Goal: Task Accomplishment & Management: Manage account settings

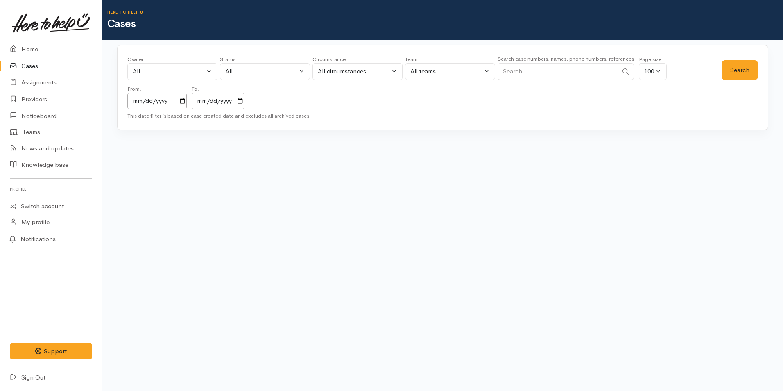
click at [551, 73] on input "Search" at bounding box center [558, 71] width 120 height 17
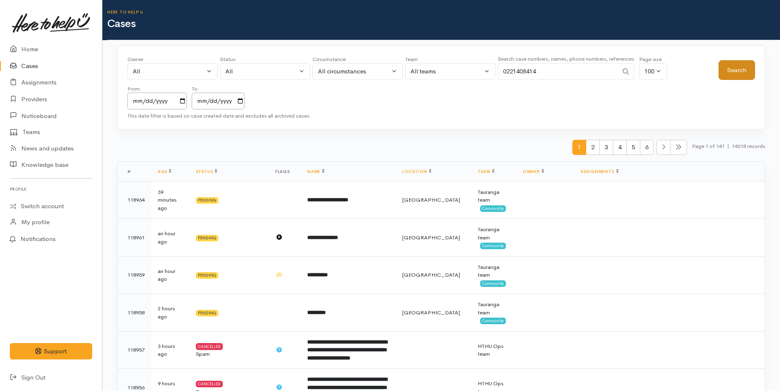
type input "0221408414"
click at [733, 73] on button "Search" at bounding box center [737, 70] width 36 height 20
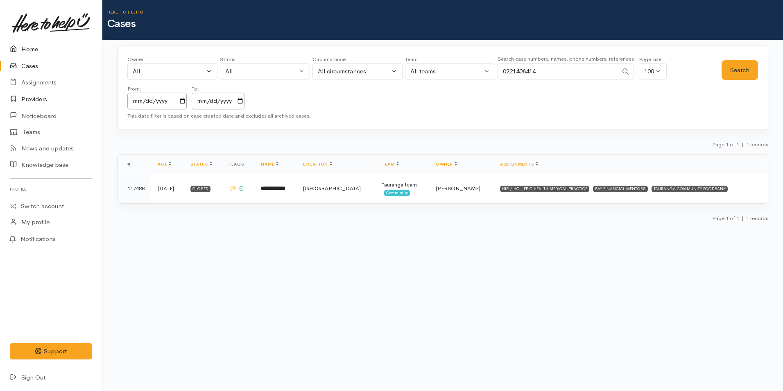
drag, startPoint x: 20, startPoint y: 46, endPoint x: 69, endPoint y: 91, distance: 66.7
click at [20, 46] on icon at bounding box center [15, 49] width 11 height 10
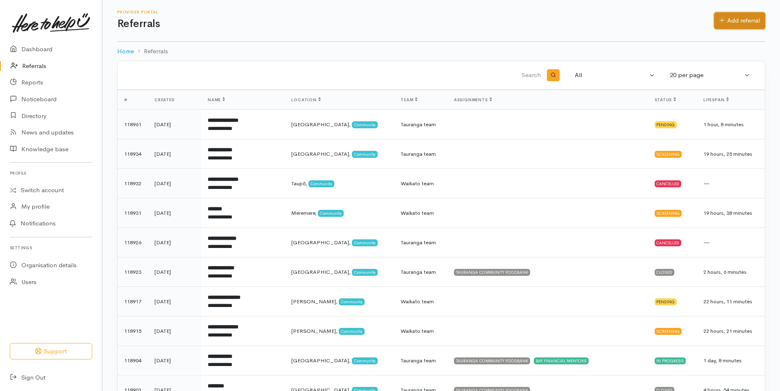
click at [744, 20] on link "Add referral" at bounding box center [739, 20] width 51 height 17
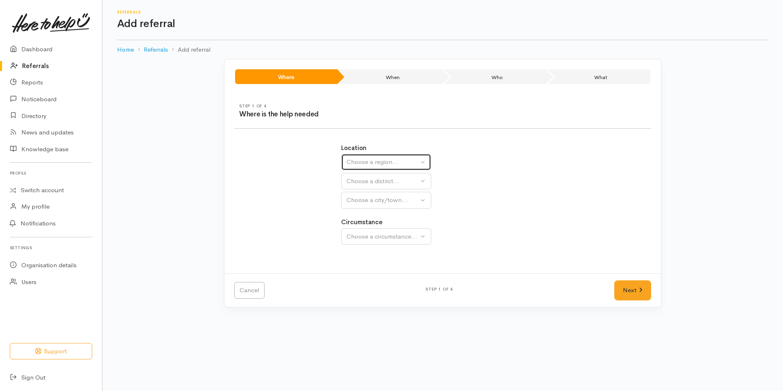
click at [355, 160] on div "Choose a region..." at bounding box center [383, 161] width 72 height 9
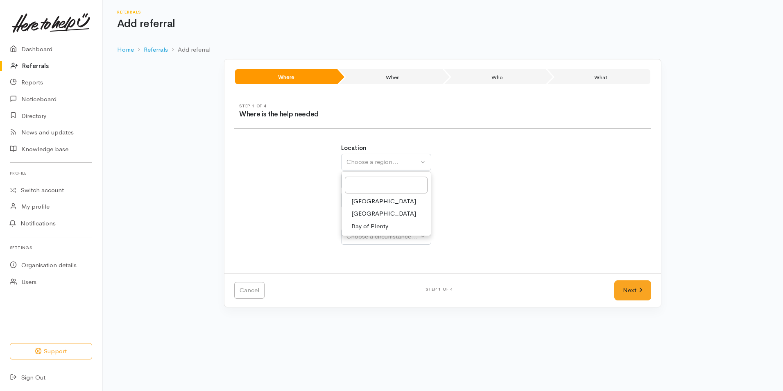
drag, startPoint x: 372, startPoint y: 225, endPoint x: 368, endPoint y: 204, distance: 20.8
click at [372, 225] on span "Bay of Plenty" at bounding box center [370, 226] width 37 height 9
select select "4"
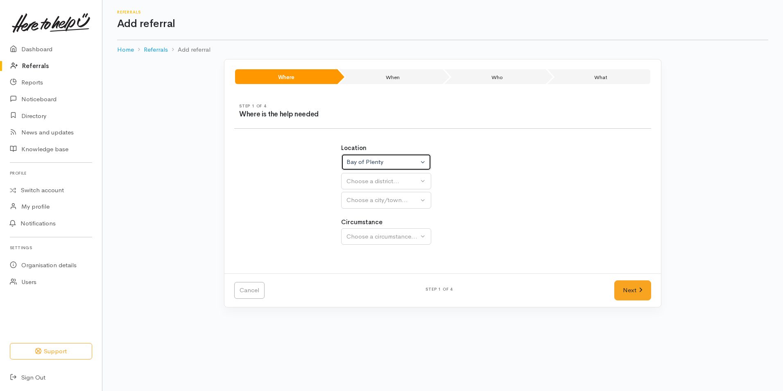
select select
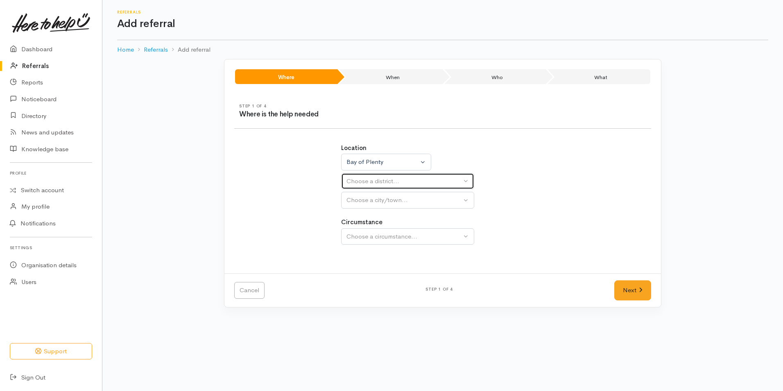
click at [367, 182] on div "Choose a district..." at bounding box center [404, 181] width 115 height 9
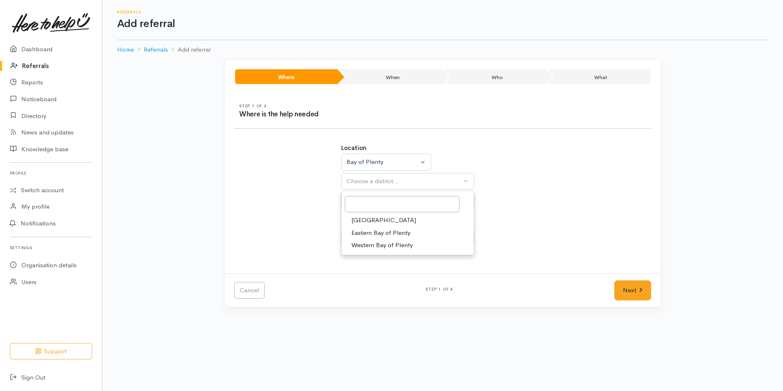
click at [371, 215] on link "Tauranga" at bounding box center [408, 220] width 132 height 13
select select "6"
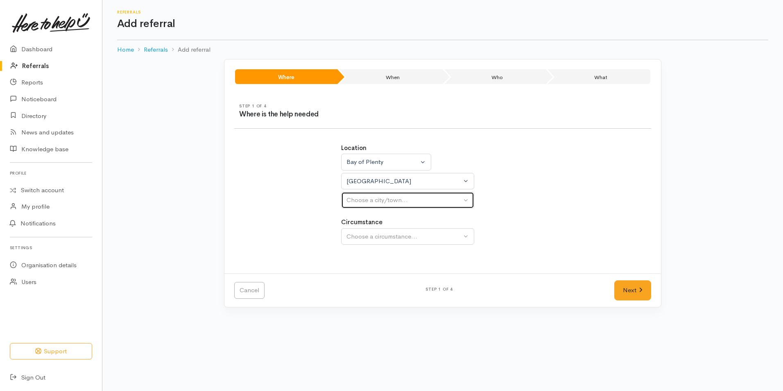
click at [378, 203] on div "Choose a city/town..." at bounding box center [404, 199] width 115 height 9
select select
click at [372, 227] on label "Circumstance" at bounding box center [361, 222] width 41 height 9
click at [372, 204] on div "Choose a city/town..." at bounding box center [404, 199] width 115 height 9
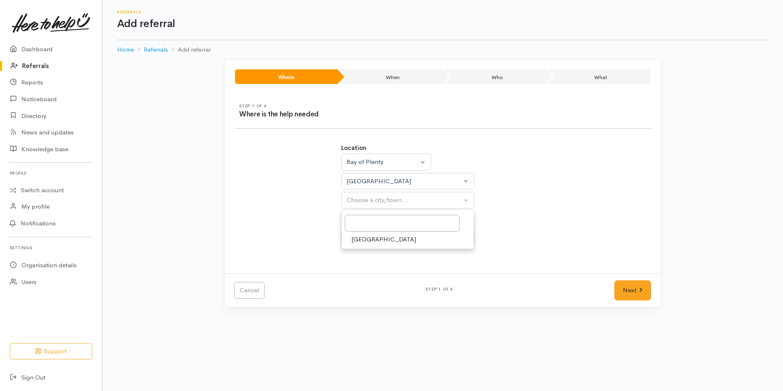
click at [367, 238] on span "[GEOGRAPHIC_DATA]" at bounding box center [384, 239] width 65 height 9
select select "4"
click at [376, 238] on div "Choose a circumstance..." at bounding box center [404, 236] width 115 height 9
click at [465, 234] on button "Choose a circumstance..." at bounding box center [407, 236] width 133 height 17
drag, startPoint x: 402, startPoint y: 280, endPoint x: 568, endPoint y: 281, distance: 165.9
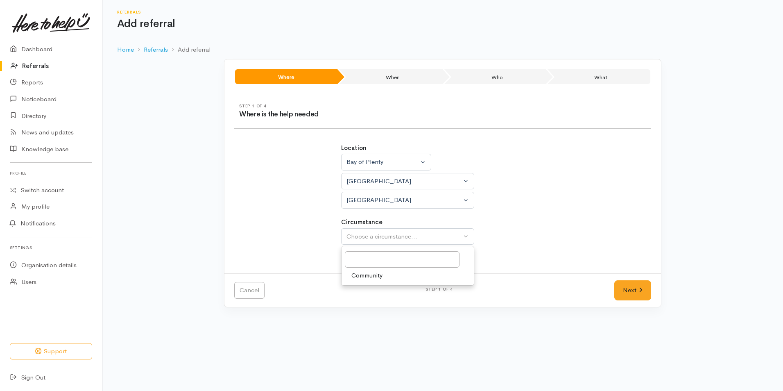
click at [403, 280] on link "Community" at bounding box center [408, 275] width 132 height 13
select select "2"
click at [622, 287] on link "Next" at bounding box center [633, 290] width 37 height 20
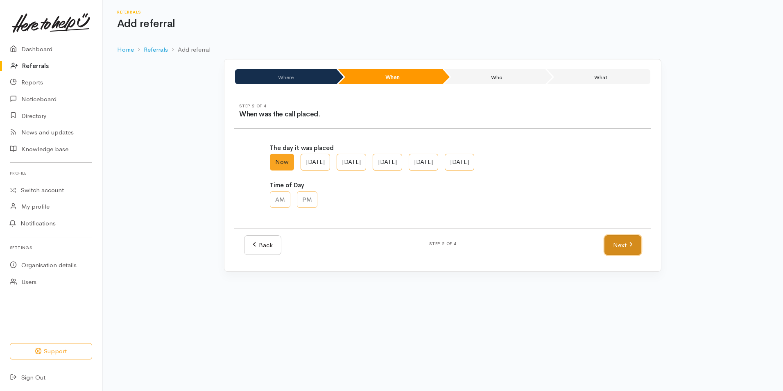
click at [613, 242] on link "Next" at bounding box center [623, 245] width 37 height 20
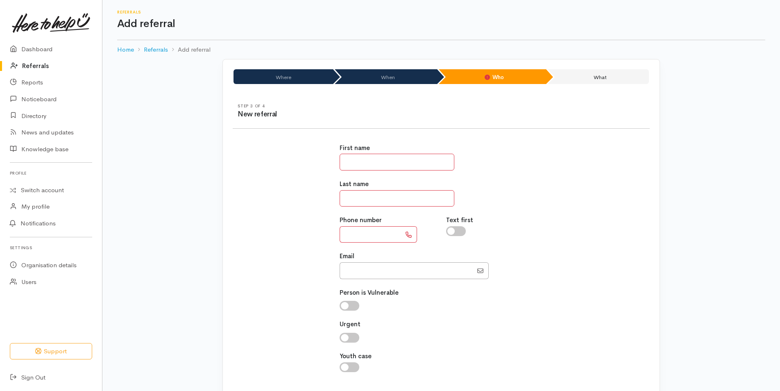
click at [402, 165] on input "text" at bounding box center [397, 162] width 115 height 17
type input "*****"
type input "******"
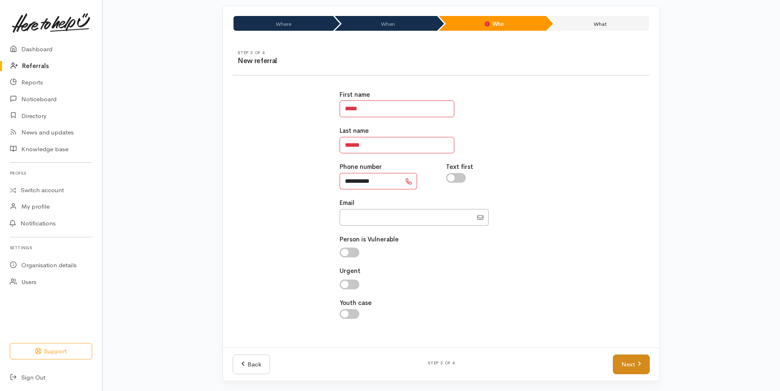
type input "**********"
click at [630, 370] on link "Next" at bounding box center [631, 364] width 37 height 20
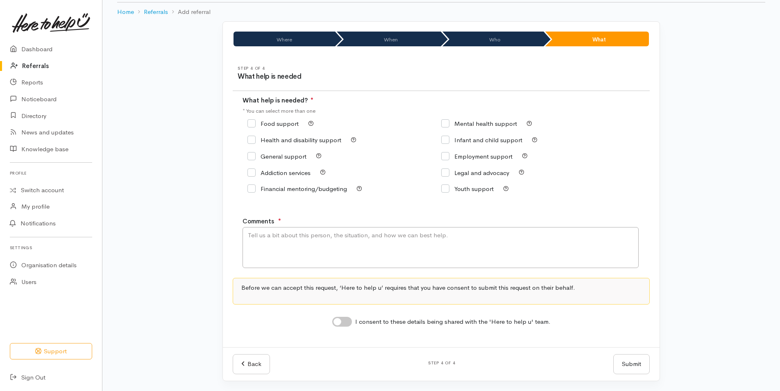
scroll to position [38, 0]
click at [272, 156] on input "General support" at bounding box center [276, 156] width 59 height 6
checkbox input "true"
click at [279, 245] on textarea "Comments" at bounding box center [441, 247] width 396 height 41
type textarea "Requesting a call back"
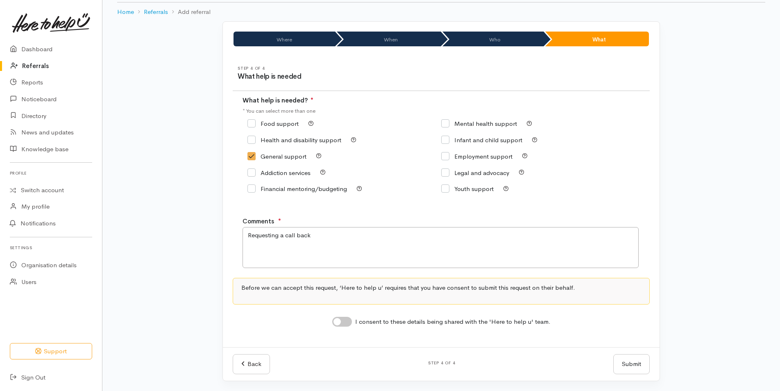
click at [349, 319] on input "I consent to these details being shared with the 'Here to help u' team." at bounding box center [342, 322] width 20 height 10
checkbox input "true"
click at [639, 364] on button "Submit" at bounding box center [631, 364] width 36 height 20
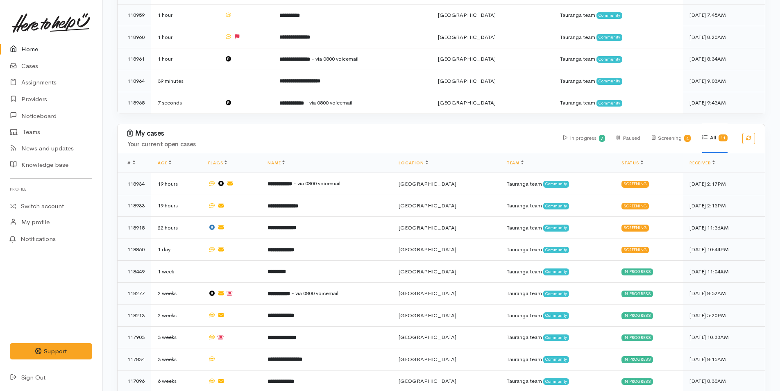
scroll to position [374, 0]
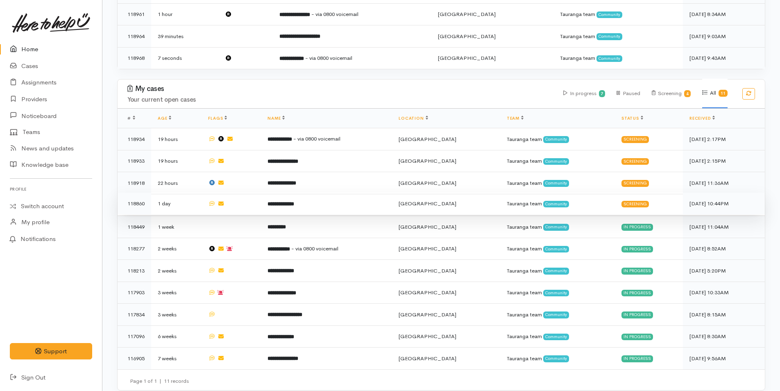
click at [294, 201] on b "**********" at bounding box center [281, 203] width 27 height 5
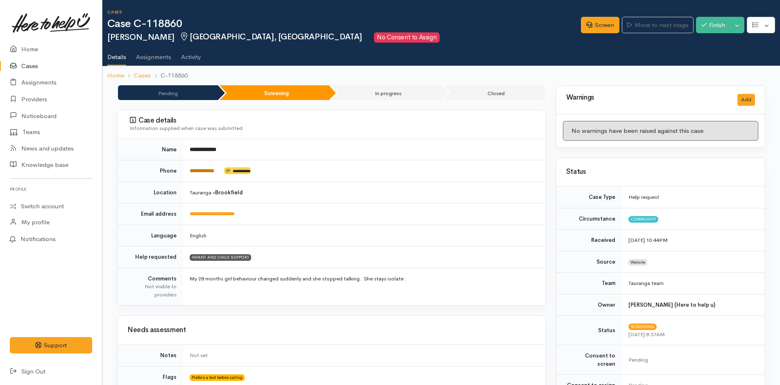
click at [214, 170] on link "**********" at bounding box center [202, 170] width 25 height 5
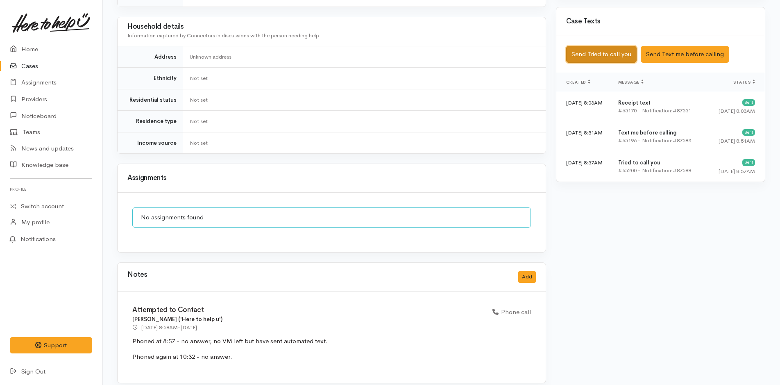
click at [591, 46] on button "Send Tried to call you" at bounding box center [601, 54] width 70 height 17
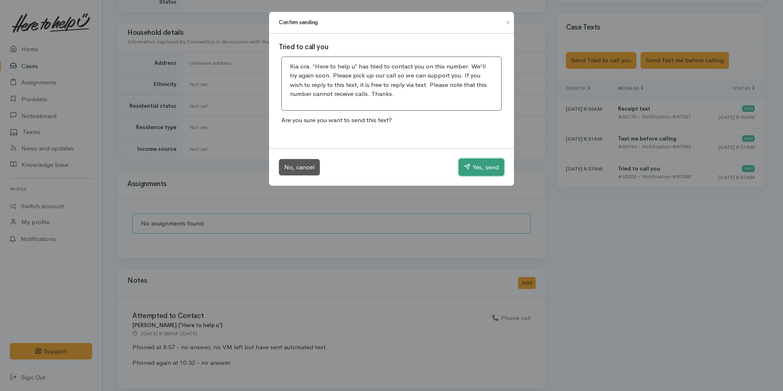
click at [470, 170] on button "Yes, send" at bounding box center [481, 167] width 45 height 17
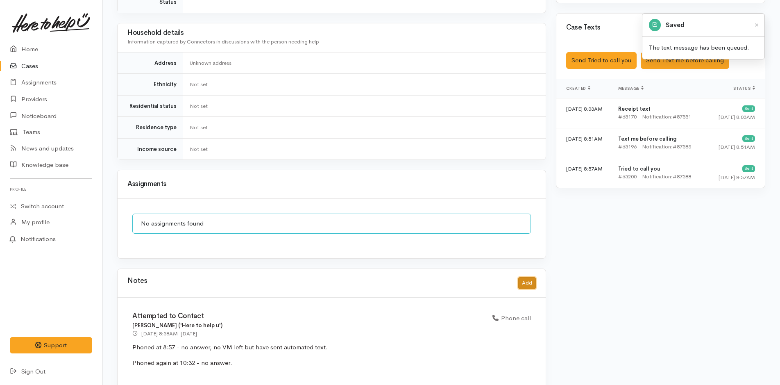
click at [533, 279] on button "Add" at bounding box center [527, 283] width 18 height 12
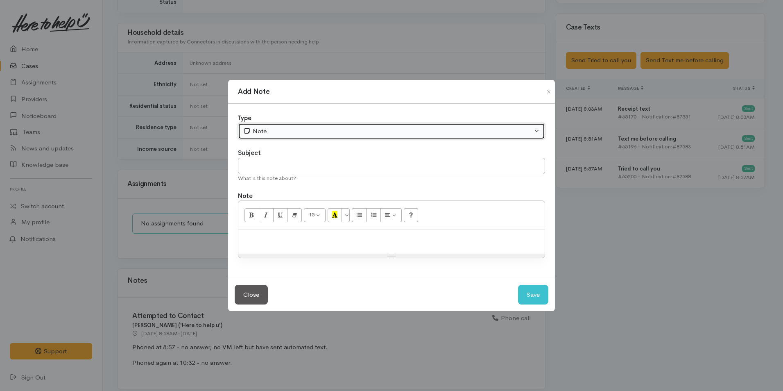
click at [295, 136] on div "Note" at bounding box center [387, 131] width 289 height 9
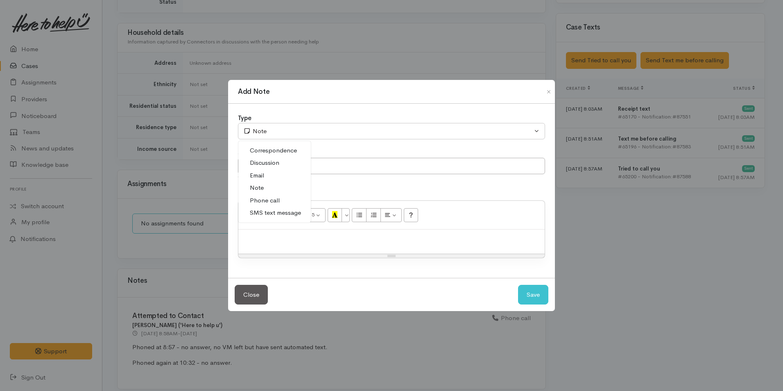
click at [276, 209] on span "SMS text message" at bounding box center [275, 212] width 51 height 9
click at [280, 163] on input "text" at bounding box center [391, 166] width 307 height 17
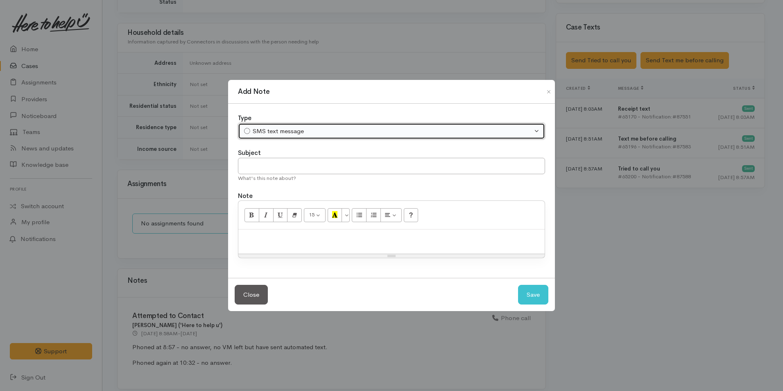
click at [279, 129] on div "SMS text message" at bounding box center [387, 131] width 289 height 9
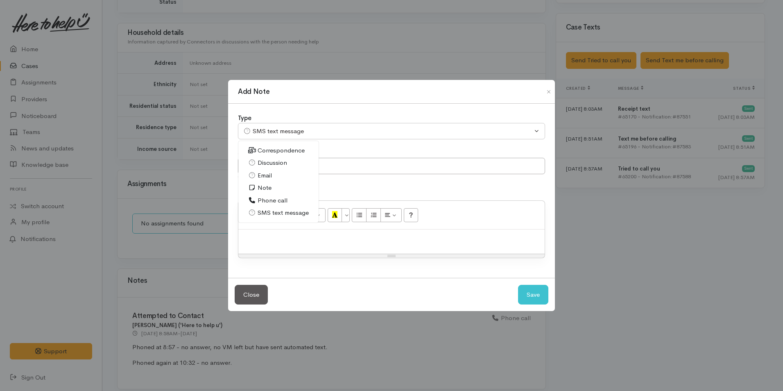
drag, startPoint x: 276, startPoint y: 200, endPoint x: 279, endPoint y: 188, distance: 13.0
click at [276, 200] on span "Phone call" at bounding box center [273, 200] width 30 height 9
select select "3"
click at [286, 165] on input "text" at bounding box center [391, 166] width 307 height 17
type input "Attempted Contact"
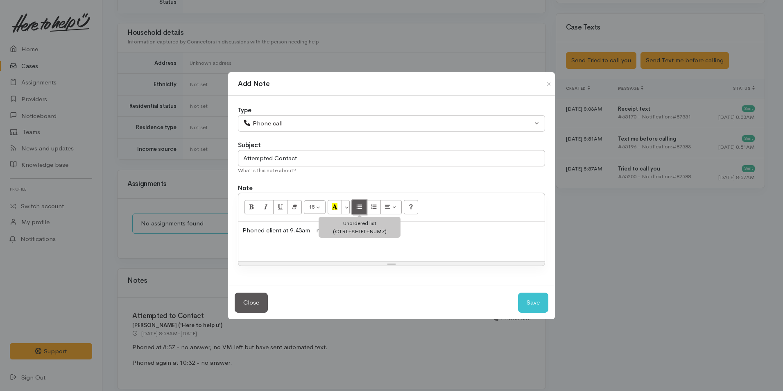
click at [356, 205] on button "Unordered list (CTRL+SHIFT+NUM7)" at bounding box center [359, 207] width 15 height 14
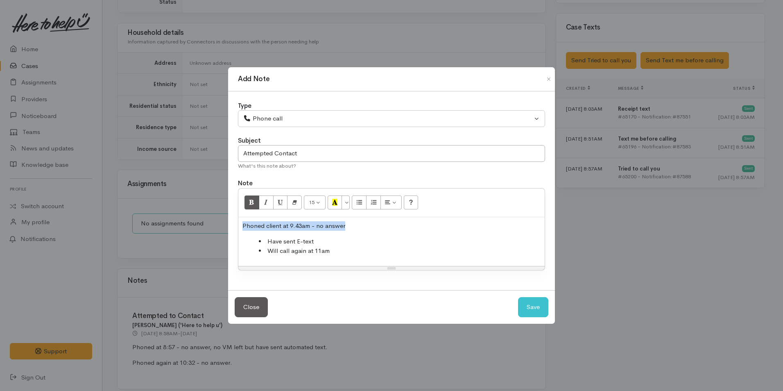
drag, startPoint x: 358, startPoint y: 224, endPoint x: 254, endPoint y: 196, distance: 107.3
click at [234, 220] on div "Type Correspondence Discussion Email Note Phone call SMS text message Phone cal…" at bounding box center [391, 190] width 327 height 199
click at [255, 199] on button "Bold (CTRL+B)" at bounding box center [252, 202] width 15 height 14
click at [528, 300] on button "Save" at bounding box center [533, 307] width 30 height 20
select select "1"
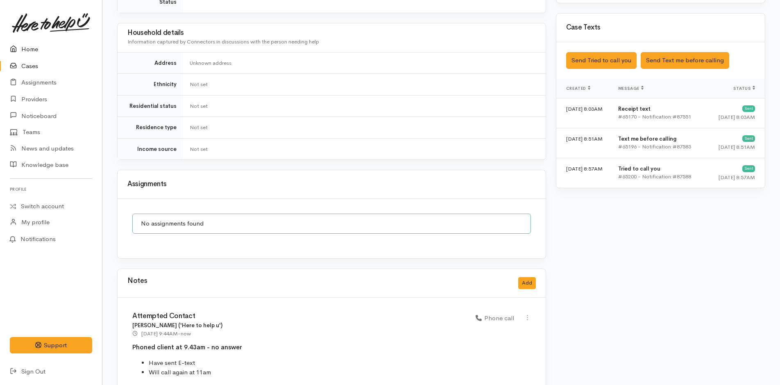
click at [42, 49] on link "Home" at bounding box center [51, 49] width 102 height 17
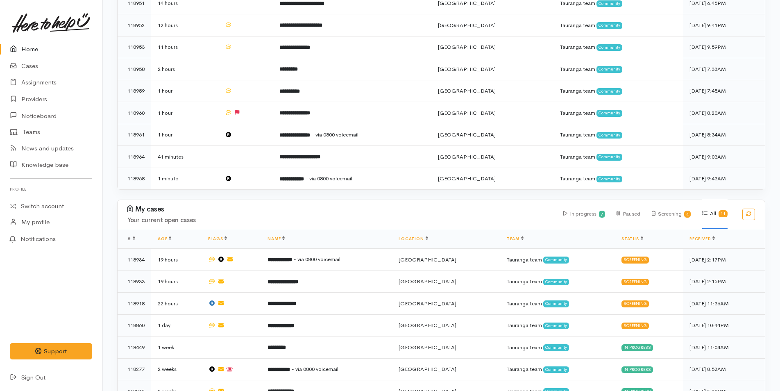
scroll to position [287, 0]
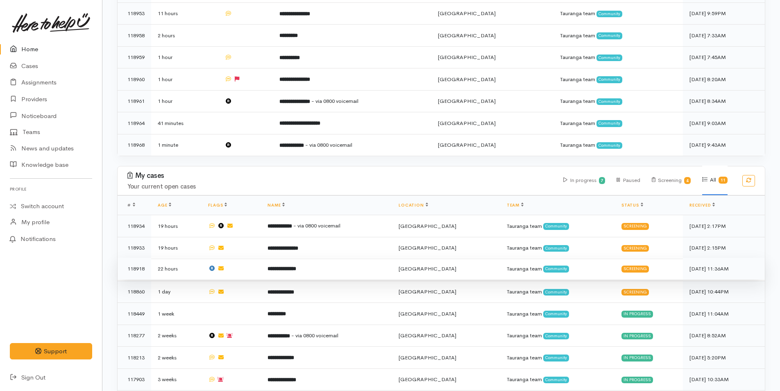
click at [308, 267] on td "**********" at bounding box center [326, 269] width 131 height 22
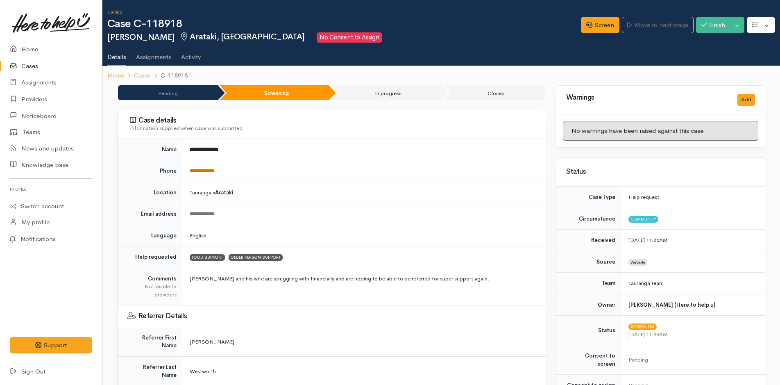
click at [200, 173] on link "**********" at bounding box center [202, 170] width 25 height 5
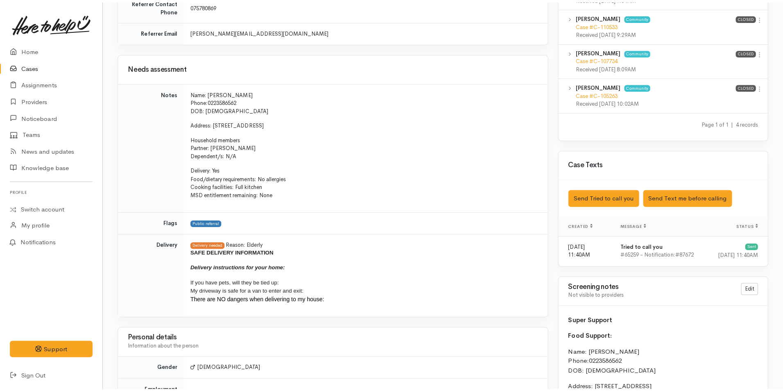
scroll to position [574, 0]
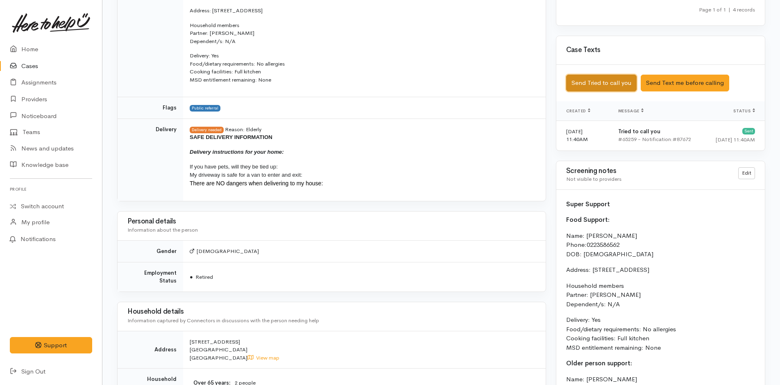
click at [607, 75] on button "Send Tried to call you" at bounding box center [601, 83] width 70 height 17
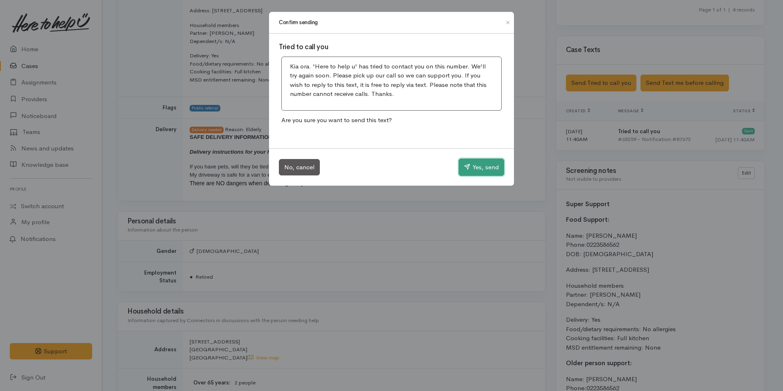
click at [470, 170] on button "Yes, send" at bounding box center [481, 167] width 45 height 17
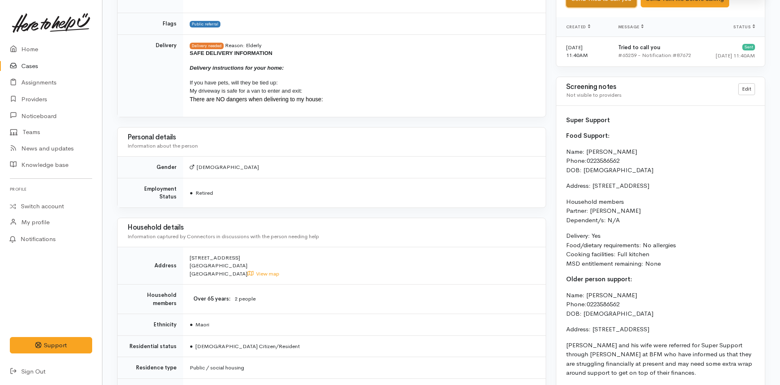
scroll to position [880, 0]
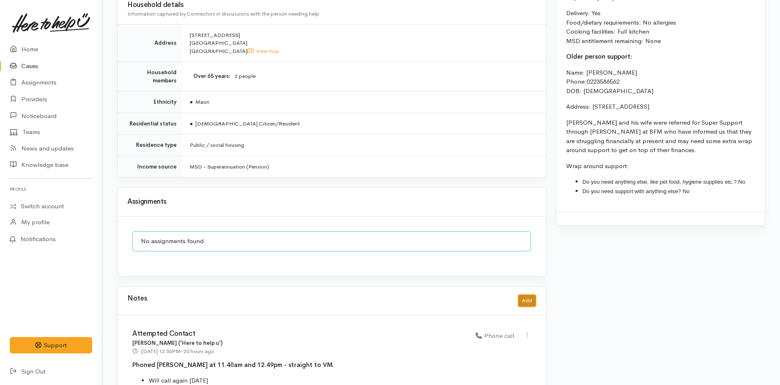
click at [531, 295] on button "Add" at bounding box center [527, 301] width 18 height 12
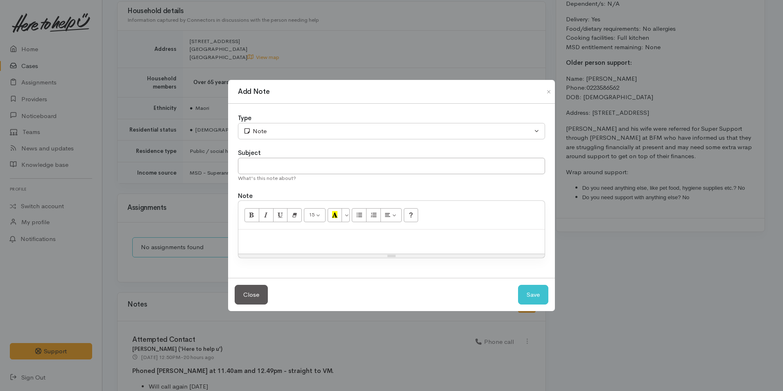
click at [645, 135] on div "Add Note Type Correspondence Discussion Email Note Phone call SMS text message …" at bounding box center [391, 195] width 783 height 391
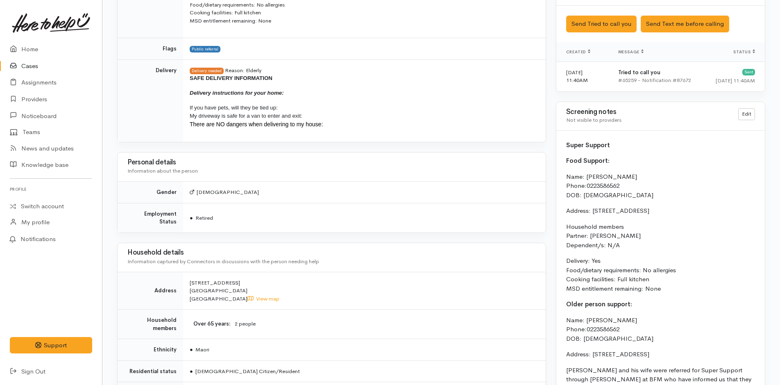
scroll to position [628, 0]
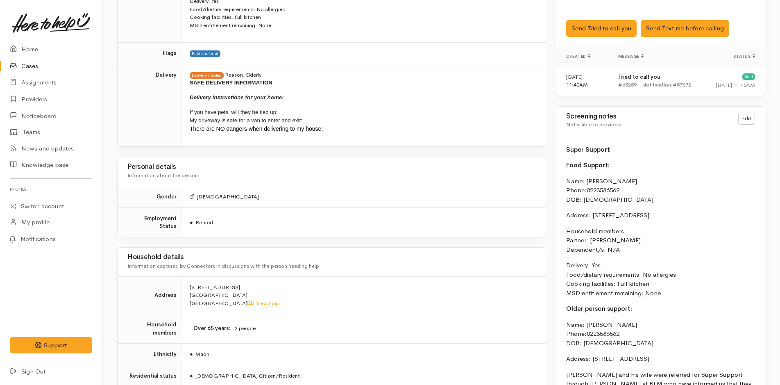
drag, startPoint x: 676, startPoint y: 286, endPoint x: 557, endPoint y: 135, distance: 191.7
click at [557, 135] on div "Super Support Food Support: Name: Barney Tamanui Phone: 0223586562 DOB: 01/07/1…" at bounding box center [660, 299] width 209 height 329
copy div "Super Support Food Support: Name: Barney Tamanui Phone: 0223586562 DOB: 01/07/1…"
click at [36, 45] on link "Home" at bounding box center [51, 49] width 102 height 17
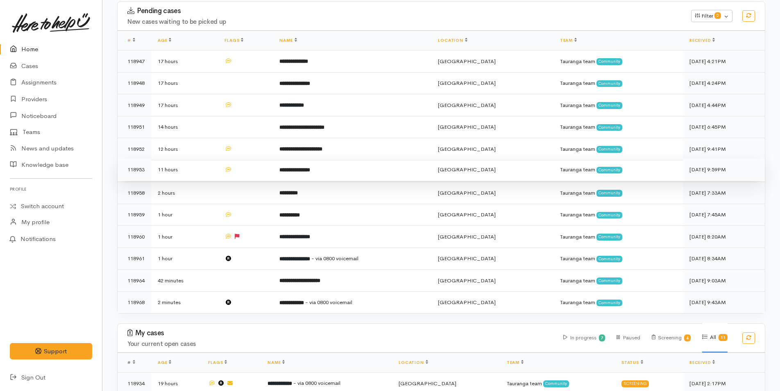
scroll to position [287, 0]
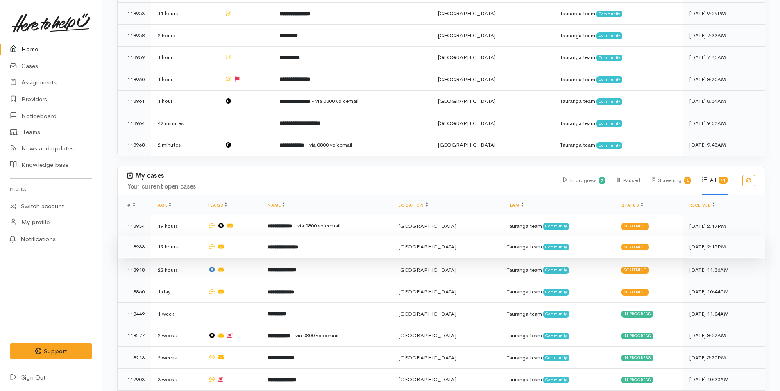
click at [298, 244] on b "**********" at bounding box center [283, 246] width 31 height 5
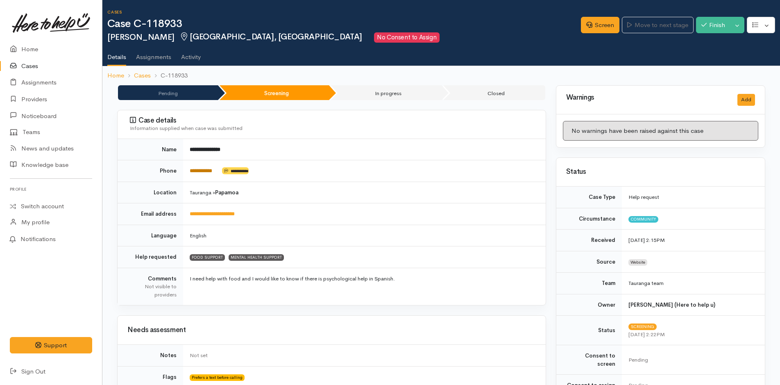
click at [206, 172] on link "**********" at bounding box center [201, 170] width 23 height 5
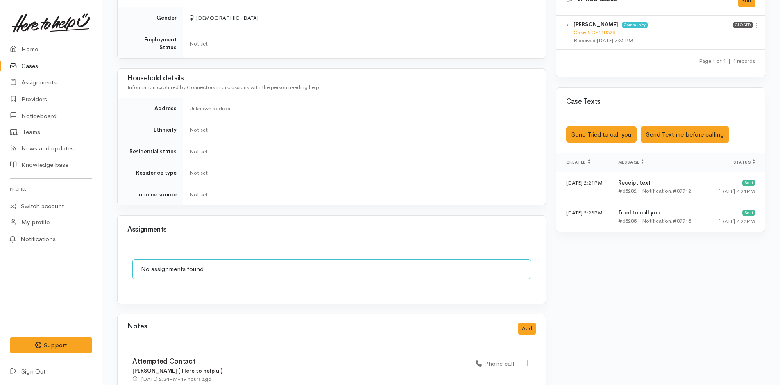
scroll to position [481, 0]
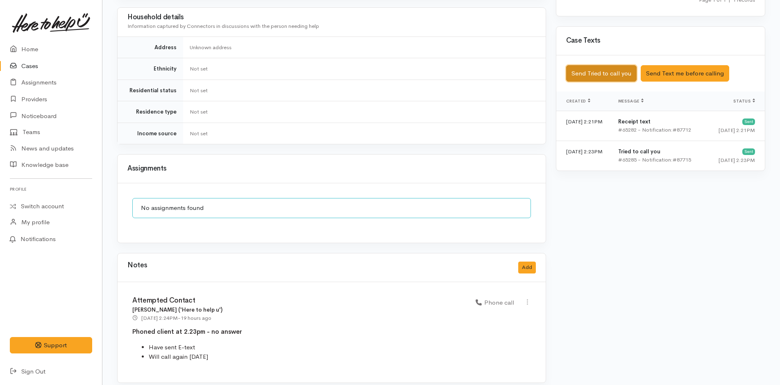
click at [581, 65] on button "Send Tried to call you" at bounding box center [601, 73] width 70 height 17
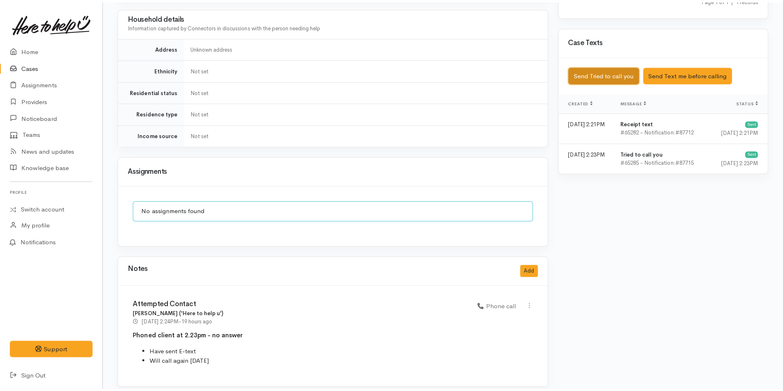
scroll to position [474, 0]
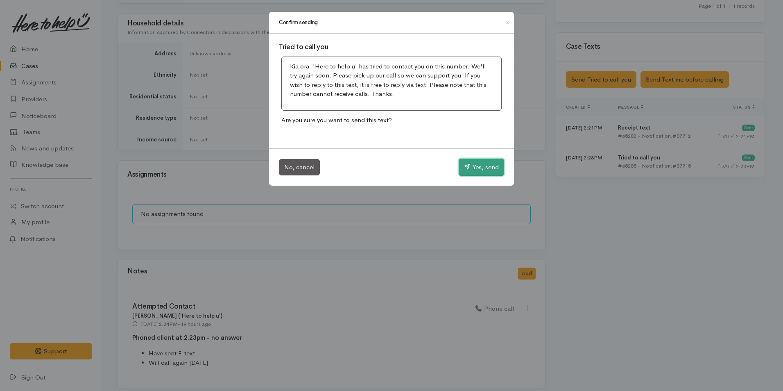
click at [481, 166] on button "Yes, send" at bounding box center [481, 167] width 45 height 17
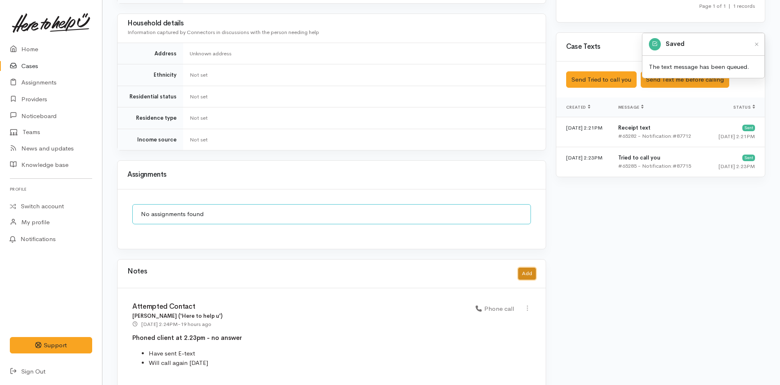
click at [531, 268] on button "Add" at bounding box center [527, 274] width 18 height 12
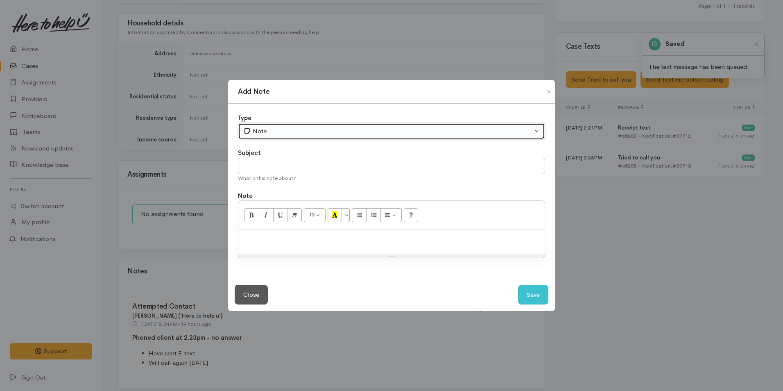
click at [275, 123] on button "Note" at bounding box center [391, 131] width 307 height 17
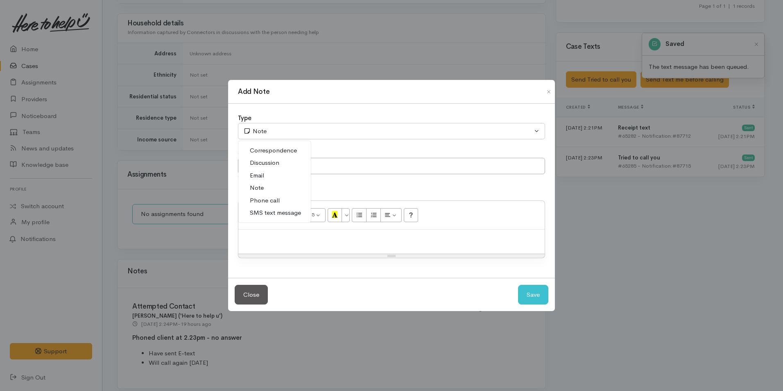
click at [269, 200] on span "Phone call" at bounding box center [265, 200] width 30 height 9
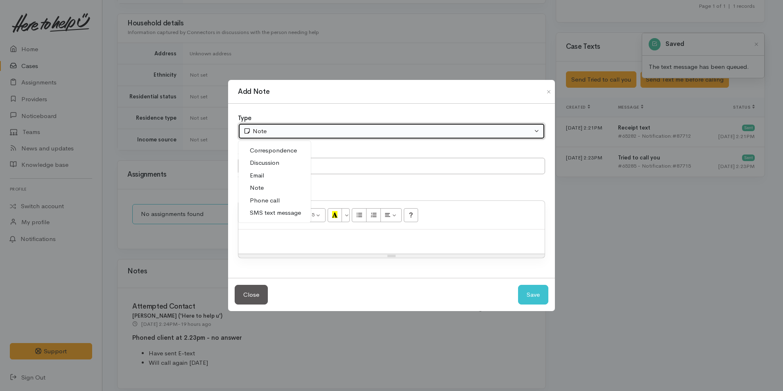
select select "3"
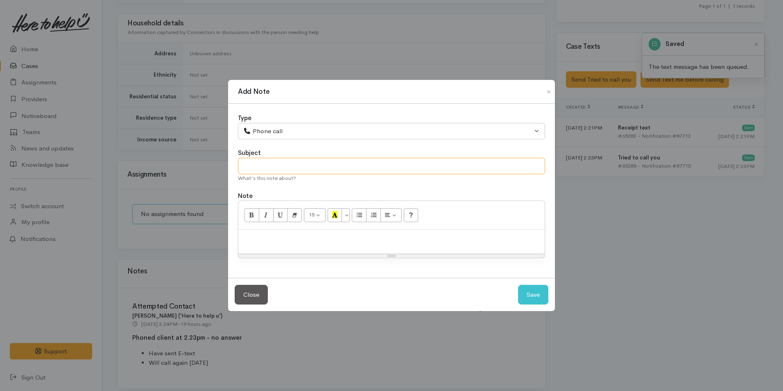
click at [270, 167] on input "text" at bounding box center [391, 166] width 307 height 17
type input "Attempted Contact"
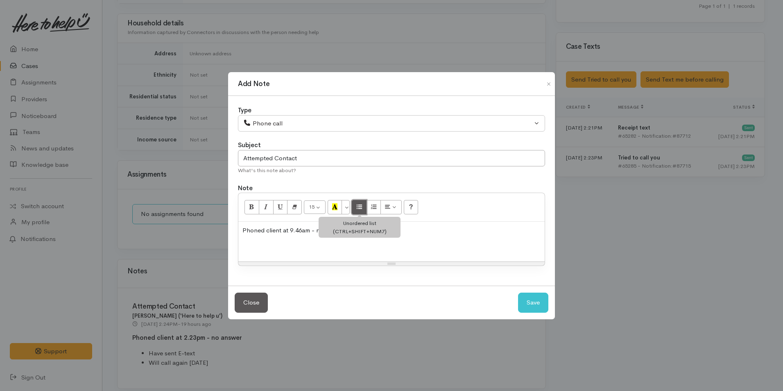
click at [363, 205] on button "Unordered list (CTRL+SHIFT+NUM7)" at bounding box center [359, 207] width 15 height 14
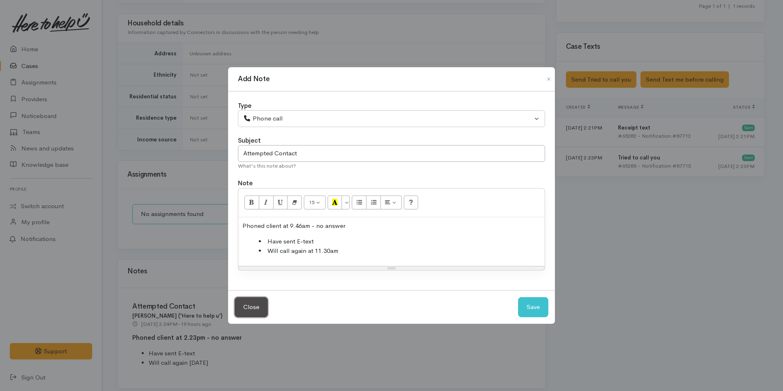
drag, startPoint x: 256, startPoint y: 302, endPoint x: 376, endPoint y: 243, distance: 134.1
click at [257, 301] on button "Close" at bounding box center [251, 307] width 33 height 20
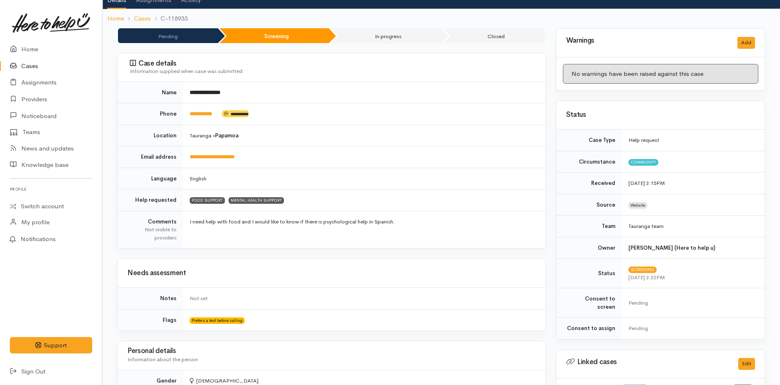
scroll to position [0, 0]
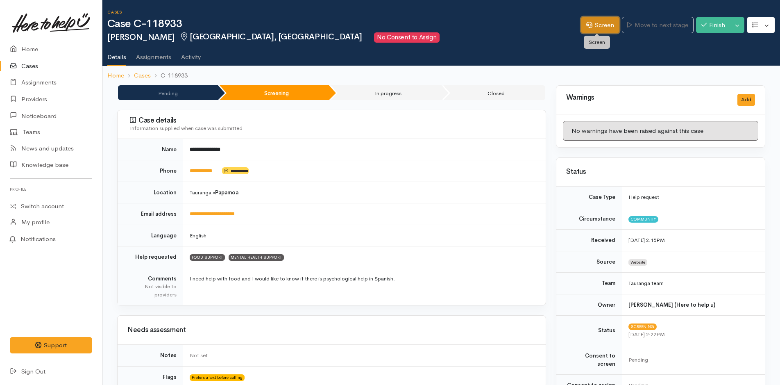
click at [612, 24] on link "Screen" at bounding box center [600, 25] width 39 height 17
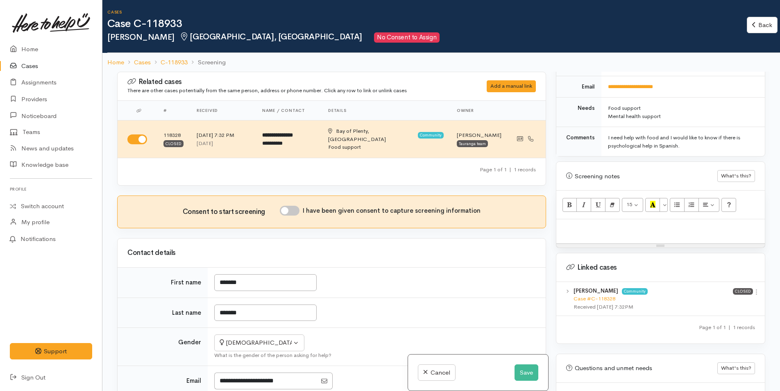
scroll to position [445, 0]
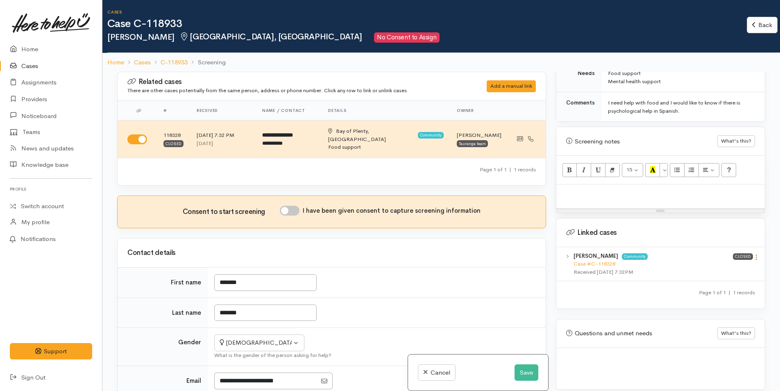
click at [753, 254] on icon at bounding box center [756, 257] width 7 height 7
click at [720, 268] on link "View case" at bounding box center [727, 273] width 65 height 13
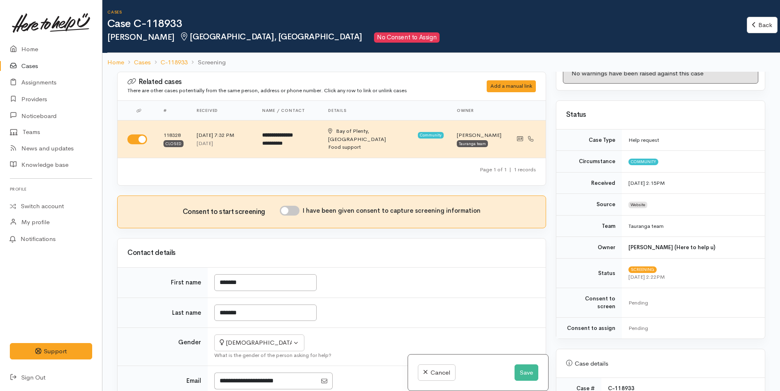
scroll to position [0, 0]
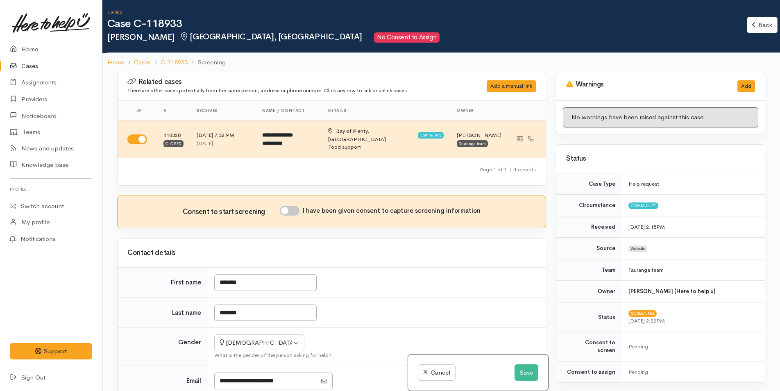
click at [287, 206] on input "I have been given consent to capture screening information" at bounding box center [290, 211] width 20 height 10
checkbox input "true"
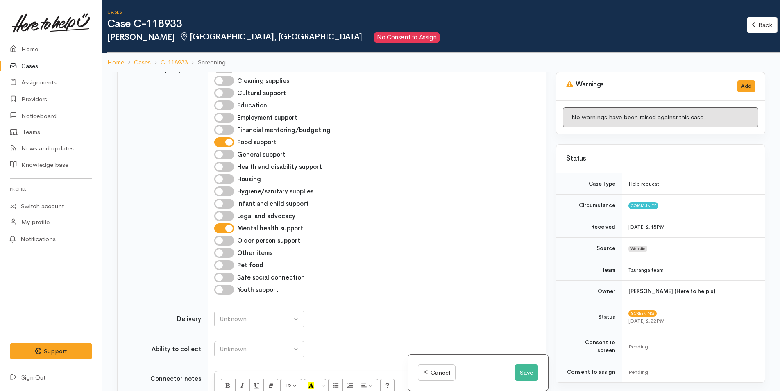
scroll to position [533, 0]
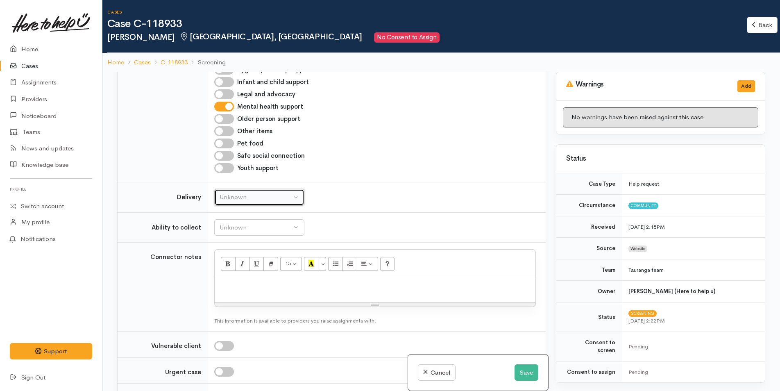
click at [231, 193] on div "Unknown" at bounding box center [256, 197] width 72 height 9
click at [224, 268] on link "No" at bounding box center [259, 274] width 89 height 13
select select "1"
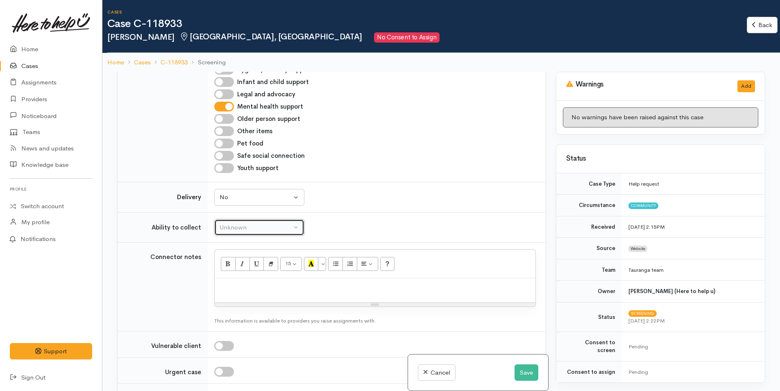
click at [225, 223] on div "Unknown" at bounding box center [256, 227] width 72 height 9
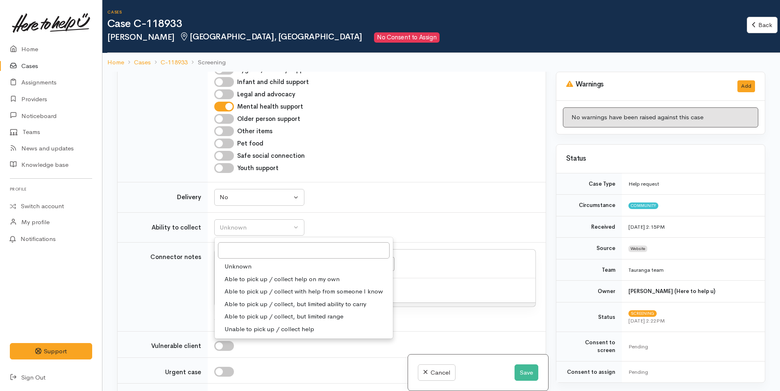
click at [237, 274] on span "Able to pick up / collect help on my own" at bounding box center [282, 278] width 115 height 9
select select "2"
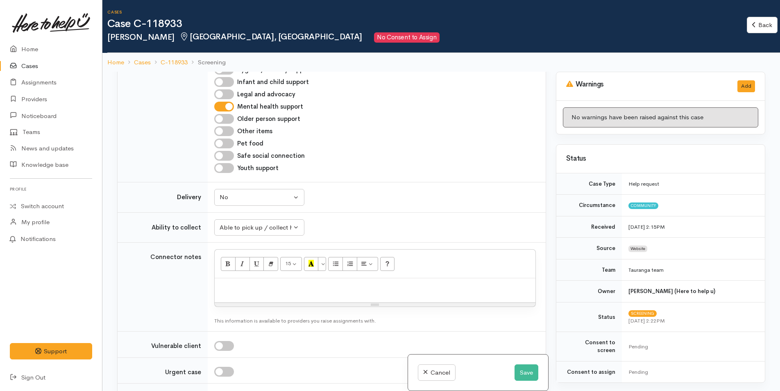
click at [250, 282] on p at bounding box center [375, 286] width 313 height 9
paste div
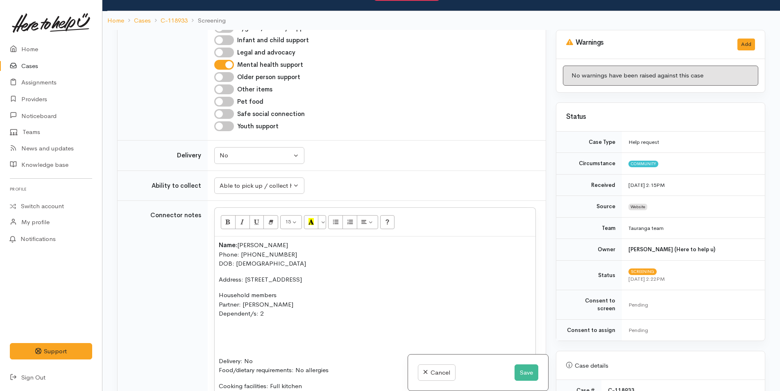
click at [233, 325] on p at bounding box center [375, 329] width 313 height 9
click at [229, 325] on p at bounding box center [375, 329] width 313 height 9
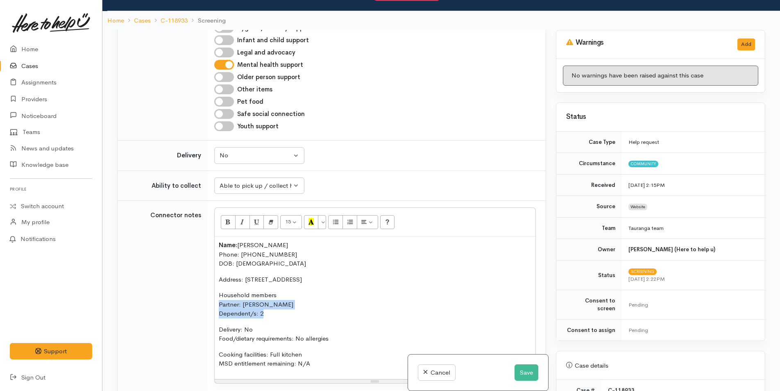
drag, startPoint x: 268, startPoint y: 302, endPoint x: 204, endPoint y: 299, distance: 64.0
click at [202, 299] on tr "Connector notes 15 8 9 10 11 12 14 18 24 36 Background Color Transparent Select…" at bounding box center [332, 304] width 428 height 207
click at [287, 306] on p "Household members Partner: Caetano Lemos Dependent/s: 2" at bounding box center [375, 304] width 313 height 28
drag, startPoint x: 264, startPoint y: 306, endPoint x: 237, endPoint y: 224, distance: 86.7
click at [205, 306] on tr "Connector notes 15 8 9 10 11 12 14 18 24 36 Background Color Transparent Select…" at bounding box center [332, 304] width 428 height 207
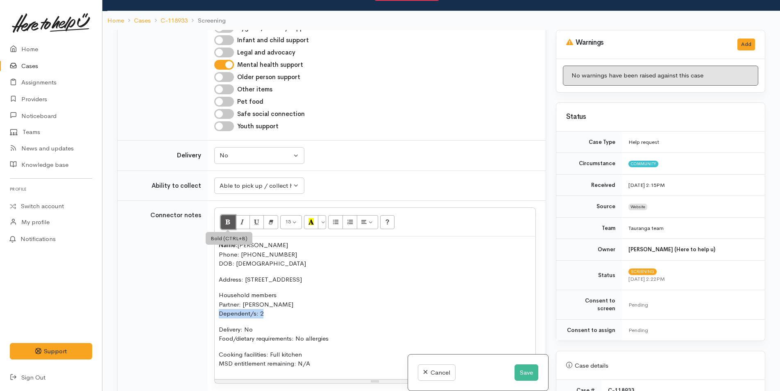
click at [227, 218] on icon "Bold (CTRL+B)" at bounding box center [227, 221] width 5 height 7
drag, startPoint x: 286, startPoint y: 286, endPoint x: 315, endPoint y: 296, distance: 30.8
click at [286, 290] on p "Household members Partner: Caetano Lemos Dependent/s: 2" at bounding box center [375, 304] width 313 height 28
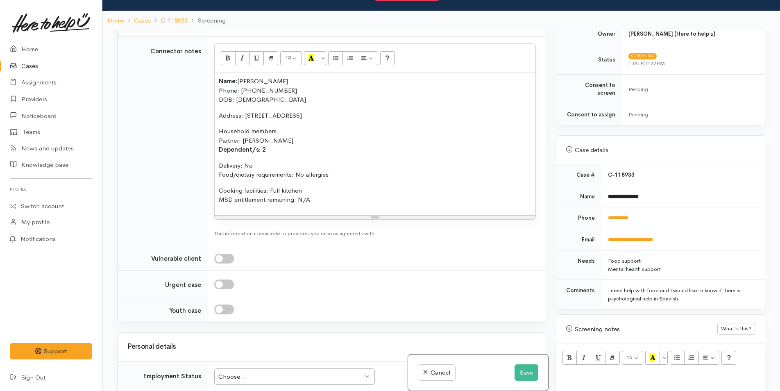
scroll to position [287, 0]
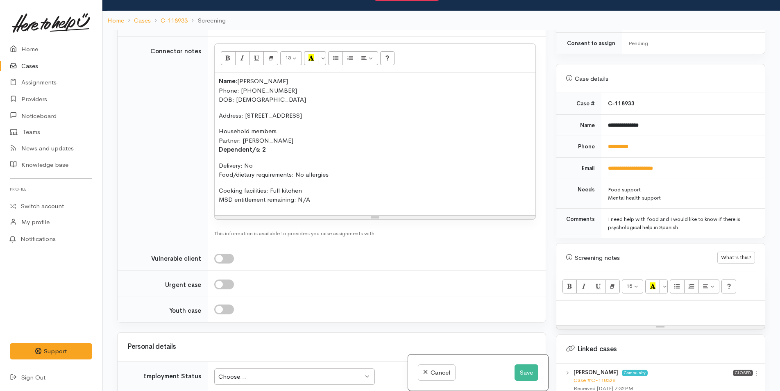
click at [217, 147] on div "Name: Daniela Davalos Phone: 0210449829 DOB: 17/09/1985 Address: 1 Opal Drive, …" at bounding box center [375, 144] width 321 height 143
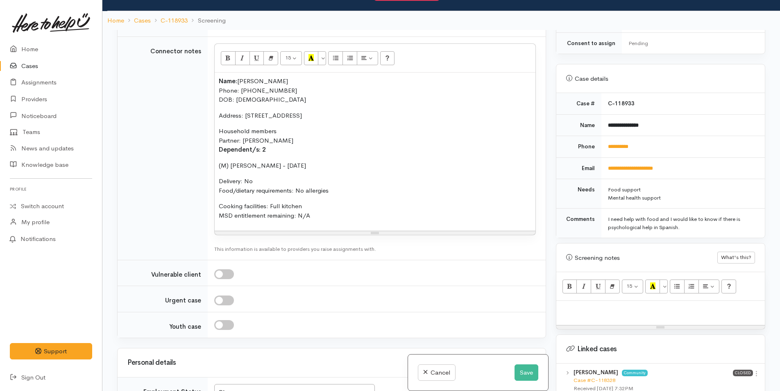
click at [337, 161] on p "(M) Elos Davalos-Lemos - 10/01/2023" at bounding box center [375, 165] width 313 height 9
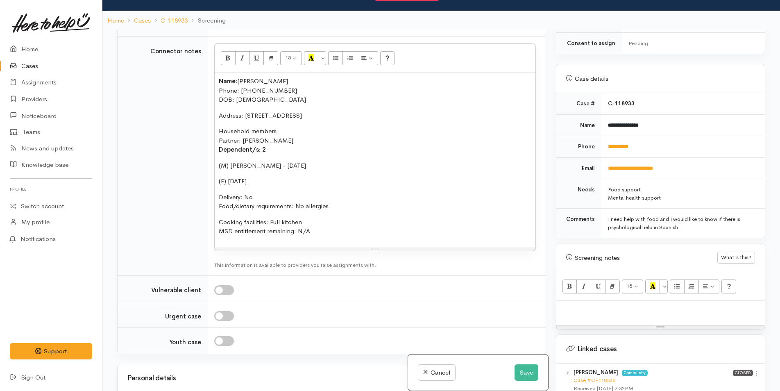
click at [227, 177] on span "(F) 31/05/2025" at bounding box center [233, 181] width 28 height 8
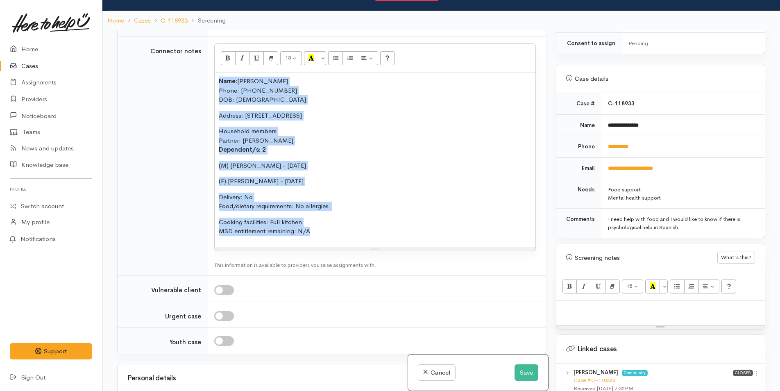
drag, startPoint x: 324, startPoint y: 229, endPoint x: 206, endPoint y: 70, distance: 197.5
click at [206, 70] on tr "Connector notes 15 8 9 10 11 12 14 18 24 36 Background Color Transparent Select…" at bounding box center [332, 156] width 428 height 239
copy div "Name: Daniela Davalos Phone: 0210449829 DOB: 17/09/1985 Address: 1 Opal Drive, …"
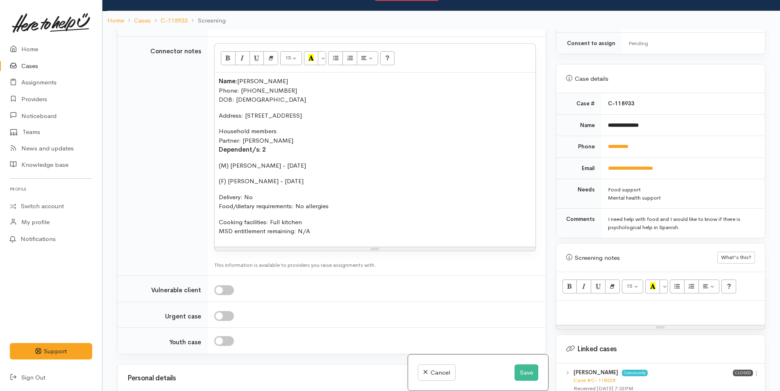
click at [587, 305] on p at bounding box center [660, 309] width 200 height 9
paste div
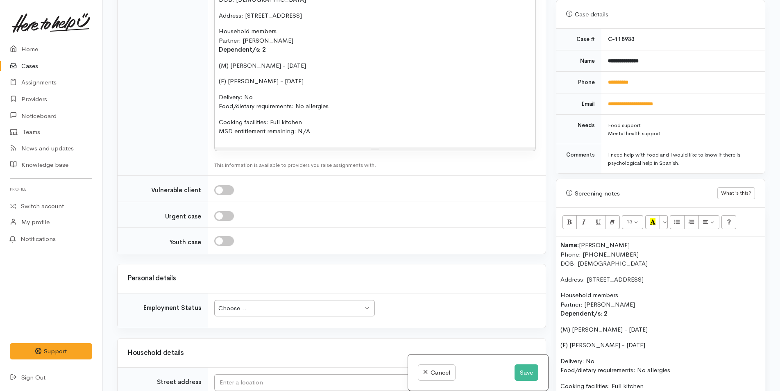
scroll to position [942, 0]
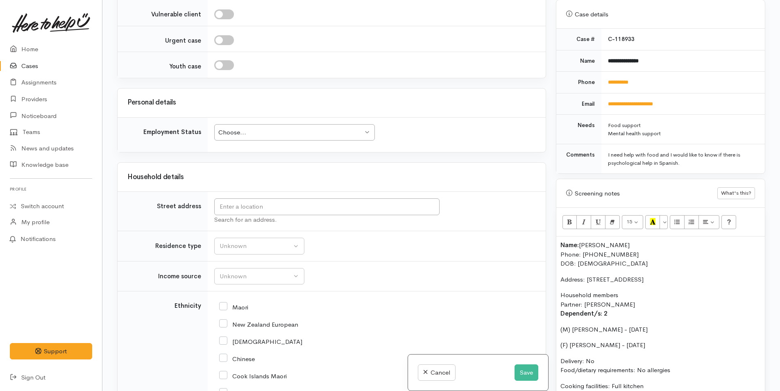
click at [249, 128] on div "Choose..." at bounding box center [290, 132] width 145 height 9
click at [251, 128] on div "Unemployed" at bounding box center [290, 132] width 145 height 9
click at [244, 198] on input "text" at bounding box center [326, 206] width 225 height 17
type input "1 Opal Drive, Papamoa Beach, Tauranga, New Zealand"
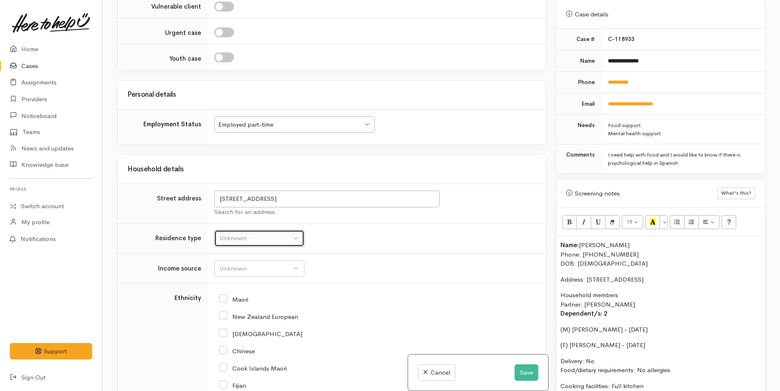
click at [249, 238] on div "Unknown" at bounding box center [256, 238] width 72 height 9
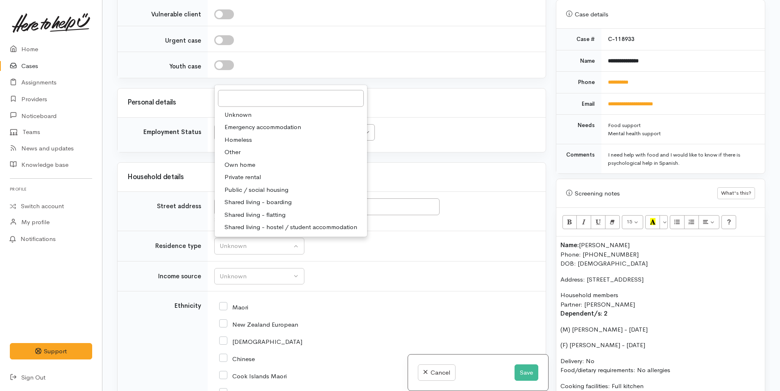
click at [246, 172] on span "Private rental" at bounding box center [243, 176] width 36 height 9
select select "2"
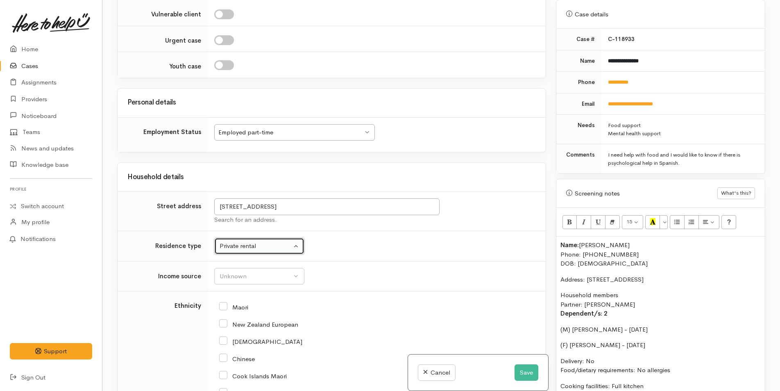
click at [247, 131] on div "Employed part-time Employed part-time" at bounding box center [294, 132] width 161 height 17
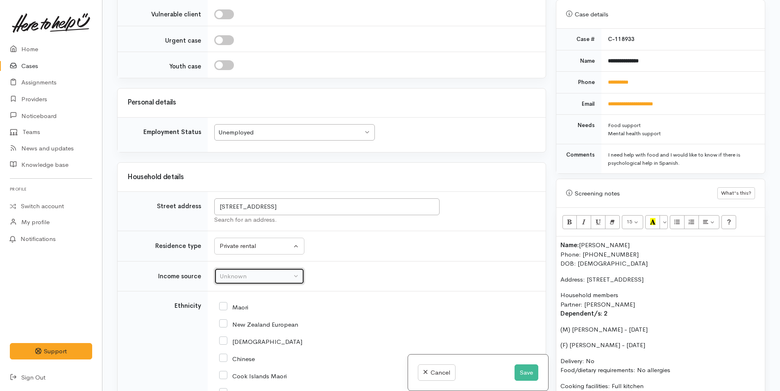
click at [253, 268] on button "Unknown" at bounding box center [259, 276] width 90 height 17
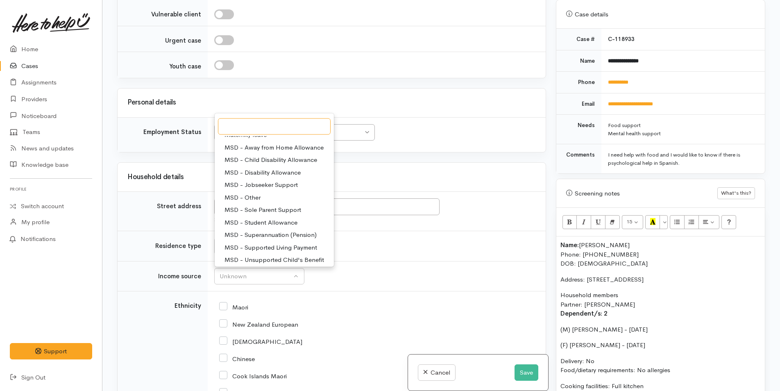
scroll to position [82, 0]
click at [247, 231] on span "No income" at bounding box center [240, 235] width 30 height 9
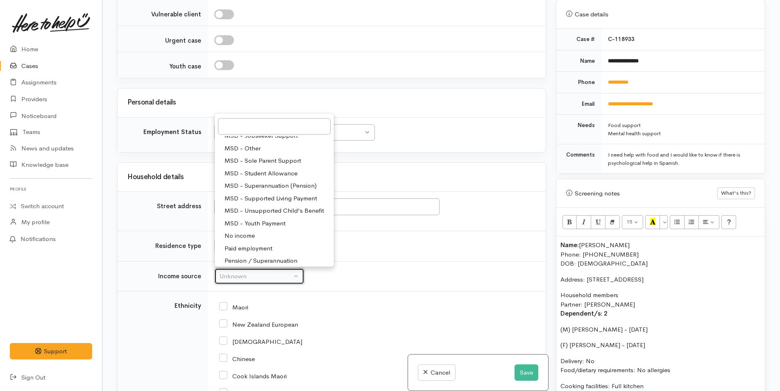
select select "5"
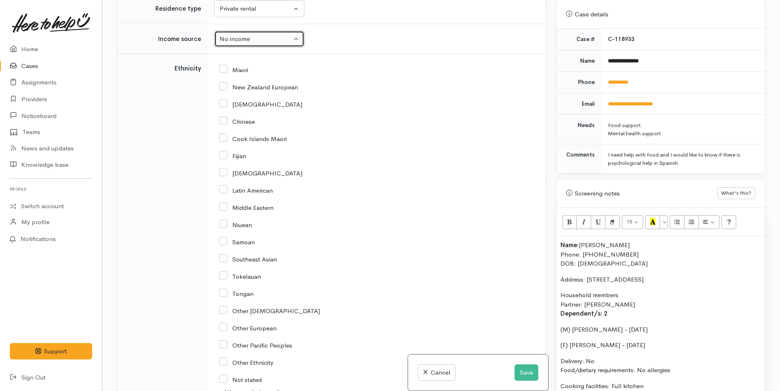
scroll to position [1229, 0]
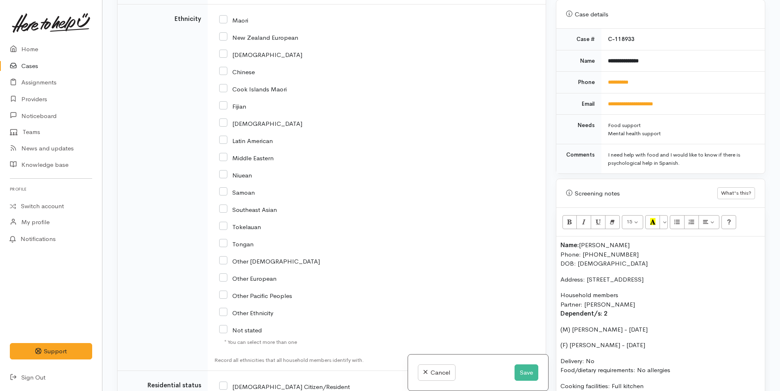
drag, startPoint x: 222, startPoint y: 302, endPoint x: 274, endPoint y: 284, distance: 55.5
click at [222, 308] on input "Other Ethnicity" at bounding box center [246, 311] width 54 height 7
checkbox input "true"
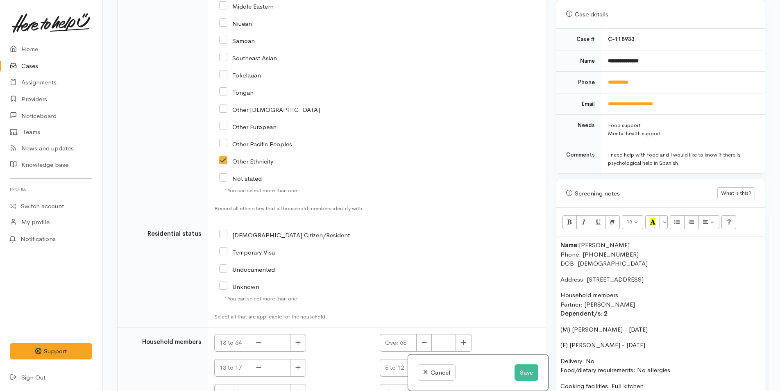
scroll to position [1475, 0]
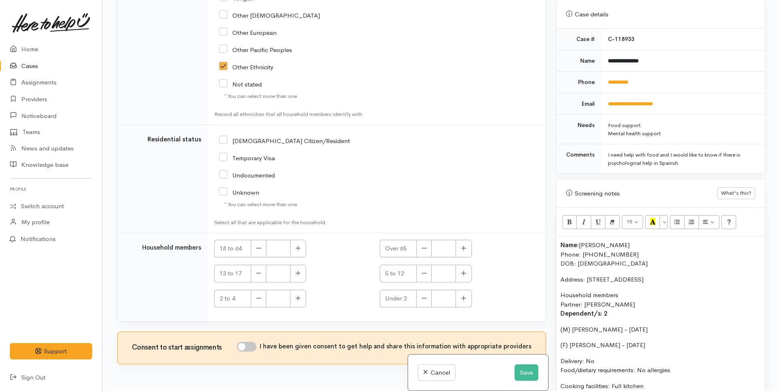
click at [226, 136] on input "[DEMOGRAPHIC_DATA] Citizen/Resident" at bounding box center [284, 139] width 131 height 7
checkbox input "true"
click at [299, 240] on button "button" at bounding box center [298, 249] width 16 height 18
type input "2"
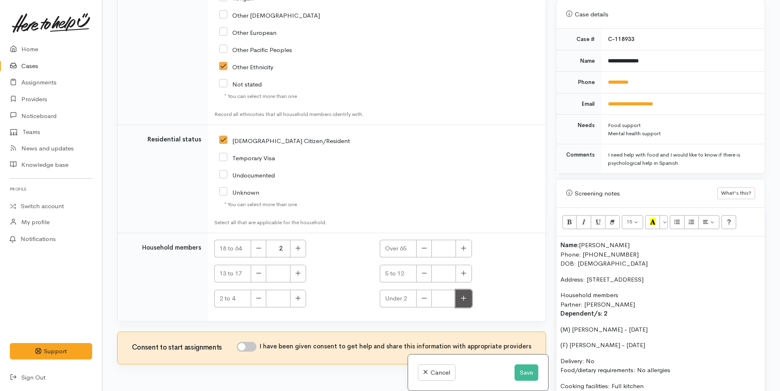
click at [469, 290] on button "button" at bounding box center [464, 299] width 16 height 18
type input "1"
click at [297, 295] on icon "button" at bounding box center [297, 298] width 5 height 6
type input "1"
click at [256, 342] on input "I have been given consent to get help and share this information with appropria…" at bounding box center [247, 347] width 20 height 10
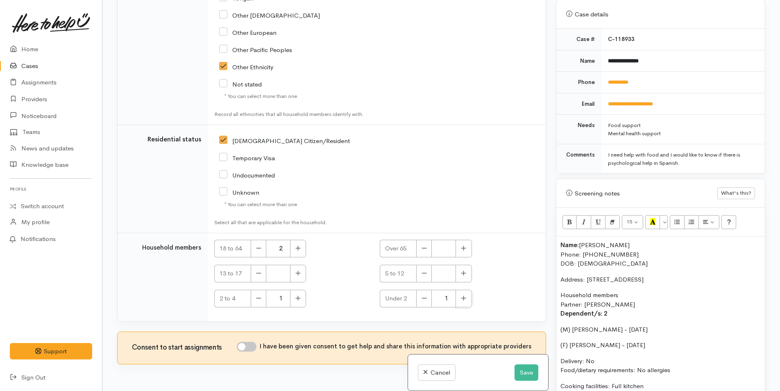
checkbox input "true"
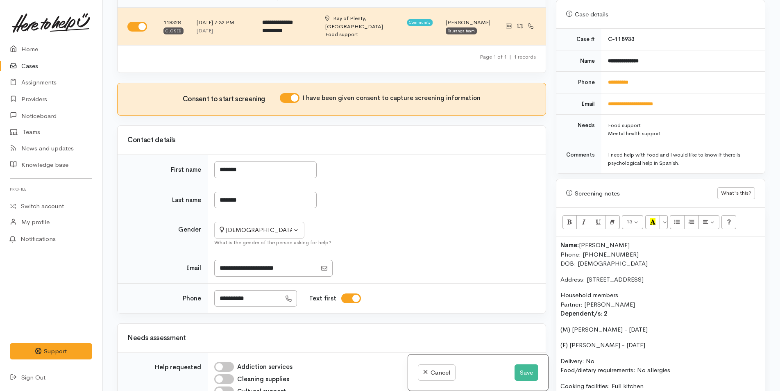
scroll to position [0, 0]
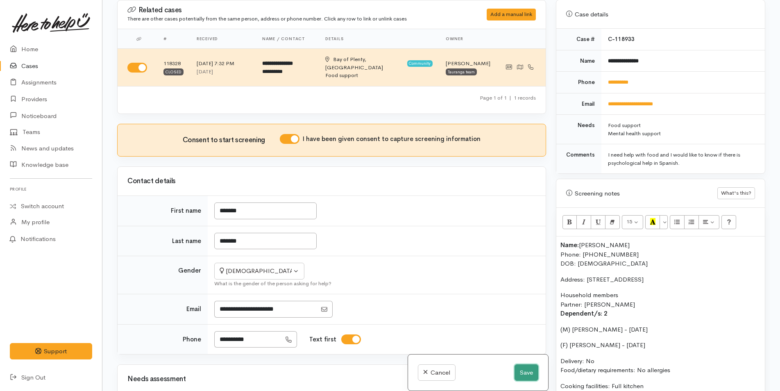
click at [528, 373] on button "Save" at bounding box center [527, 372] width 24 height 17
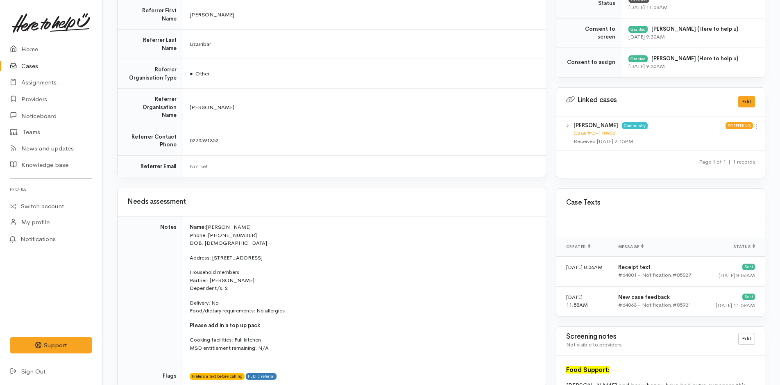
scroll to position [410, 0]
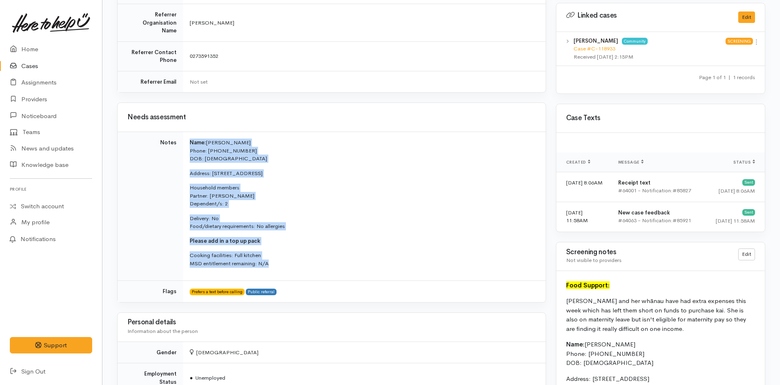
drag, startPoint x: 276, startPoint y: 244, endPoint x: 187, endPoint y: 118, distance: 154.4
click at [187, 132] on td "Name: [PERSON_NAME] Phone: [PHONE_NUMBER] DOB: [DEMOGRAPHIC_DATA] Address: [STR…" at bounding box center [364, 206] width 363 height 149
copy td "Name: [PERSON_NAME] Phone: [PHONE_NUMBER] DOB: [DEMOGRAPHIC_DATA] Address: [STR…"
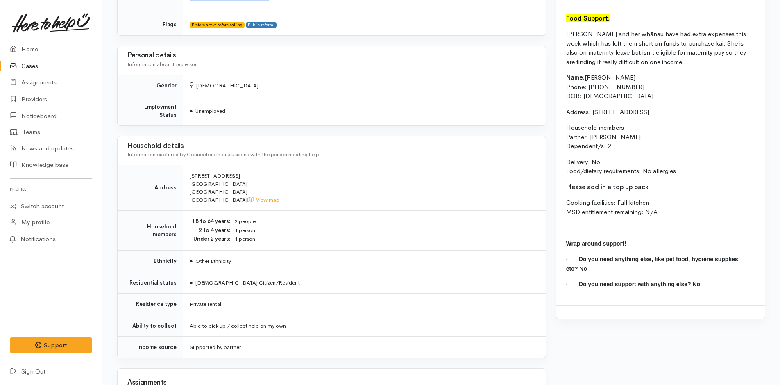
scroll to position [820, 0]
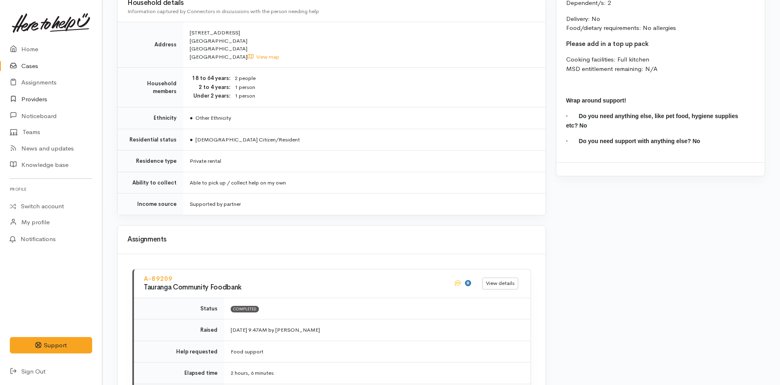
click at [38, 101] on link "Providers" at bounding box center [51, 99] width 102 height 17
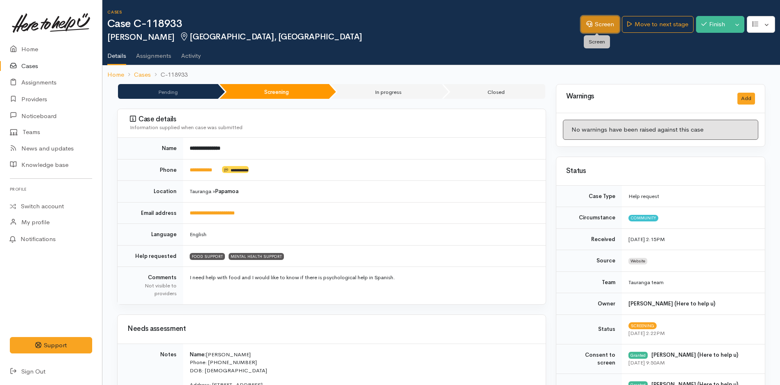
click at [586, 26] on icon at bounding box center [589, 24] width 6 height 6
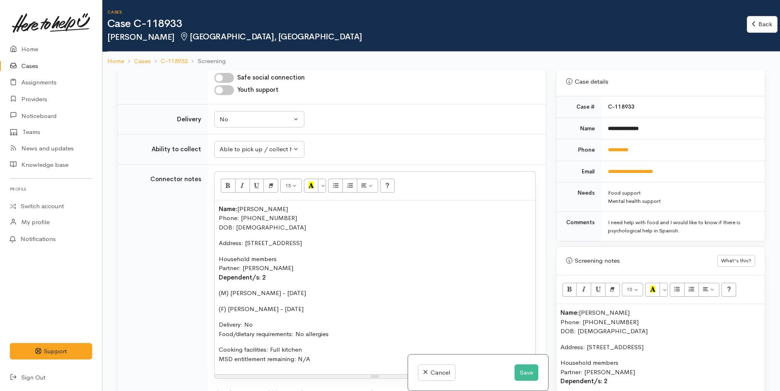
scroll to position [410, 0]
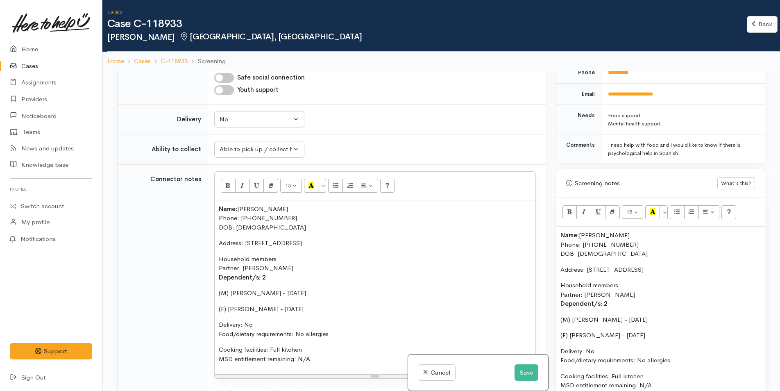
click at [562, 232] on span "Name:" at bounding box center [569, 235] width 18 height 8
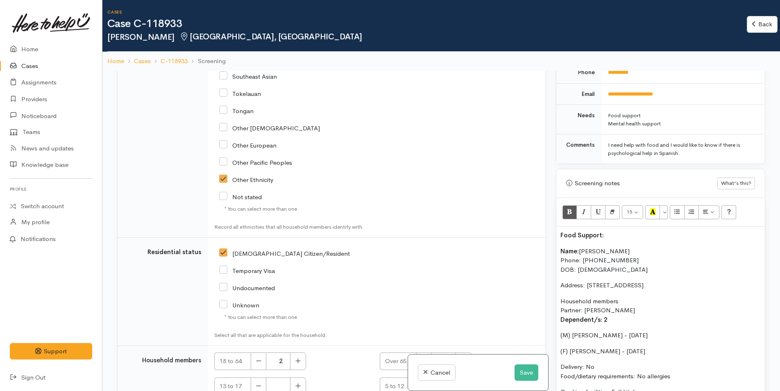
scroll to position [1528, 0]
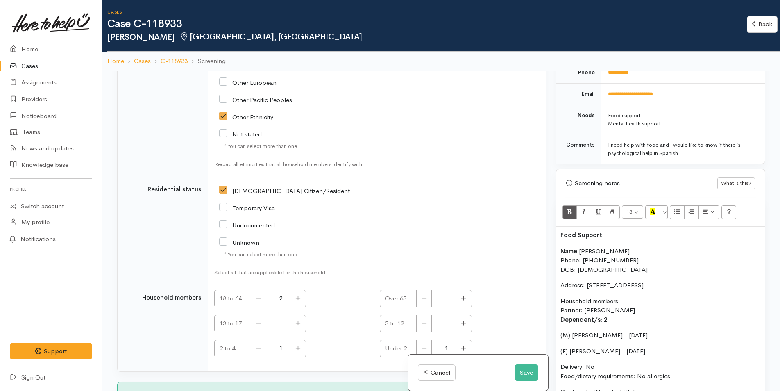
click at [620, 234] on p "Food Support:" at bounding box center [660, 235] width 200 height 9
click at [559, 249] on div "Food Support: Name: Daniela Davalos Phone: 0210449829 DOB: 17/09/1985 Address: …" at bounding box center [660, 322] width 209 height 190
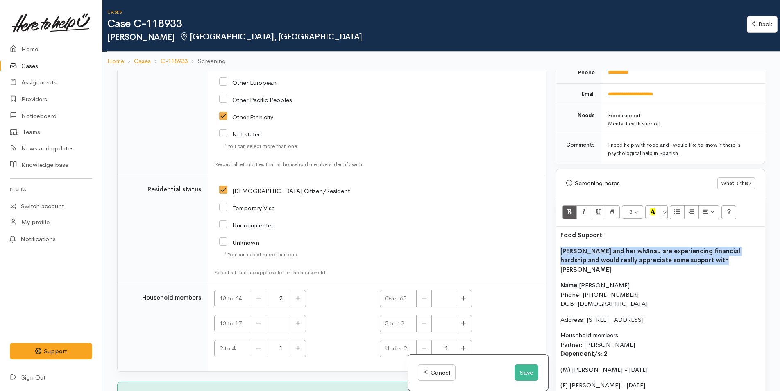
drag, startPoint x: 698, startPoint y: 258, endPoint x: 550, endPoint y: 247, distance: 148.3
click at [548, 251] on div "Related cases There are other cases potentially from the same person, address o…" at bounding box center [441, 266] width 658 height 391
click at [566, 213] on button "Bold (CTRL+B)" at bounding box center [569, 212] width 15 height 14
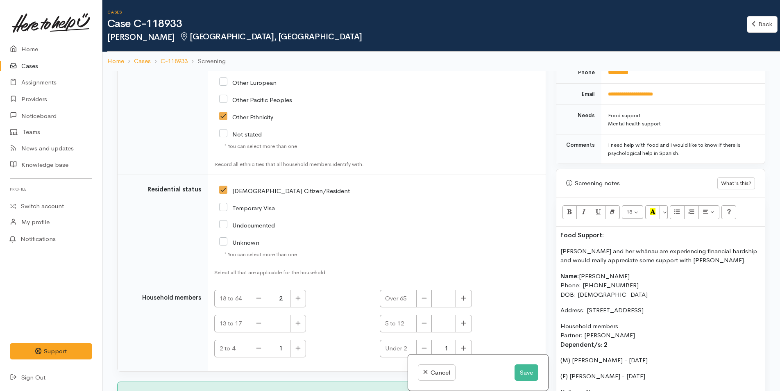
click at [615, 225] on div "15 8 9 10 11 12 14 18 24 36 Background Color Transparent Select #ffff00 Text Co…" at bounding box center [660, 212] width 209 height 29
drag, startPoint x: 612, startPoint y: 233, endPoint x: 563, endPoint y: 236, distance: 49.7
click at [532, 237] on div "Related cases There are other cases potentially from the same person, address o…" at bounding box center [441, 266] width 658 height 391
click at [654, 214] on icon "Recent Color" at bounding box center [652, 211] width 5 height 7
click at [636, 263] on span "Daniela and her whānau are experiencing financial hardship and would really app…" at bounding box center [658, 255] width 197 height 17
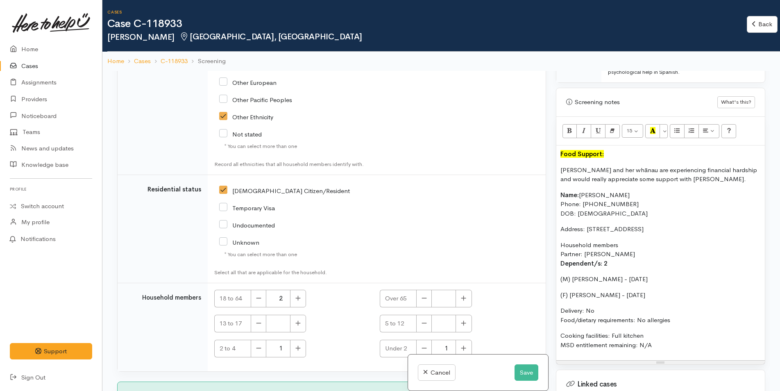
scroll to position [492, 0]
drag, startPoint x: 744, startPoint y: 227, endPoint x: 542, endPoint y: 148, distance: 216.9
click at [542, 148] on div "Related cases There are other cases potentially from the same person, address o…" at bounding box center [441, 266] width 658 height 391
copy div "Food Support: Daniela and her whānau are experiencing financial hardship and wo…"
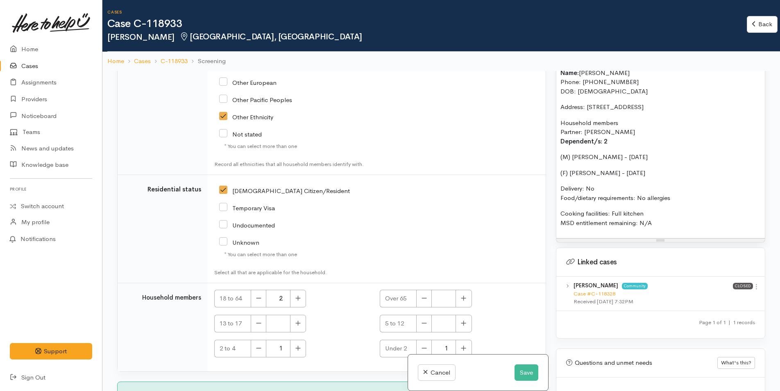
scroll to position [615, 0]
click at [666, 222] on p "Cooking facilities: Full kitchen MSD entitlement remaining: N/A" at bounding box center [660, 216] width 200 height 18
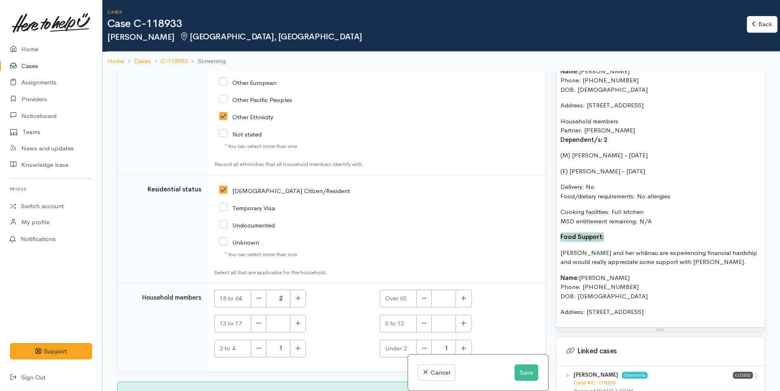
drag, startPoint x: 601, startPoint y: 234, endPoint x: 560, endPoint y: 234, distance: 40.6
click at [560, 234] on p "Food Support:" at bounding box center [660, 236] width 200 height 9
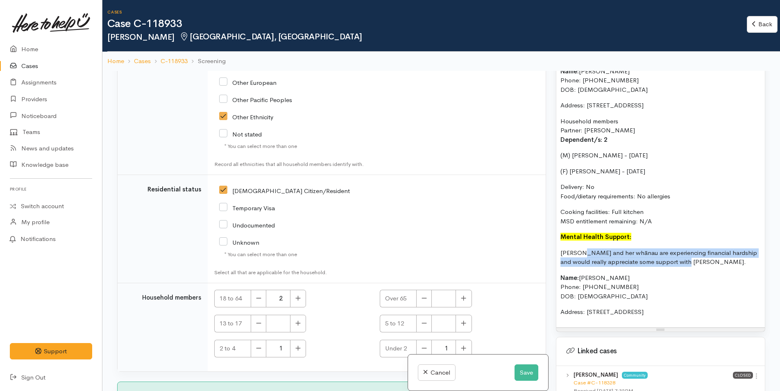
drag, startPoint x: 659, startPoint y: 261, endPoint x: 581, endPoint y: 254, distance: 79.0
click at [581, 254] on p "Daniela and her whānau are experiencing financial hardship and would really app…" at bounding box center [660, 257] width 200 height 18
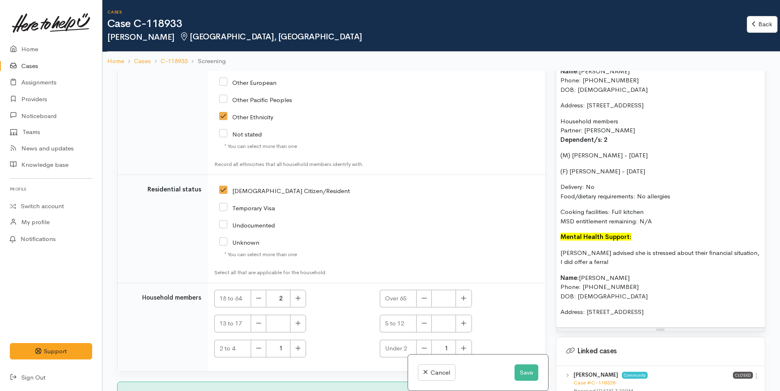
click at [619, 262] on p "Daniela advised she is stressed about their financial situation, I did offer a …" at bounding box center [660, 257] width 200 height 18
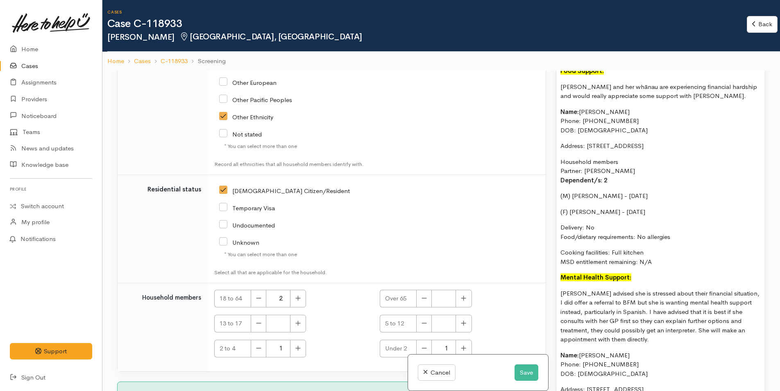
scroll to position [574, 0]
click at [530, 366] on button "Save" at bounding box center [527, 372] width 24 height 17
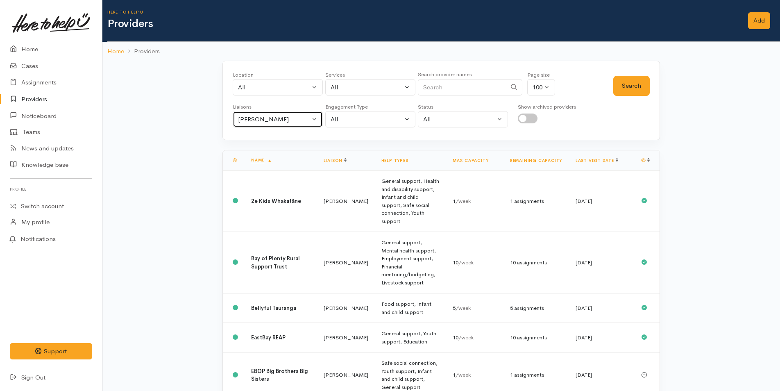
click at [256, 120] on div "Karli Morris" at bounding box center [274, 119] width 72 height 9
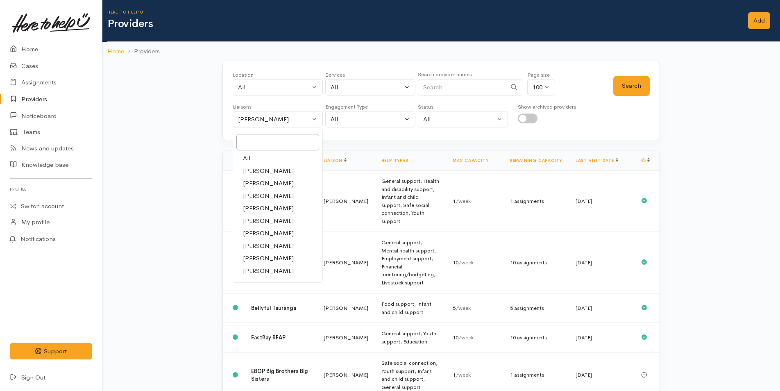
click at [258, 160] on link "All" at bounding box center [277, 158] width 89 height 13
select select "null"
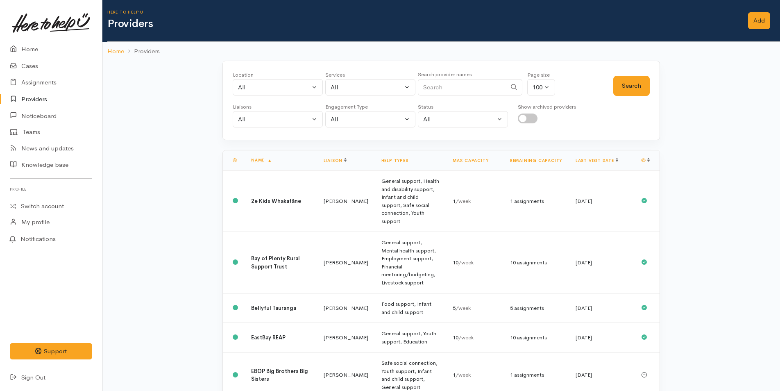
click at [456, 83] on input "Search" at bounding box center [462, 87] width 88 height 17
type input "ACC"
click at [641, 91] on button "Search" at bounding box center [631, 86] width 36 height 20
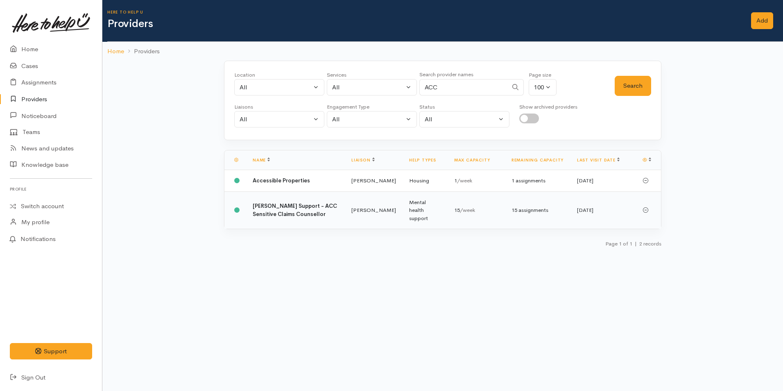
click at [420, 206] on td "Mental health support" at bounding box center [425, 209] width 45 height 37
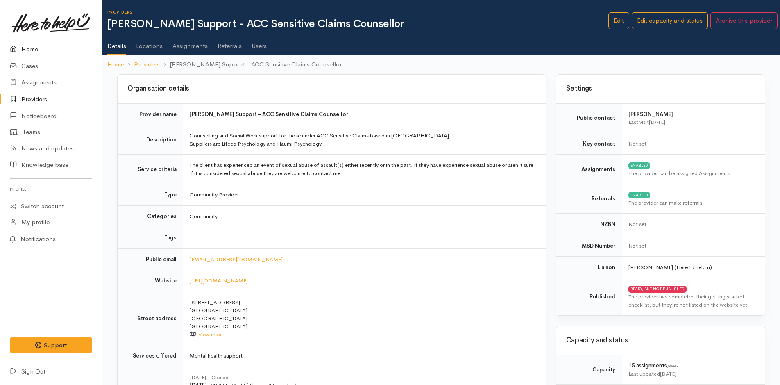
click at [34, 51] on link "Home" at bounding box center [51, 49] width 102 height 17
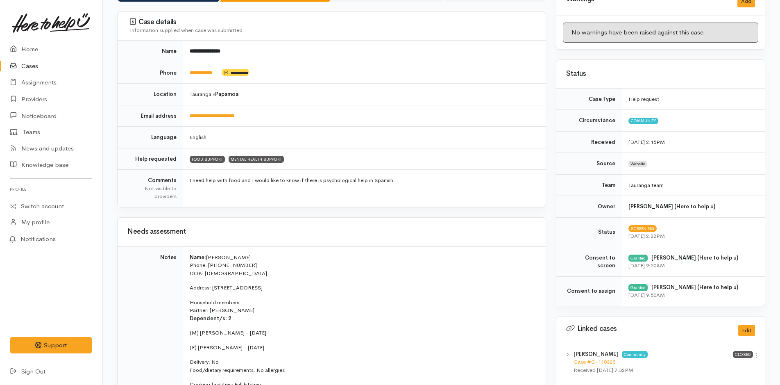
scroll to position [205, 0]
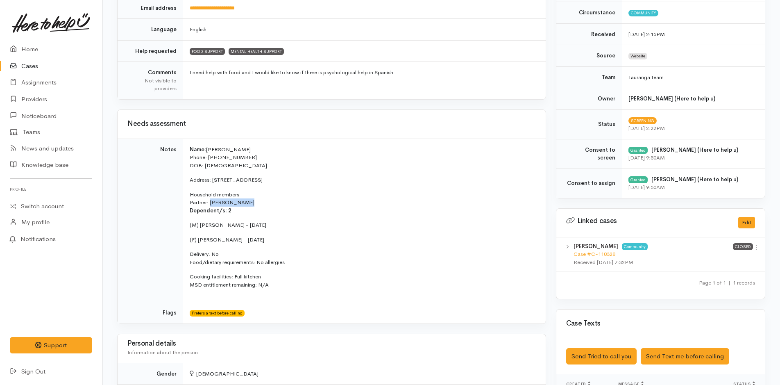
drag, startPoint x: 246, startPoint y: 204, endPoint x: 211, endPoint y: 200, distance: 34.6
click at [211, 200] on span "Partner: [PERSON_NAME]" at bounding box center [222, 202] width 65 height 7
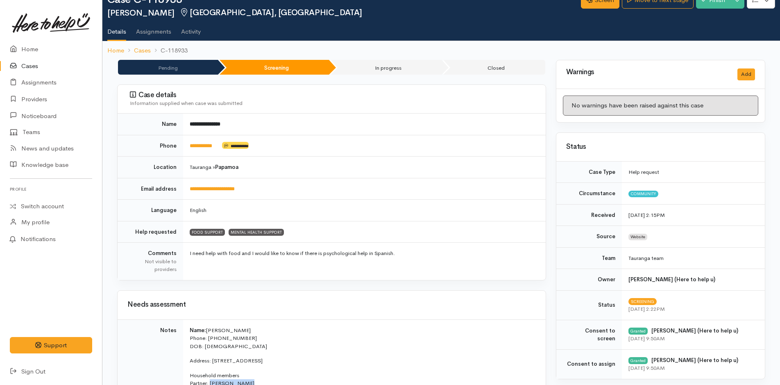
scroll to position [0, 0]
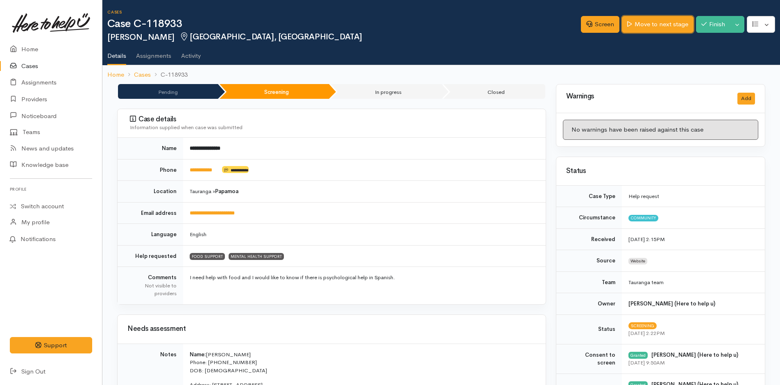
click at [642, 30] on link "Move to next stage" at bounding box center [657, 24] width 71 height 17
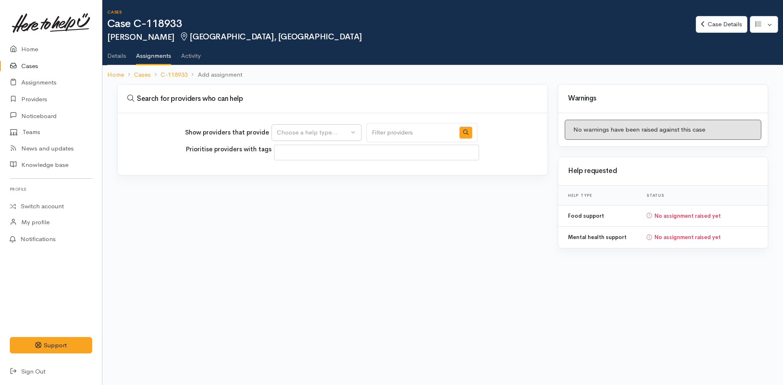
select select
click at [338, 132] on div "Choose a help type..." at bounding box center [313, 132] width 72 height 9
click at [292, 170] on span "Food support" at bounding box center [301, 171] width 38 height 9
select select "3"
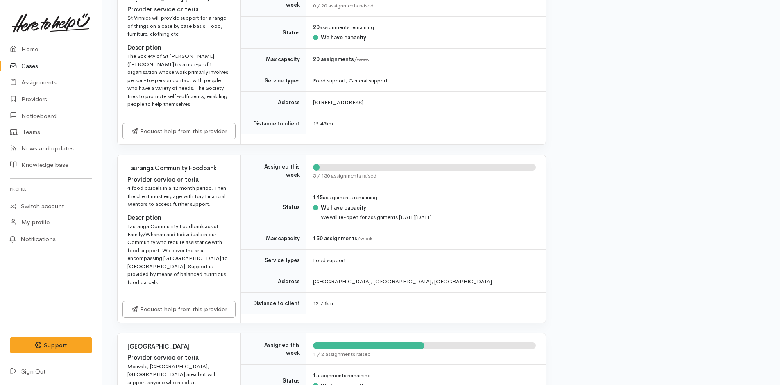
scroll to position [1065, 0]
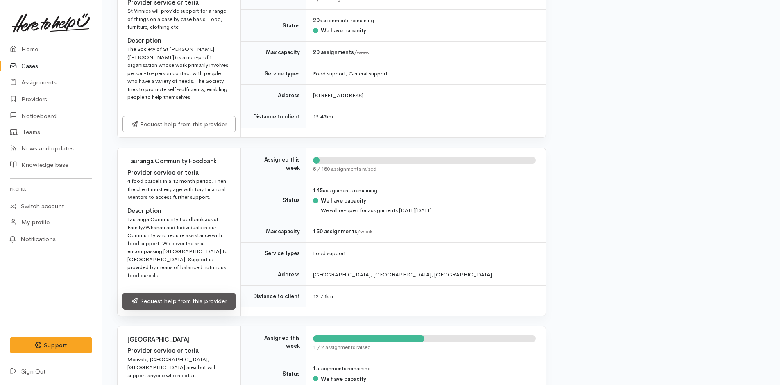
click at [171, 299] on link "Request help from this provider" at bounding box center [178, 301] width 113 height 17
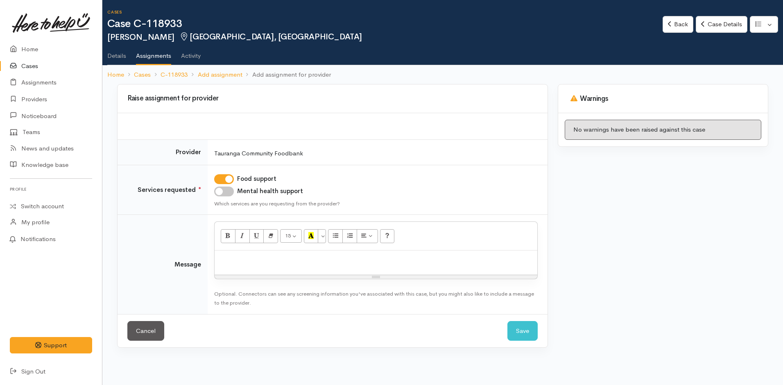
drag, startPoint x: 297, startPoint y: 272, endPoint x: 291, endPoint y: 266, distance: 8.4
click at [296, 272] on div at bounding box center [376, 262] width 323 height 24
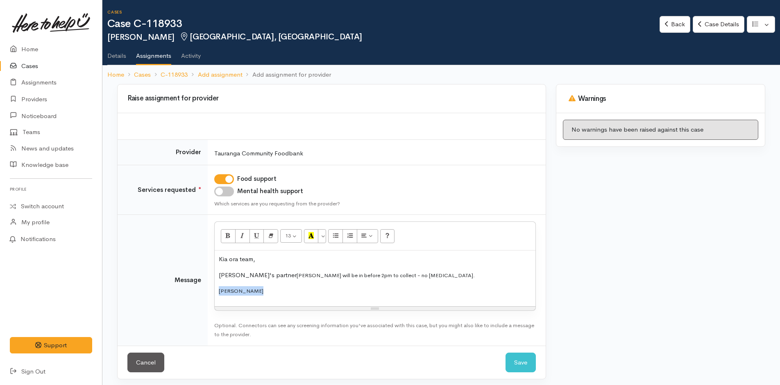
drag, startPoint x: 256, startPoint y: 290, endPoint x: 193, endPoint y: 293, distance: 62.7
click at [193, 293] on tr "Message <p>Kia ora team,</p><p>Daniela's partner&nbsp;<span style="font-size: 1…" at bounding box center [332, 280] width 428 height 131
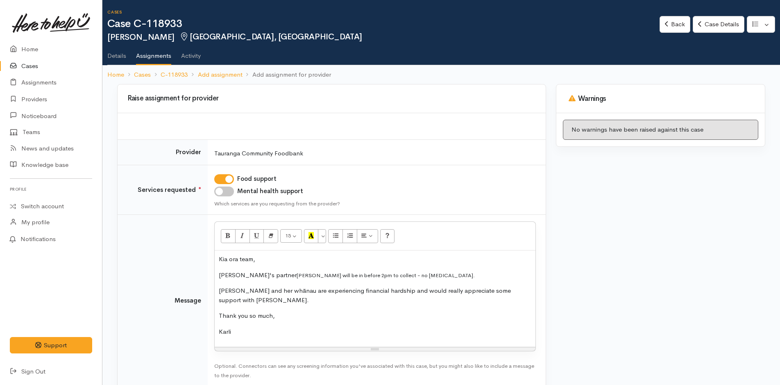
drag, startPoint x: 247, startPoint y: 326, endPoint x: 355, endPoint y: 247, distance: 134.1
click at [206, 240] on tr "Message <p>Kia ora team,</p><p>Daniela's partner&nbsp;<span style="font-size: 1…" at bounding box center [332, 301] width 428 height 172
click at [322, 232] on button "More Color" at bounding box center [322, 236] width 8 height 14
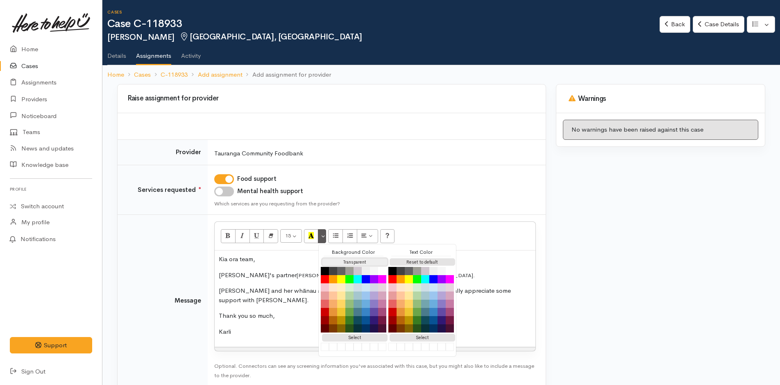
drag, startPoint x: 334, startPoint y: 259, endPoint x: 439, endPoint y: 269, distance: 105.3
click at [335, 259] on button "Transparent" at bounding box center [355, 262] width 66 height 8
click at [432, 260] on button "Reset to default" at bounding box center [423, 262] width 66 height 8
click at [498, 271] on p "Daniela's partner Caetano Lemos will be in before 2pm to collect - no food alle…" at bounding box center [375, 274] width 313 height 9
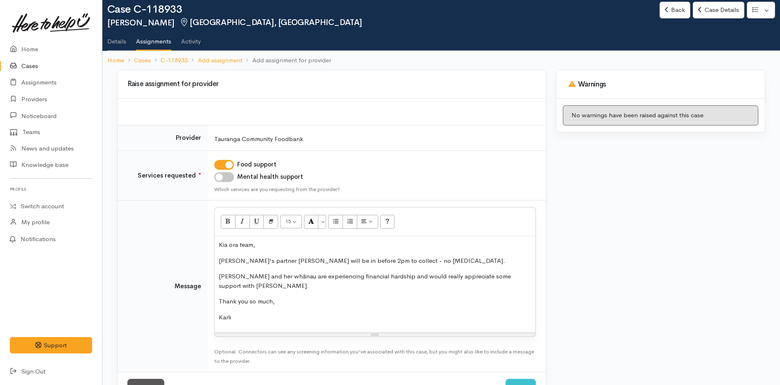
scroll to position [36, 0]
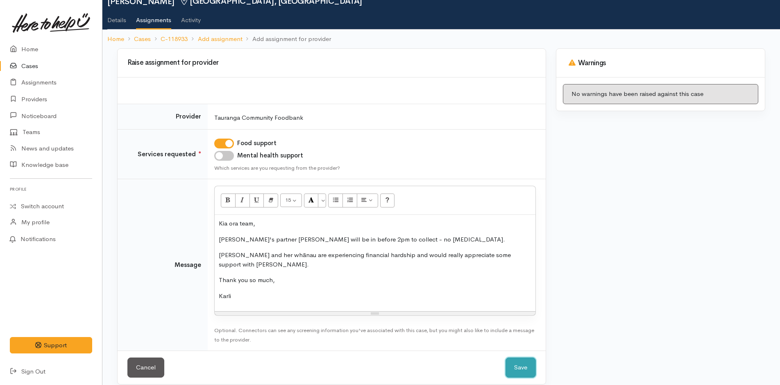
click at [517, 357] on button "Save" at bounding box center [521, 367] width 30 height 20
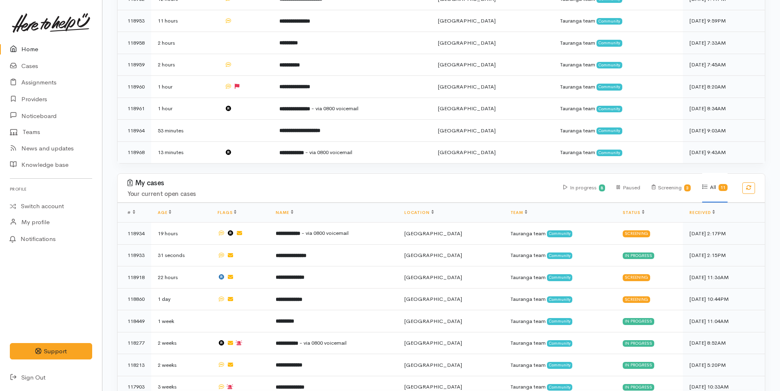
scroll to position [369, 0]
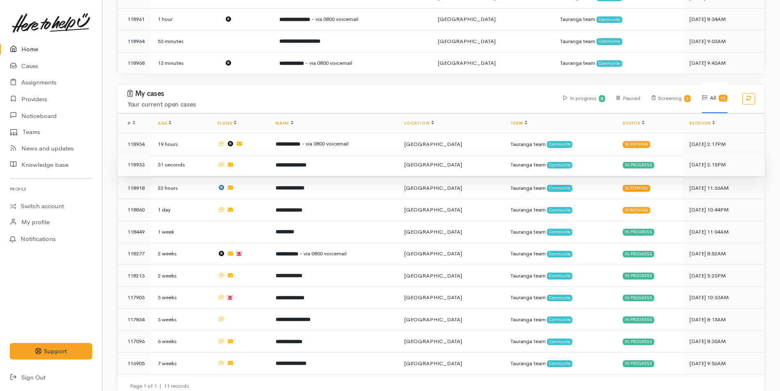
click at [306, 162] on b "**********" at bounding box center [291, 164] width 31 height 5
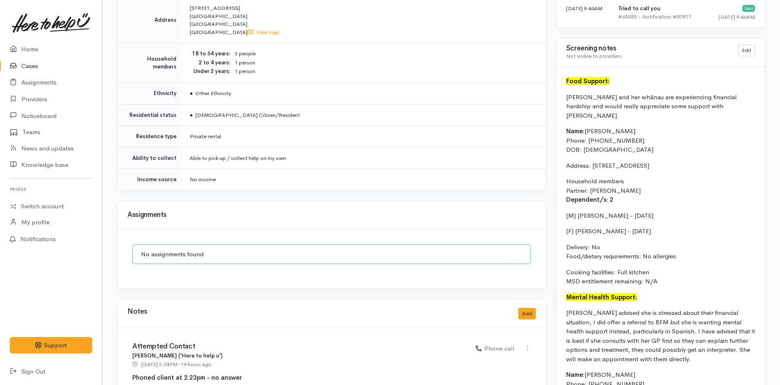
scroll to position [597, 0]
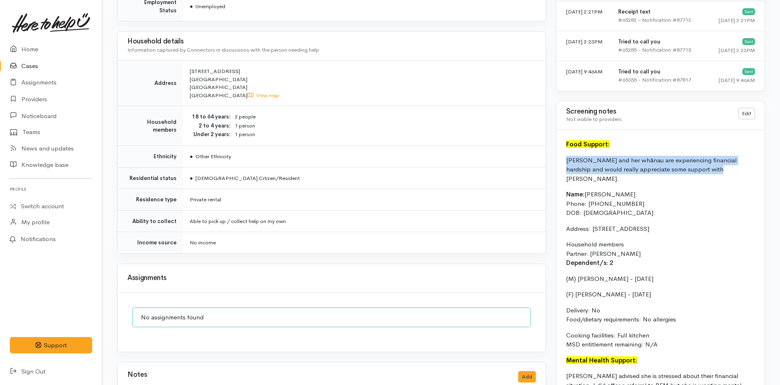
drag, startPoint x: 700, startPoint y: 171, endPoint x: 563, endPoint y: 159, distance: 137.3
click at [563, 159] on div "Food Support: [PERSON_NAME] and her whānau are experiencing financial hardship …" at bounding box center [660, 311] width 209 height 363
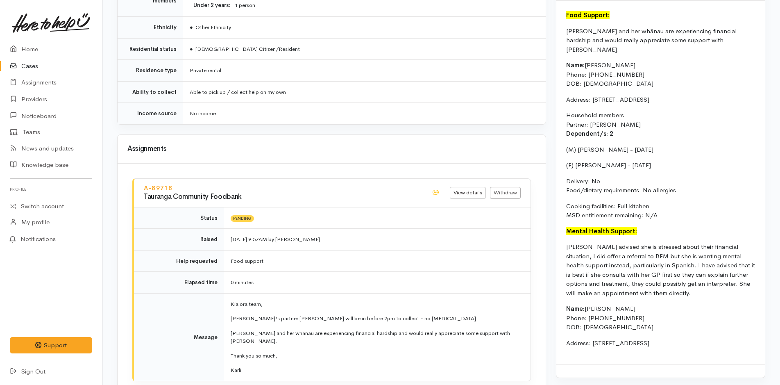
scroll to position [819, 0]
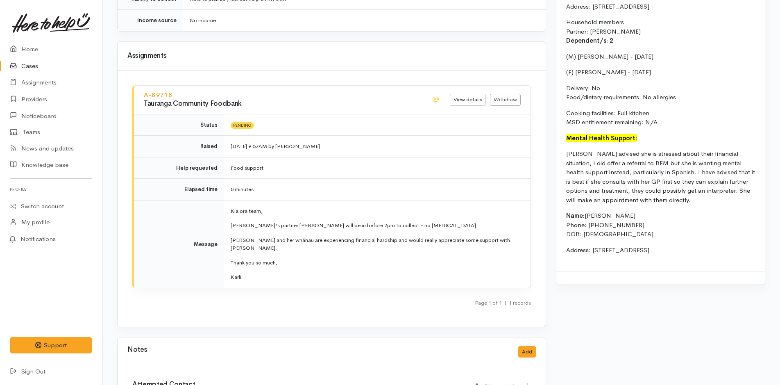
drag, startPoint x: 748, startPoint y: 239, endPoint x: 560, endPoint y: 139, distance: 212.6
click at [560, 139] on div "Food Support: [PERSON_NAME] and her whānau are experiencing financial hardship …" at bounding box center [660, 89] width 209 height 363
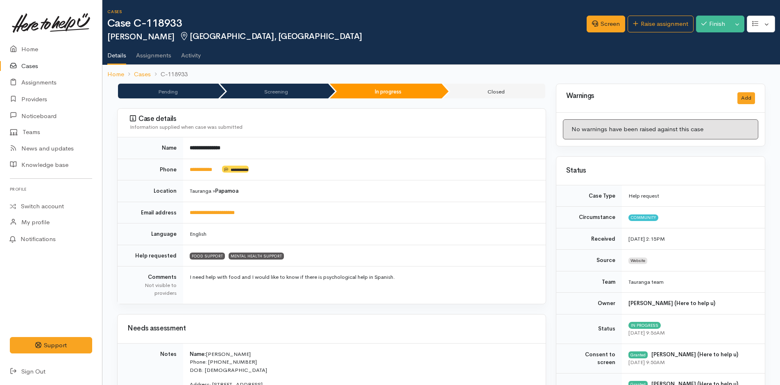
scroll to position [0, 0]
click at [644, 22] on link "Raise assignment" at bounding box center [661, 24] width 66 height 17
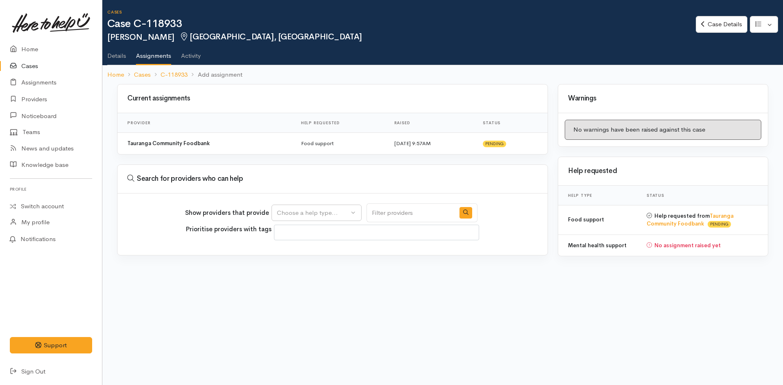
select select
click at [305, 207] on button "Choose a help type..." at bounding box center [317, 212] width 90 height 17
click at [304, 262] on span "Mental health support" at bounding box center [313, 264] width 63 height 9
select select "5"
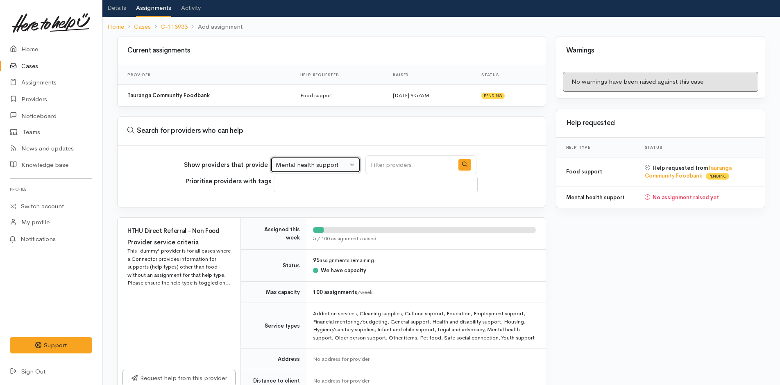
scroll to position [123, 0]
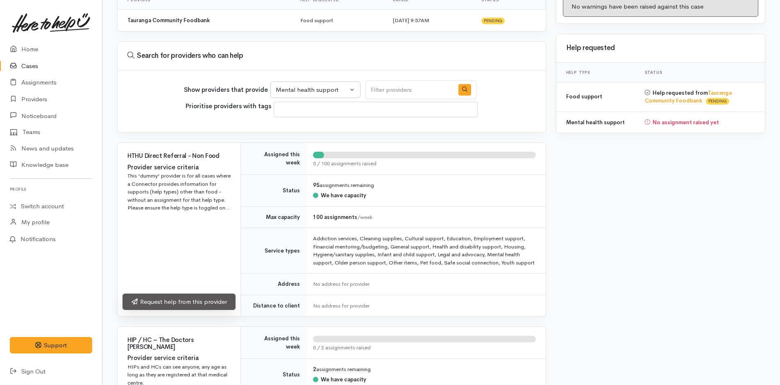
click at [175, 302] on link "Request help from this provider" at bounding box center [178, 301] width 113 height 17
click at [185, 306] on link "Request help from this provider" at bounding box center [178, 301] width 113 height 17
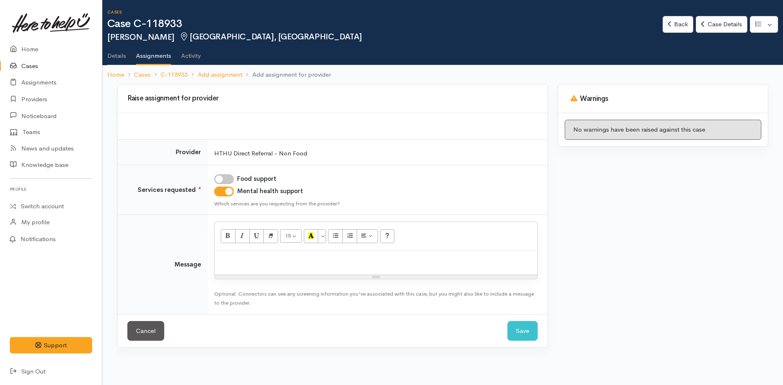
click at [233, 261] on p at bounding box center [376, 258] width 315 height 9
paste div
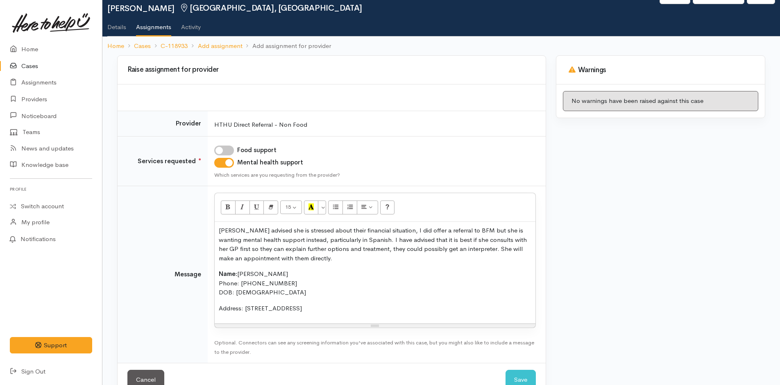
scroll to position [50, 0]
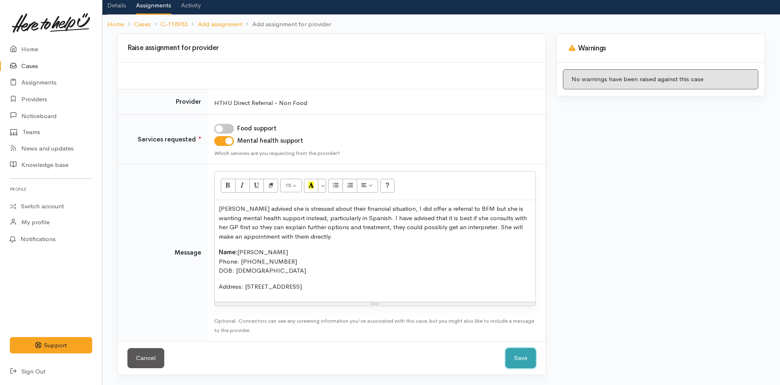
click at [515, 352] on button "Save" at bounding box center [521, 358] width 30 height 20
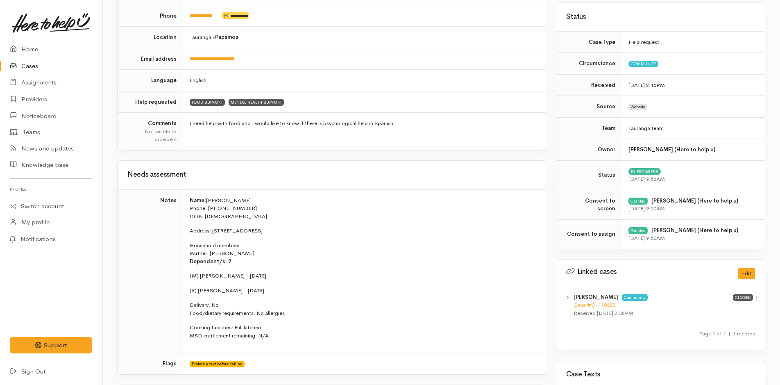
scroll to position [369, 0]
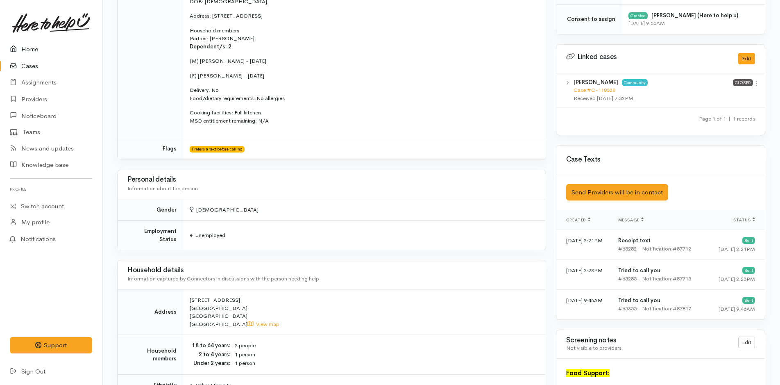
click at [18, 43] on link "Home" at bounding box center [51, 49] width 102 height 17
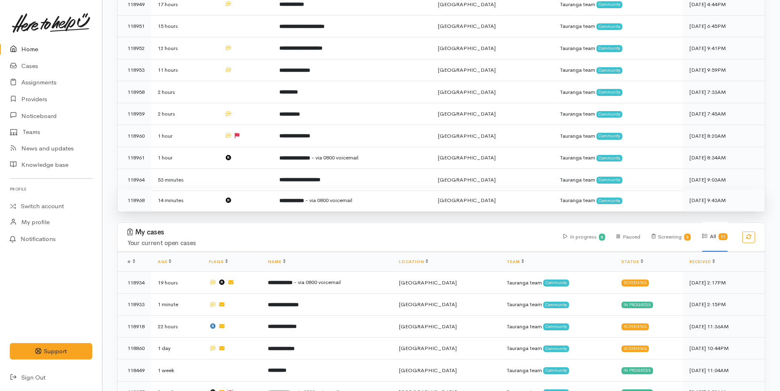
scroll to position [328, 0]
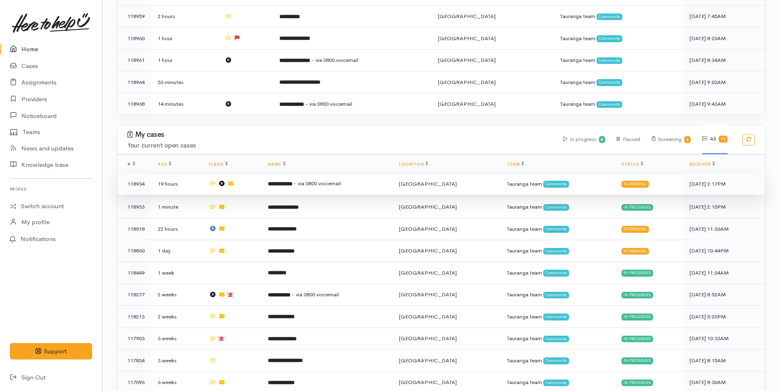
click at [342, 183] on td "**********" at bounding box center [326, 184] width 131 height 22
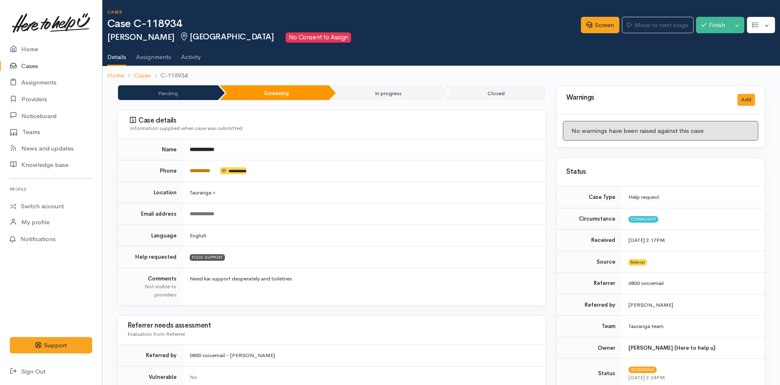
click at [199, 171] on link "*********" at bounding box center [200, 170] width 20 height 5
click at [587, 29] on link "Screen" at bounding box center [600, 25] width 39 height 17
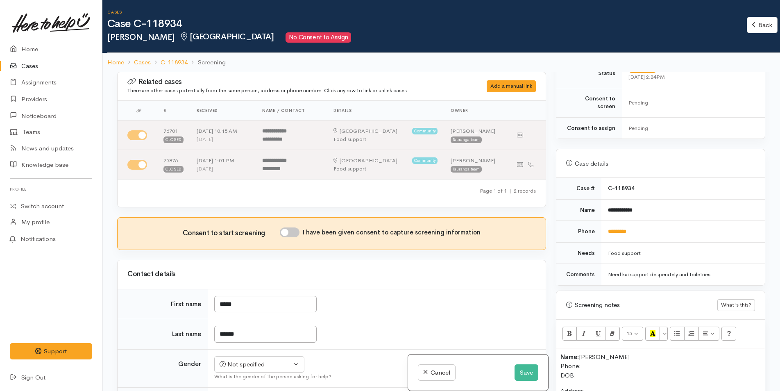
scroll to position [533, 0]
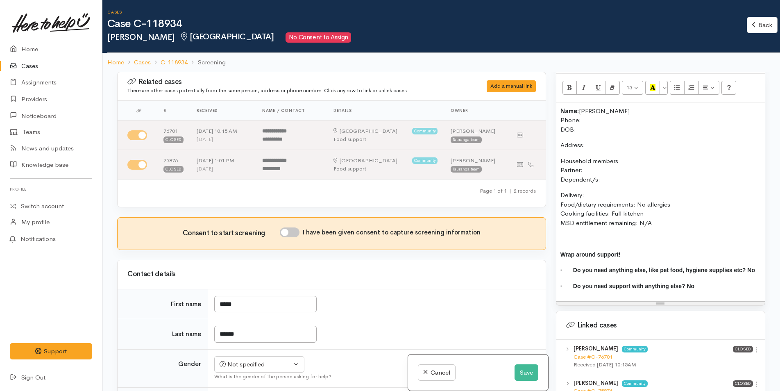
click at [590, 113] on p "Name: [PERSON_NAME] Phone: DOB:" at bounding box center [660, 121] width 200 height 28
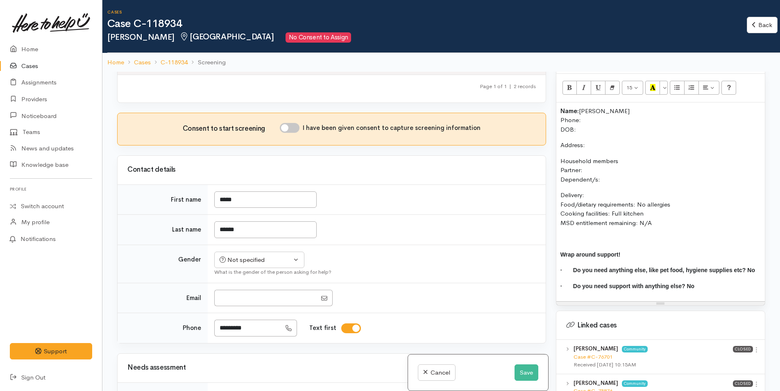
scroll to position [164, 0]
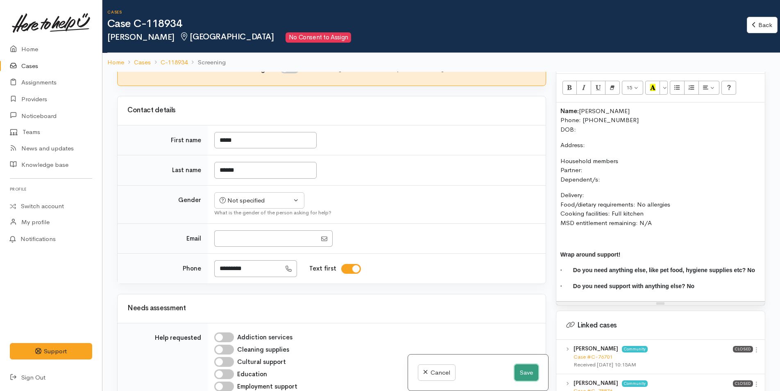
click at [529, 371] on button "Save" at bounding box center [527, 372] width 24 height 17
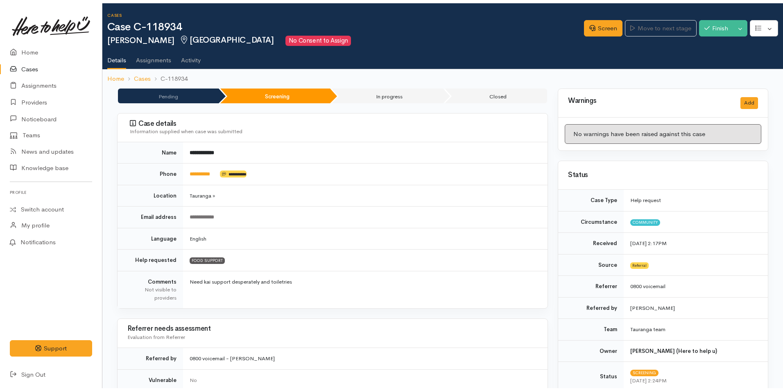
scroll to position [328, 0]
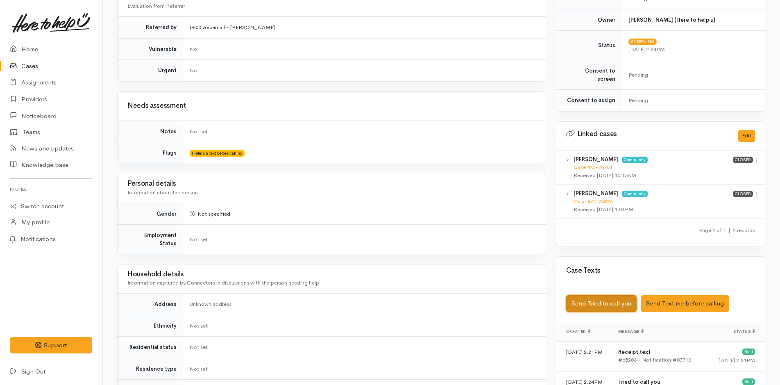
click at [592, 295] on button "Send Tried to call you" at bounding box center [601, 303] width 70 height 17
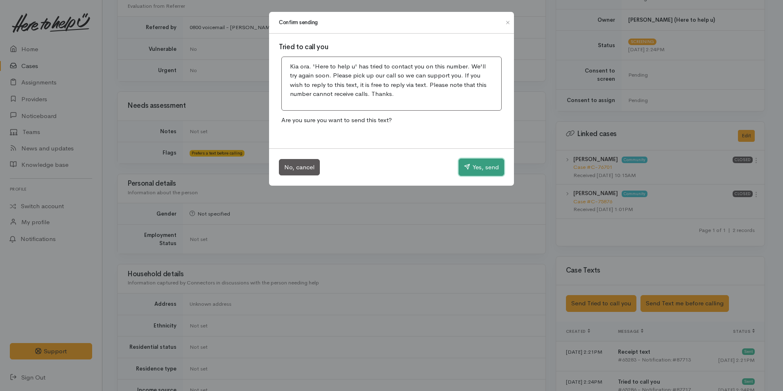
click at [472, 160] on button "Yes, send" at bounding box center [481, 167] width 45 height 17
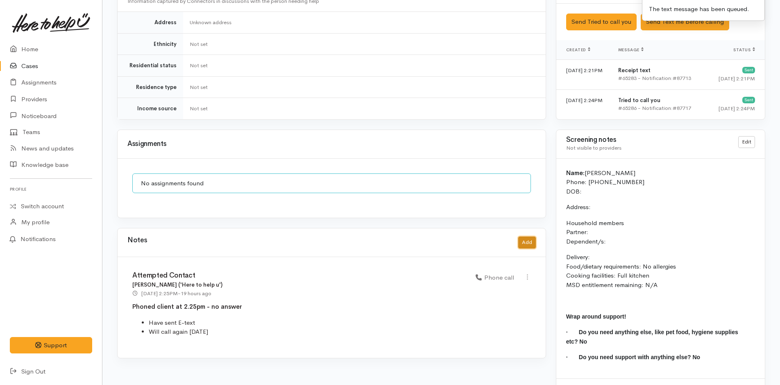
click at [525, 236] on button "Add" at bounding box center [527, 242] width 18 height 12
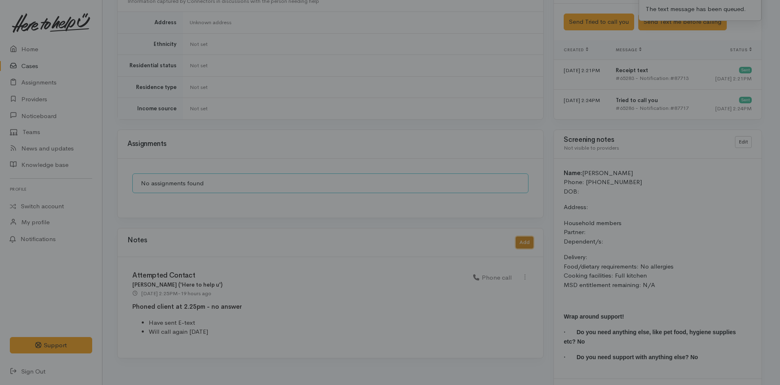
scroll to position [603, 0]
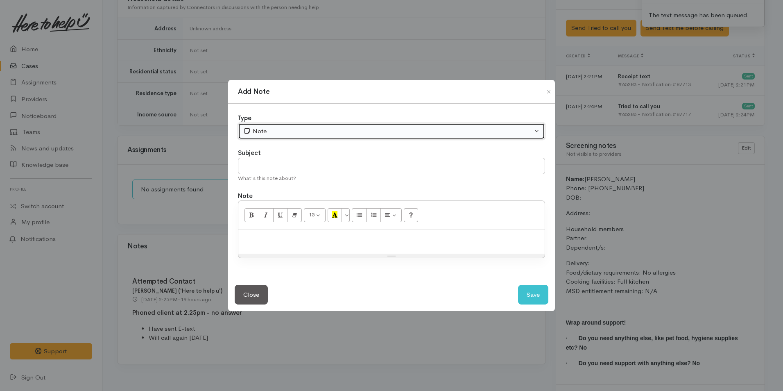
drag, startPoint x: 254, startPoint y: 127, endPoint x: 256, endPoint y: 143, distance: 16.1
click at [254, 127] on div "Note" at bounding box center [387, 131] width 289 height 9
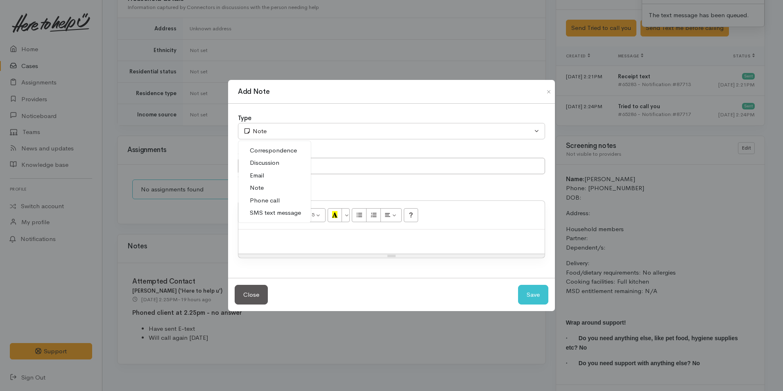
click at [268, 200] on span "Phone call" at bounding box center [265, 200] width 30 height 9
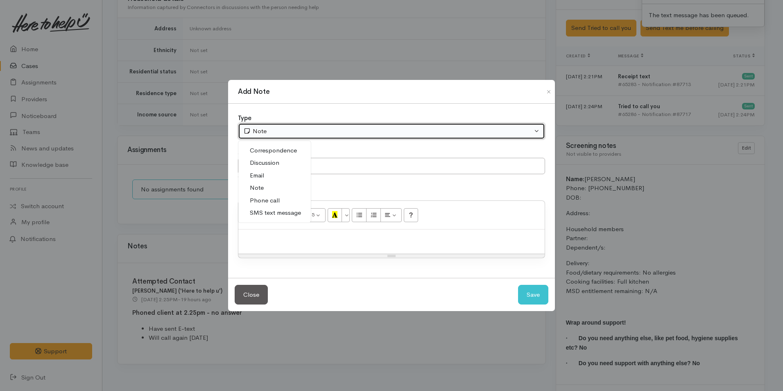
select select "3"
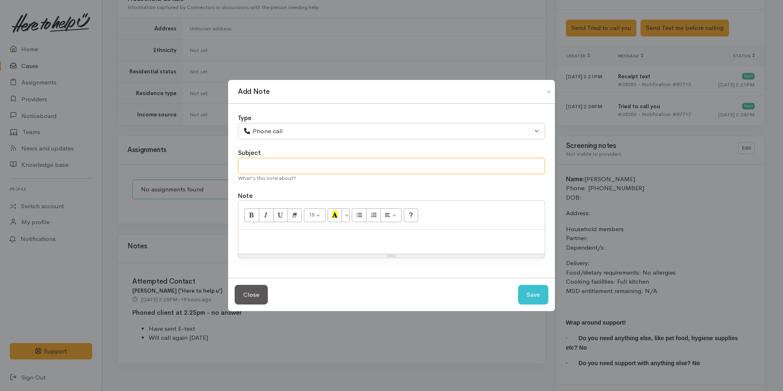
click at [274, 165] on input "text" at bounding box center [391, 166] width 307 height 17
type input "Attempted Contact"
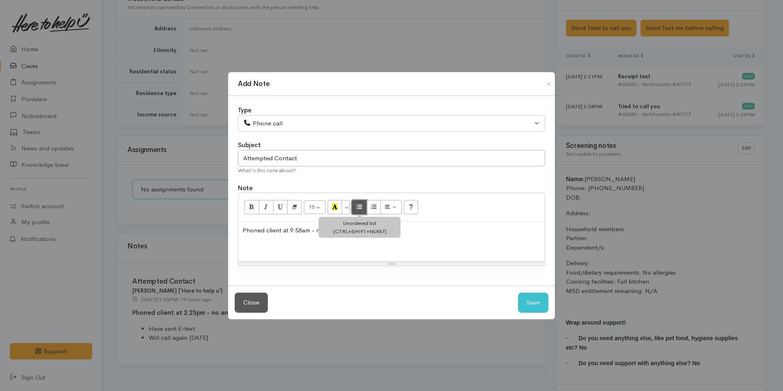
click at [359, 205] on icon "Unordered list (CTRL+SHIFT+NUM7)" at bounding box center [359, 206] width 5 height 7
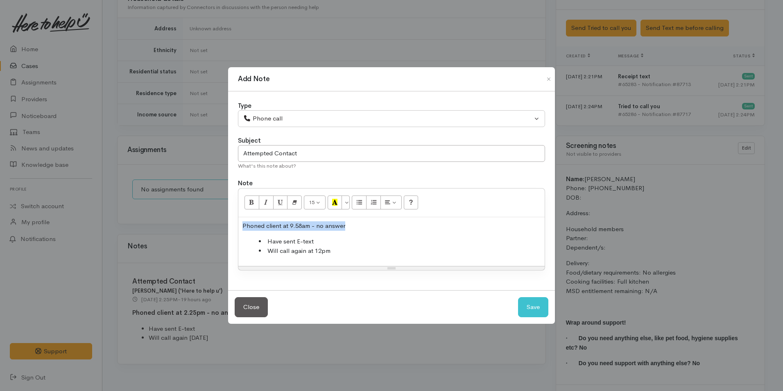
drag, startPoint x: 355, startPoint y: 225, endPoint x: 219, endPoint y: 220, distance: 136.5
click at [218, 220] on div "Add Note Type Correspondence Discussion Email Note Phone call SMS text message …" at bounding box center [391, 195] width 783 height 391
click at [250, 197] on button "Bold (CTRL+B)" at bounding box center [252, 202] width 15 height 14
click at [548, 306] on button "Save" at bounding box center [533, 307] width 30 height 20
select select "1"
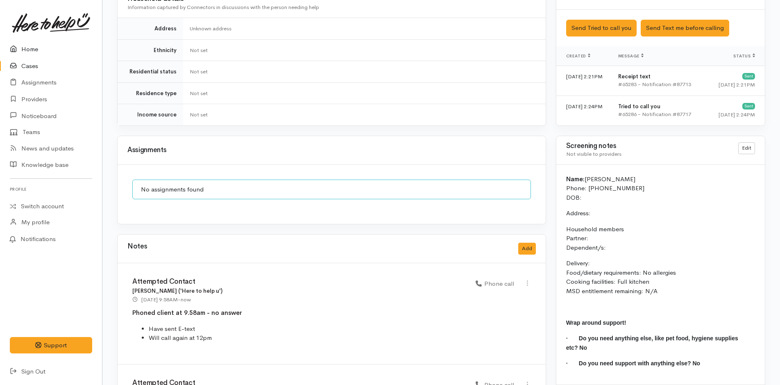
click at [36, 45] on link "Home" at bounding box center [51, 49] width 102 height 17
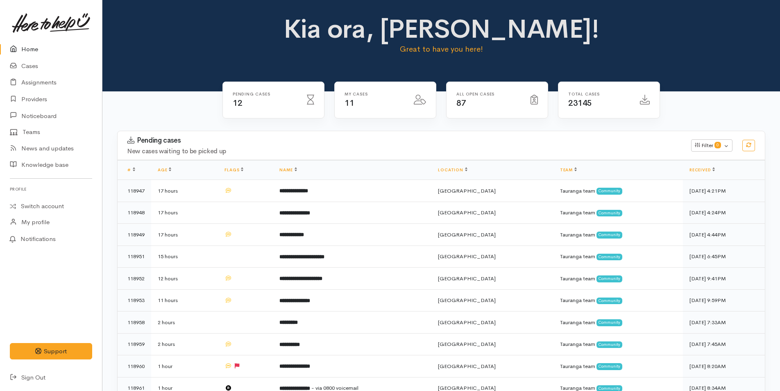
click at [409, 197] on td "**********" at bounding box center [352, 191] width 159 height 22
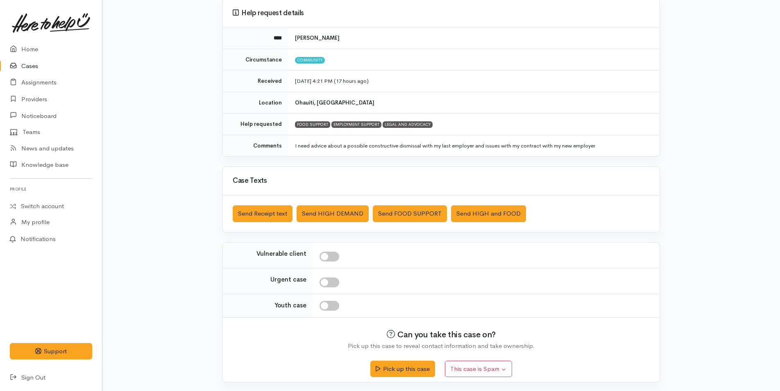
scroll to position [75, 0]
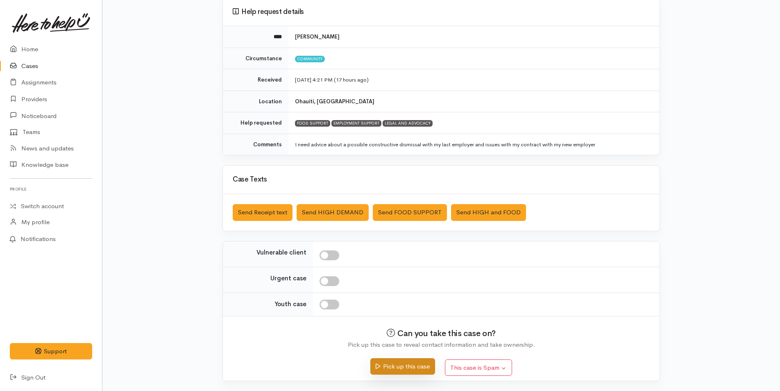
click at [399, 372] on button "Pick up this case" at bounding box center [402, 366] width 64 height 17
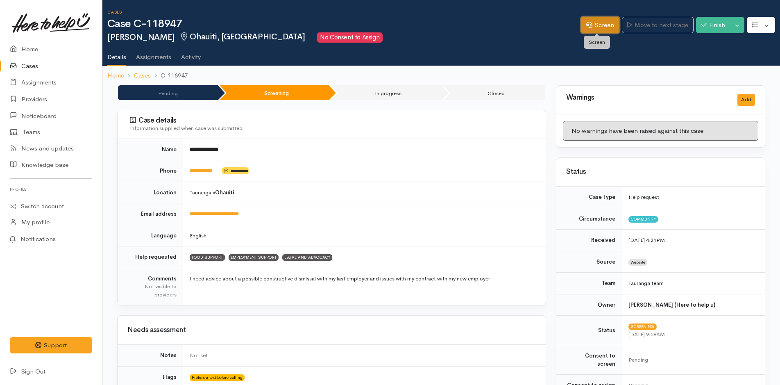
click at [586, 23] on icon at bounding box center [589, 25] width 6 height 6
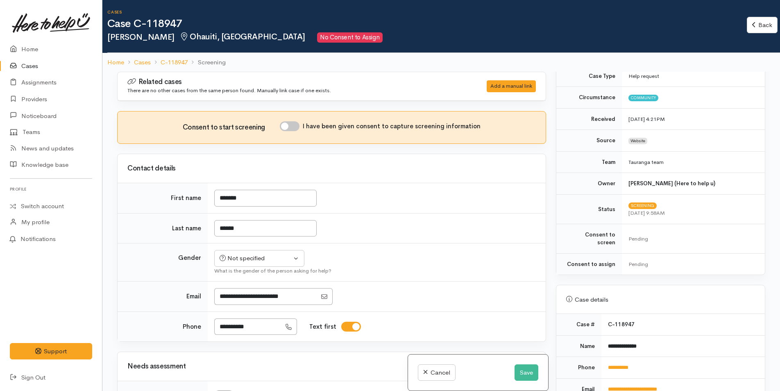
scroll to position [246, 0]
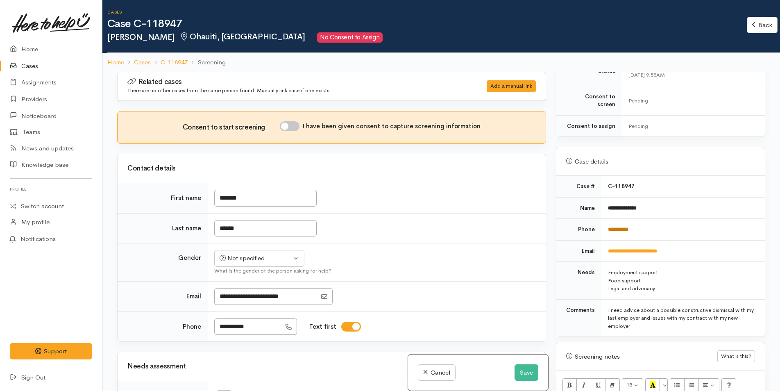
click at [620, 227] on link "**********" at bounding box center [618, 229] width 20 height 5
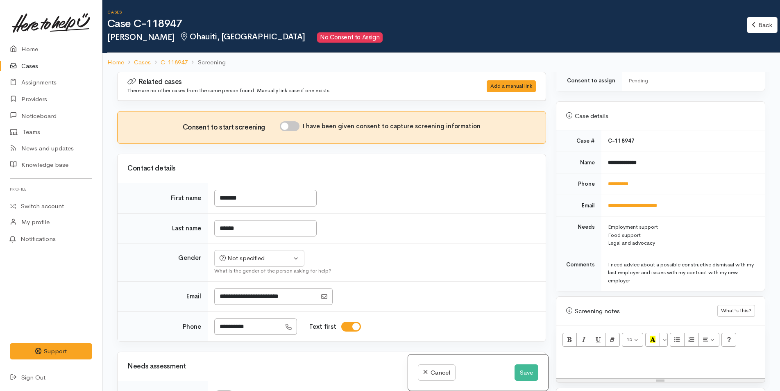
scroll to position [433, 0]
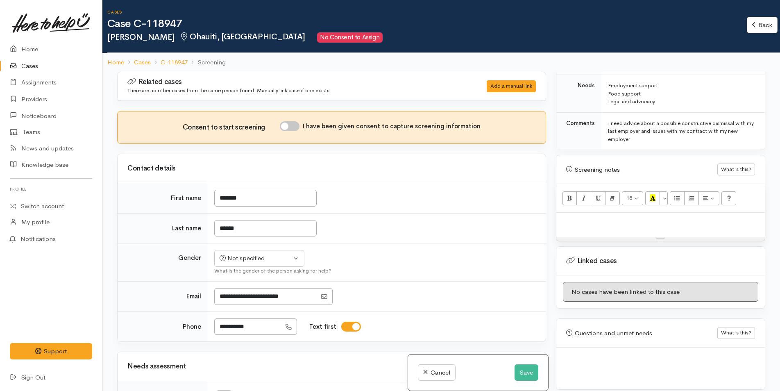
click at [587, 218] on p at bounding box center [660, 221] width 200 height 9
paste div
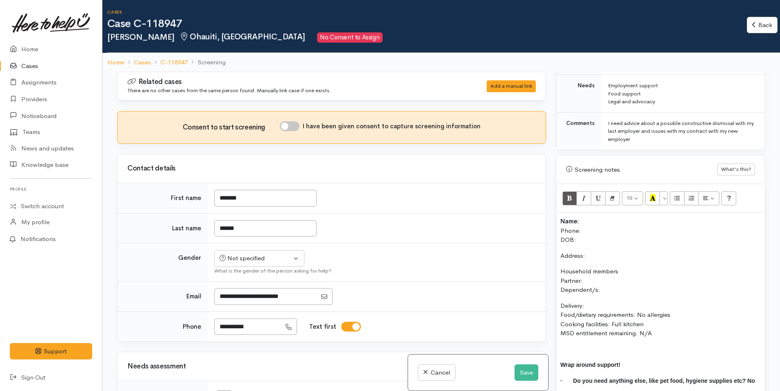
scroll to position [1, 0]
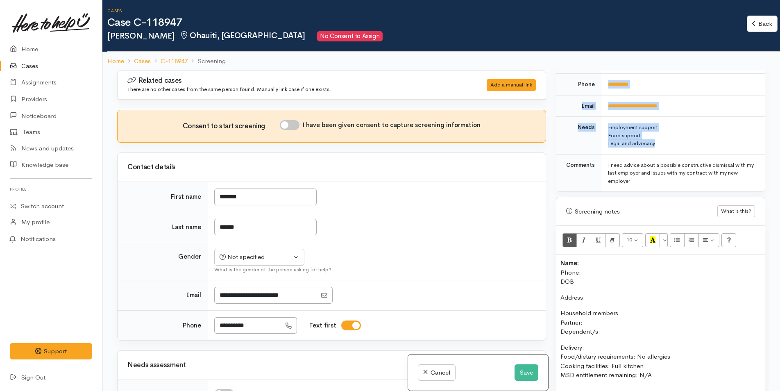
drag, startPoint x: 658, startPoint y: 92, endPoint x: 605, endPoint y: 77, distance: 54.6
click at [605, 77] on tbody "**********" at bounding box center [660, 111] width 209 height 161
drag, startPoint x: 605, startPoint y: 77, endPoint x: 604, endPoint y: 81, distance: 4.3
click at [604, 80] on td "**********" at bounding box center [682, 87] width 163 height 22
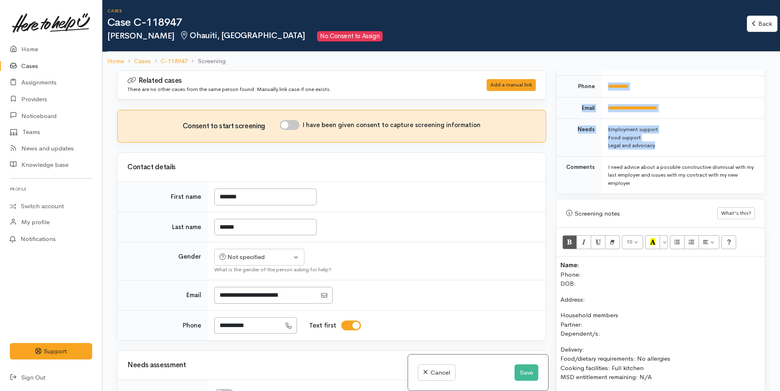
click at [643, 141] on div "Legal and advocacy" at bounding box center [681, 145] width 147 height 8
drag, startPoint x: 637, startPoint y: 141, endPoint x: 601, endPoint y: 123, distance: 39.8
click at [601, 123] on td "Employment support Food support Legal and advocacy" at bounding box center [682, 138] width 163 height 38
copy td "Employment support Food support Legal and advocacy"
click at [557, 257] on div "Name: Phone: DOB: Address: Household members Partner: Dependent/s: Delivery: Fo…" at bounding box center [660, 355] width 209 height 199
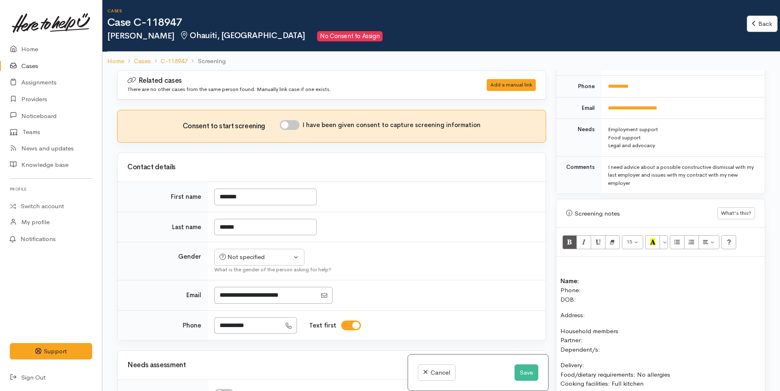
scroll to position [17, 0]
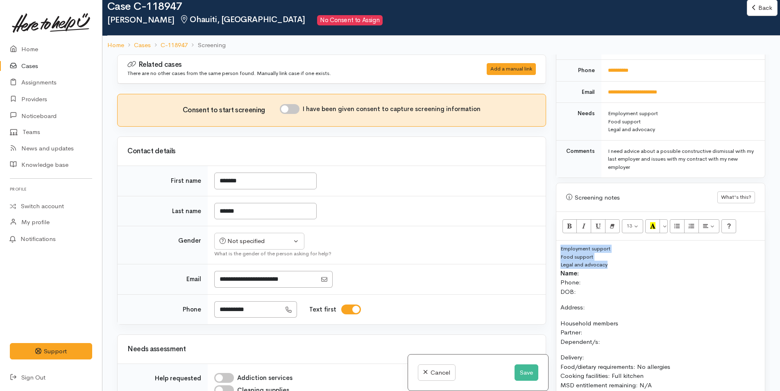
drag, startPoint x: 589, startPoint y: 254, endPoint x: 558, endPoint y: 243, distance: 32.7
click at [558, 243] on div "Employment support Food support Legal and advocacy Name: Phone: DOB: Address: H…" at bounding box center [660, 351] width 209 height 223
copy div "Employment support Food support Legal and advocacy"
click at [612, 261] on div "Legal and advocacy" at bounding box center [660, 265] width 200 height 8
click at [613, 261] on div "Legal and advocacy" at bounding box center [660, 265] width 200 height 8
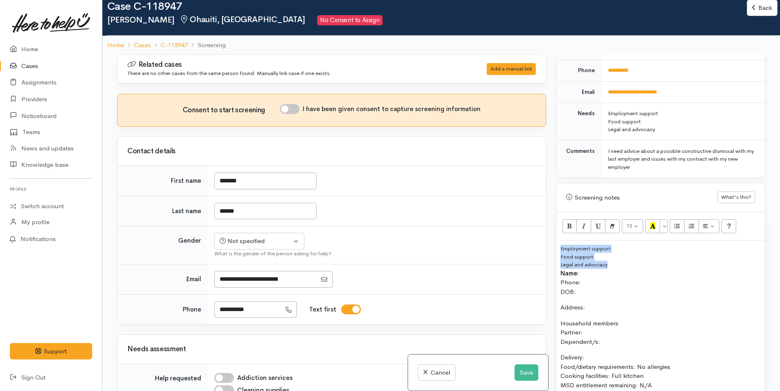
click at [616, 261] on div "Legal and advocacy" at bounding box center [660, 265] width 200 height 8
drag, startPoint x: 616, startPoint y: 254, endPoint x: 562, endPoint y: 259, distance: 54.3
click at [562, 261] on div "Legal and advocacy" at bounding box center [660, 265] width 200 height 8
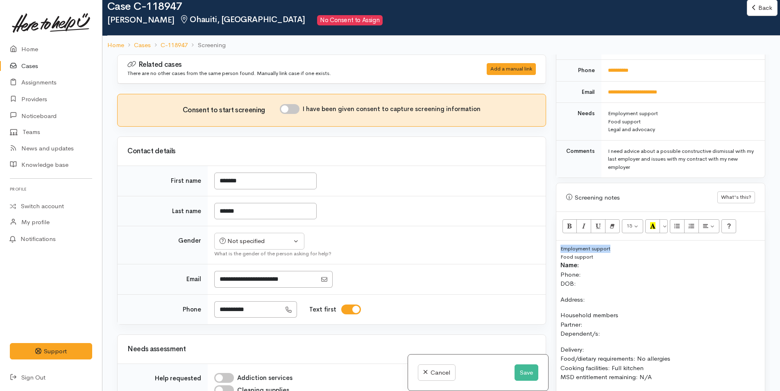
drag, startPoint x: 574, startPoint y: 237, endPoint x: 559, endPoint y: 238, distance: 15.6
click at [559, 240] on div "Employment support Food support Name: Phone: DOB: Address: Household members Pa…" at bounding box center [660, 347] width 209 height 215
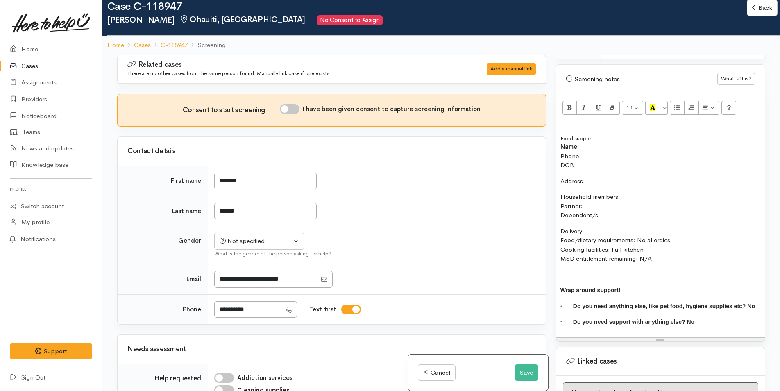
scroll to position [510, 0]
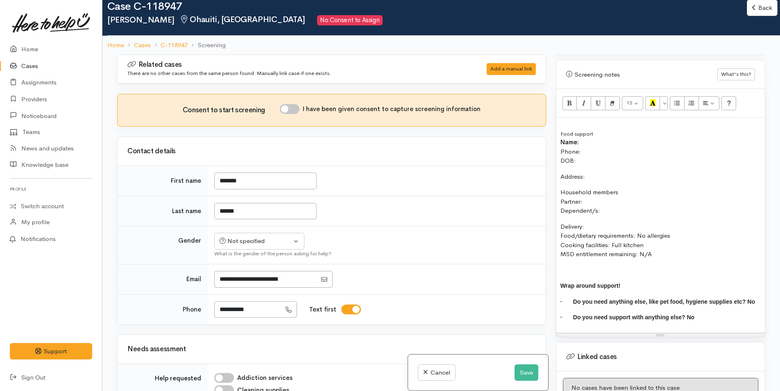
click at [561, 267] on span at bounding box center [561, 270] width 2 height 7
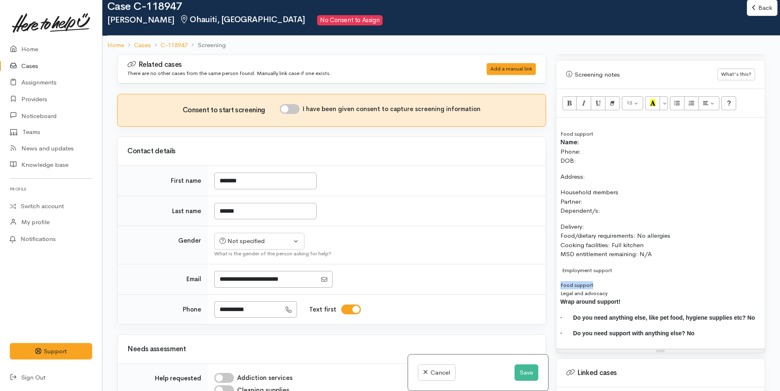
drag, startPoint x: 575, startPoint y: 275, endPoint x: 549, endPoint y: 275, distance: 26.2
click at [549, 275] on div "Related cases There are no other cases from the same person found. Manually lin…" at bounding box center [441, 249] width 658 height 391
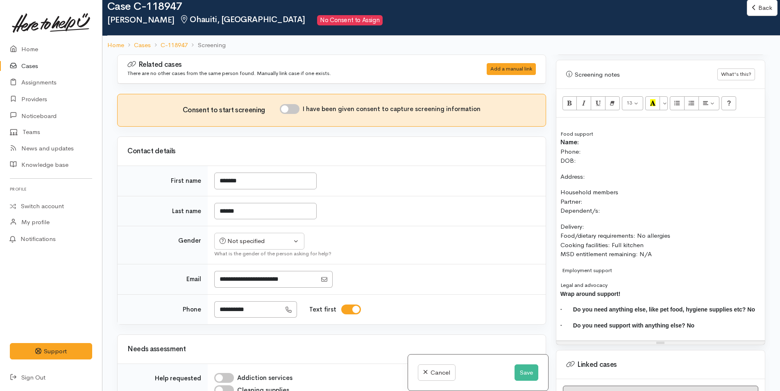
click at [560, 275] on div "Food support Name: Phone: DOB: Address: Household members Partner: Dependent/s:…" at bounding box center [660, 229] width 209 height 223
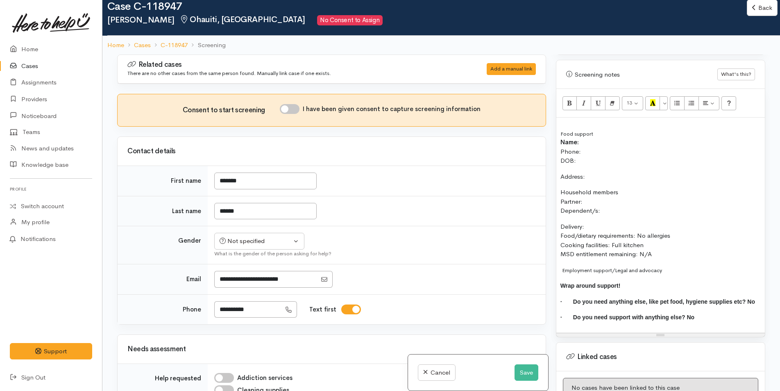
click at [562, 267] on span "Employment support/" at bounding box center [588, 270] width 53 height 7
drag, startPoint x: 528, startPoint y: 370, endPoint x: 540, endPoint y: 369, distance: 11.9
click at [528, 370] on button "Save" at bounding box center [527, 372] width 24 height 17
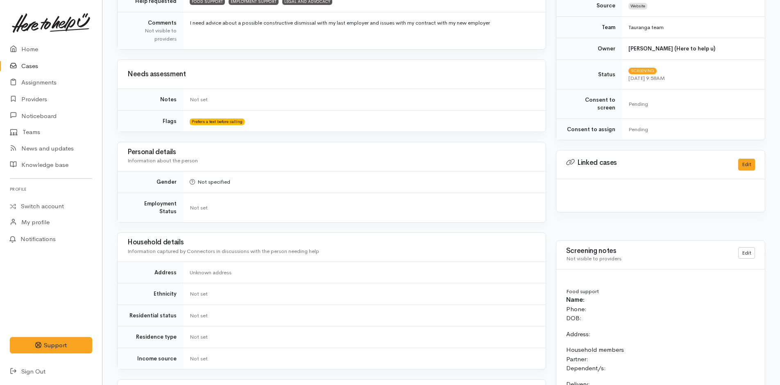
scroll to position [287, 0]
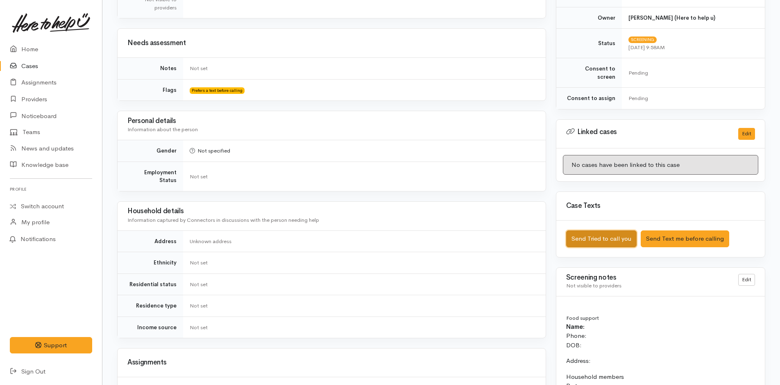
click at [596, 230] on button "Send Tried to call you" at bounding box center [601, 238] width 70 height 17
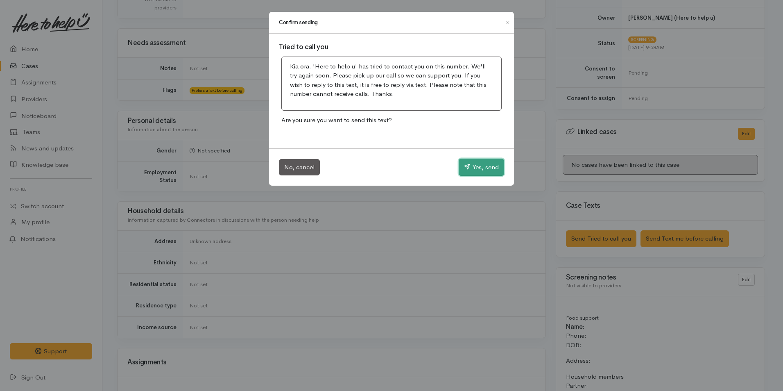
click at [466, 166] on icon "button" at bounding box center [467, 166] width 6 height 6
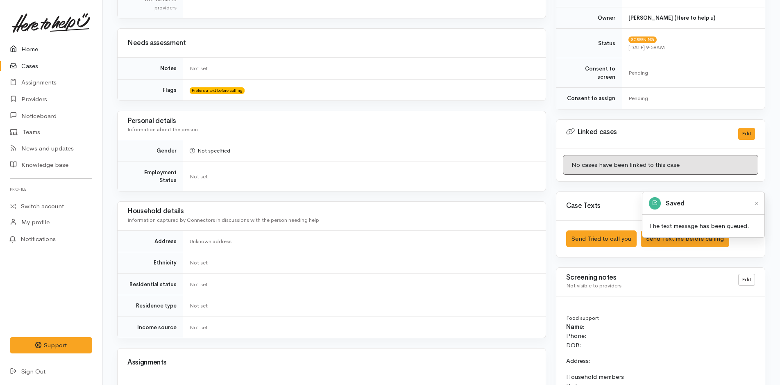
click at [30, 48] on link "Home" at bounding box center [51, 49] width 102 height 17
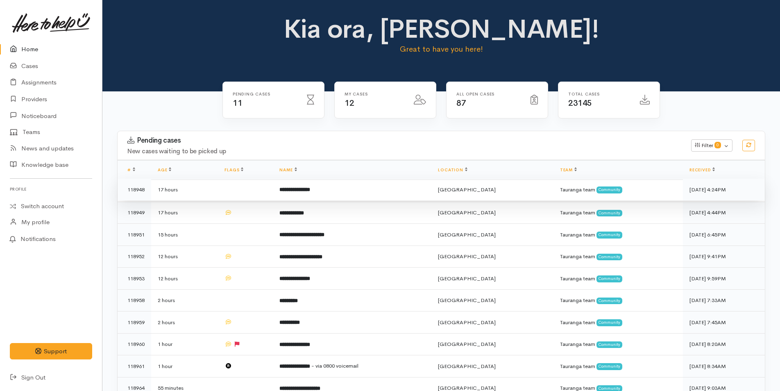
click at [354, 188] on td "**********" at bounding box center [352, 190] width 159 height 22
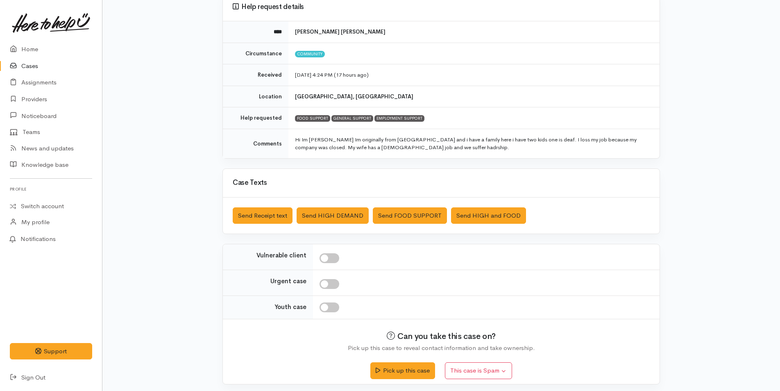
scroll to position [83, 0]
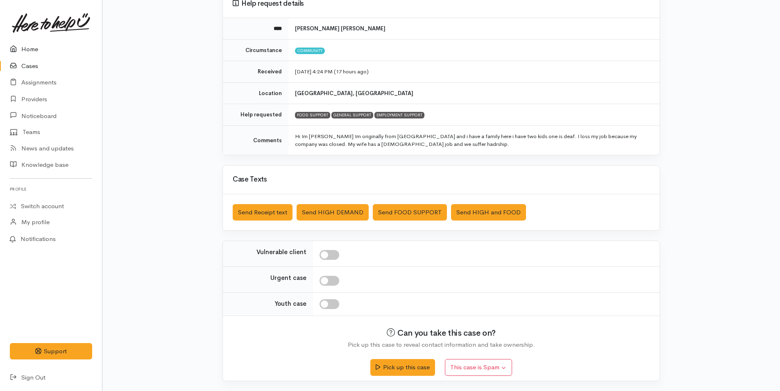
click at [40, 49] on link "Home" at bounding box center [51, 49] width 102 height 17
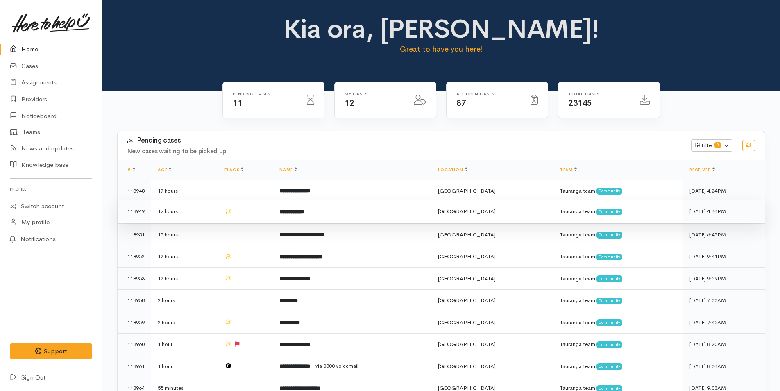
click at [273, 201] on td at bounding box center [245, 211] width 55 height 22
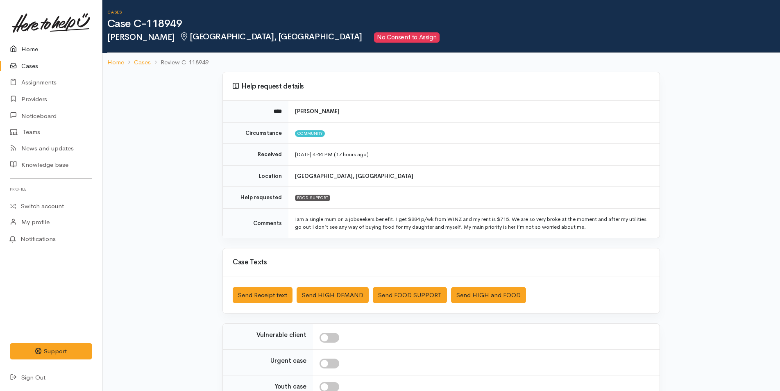
click at [36, 46] on link "Home" at bounding box center [51, 49] width 102 height 17
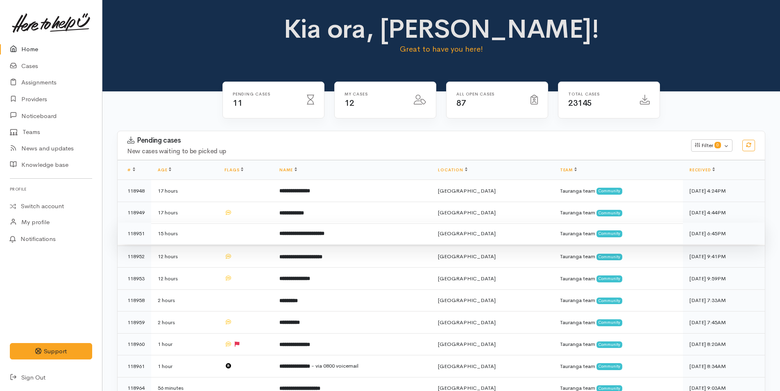
click at [315, 238] on td "**********" at bounding box center [352, 233] width 159 height 22
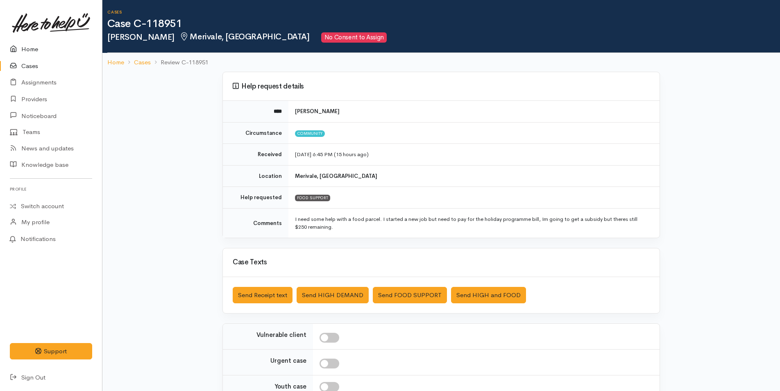
click at [30, 50] on link "Home" at bounding box center [51, 49] width 102 height 17
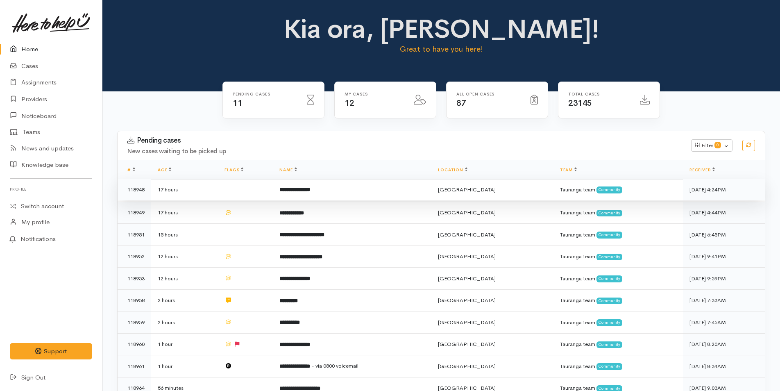
click at [315, 183] on td "**********" at bounding box center [352, 190] width 159 height 22
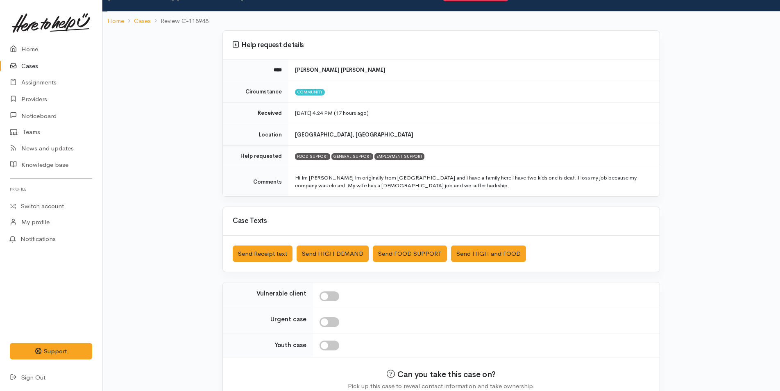
scroll to position [83, 0]
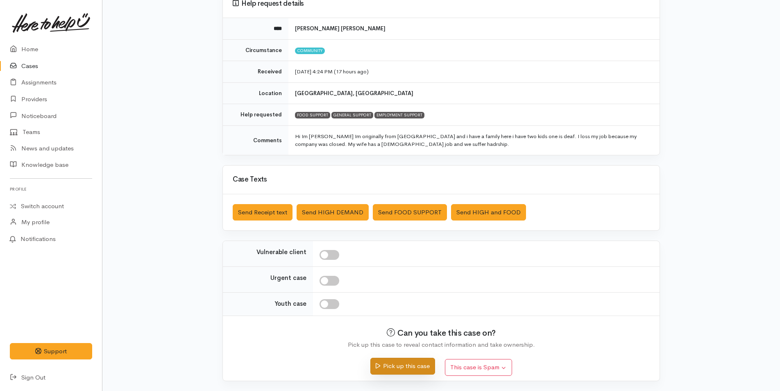
click at [408, 363] on button "Pick up this case" at bounding box center [402, 366] width 64 height 17
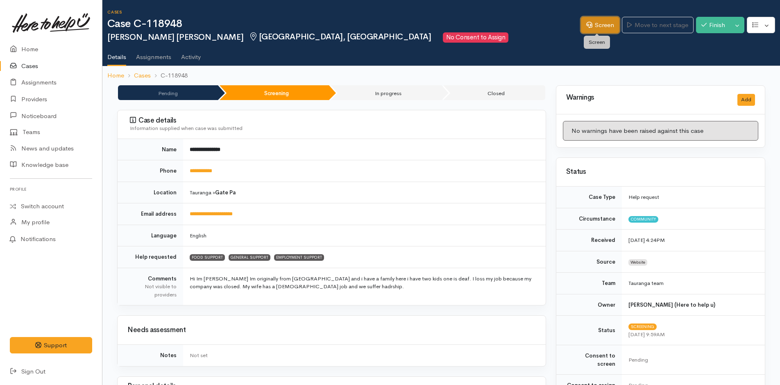
click at [588, 26] on icon at bounding box center [589, 25] width 6 height 6
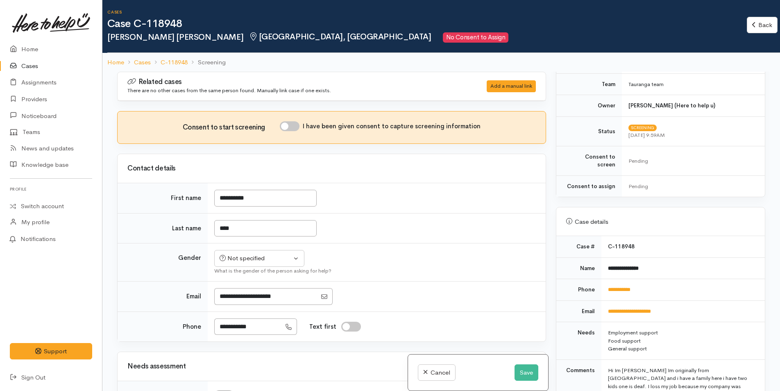
scroll to position [287, 0]
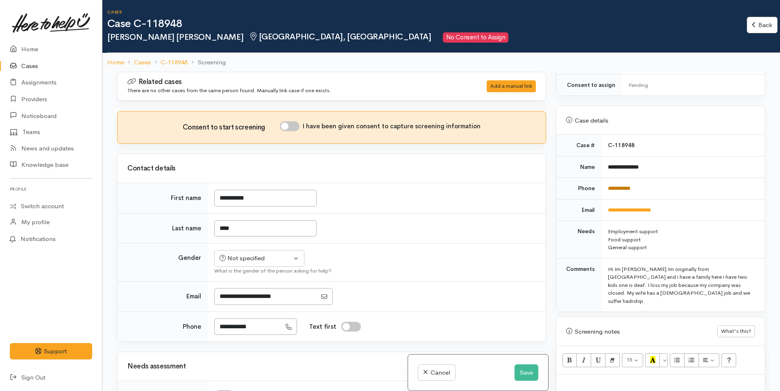
click at [629, 186] on link "**********" at bounding box center [619, 188] width 23 height 5
click at [577, 379] on p at bounding box center [660, 383] width 200 height 9
paste div
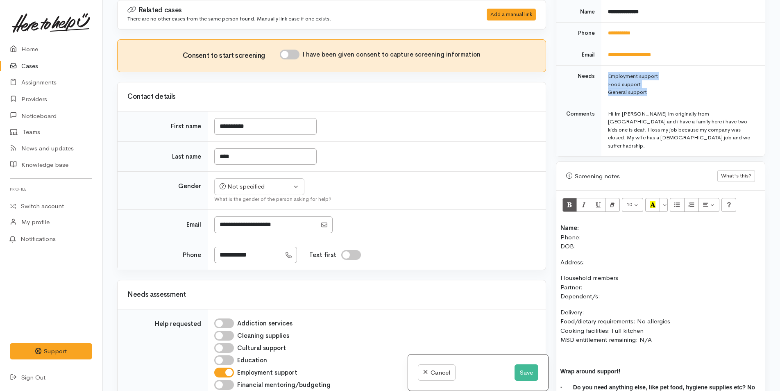
drag, startPoint x: 616, startPoint y: 83, endPoint x: 597, endPoint y: 68, distance: 24.2
click at [597, 68] on tr "Needs Employment support Food support General support" at bounding box center [660, 85] width 209 height 38
copy tr "Employment support Food support General support"
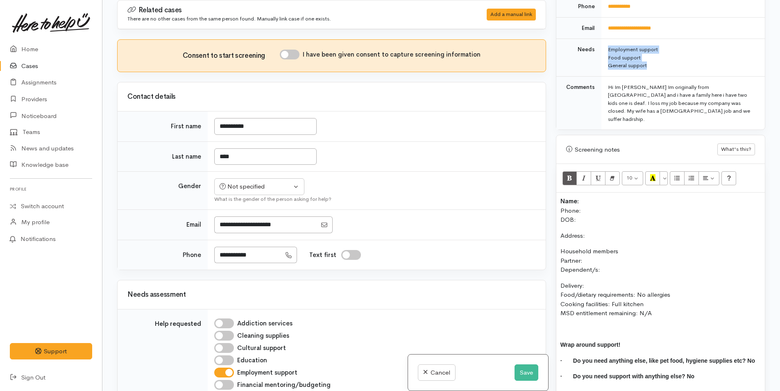
scroll to position [411, 0]
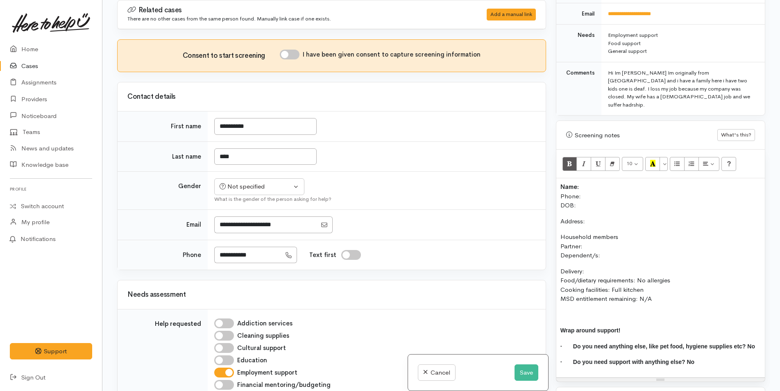
click at [571, 310] on p at bounding box center [660, 314] width 200 height 9
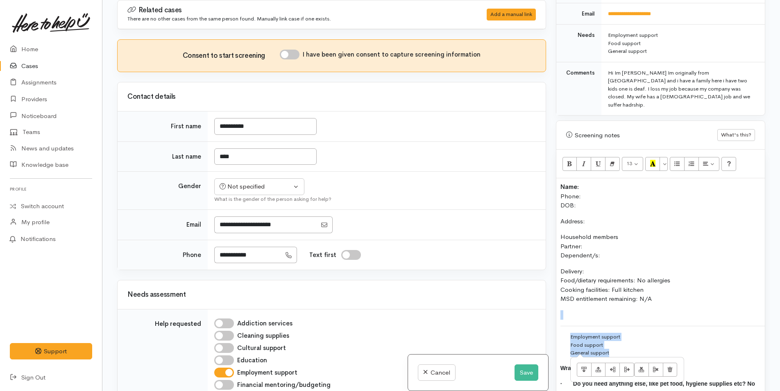
drag, startPoint x: 596, startPoint y: 342, endPoint x: 551, endPoint y: 311, distance: 54.9
click at [551, 311] on div "Warnings Add No warnings have been raised against this case Add Warning Title ●…" at bounding box center [660, 195] width 219 height 391
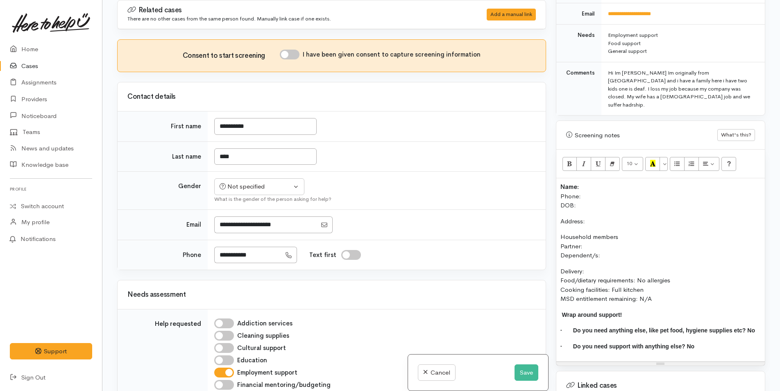
click at [677, 285] on p "Delivery: Food/dietary requirements: No allergies Cooking facilities: Full kitc…" at bounding box center [660, 285] width 200 height 37
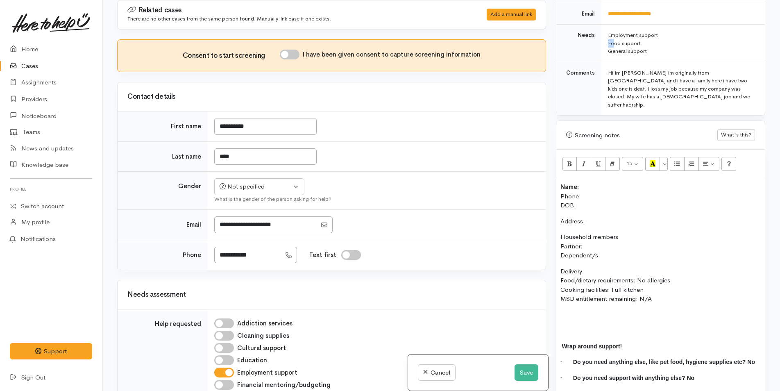
drag, startPoint x: 603, startPoint y: 33, endPoint x: 614, endPoint y: 34, distance: 10.3
click at [614, 34] on td "Employment support Food support General support" at bounding box center [682, 44] width 163 height 38
click at [560, 183] on b "Name:" at bounding box center [569, 187] width 18 height 8
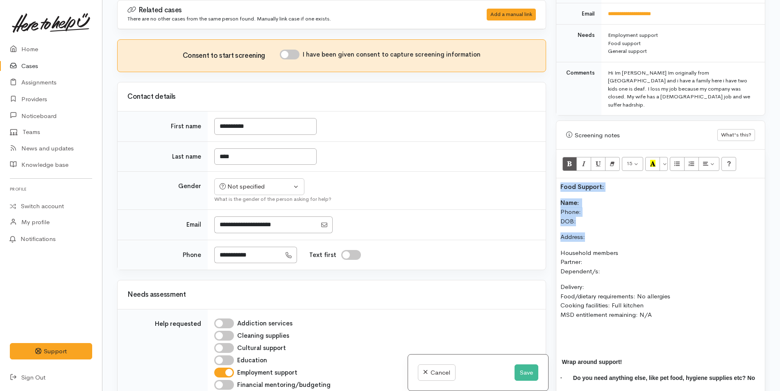
drag, startPoint x: 593, startPoint y: 219, endPoint x: 541, endPoint y: 150, distance: 86.9
click at [541, 150] on div "Related cases There are no other cases from the same person found. Manually lin…" at bounding box center [441, 195] width 658 height 391
copy div "Food Support: Name: Phone: DOB: Address:"
click at [558, 314] on div "Food Support: Name: Phone: DOB: Address: Household members Partner: Dependent/s…" at bounding box center [660, 293] width 209 height 231
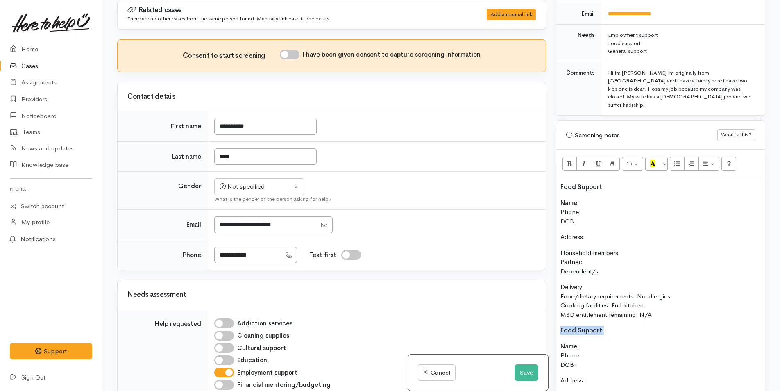
drag, startPoint x: 590, startPoint y: 313, endPoint x: 555, endPoint y: 314, distance: 35.2
click at [555, 314] on div "Warnings Add No warnings have been raised against this case Add Warning Title ●…" at bounding box center [660, 195] width 219 height 391
click at [595, 203] on p "Name: Phone: DOB:" at bounding box center [660, 212] width 200 height 28
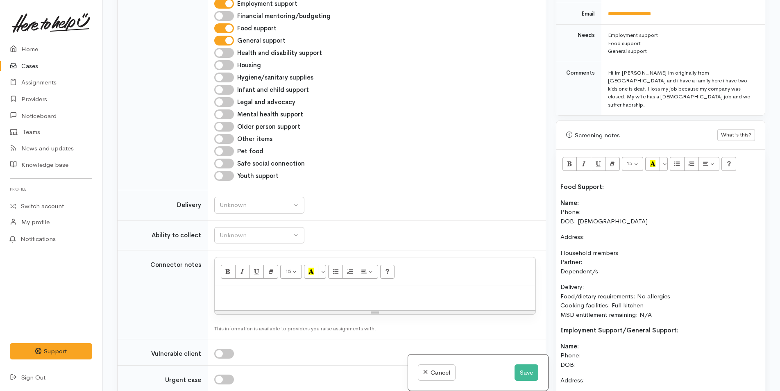
scroll to position [655, 0]
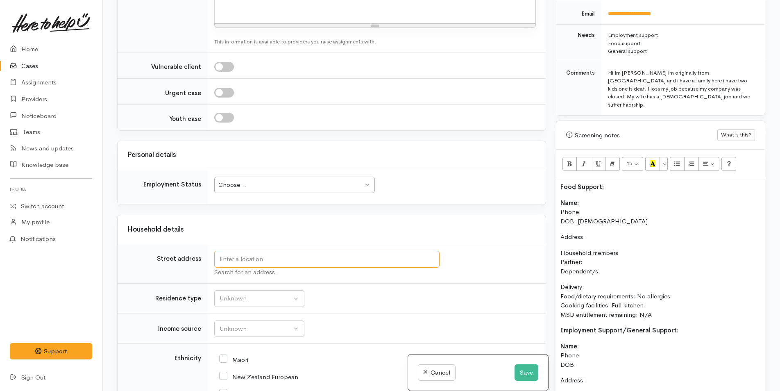
click at [256, 257] on input "text" at bounding box center [326, 259] width 225 height 17
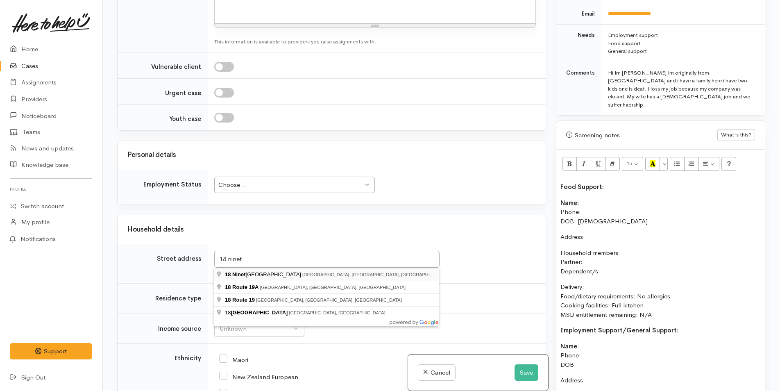
type input "18 Nineteenth Avenue, Tauranga South, Tauranga, New Zealand"
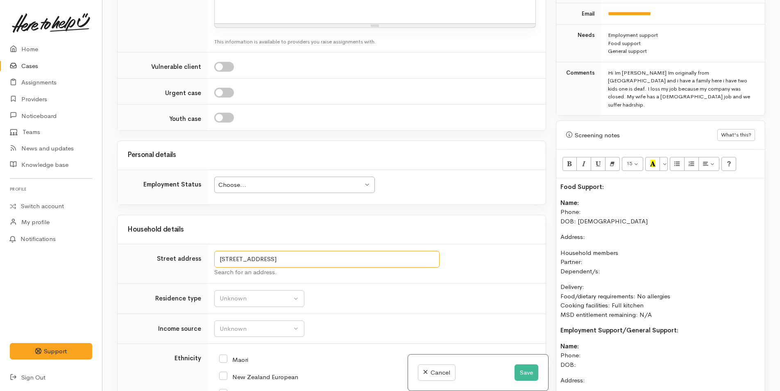
drag, startPoint x: 287, startPoint y: 260, endPoint x: 212, endPoint y: 251, distance: 75.5
click at [212, 252] on td "18 Nineteenth Avenue, Tauranga South, Tauranga, New Zealand Search for an addre…" at bounding box center [377, 263] width 338 height 39
click at [594, 198] on p "Name: Phone: DOB: 23/04/1983" at bounding box center [660, 212] width 200 height 28
click at [596, 232] on p "Address:" at bounding box center [660, 236] width 200 height 9
click at [590, 198] on p "Name: Phone: DOB: 23/04/1983" at bounding box center [660, 212] width 200 height 28
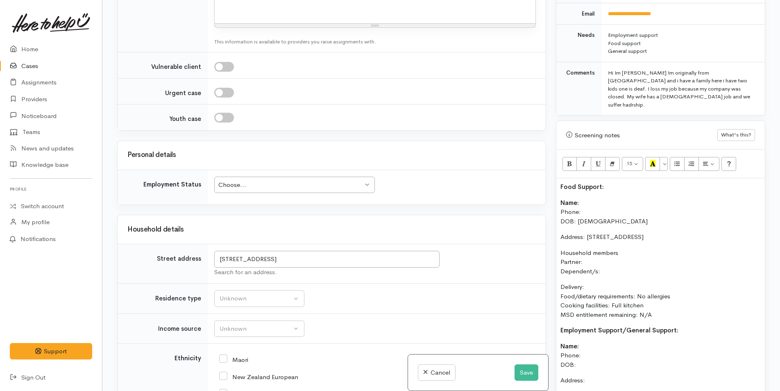
click at [600, 255] on p "Household members Partner: Dependent/s:" at bounding box center [660, 262] width 200 height 28
click at [594, 198] on p "Name: Phone: DOB: 23/04/1983" at bounding box center [660, 212] width 200 height 28
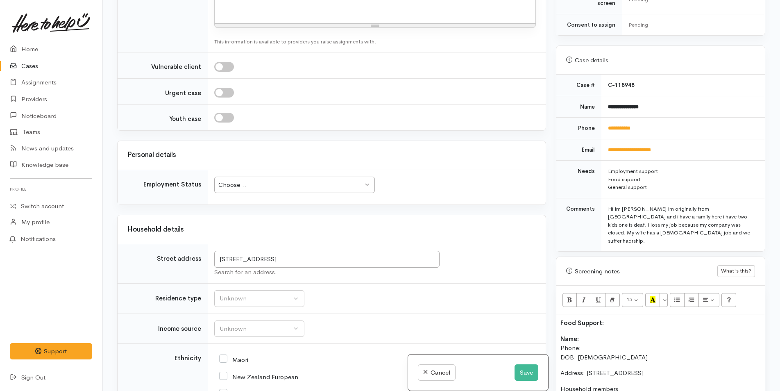
scroll to position [247, 0]
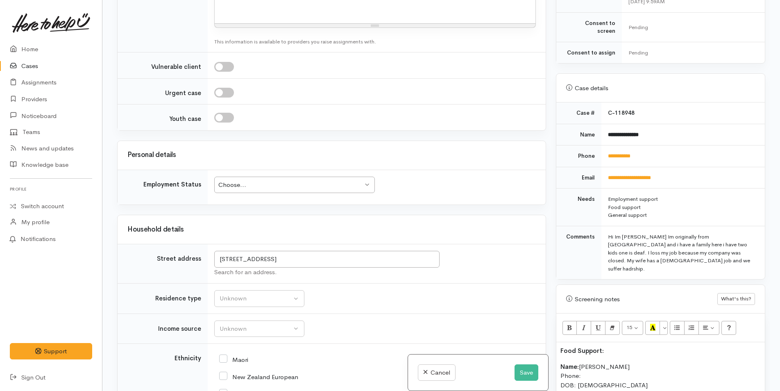
click at [589, 362] on p "Name: Melecio Juan Phone: DOB: 23/04/1983" at bounding box center [660, 376] width 200 height 28
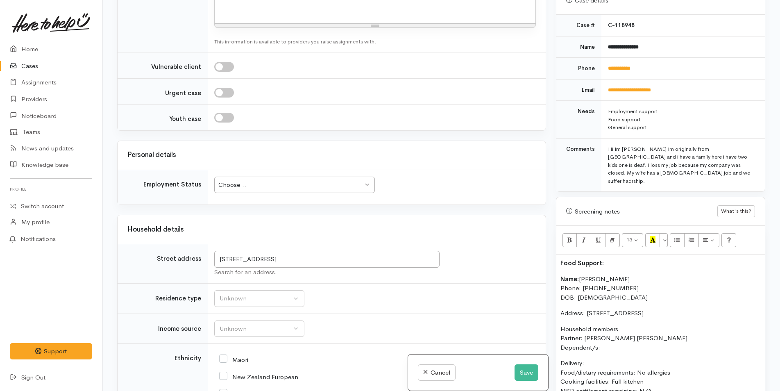
scroll to position [411, 0]
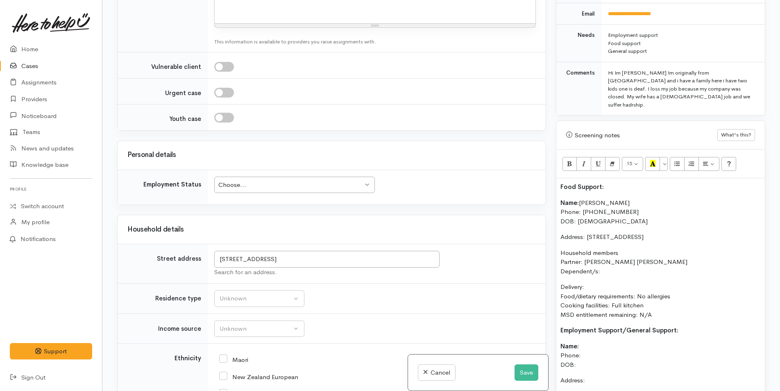
click at [610, 263] on p "Household members Partner: Josephine Juan Dependent/s:" at bounding box center [660, 262] width 200 height 28
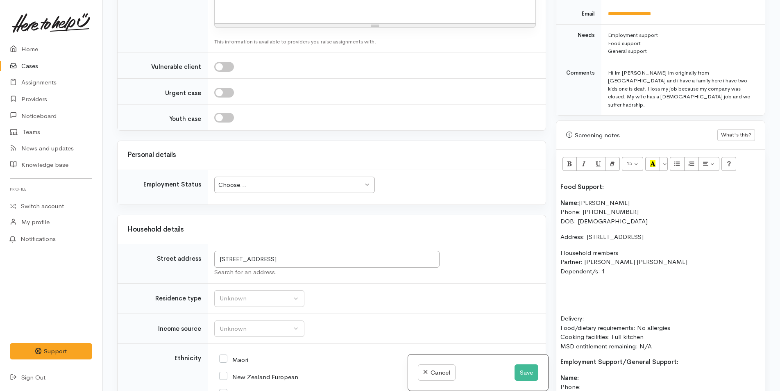
drag, startPoint x: 609, startPoint y: 265, endPoint x: 503, endPoint y: 254, distance: 107.1
click at [503, 254] on div "Related cases There are no other cases from the same person found. Manually lin…" at bounding box center [441, 195] width 658 height 391
click at [602, 268] on p "Household members Partner: Josephine Juan Dependent/s: 1" at bounding box center [660, 262] width 200 height 28
drag, startPoint x: 579, startPoint y: 264, endPoint x: 556, endPoint y: 266, distance: 23.9
click at [556, 266] on div "Screening notes What's this? 15 8 9 10 11 12 14 18 24 36 Background Color Trans…" at bounding box center [660, 307] width 209 height 374
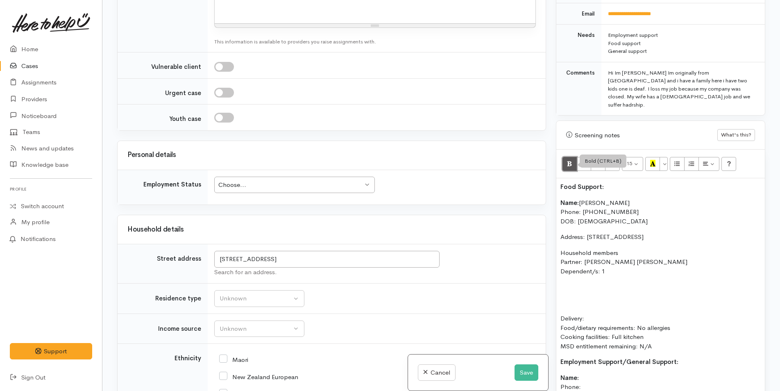
click at [569, 160] on icon "Bold (CTRL+B)" at bounding box center [569, 163] width 5 height 7
click at [563, 282] on p at bounding box center [660, 286] width 200 height 9
click at [569, 283] on o\ "(M) Juan 07/01/2011" at bounding box center [601, 287] width 83 height 8
click at [670, 282] on p "(M) Keithzcloe Juan 07/01/2011" at bounding box center [660, 286] width 200 height 9
drag, startPoint x: 600, startPoint y: 281, endPoint x: 576, endPoint y: 280, distance: 24.2
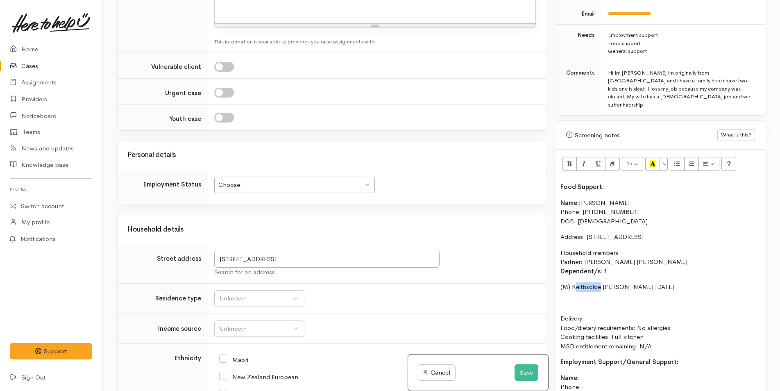
click at [576, 283] on o\ "(M) Keithzcloe Juan 07/01/2011" at bounding box center [616, 287] width 113 height 8
click at [592, 286] on div "Food Support: Name: Melecio Juan Phone: 02102638614 DOB: 23/04/1983 Address: 18…" at bounding box center [660, 334] width 209 height 312
click at [665, 282] on p "(M) Keichzcloe Juan 07/01/2011" at bounding box center [660, 286] width 200 height 9
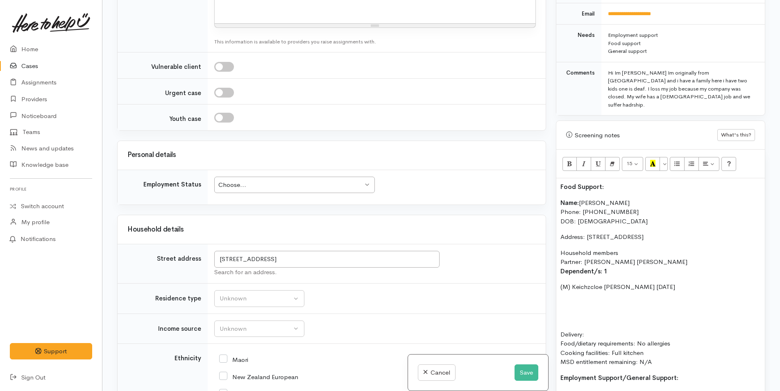
click at [567, 283] on o\ "(M) Keichzcloe Juan 07/01/2011" at bounding box center [617, 287] width 115 height 8
click at [667, 282] on p "(F) Keichzcloe Juan 07/01/2011" at bounding box center [660, 286] width 200 height 9
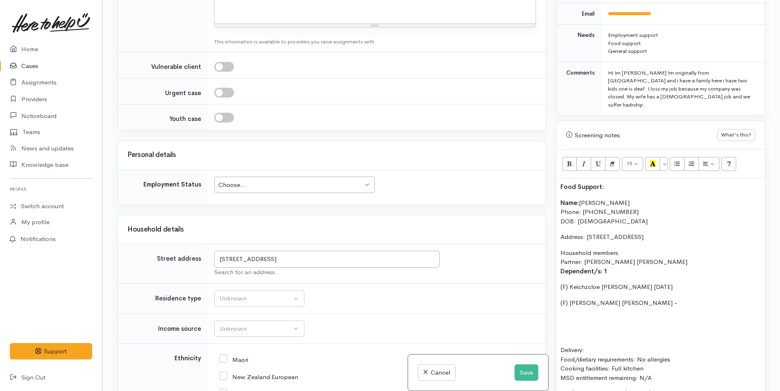
click at [615, 283] on o\ "(F) Keichzcloe Juan 07/01/2011" at bounding box center [616, 287] width 112 height 8
click at [637, 299] on p "(F) Alliyah Juan -" at bounding box center [660, 302] width 200 height 9
drag, startPoint x: 577, startPoint y: 341, endPoint x: 560, endPoint y: 316, distance: 30.2
click at [560, 316] on div "Food Support: Name: Melecio Juan Phone: 02102638614 DOB: 23/04/1983 Address: 18…" at bounding box center [660, 357] width 209 height 359
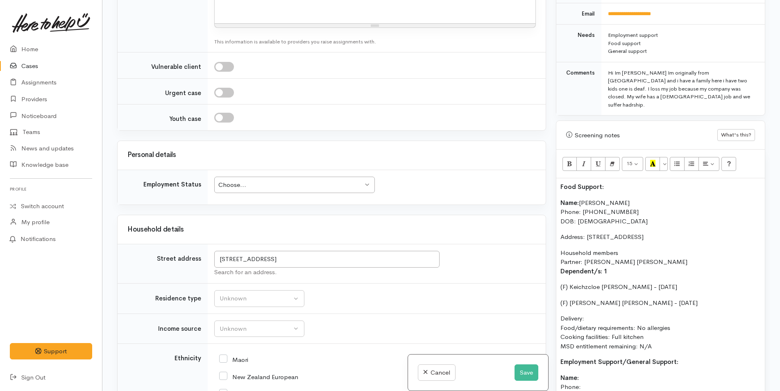
click at [594, 314] on p "Delivery: Food/dietary requirements: No allergies Cooking facilities: Full kitc…" at bounding box center [660, 332] width 200 height 37
drag, startPoint x: 660, startPoint y: 340, endPoint x: 556, endPoint y: 189, distance: 183.8
click at [556, 189] on div "Screening notes What's this? 15 8 9 10 11 12 14 18 24 36 Background Color Trans…" at bounding box center [660, 307] width 209 height 374
copy div "Name: Melecio Juan Phone: 02102638614 DOB: 23/04/1983 Address: 18 Nineteenth Av…"
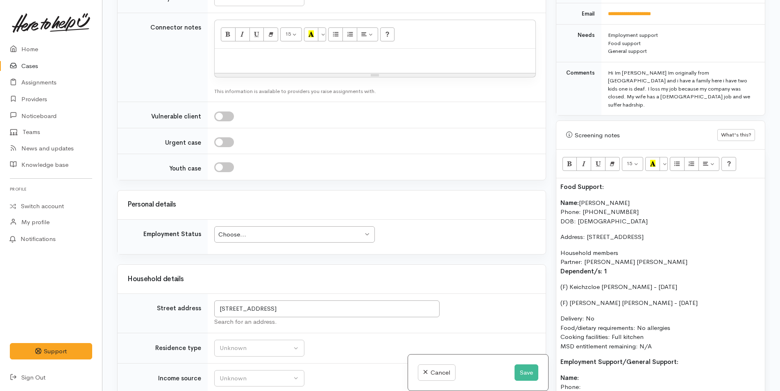
scroll to position [451, 0]
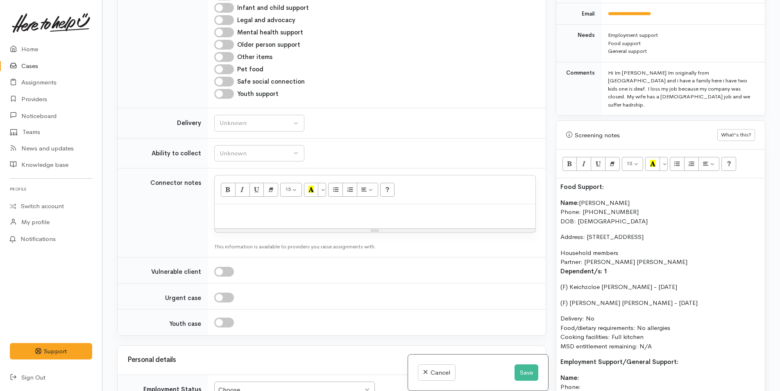
click at [251, 211] on p at bounding box center [375, 212] width 313 height 9
paste div
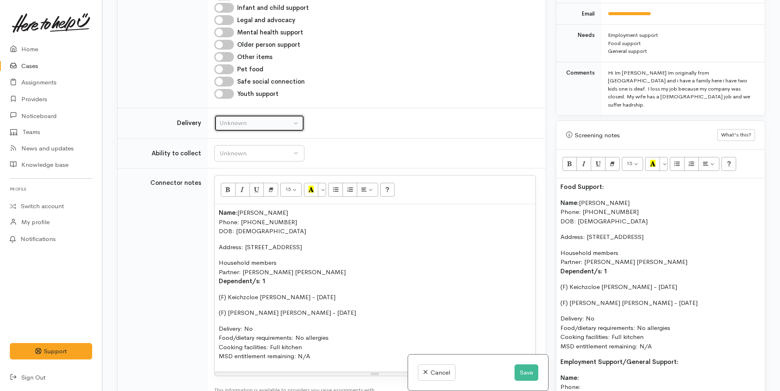
click at [234, 121] on div "Unknown" at bounding box center [256, 122] width 72 height 9
click at [229, 202] on span "No" at bounding box center [229, 199] width 9 height 9
select select "1"
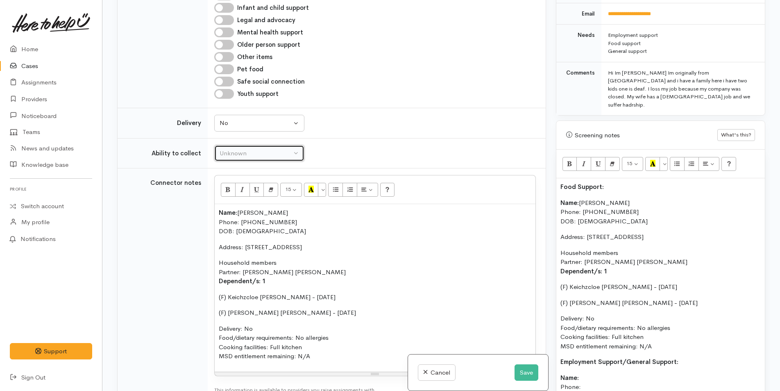
click at [234, 152] on div "Unknown" at bounding box center [256, 153] width 72 height 9
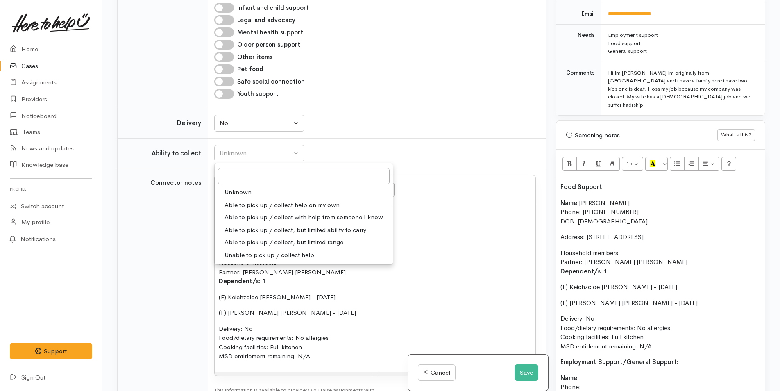
click at [242, 203] on span "Able to pick up / collect help on my own" at bounding box center [282, 204] width 115 height 9
select select "2"
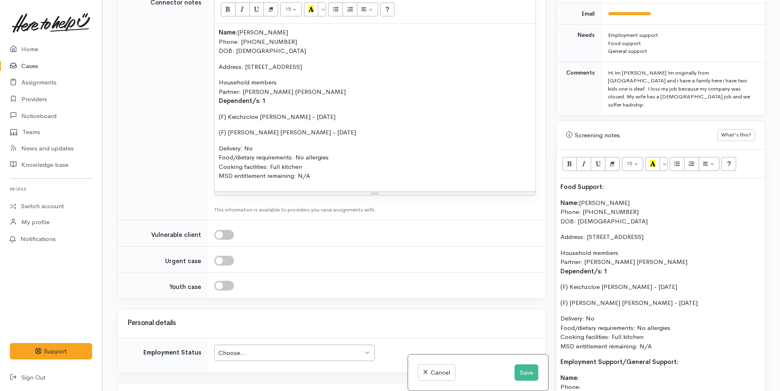
scroll to position [737, 0]
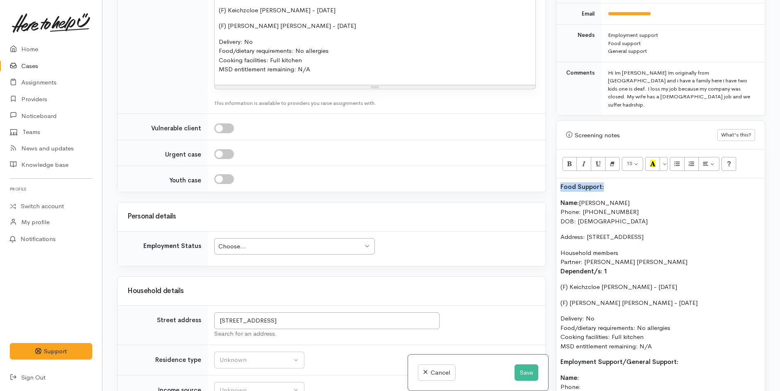
drag, startPoint x: 597, startPoint y: 172, endPoint x: 553, endPoint y: 172, distance: 44.7
click at [553, 172] on div "Warnings Add No warnings have been raised against this case Add Warning Title ●…" at bounding box center [660, 195] width 219 height 391
drag, startPoint x: 653, startPoint y: 147, endPoint x: 640, endPoint y: 154, distance: 14.3
click at [653, 160] on icon "Recent Color" at bounding box center [652, 163] width 5 height 7
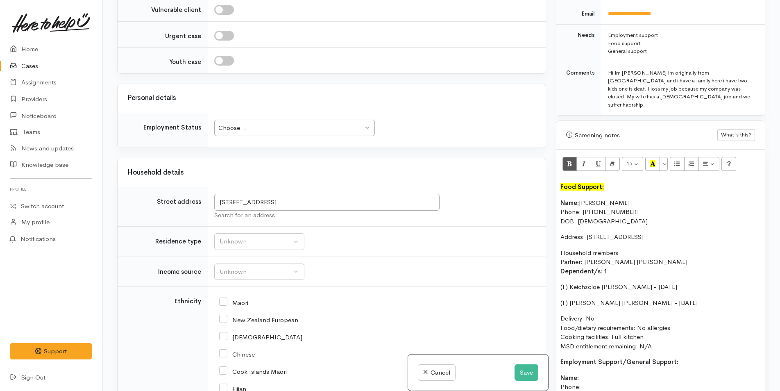
scroll to position [860, 0]
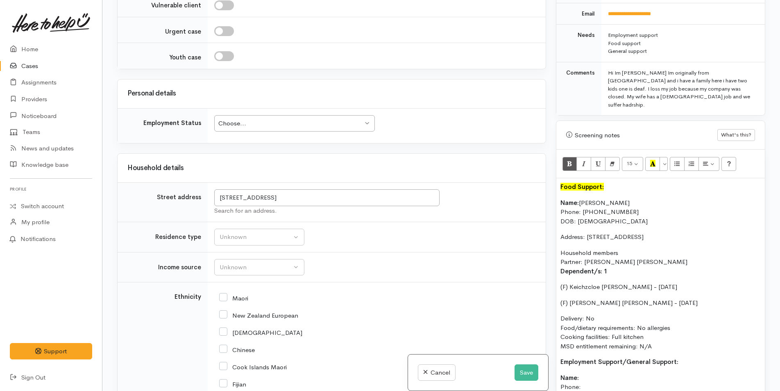
click at [244, 129] on div "Choose... Choose..." at bounding box center [294, 123] width 161 height 17
click at [243, 243] on button "Unknown" at bounding box center [259, 237] width 90 height 17
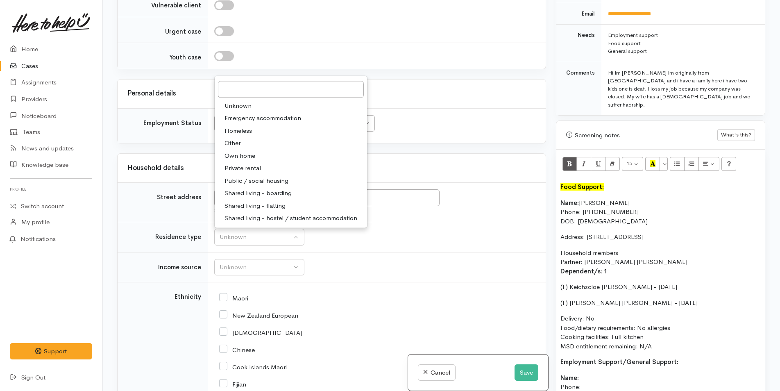
click at [255, 164] on span "Private rental" at bounding box center [243, 167] width 36 height 9
select select "2"
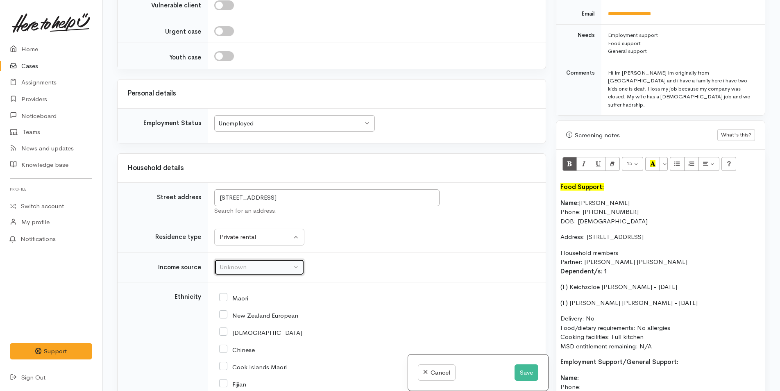
click at [240, 262] on button "Unknown" at bounding box center [259, 267] width 90 height 17
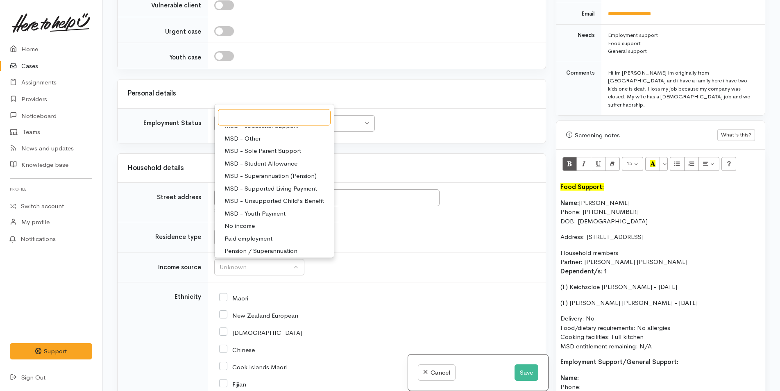
scroll to position [123, 0]
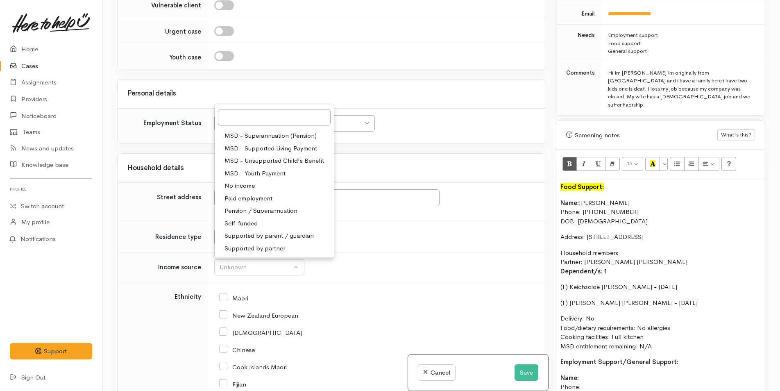
click at [247, 244] on span "Supported by partner" at bounding box center [255, 247] width 61 height 9
select select "17"
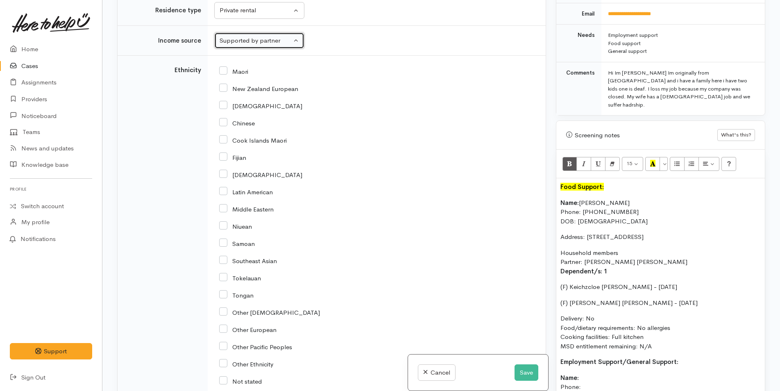
scroll to position [1106, 0]
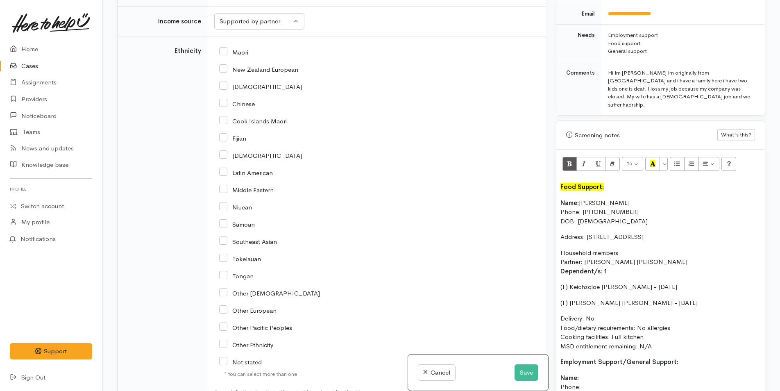
click at [228, 291] on input "Other Asian" at bounding box center [269, 292] width 101 height 7
checkbox input "true"
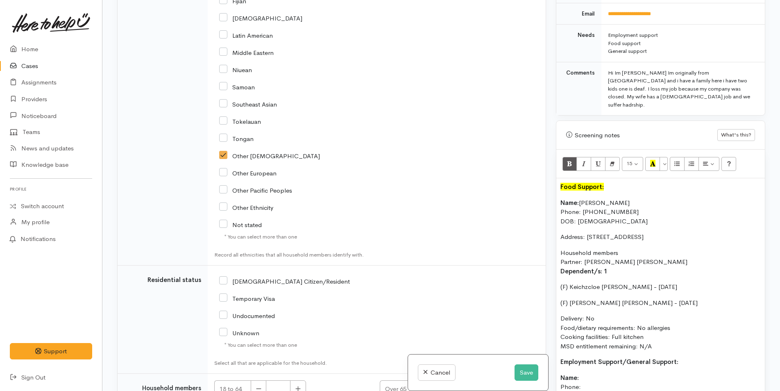
scroll to position [1352, 0]
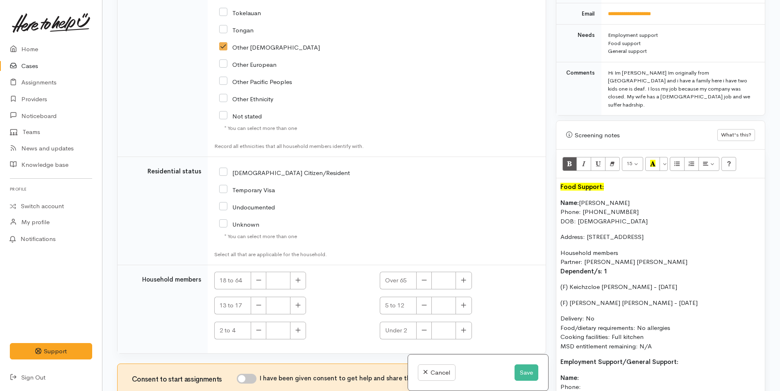
click at [224, 172] on input "[DEMOGRAPHIC_DATA] Citizen/Resident" at bounding box center [284, 171] width 131 height 7
checkbox input "true"
click at [296, 277] on icon "button" at bounding box center [297, 280] width 5 height 6
type input "2"
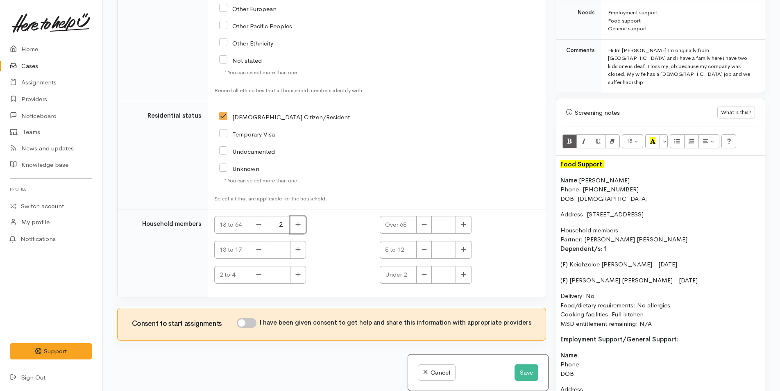
scroll to position [493, 0]
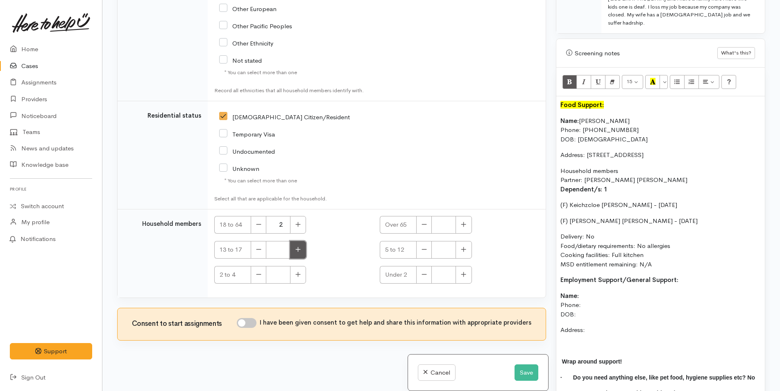
click at [299, 249] on icon "button" at bounding box center [298, 249] width 5 height 5
type input "1"
click at [461, 247] on icon "button" at bounding box center [463, 249] width 5 height 6
type input "1"
click at [255, 318] on input "I have been given consent to get help and share this information with appropria…" at bounding box center [247, 323] width 20 height 10
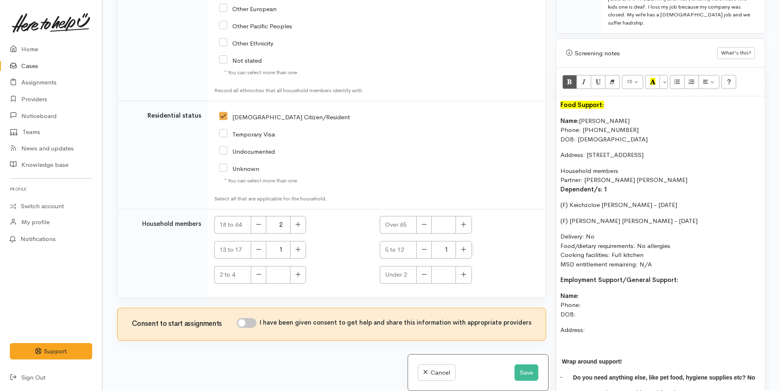
checkbox input "true"
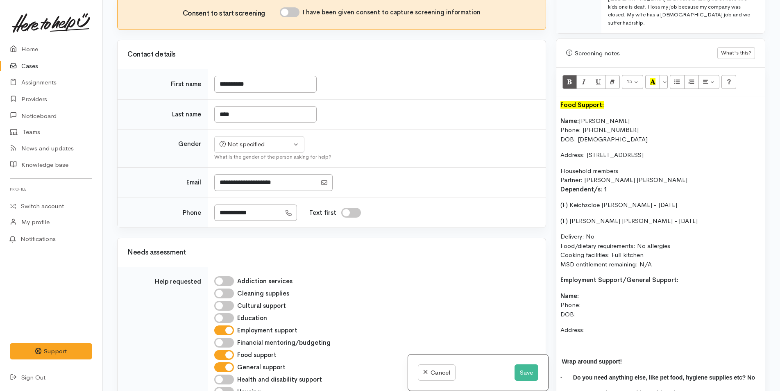
scroll to position [0, 0]
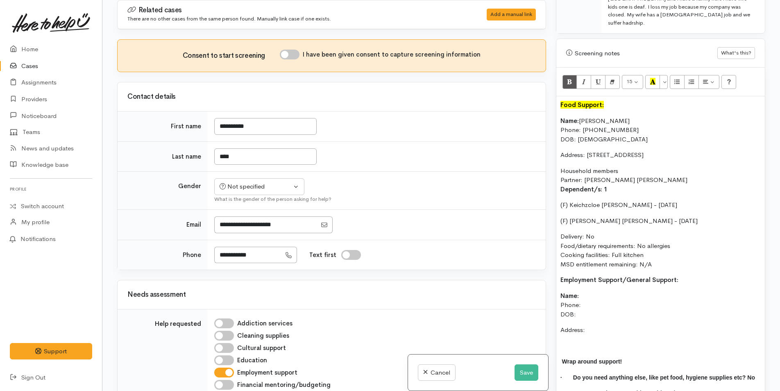
click at [297, 52] on input "I have been given consent to capture screening information" at bounding box center [290, 55] width 20 height 10
checkbox input "true"
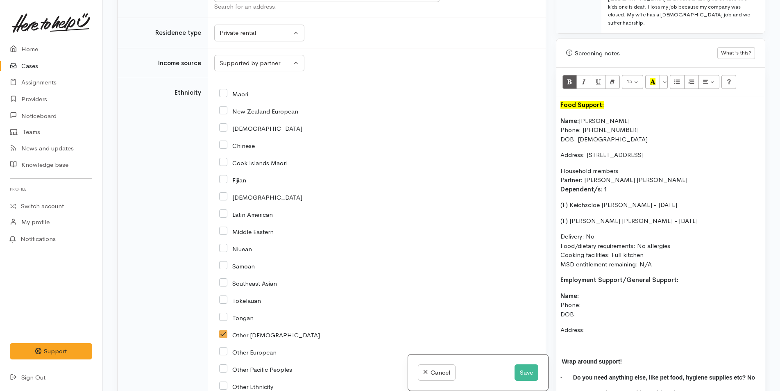
scroll to position [1147, 0]
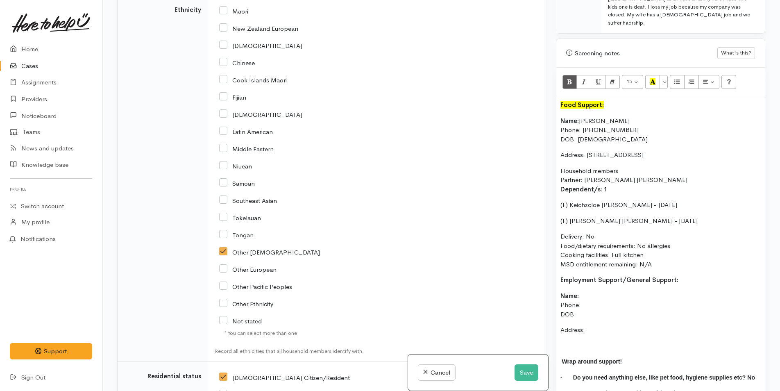
drag, startPoint x: 582, startPoint y: 144, endPoint x: 552, endPoint y: 100, distance: 53.1
click at [552, 100] on div "Warnings Add No warnings have been raised against this case Add Warning Title ●…" at bounding box center [660, 195] width 219 height 391
copy div "Name: Melecio Juan Phone: 02102638614 DOB: 23/04/1983 Address: 18 Nineteenth Av…"
drag, startPoint x: 561, startPoint y: 307, endPoint x: 549, endPoint y: 286, distance: 24.5
click at [549, 286] on div "Related cases There are no other cases from the same person found. Manually lin…" at bounding box center [441, 195] width 658 height 391
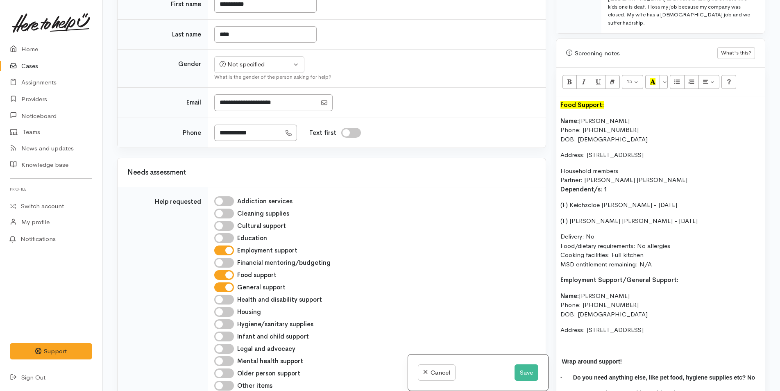
scroll to position [82, 0]
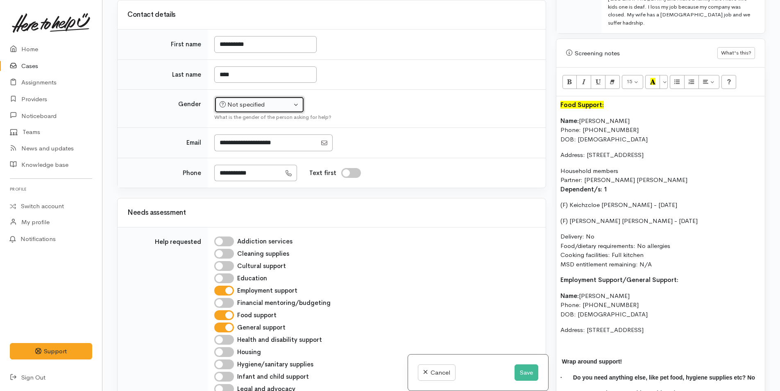
click at [245, 104] on div "Not specified" at bounding box center [256, 104] width 72 height 9
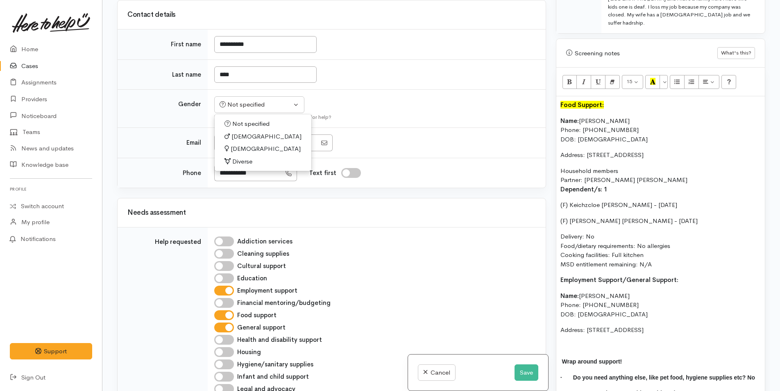
click at [238, 140] on span "Male" at bounding box center [266, 136] width 70 height 9
select select "Male"
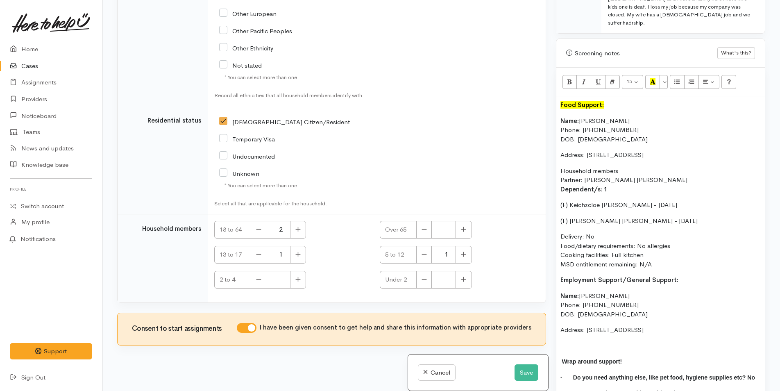
scroll to position [1408, 0]
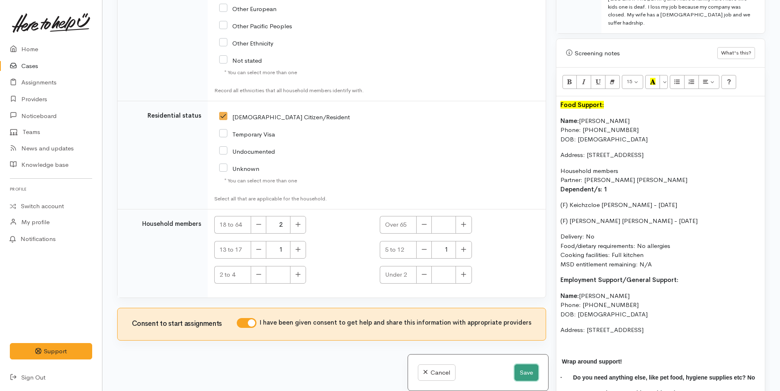
click at [522, 374] on button "Save" at bounding box center [527, 372] width 24 height 17
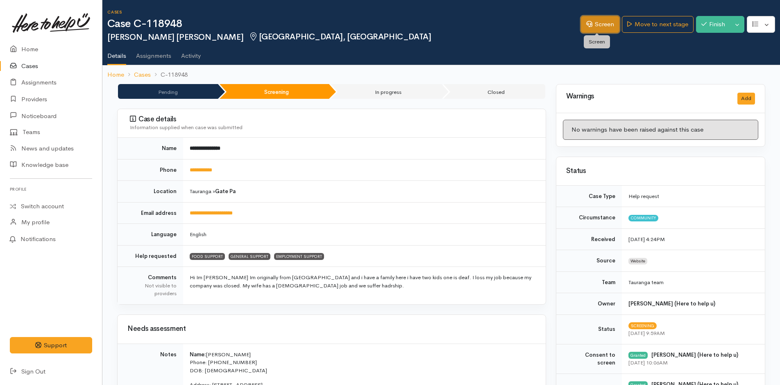
click at [606, 23] on link "Screen" at bounding box center [600, 24] width 39 height 17
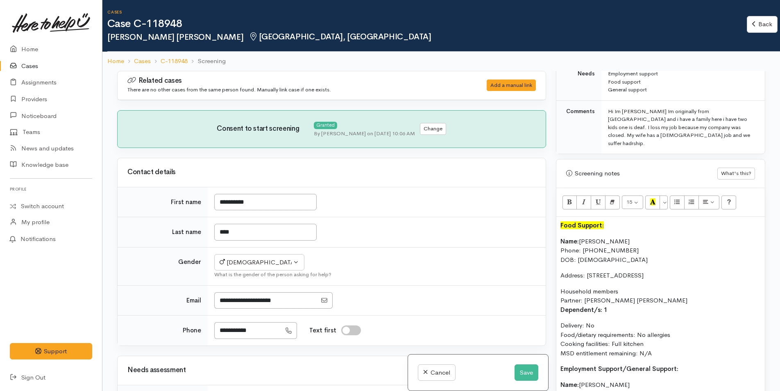
scroll to position [451, 0]
click at [560, 238] on b "Name:" at bounding box center [569, 242] width 18 height 8
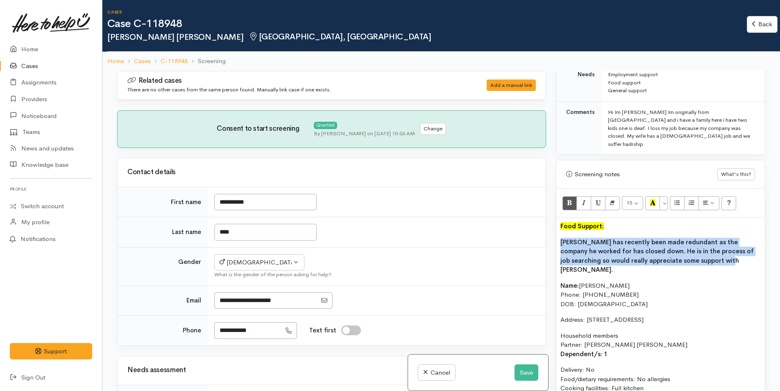
drag, startPoint x: 704, startPoint y: 254, endPoint x: 559, endPoint y: 229, distance: 147.2
click at [560, 230] on div "Food Support: Melecio has recently been made redundant as the company he worked…" at bounding box center [660, 372] width 209 height 308
click at [567, 199] on icon "Bold (CTRL+B)" at bounding box center [569, 202] width 5 height 7
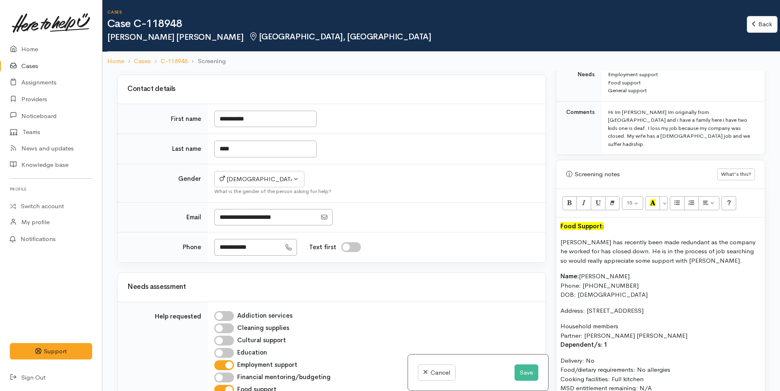
scroll to position [164, 0]
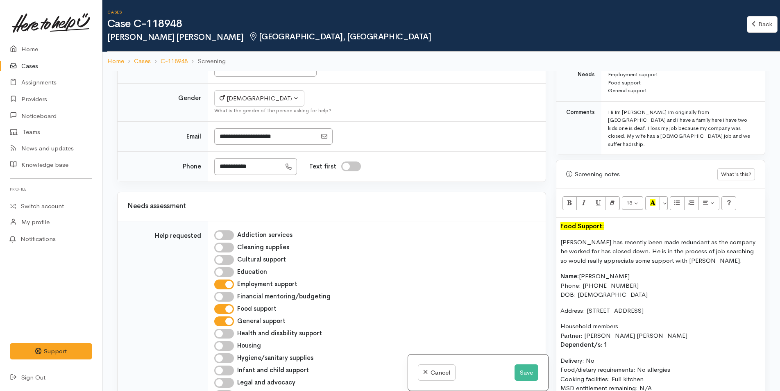
click at [612, 346] on p "Household members Partner: Josephine Juan Dependent/s: 1" at bounding box center [660, 336] width 200 height 28
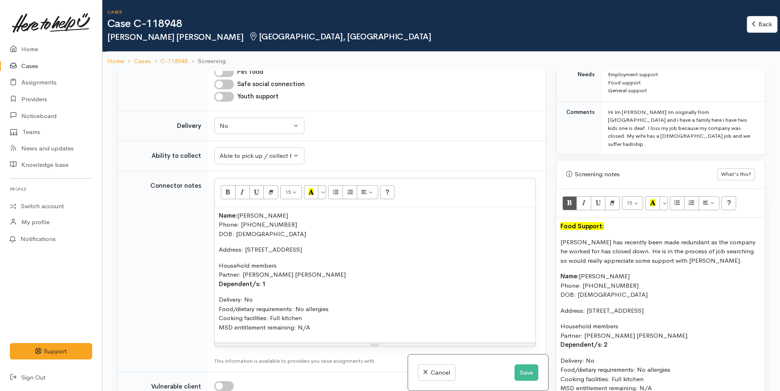
scroll to position [615, 0]
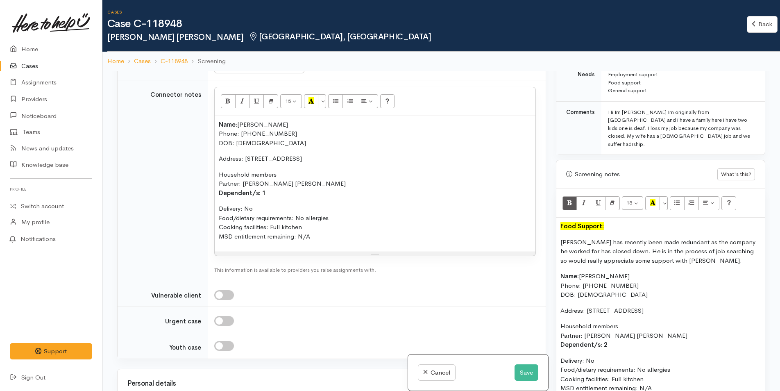
click at [276, 195] on p "Household members Partner: Josephine Juan Dependent/s: 1" at bounding box center [375, 184] width 313 height 28
click at [558, 355] on div "Food Support: Melecio has recently been made redundant as the company he worked…" at bounding box center [660, 367] width 209 height 299
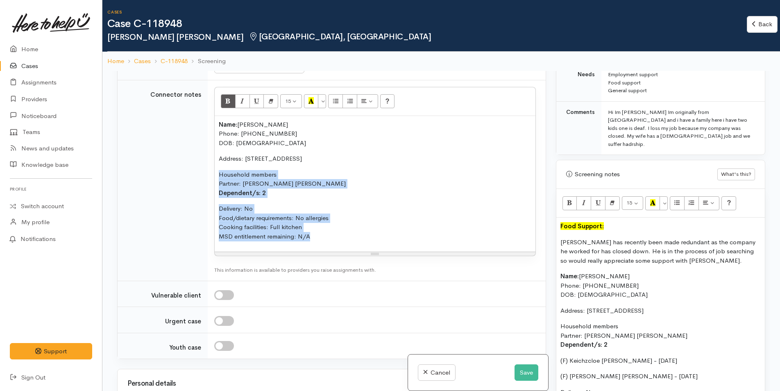
drag, startPoint x: 268, startPoint y: 232, endPoint x: 213, endPoint y: 173, distance: 80.6
click at [213, 173] on td "<p><span style="font-weight: 600">Name:</span>&nbsp;Melecio Juan&nbsp;<br>Phone…" at bounding box center [377, 180] width 338 height 201
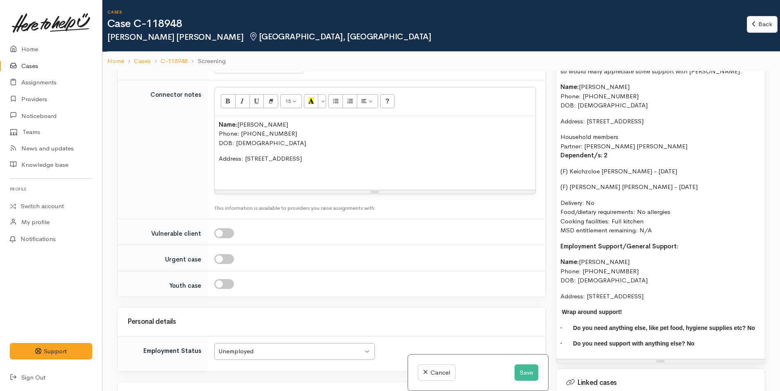
scroll to position [655, 0]
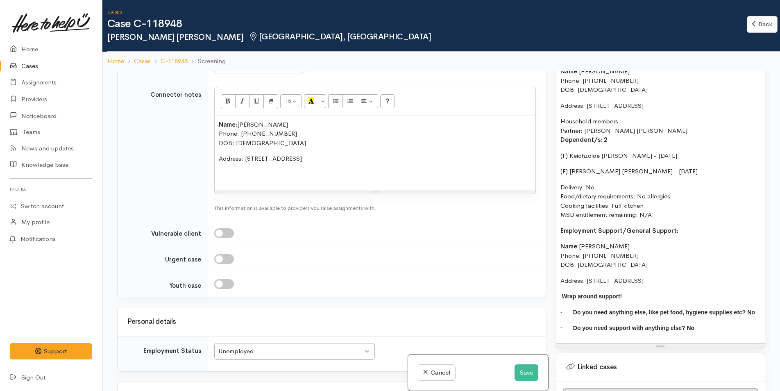
drag, startPoint x: 688, startPoint y: 232, endPoint x: 557, endPoint y: 228, distance: 131.6
click at [557, 228] on div "Food Support: Melecio has recently been made redundant as the company he worked…" at bounding box center [660, 178] width 209 height 331
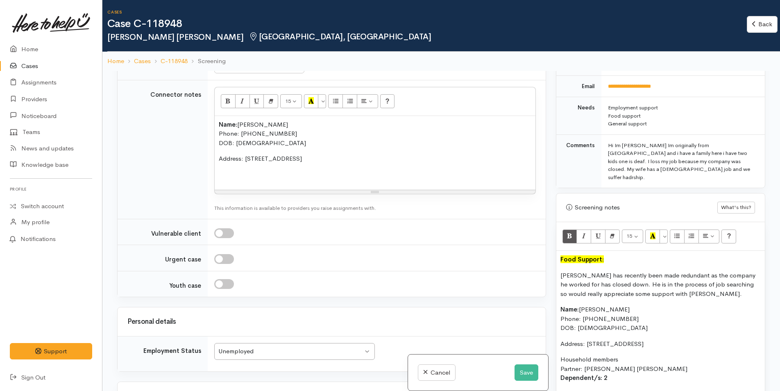
scroll to position [410, 0]
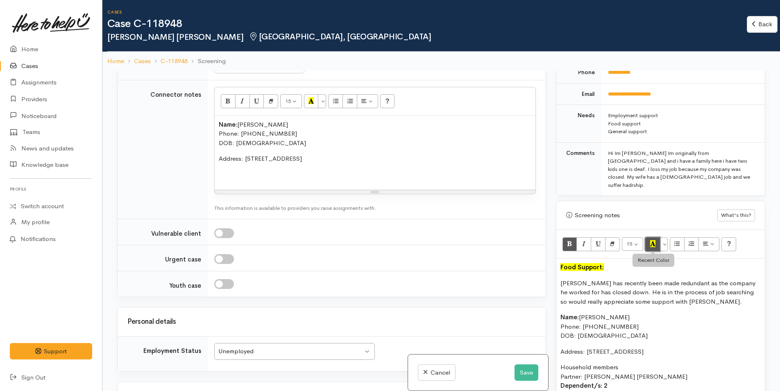
click at [653, 240] on icon "Recent Color" at bounding box center [652, 243] width 5 height 7
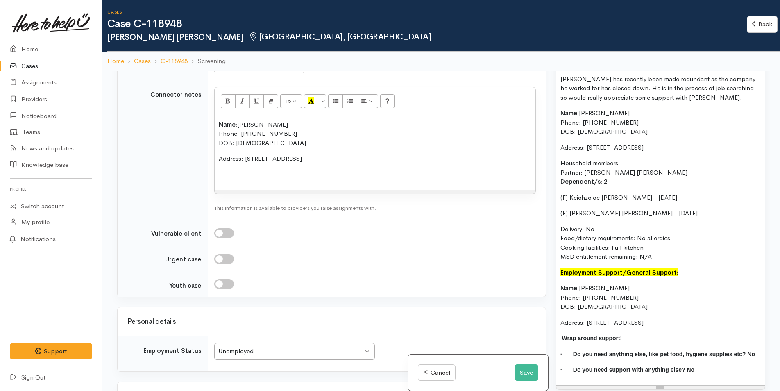
scroll to position [615, 0]
click at [560, 291] on span "Name:" at bounding box center [569, 287] width 18 height 8
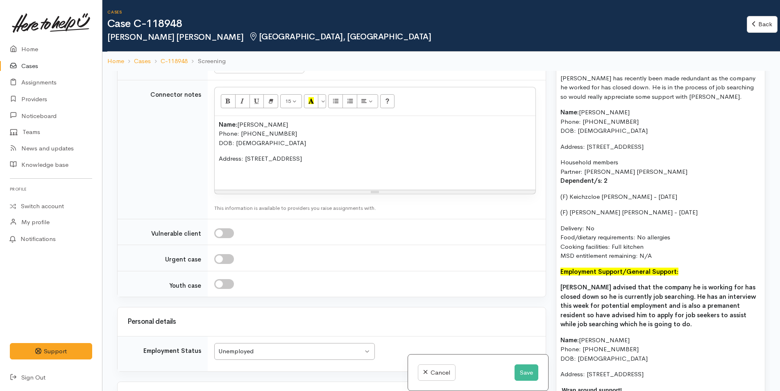
drag, startPoint x: 708, startPoint y: 308, endPoint x: 702, endPoint y: 311, distance: 7.0
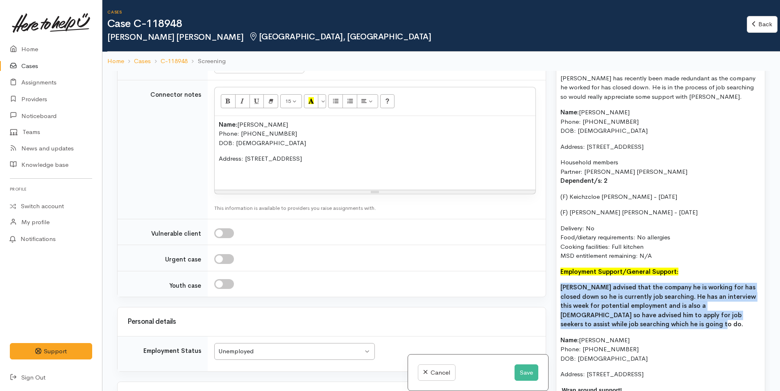
drag, startPoint x: 640, startPoint y: 325, endPoint x: 544, endPoint y: 286, distance: 103.3
click at [544, 286] on div "Related cases There are no other cases from the same person found. Manually lin…" at bounding box center [441, 266] width 658 height 391
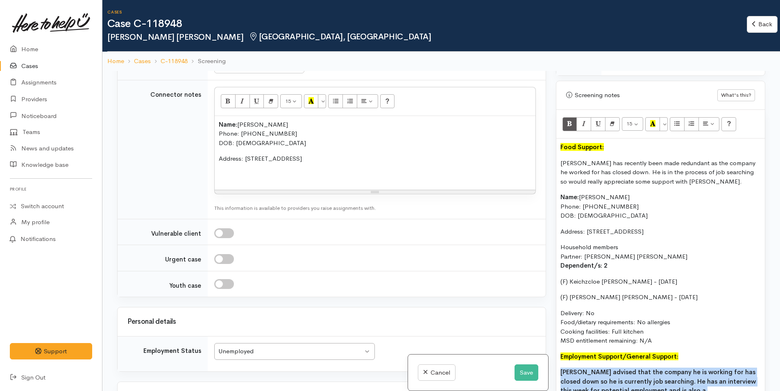
scroll to position [410, 0]
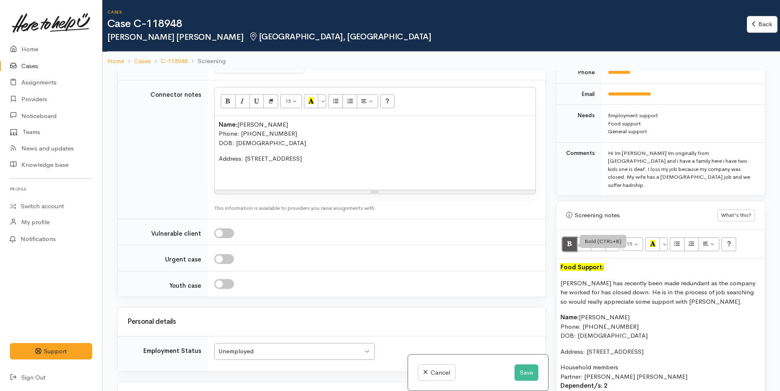
click at [570, 240] on icon "Bold (CTRL+B)" at bounding box center [569, 243] width 5 height 7
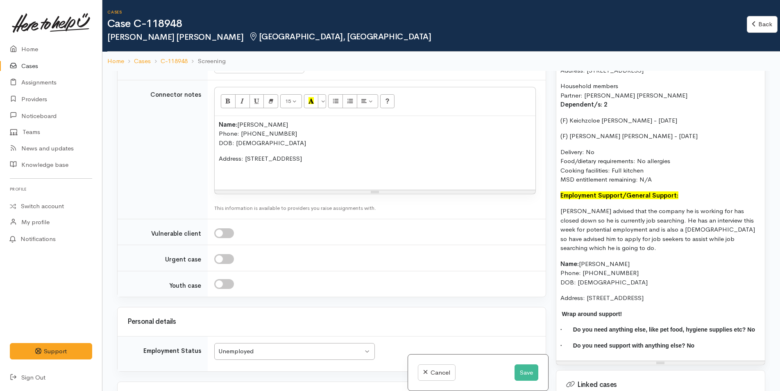
scroll to position [778, 0]
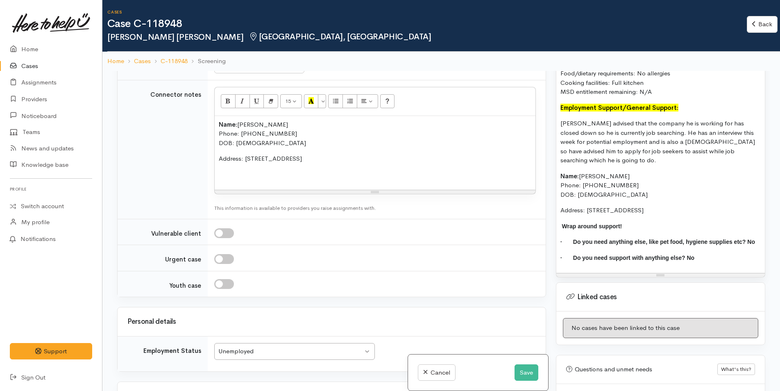
click at [633, 258] on div "Food Support: Melecio has recently been made redundant as the company he worked…" at bounding box center [660, 81] width 209 height 383
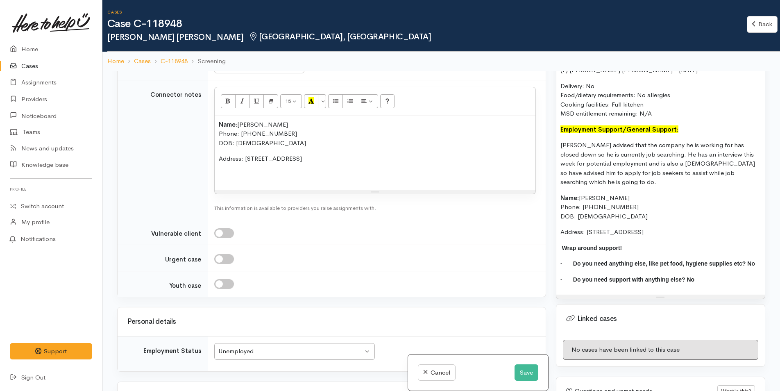
scroll to position [737, 0]
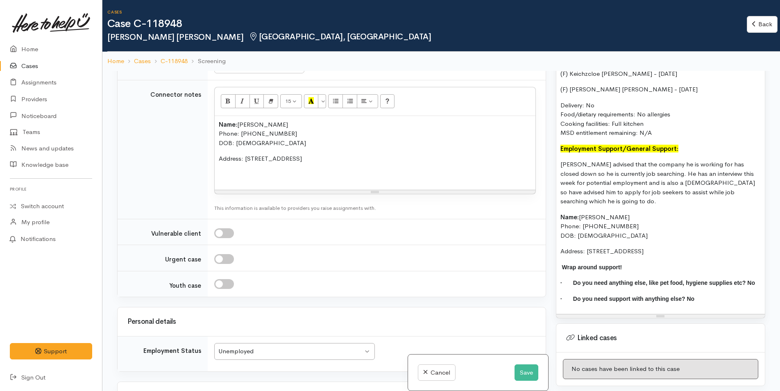
drag, startPoint x: 577, startPoint y: 255, endPoint x: 555, endPoint y: 158, distance: 100.0
click at [555, 158] on div "Warnings Add No warnings have been raised against this case Add Warning Title ●…" at bounding box center [660, 266] width 219 height 391
copy div "Melecio advised that the company he is working for has closed down so he is cur…"
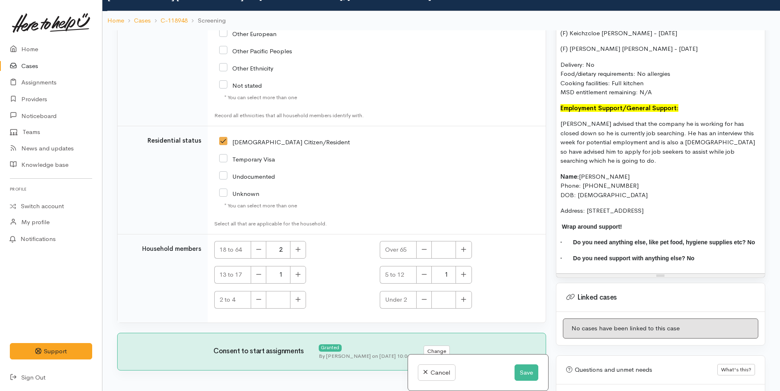
scroll to position [71, 0]
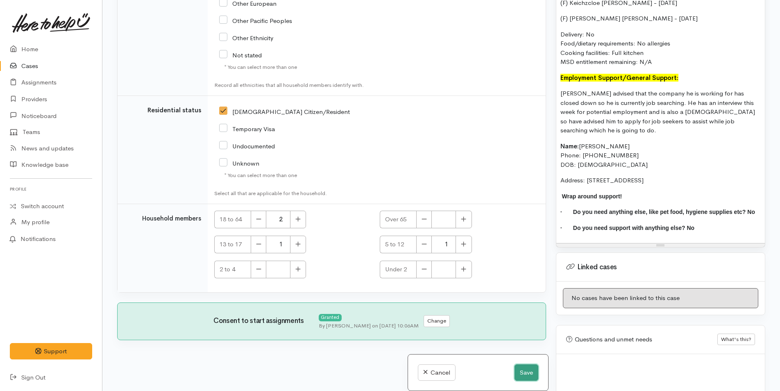
click at [515, 373] on button "Save" at bounding box center [527, 372] width 24 height 17
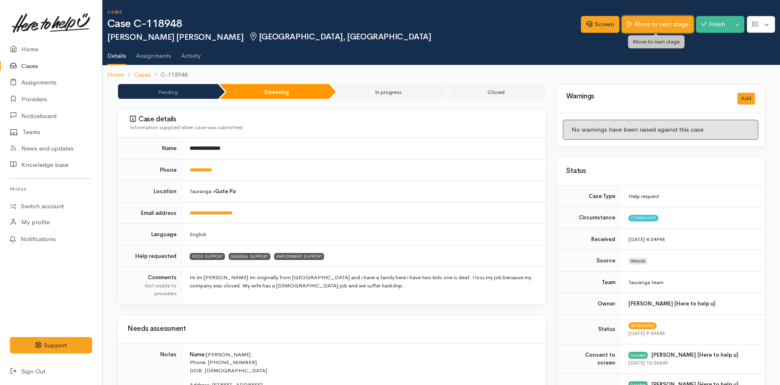
click at [667, 27] on link "Move to next stage" at bounding box center [657, 24] width 71 height 17
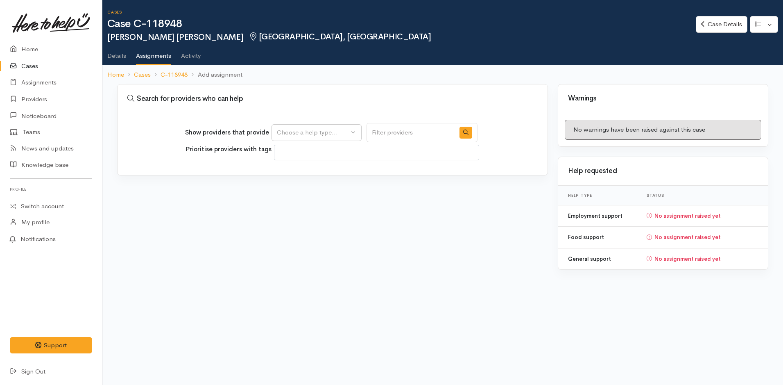
select select
click at [305, 132] on div "Choose a help type..." at bounding box center [313, 132] width 72 height 9
click at [301, 195] on span "Employment support" at bounding box center [311, 196] width 58 height 9
select select "10"
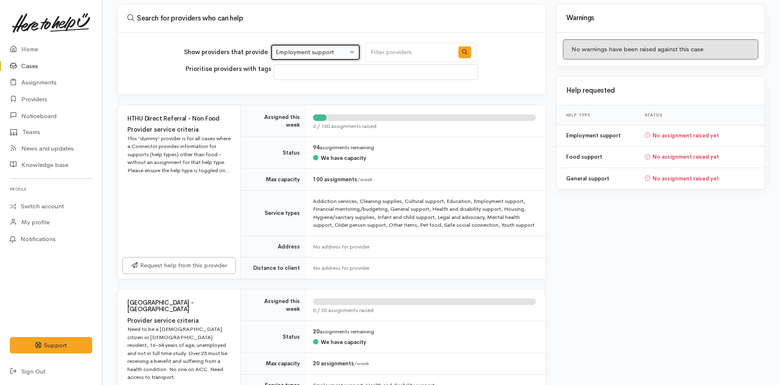
scroll to position [164, 0]
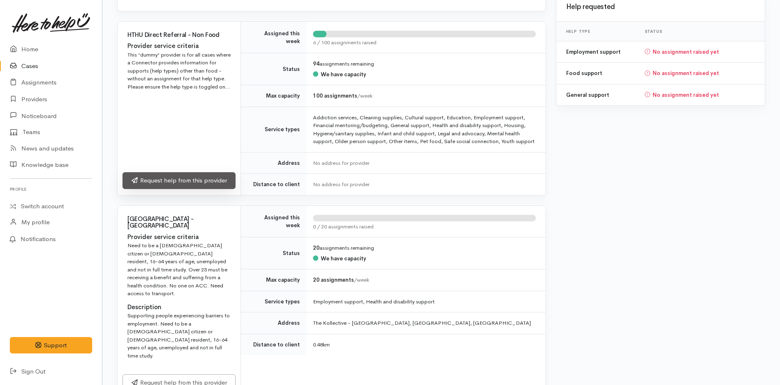
click at [170, 186] on link "Request help from this provider" at bounding box center [178, 180] width 113 height 17
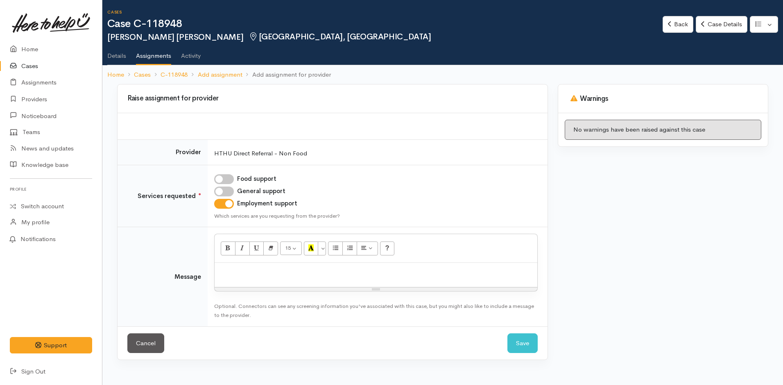
click at [227, 192] on input "General support" at bounding box center [224, 191] width 20 height 10
checkbox input "true"
click at [244, 268] on p at bounding box center [376, 271] width 315 height 9
paste div
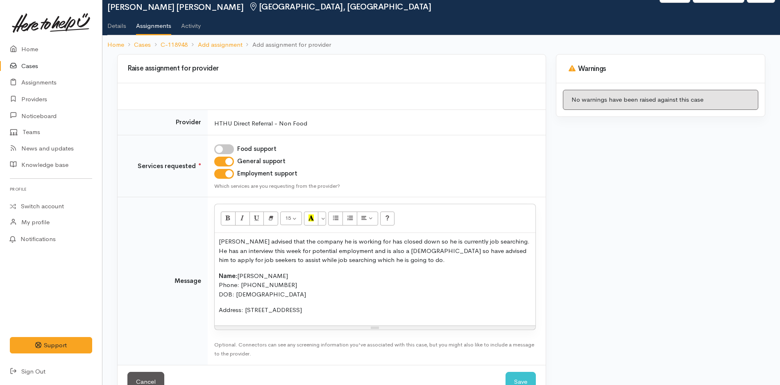
scroll to position [53, 0]
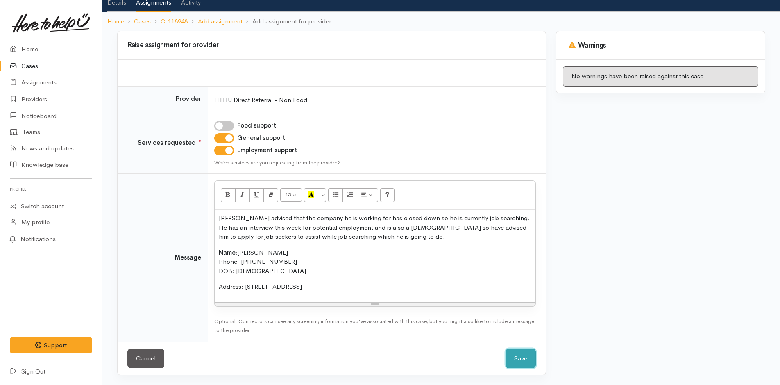
click at [518, 357] on button "Save" at bounding box center [521, 358] width 30 height 20
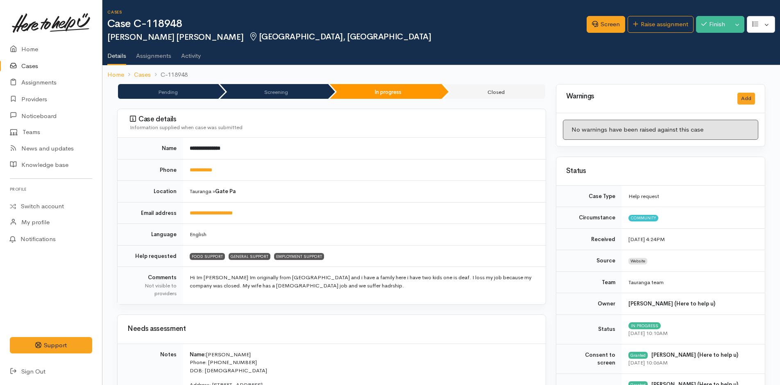
click at [38, 50] on link "Home" at bounding box center [51, 49] width 102 height 17
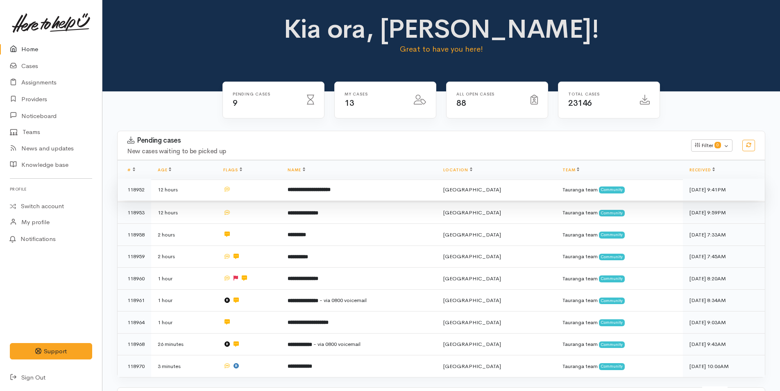
click at [281, 183] on td at bounding box center [249, 190] width 64 height 22
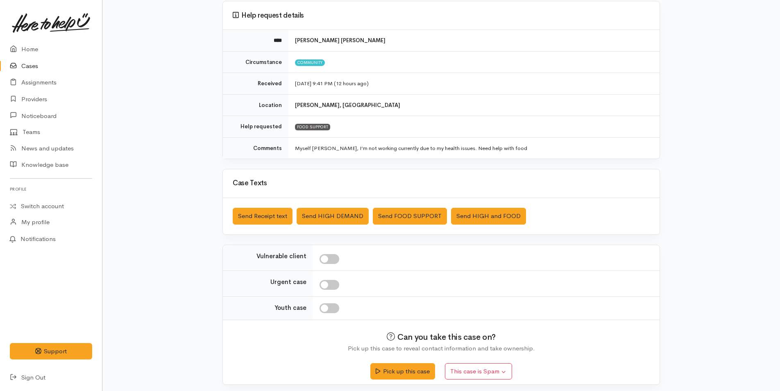
scroll to position [75, 0]
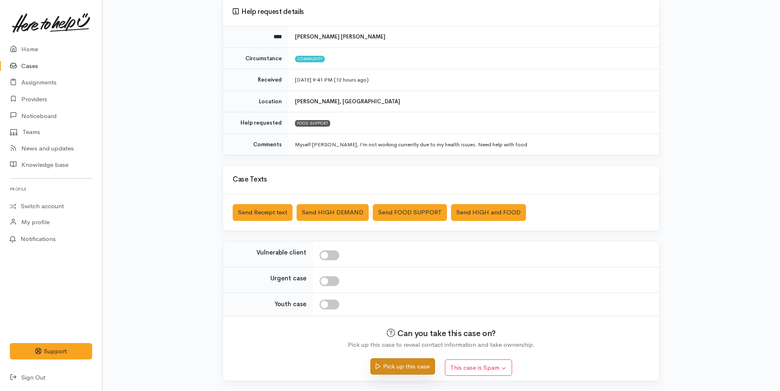
click at [389, 365] on button "Pick up this case" at bounding box center [402, 366] width 64 height 17
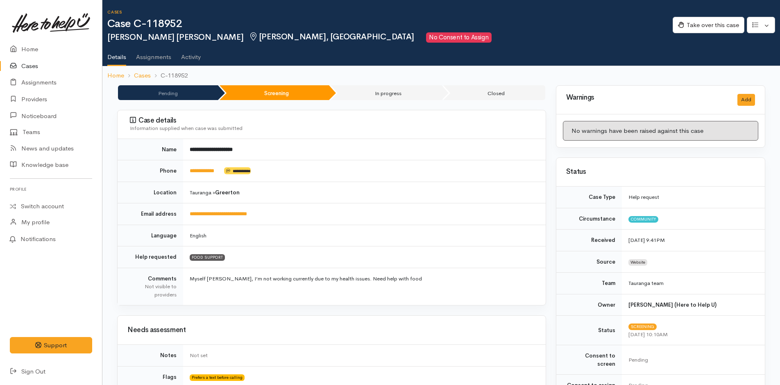
click at [16, 41] on link at bounding box center [51, 23] width 82 height 36
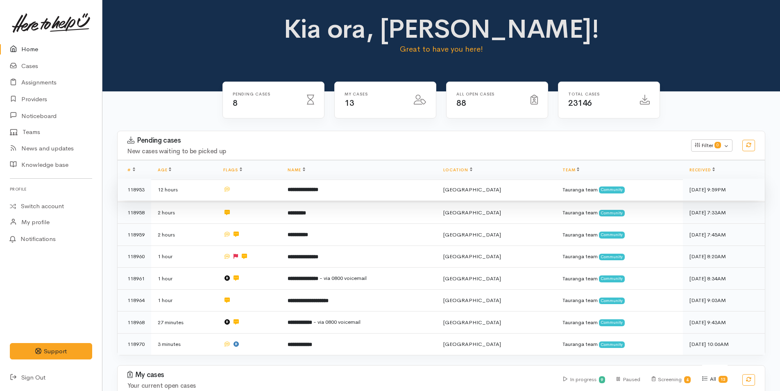
click at [318, 187] on b "**********" at bounding box center [303, 189] width 31 height 5
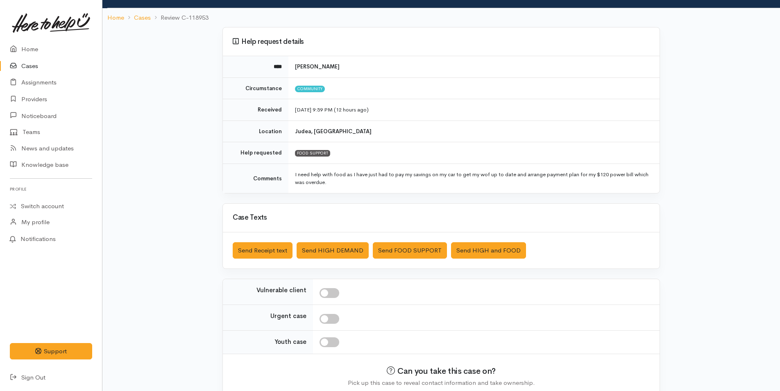
scroll to position [83, 0]
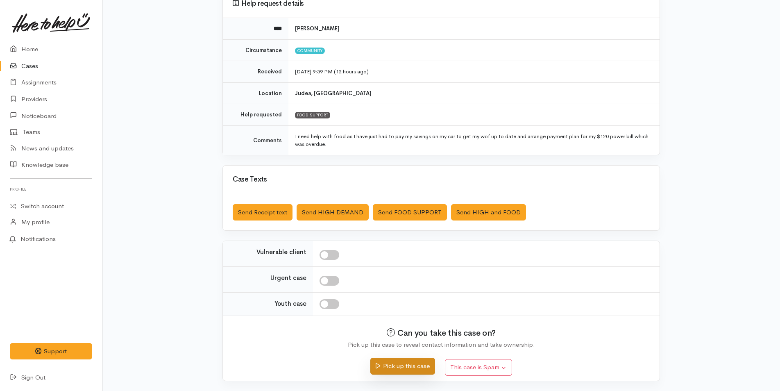
click at [402, 365] on button "Pick up this case" at bounding box center [402, 366] width 64 height 17
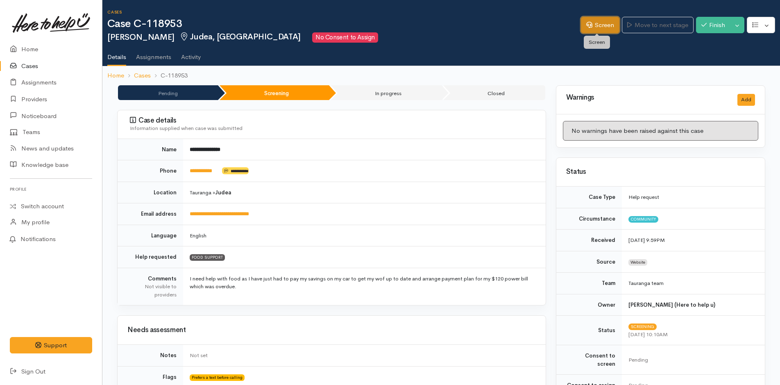
click at [600, 25] on link "Screen" at bounding box center [600, 25] width 39 height 17
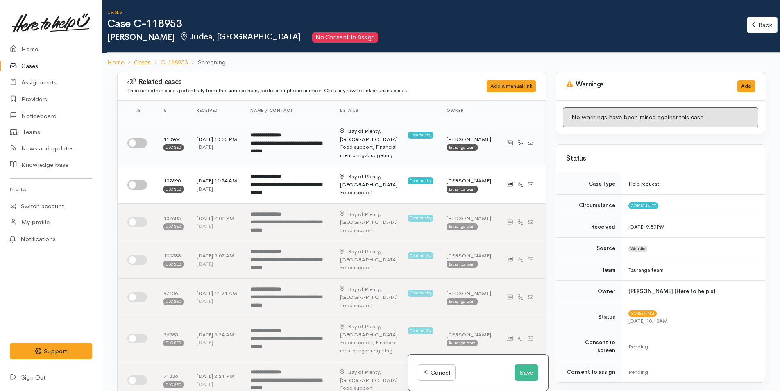
click at [133, 138] on input "checkbox" at bounding box center [137, 143] width 20 height 10
checkbox input "true"
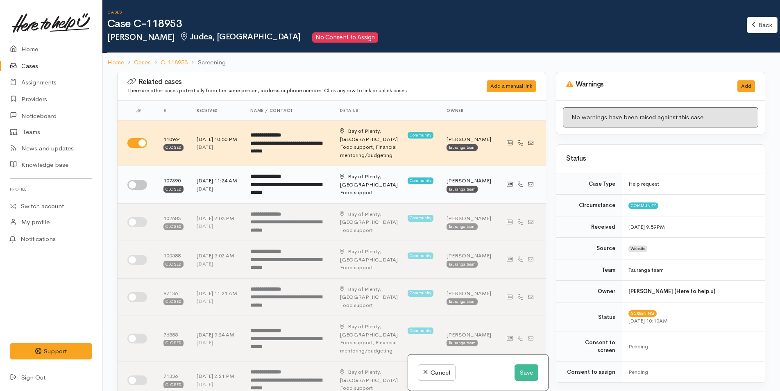
click at [149, 180] on div at bounding box center [138, 185] width 23 height 10
drag, startPoint x: 138, startPoint y: 175, endPoint x: 558, endPoint y: 191, distance: 419.8
click at [141, 180] on input "checkbox" at bounding box center [137, 185] width 20 height 10
checkbox input "true"
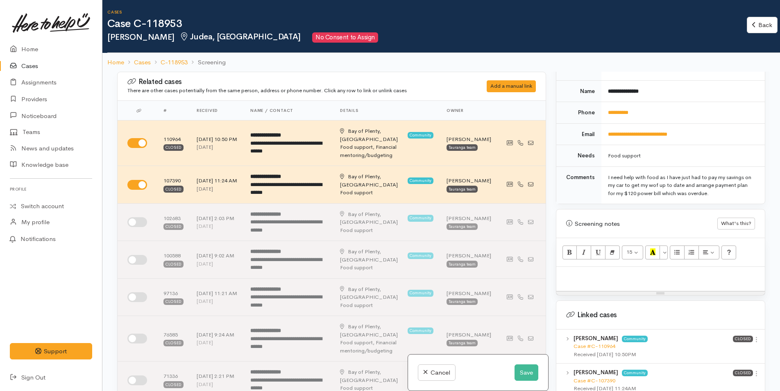
scroll to position [479, 0]
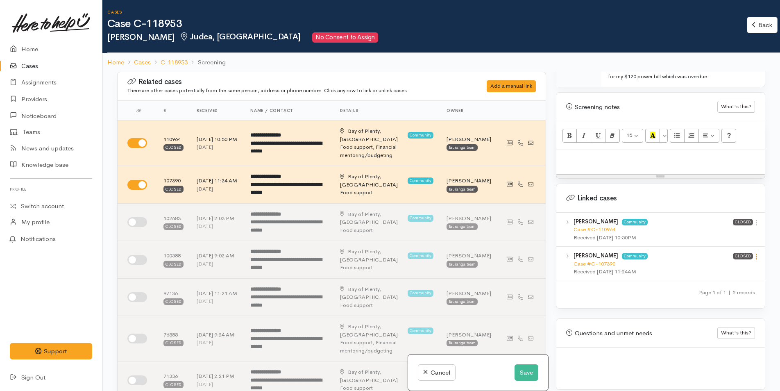
drag, startPoint x: 755, startPoint y: 251, endPoint x: 730, endPoint y: 265, distance: 28.5
click at [754, 253] on icon at bounding box center [756, 256] width 7 height 7
click at [725, 266] on link "View case" at bounding box center [727, 272] width 65 height 13
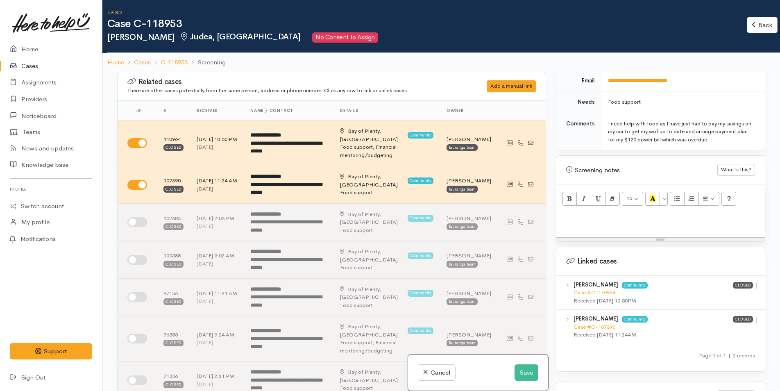
scroll to position [274, 0]
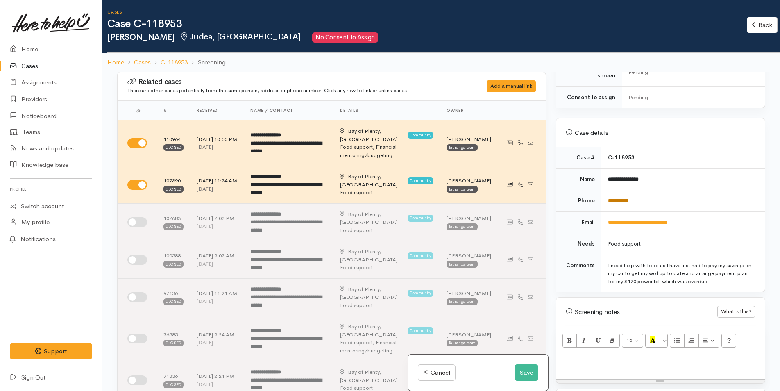
click at [620, 198] on link "**********" at bounding box center [618, 200] width 20 height 5
click at [603, 359] on p at bounding box center [660, 363] width 200 height 9
paste div
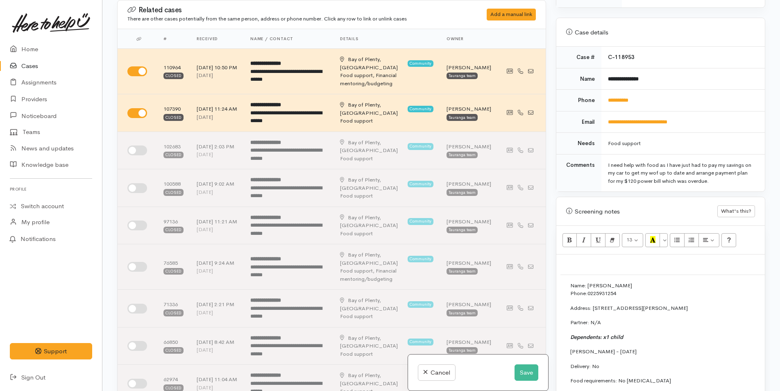
scroll to position [467, 0]
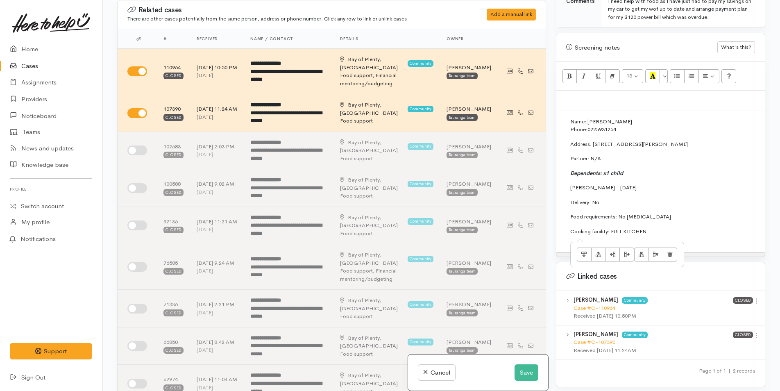
drag, startPoint x: 654, startPoint y: 224, endPoint x: 550, endPoint y: 69, distance: 186.6
click at [550, 69] on div "Related cases There are other cases potentially from the same person, address o…" at bounding box center [441, 195] width 658 height 391
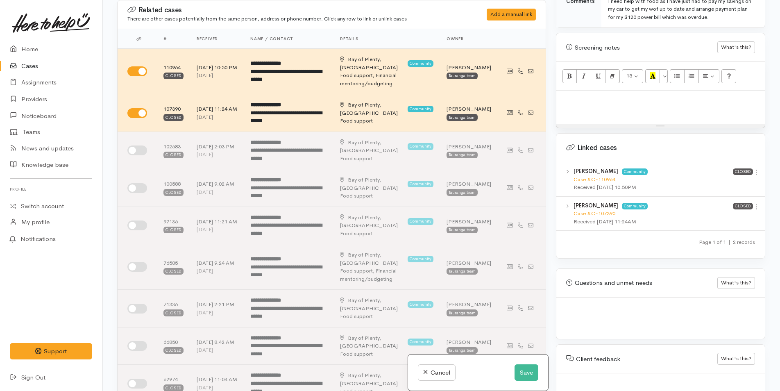
click at [576, 100] on p at bounding box center [660, 104] width 200 height 18
click at [567, 95] on p at bounding box center [660, 104] width 200 height 18
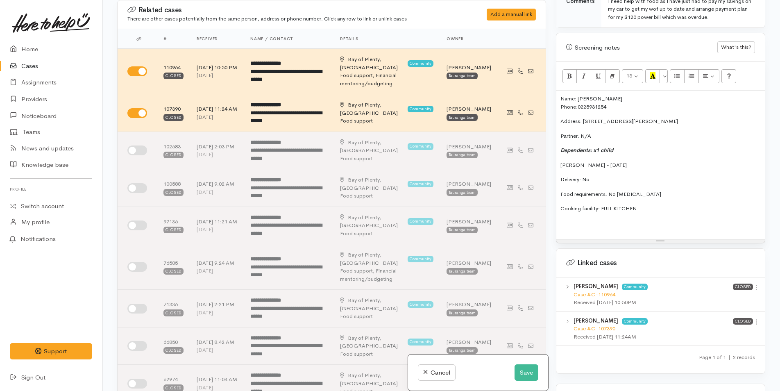
click at [560, 91] on div "Name: Tamara Mcintosh Phone: 0225931254 Address: 5 Chester Street, Judea Partne…" at bounding box center [660, 165] width 209 height 148
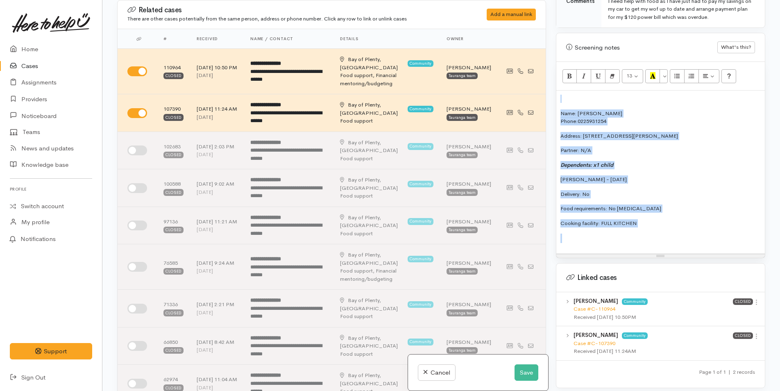
drag, startPoint x: 579, startPoint y: 169, endPoint x: 579, endPoint y: 82, distance: 87.7
click at [552, 85] on div "Warnings Add No warnings have been raised against this case Add Warning Title ●…" at bounding box center [660, 195] width 219 height 391
click at [664, 69] on button "More Color" at bounding box center [664, 76] width 8 height 14
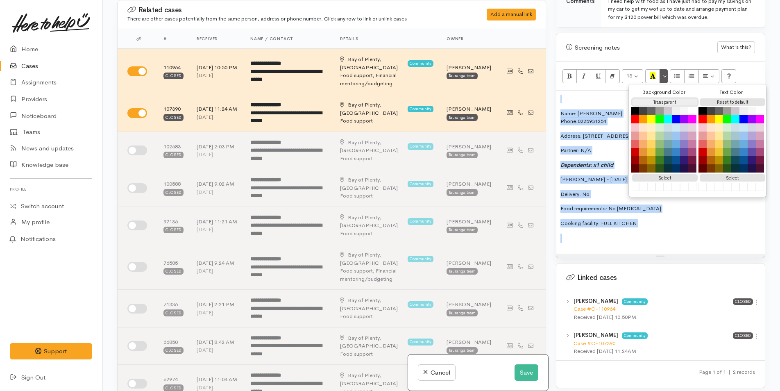
drag, startPoint x: 663, startPoint y: 94, endPoint x: 674, endPoint y: 92, distance: 10.4
click at [663, 98] on button "Transparent" at bounding box center [665, 102] width 66 height 8
click at [719, 98] on button "Reset to default" at bounding box center [733, 102] width 66 height 8
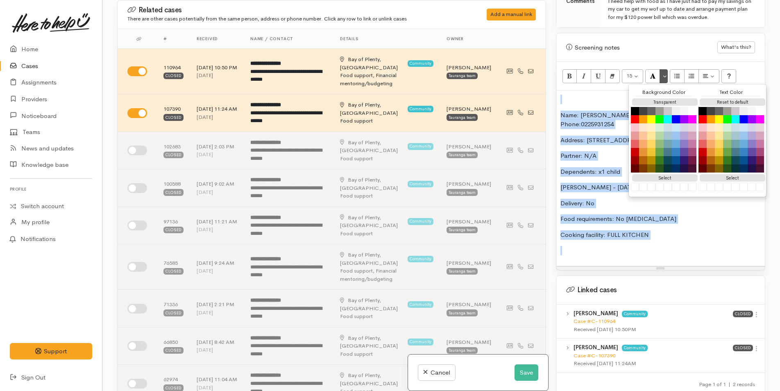
click at [584, 95] on p at bounding box center [660, 99] width 200 height 9
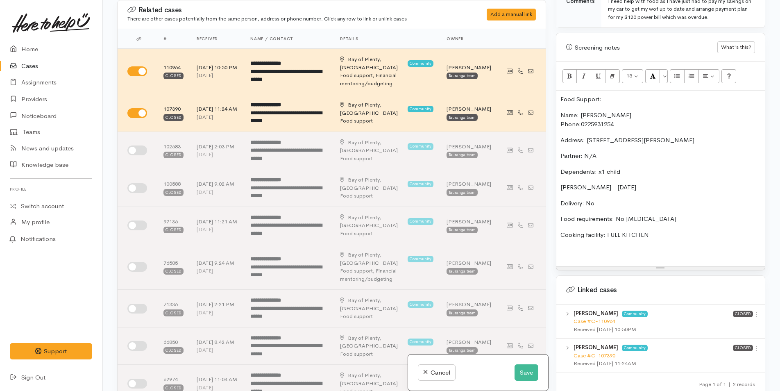
drag, startPoint x: 627, startPoint y: 95, endPoint x: 557, endPoint y: 67, distance: 75.4
click at [537, 84] on div "Related cases There are other cases potentially from the same person, address o…" at bounding box center [441, 195] width 658 height 391
click at [572, 72] on icon "Bold (CTRL+B)" at bounding box center [569, 75] width 5 height 7
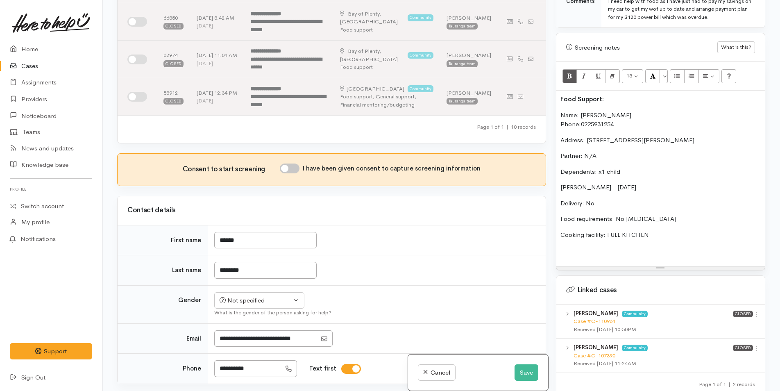
scroll to position [328, 0]
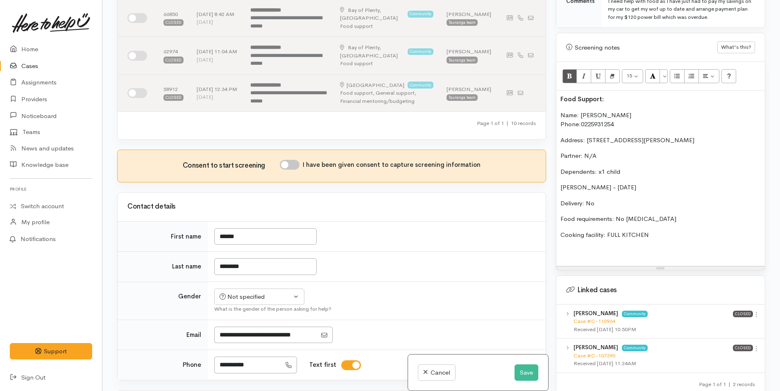
click at [286, 160] on input "I have been given consent to capture screening information" at bounding box center [290, 165] width 20 height 10
checkbox input "true"
click at [234, 288] on button "Not specified" at bounding box center [259, 296] width 90 height 17
click at [245, 336] on span "Female" at bounding box center [266, 340] width 70 height 9
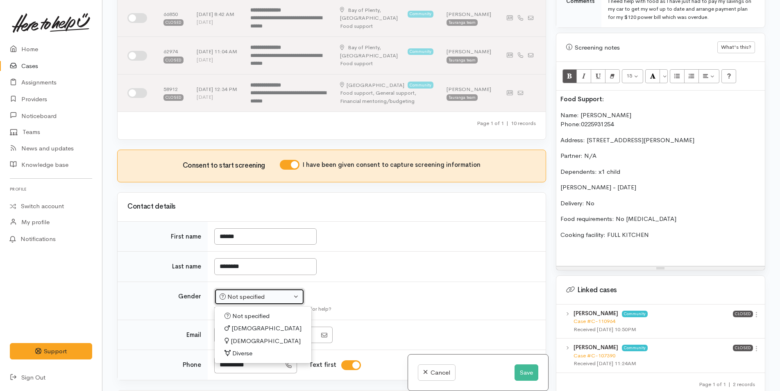
select select "Female"
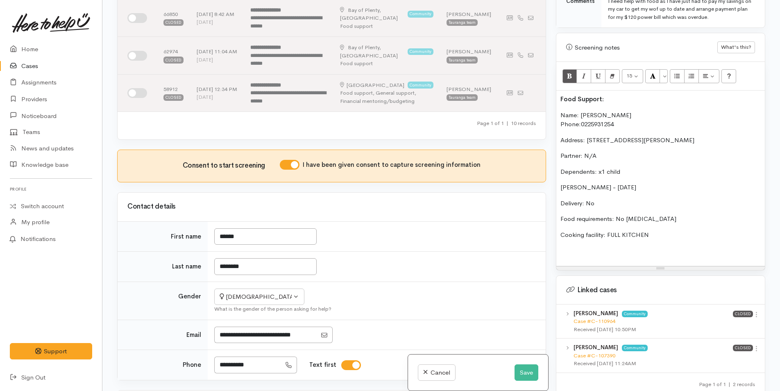
click at [638, 120] on p "Name: Tamara Mcintosh Phone: 0225931254" at bounding box center [660, 120] width 200 height 18
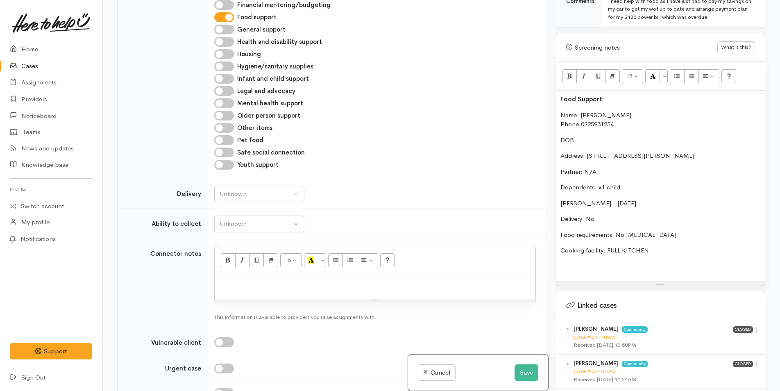
scroll to position [901, 0]
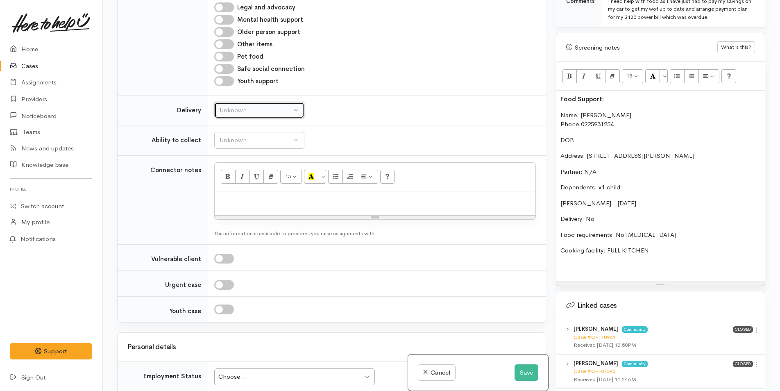
click at [236, 106] on div "Unknown" at bounding box center [256, 110] width 72 height 9
click at [234, 181] on link "No" at bounding box center [259, 187] width 89 height 13
select select "1"
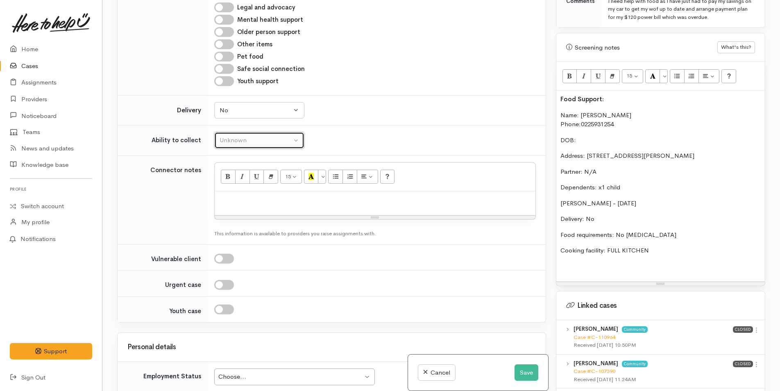
click at [245, 136] on div "Unknown" at bounding box center [256, 140] width 72 height 9
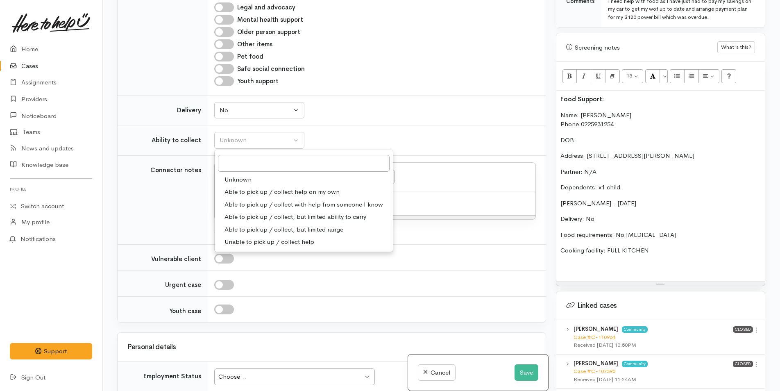
drag, startPoint x: 258, startPoint y: 174, endPoint x: 302, endPoint y: 176, distance: 44.7
click at [258, 187] on span "Able to pick up / collect help on my own" at bounding box center [282, 191] width 115 height 9
select select "2"
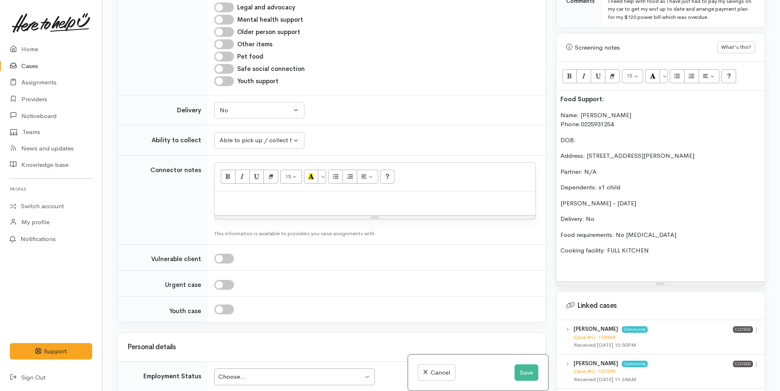
click at [594, 136] on p "DOB:" at bounding box center [660, 140] width 200 height 9
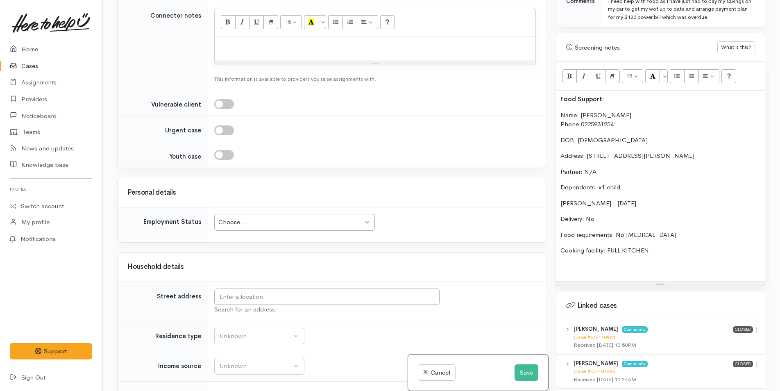
scroll to position [1147, 0]
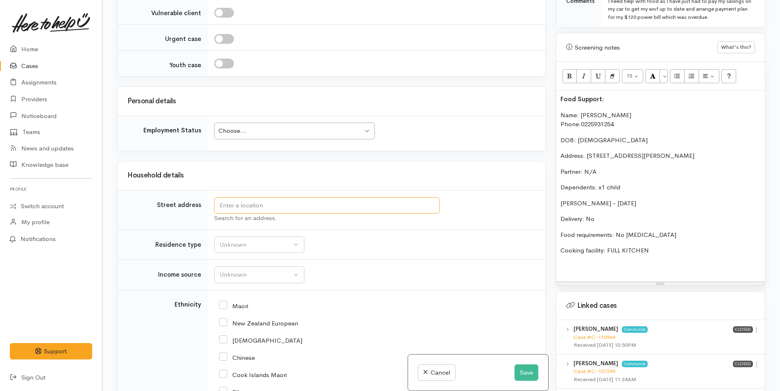
click at [242, 197] on input "text" at bounding box center [326, 205] width 225 height 17
type input "5 Chester Street, Judea, Tauranga, New Zealand"
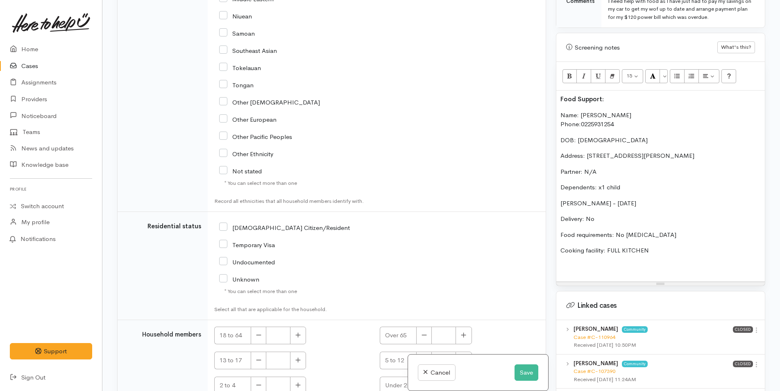
scroll to position [719, 0]
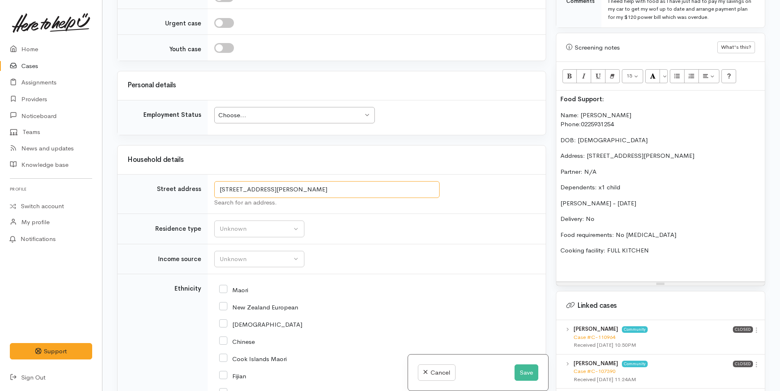
drag, startPoint x: 390, startPoint y: 192, endPoint x: 188, endPoint y: 186, distance: 202.9
click at [188, 186] on tr "Street address 5 Chester Street, Judea, Tauranga, New Zealand Search for an add…" at bounding box center [332, 194] width 428 height 39
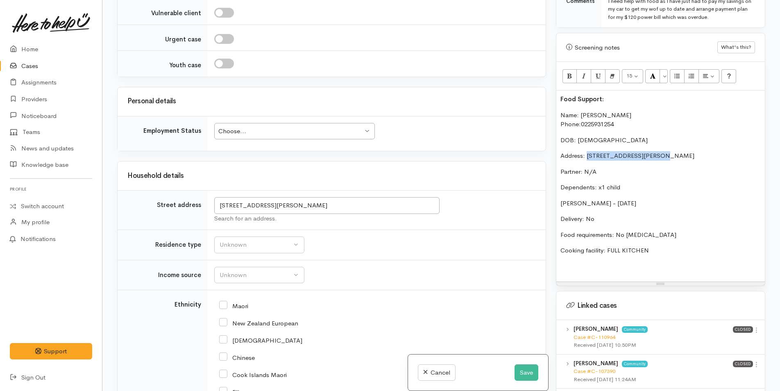
drag, startPoint x: 617, startPoint y: 145, endPoint x: 586, endPoint y: 145, distance: 31.1
click at [586, 151] on p "Address: 5 Chester Street, Judea" at bounding box center [660, 155] width 200 height 9
click at [245, 240] on div "Unknown" at bounding box center [256, 244] width 72 height 9
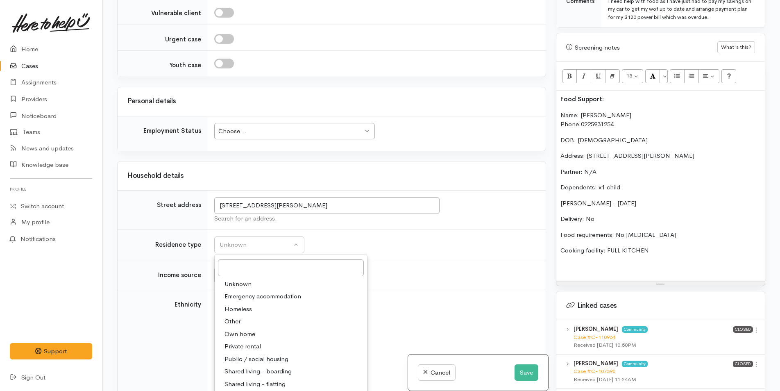
click at [245, 342] on span "Private rental" at bounding box center [243, 346] width 36 height 9
select select "2"
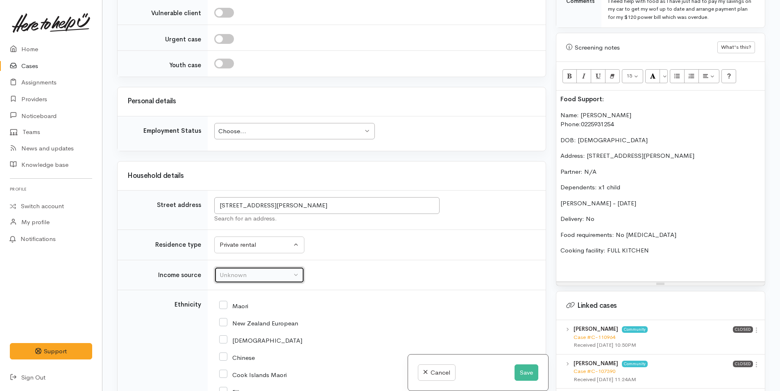
click at [241, 267] on button "Unknown" at bounding box center [259, 275] width 90 height 17
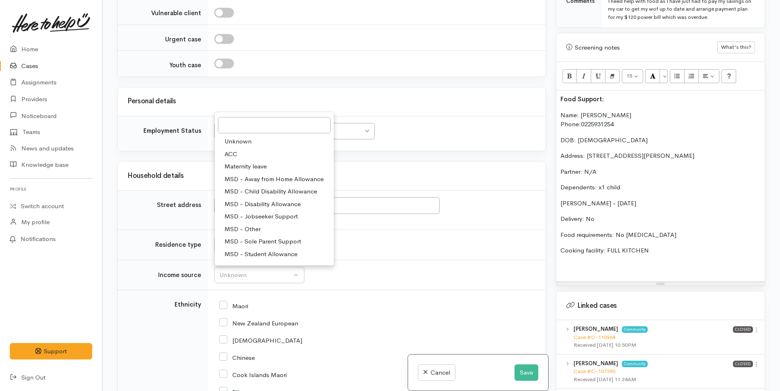
click at [256, 212] on span "MSD - Jobseeker Support" at bounding box center [261, 216] width 73 height 9
select select "4"
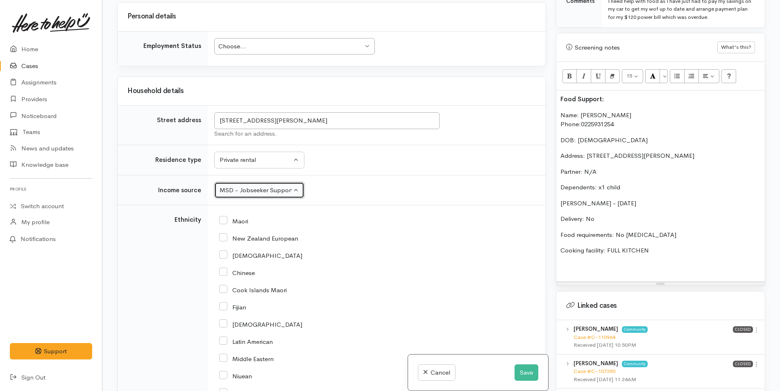
scroll to position [1359, 0]
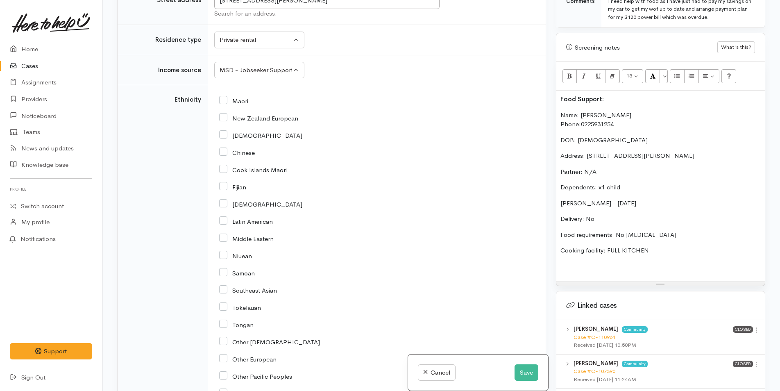
click at [224, 114] on input "New Zealand European" at bounding box center [258, 117] width 79 height 7
checkbox input "true"
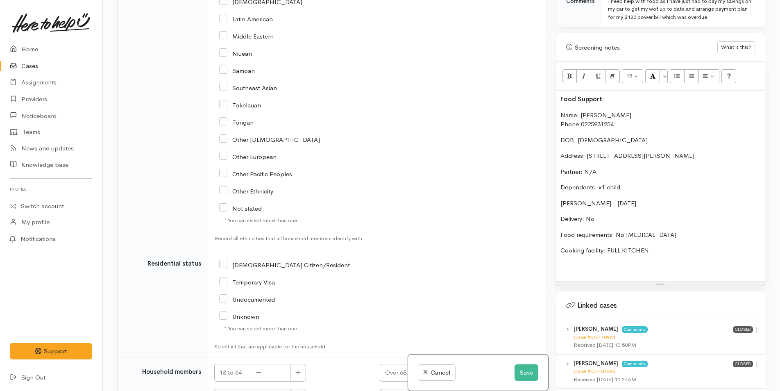
scroll to position [1646, 0]
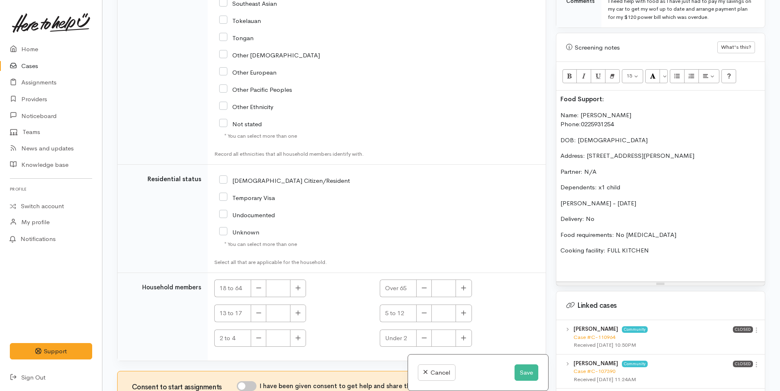
click at [226, 176] on input "NZ Citizen/Resident" at bounding box center [284, 179] width 131 height 7
checkbox input "true"
click at [296, 285] on icon "button" at bounding box center [297, 288] width 5 height 6
type input "1"
click at [248, 381] on input "I have been given consent to get help and share this information with appropria…" at bounding box center [247, 386] width 20 height 10
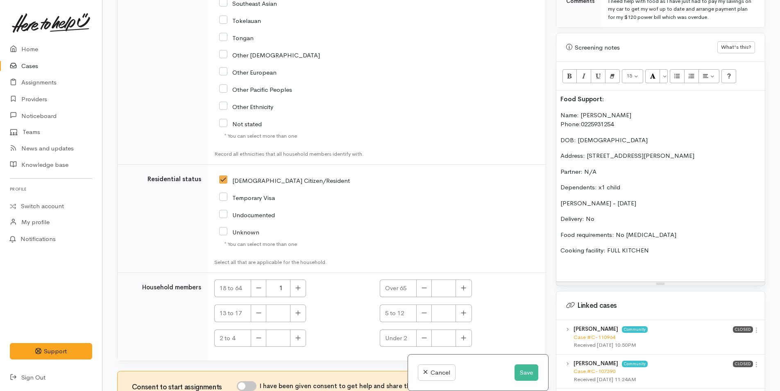
checkbox input "true"
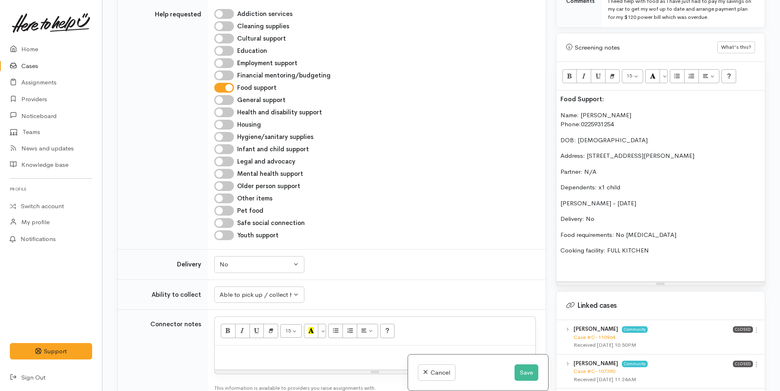
scroll to position [868, 0]
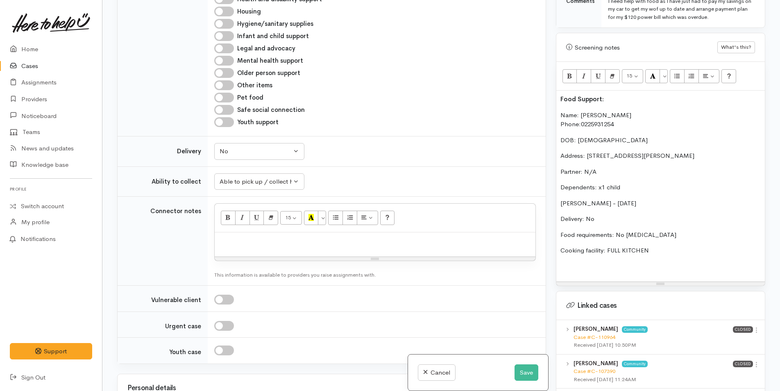
drag, startPoint x: 600, startPoint y: 213, endPoint x: 551, endPoint y: 107, distance: 116.6
click at [551, 107] on div "Warnings Add No warnings have been raised against this case Add Warning Title ●…" at bounding box center [660, 195] width 219 height 391
copy div "Name: Tamara Mcintosh Phone: 0225931254 DOB: 08/04/1979 Address: 5 Chester Stre…"
click at [238, 236] on p at bounding box center [375, 240] width 313 height 9
paste div
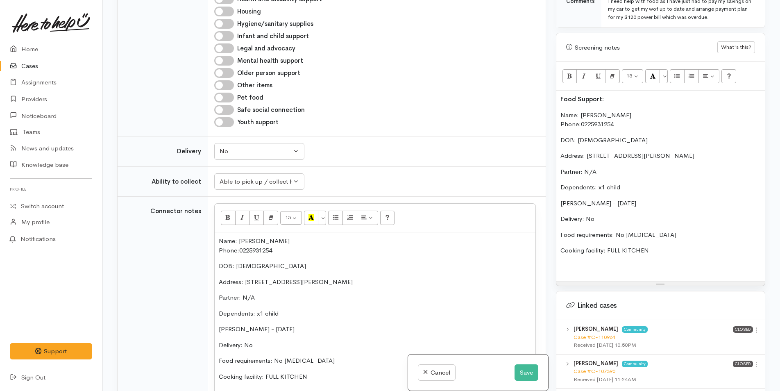
click at [557, 105] on div "Food Support: Name: Tamara Mcintosh Phone: 0225931254 DOB: 08/04/1979 Address: …" at bounding box center [660, 186] width 209 height 191
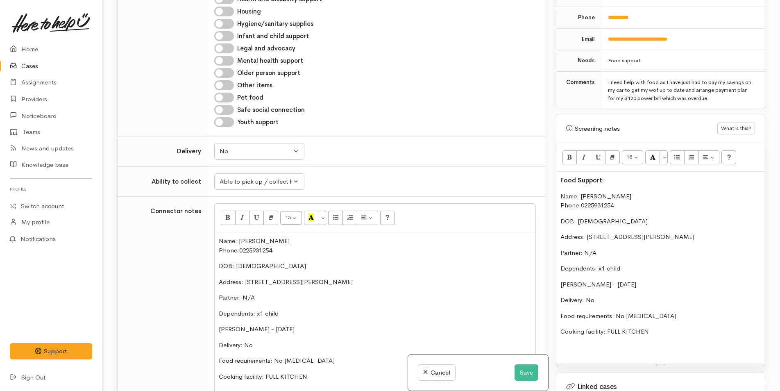
scroll to position [385, 0]
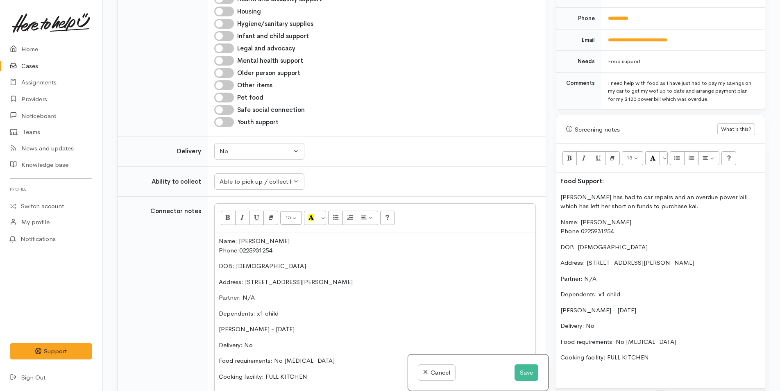
click at [648, 193] on p "Tamara has had to car repairs and an overdue power bill which has left her shor…" at bounding box center [660, 202] width 200 height 18
drag, startPoint x: 486, startPoint y: 176, endPoint x: 514, endPoint y: 170, distance: 28.5
click at [490, 174] on div "Related cases There are other cases potentially from the same person, address o…" at bounding box center [441, 195] width 658 height 391
click at [665, 151] on button "More Color" at bounding box center [664, 158] width 8 height 14
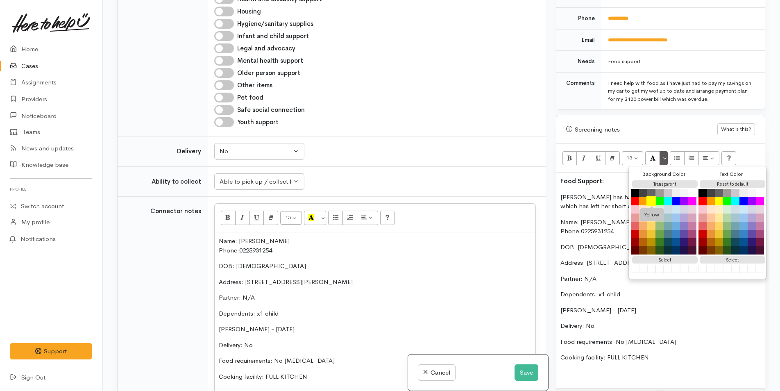
click at [652, 196] on button "Yellow" at bounding box center [651, 201] width 10 height 10
click at [600, 193] on p "Tamara has had to car repairs and an overdue power bill which has left her shor…" at bounding box center [660, 202] width 200 height 18
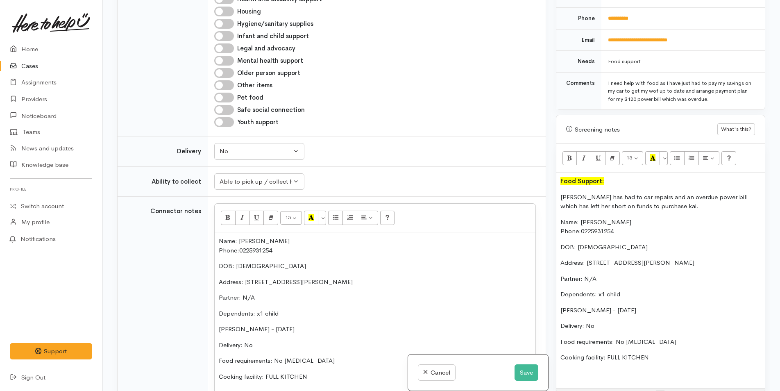
drag, startPoint x: 645, startPoint y: 208, endPoint x: 549, endPoint y: 208, distance: 95.5
click at [549, 208] on div "Related cases There are other cases potentially from the same person, address o…" at bounding box center [441, 195] width 658 height 391
drag, startPoint x: 565, startPoint y: 152, endPoint x: 574, endPoint y: 163, distance: 14.3
click at [565, 152] on button "Bold (CTRL+B)" at bounding box center [569, 158] width 15 height 14
click at [613, 277] on div "Food Support: Tamara has had to car repairs and an overdue power bill which has…" at bounding box center [660, 280] width 209 height 216
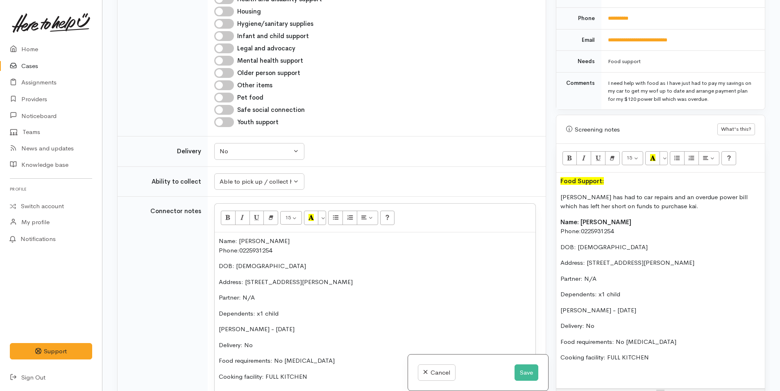
drag, startPoint x: 624, startPoint y: 349, endPoint x: 551, endPoint y: 216, distance: 151.4
click at [551, 216] on div "Warnings Add No warnings have been raised against this case Add Warning Title ●…" at bounding box center [660, 195] width 219 height 391
copy div "Name: Tamara Mcintosh Phone: 0225931254 DOB: 08/04/1979 Address: 5 Chester Stre…"
click at [651, 354] on p "Cooking facility: FULL KITCHEN" at bounding box center [660, 357] width 200 height 9
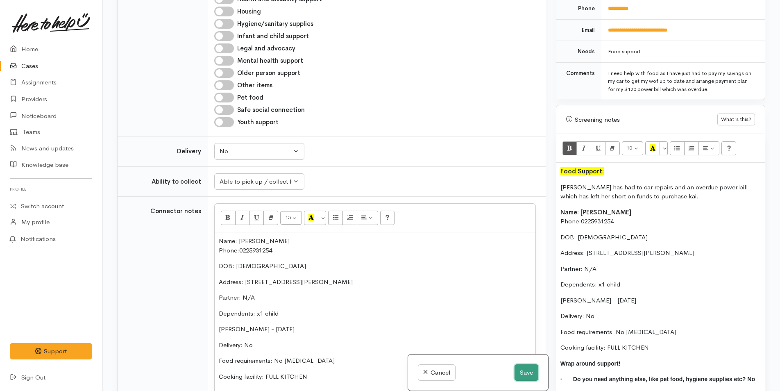
click at [532, 368] on button "Save" at bounding box center [527, 372] width 24 height 17
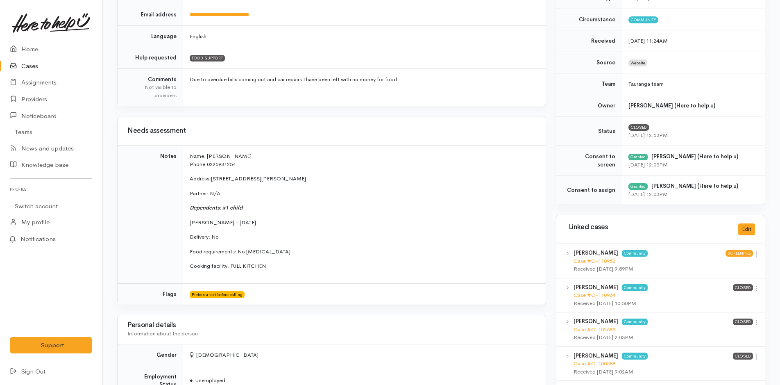
scroll to position [328, 0]
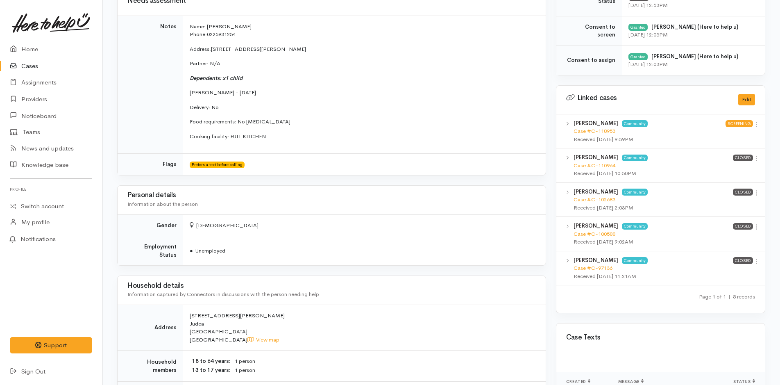
drag, startPoint x: 268, startPoint y: 139, endPoint x: 181, endPoint y: 26, distance: 141.8
click at [181, 26] on tr "Notes Name: [PERSON_NAME] Phone: 0225931254 Address: [STREET_ADDRESS][PERSON_NA…" at bounding box center [332, 85] width 428 height 138
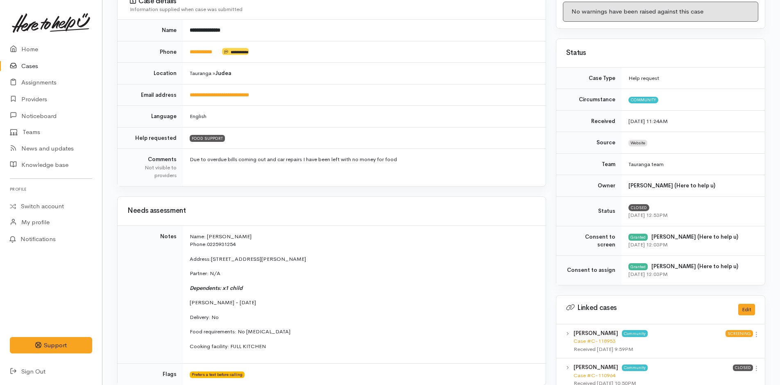
scroll to position [246, 0]
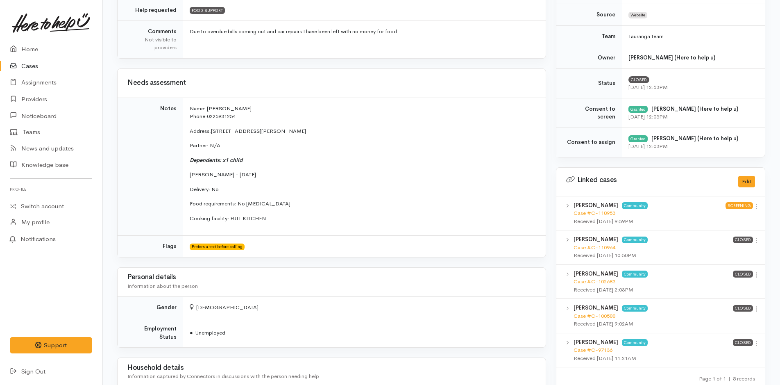
click at [304, 219] on p "Cooking facility: FULL KITCHEN" at bounding box center [363, 218] width 346 height 8
drag, startPoint x: 188, startPoint y: 106, endPoint x: 270, endPoint y: 225, distance: 145.2
click at [270, 225] on td "Name: [PERSON_NAME] Phone: 0225931254 Address: [STREET_ADDRESS][GEOGRAPHIC_DATA…" at bounding box center [364, 167] width 363 height 138
copy td "Name: [PERSON_NAME] Phone: 0225931254 Address: [STREET_ADDRESS][GEOGRAPHIC_DATA…"
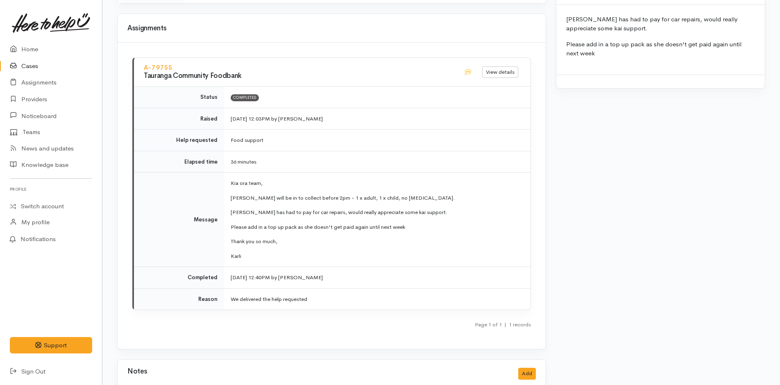
scroll to position [852, 0]
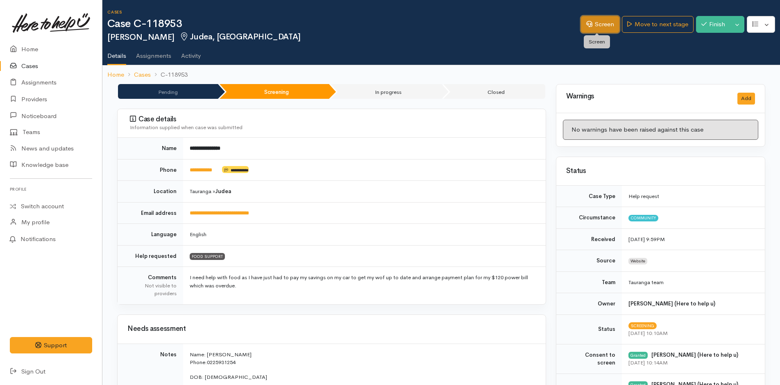
click at [595, 17] on link "Screen" at bounding box center [600, 24] width 39 height 17
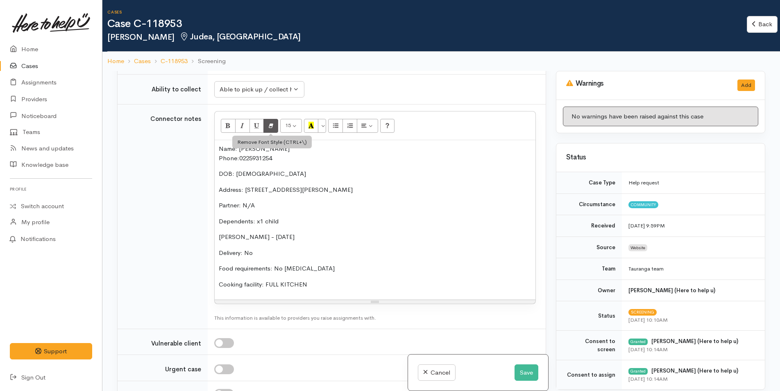
scroll to position [1106, 0]
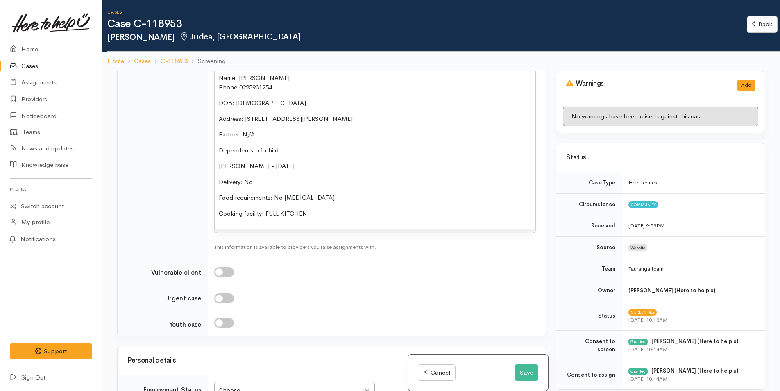
drag, startPoint x: 247, startPoint y: 149, endPoint x: 215, endPoint y: 147, distance: 32.8
click at [215, 147] on div "Name: Tamara Mcintosh Phone: 0225931254 DOB: 08/04/1979 Address: 5 Chester Stre…" at bounding box center [375, 148] width 321 height 159
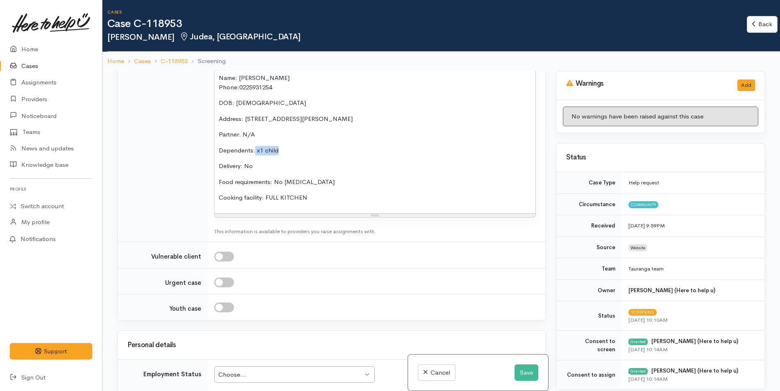
drag, startPoint x: 267, startPoint y: 135, endPoint x: 255, endPoint y: 134, distance: 12.3
click at [255, 146] on p "Dependents: x1 child" at bounding box center [375, 150] width 313 height 9
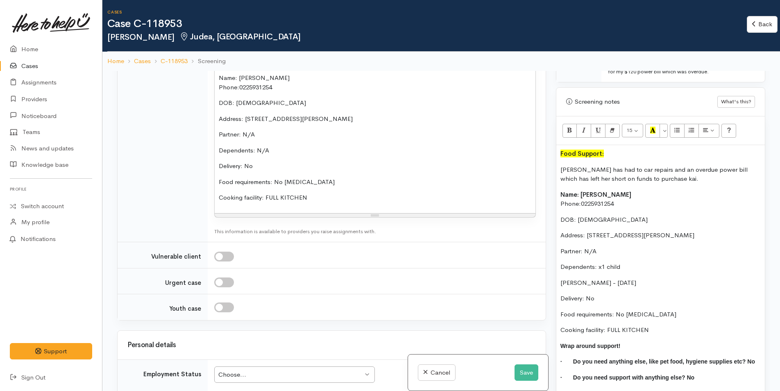
scroll to position [492, 0]
drag, startPoint x: 691, startPoint y: 279, endPoint x: 556, endPoint y: 283, distance: 135.3
click at [556, 283] on div "Food Support: Tamara has had to car repairs and an overdue power bill which has…" at bounding box center [660, 276] width 209 height 263
drag, startPoint x: 624, startPoint y: 263, endPoint x: 598, endPoint y: 264, distance: 26.2
click at [598, 263] on p "Dependents: x1 child" at bounding box center [660, 266] width 200 height 9
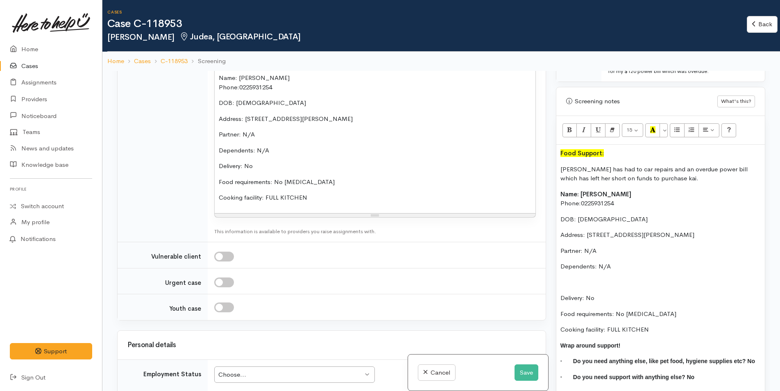
click at [577, 280] on p at bounding box center [660, 282] width 200 height 9
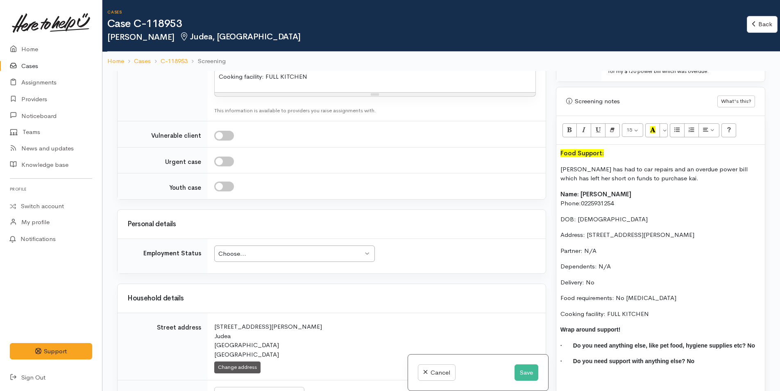
scroll to position [1311, 0]
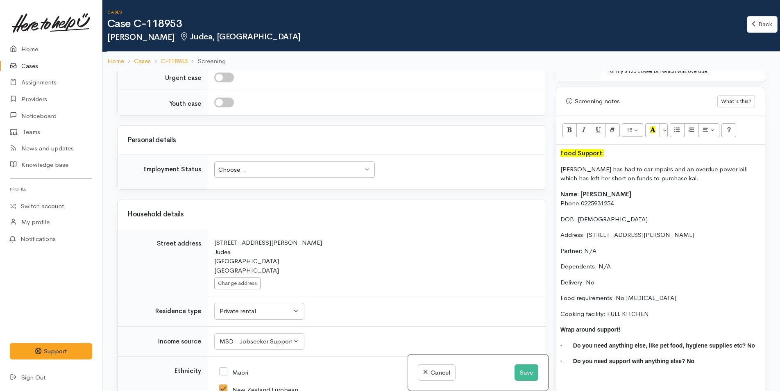
click at [234, 165] on div "Choose..." at bounding box center [290, 169] width 145 height 9
click at [518, 373] on button "Save" at bounding box center [527, 372] width 24 height 17
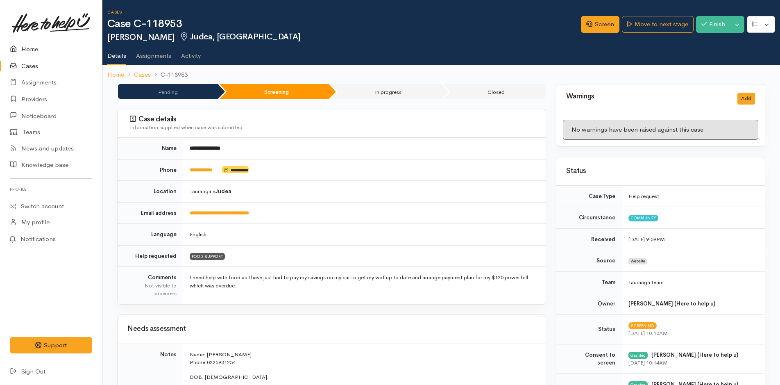
drag, startPoint x: 27, startPoint y: 44, endPoint x: 75, endPoint y: 67, distance: 53.0
click at [27, 43] on link "Home" at bounding box center [51, 49] width 102 height 17
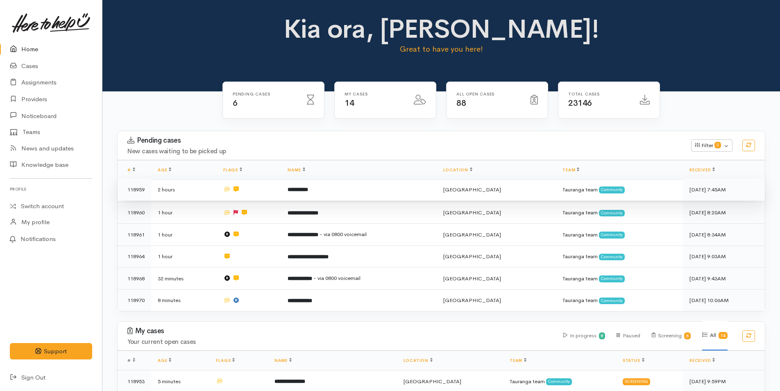
click at [298, 188] on b "**********" at bounding box center [298, 189] width 20 height 5
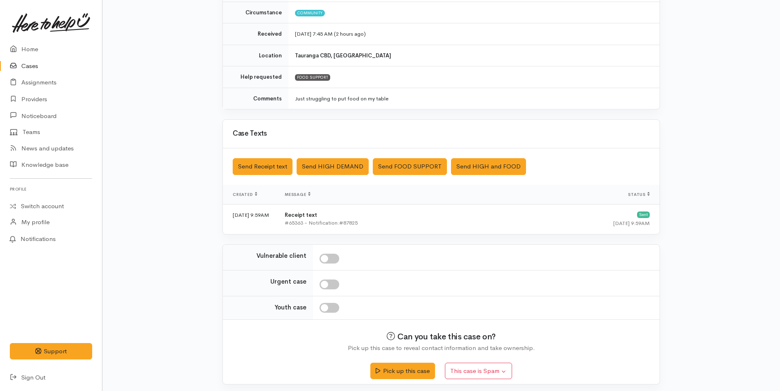
scroll to position [124, 0]
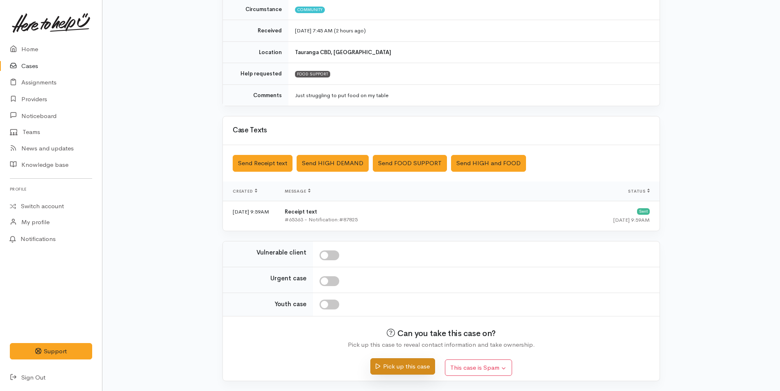
click at [406, 364] on button "Pick up this case" at bounding box center [402, 366] width 64 height 17
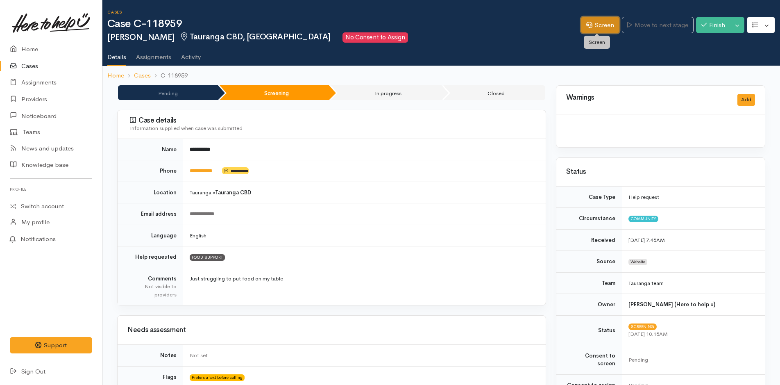
click at [610, 23] on link "Screen" at bounding box center [600, 25] width 39 height 17
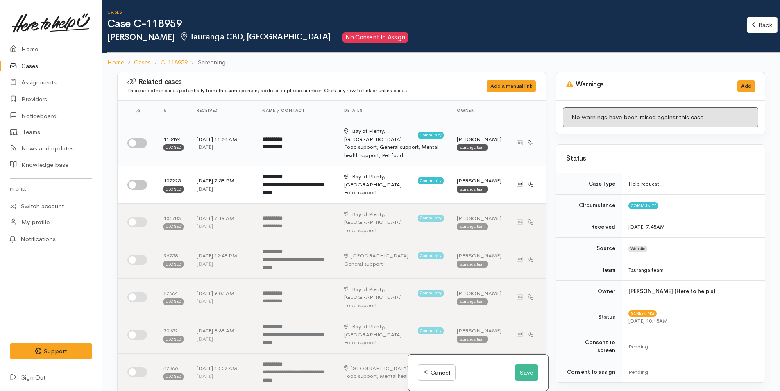
click at [140, 139] on input "checkbox" at bounding box center [137, 143] width 20 height 10
checkbox input "true"
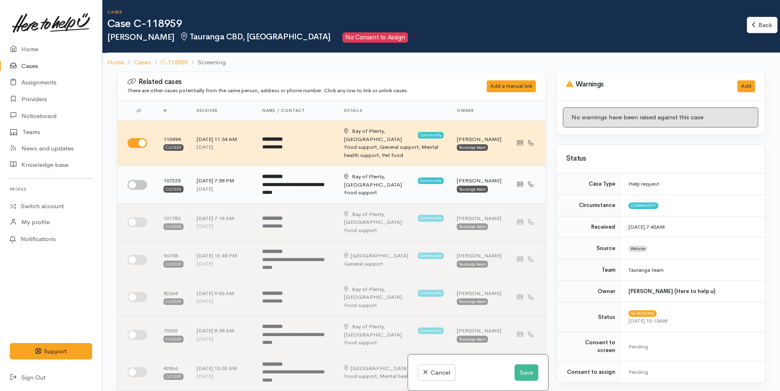
click at [136, 180] on input "checkbox" at bounding box center [137, 185] width 20 height 10
checkbox input "true"
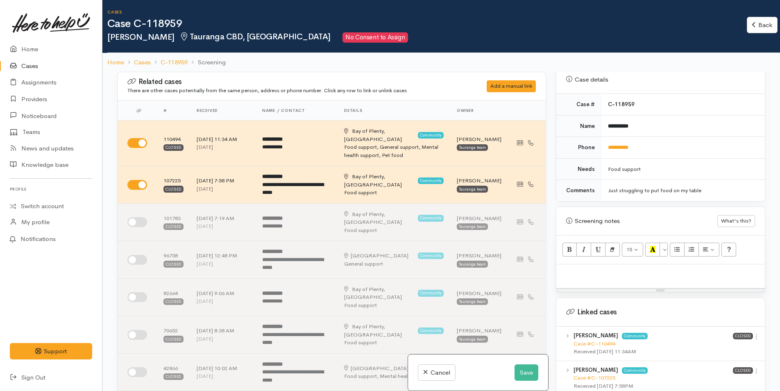
scroll to position [442, 0]
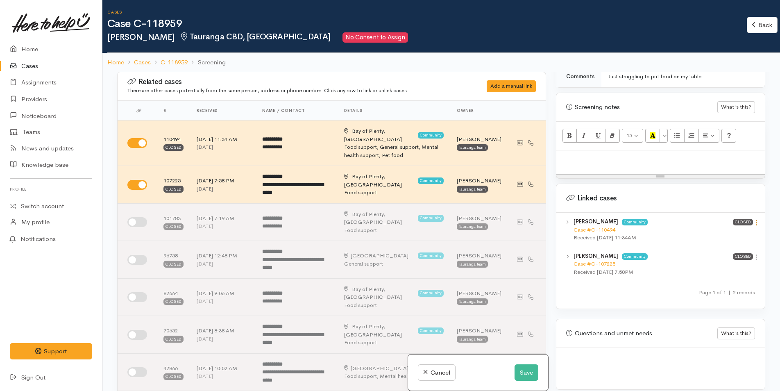
click at [755, 219] on icon at bounding box center [756, 222] width 7 height 7
click at [740, 232] on link "View case" at bounding box center [727, 238] width 65 height 13
drag, startPoint x: 754, startPoint y: 253, endPoint x: 749, endPoint y: 255, distance: 5.5
click at [753, 254] on link at bounding box center [756, 258] width 7 height 9
click at [720, 267] on link "View case" at bounding box center [727, 273] width 65 height 13
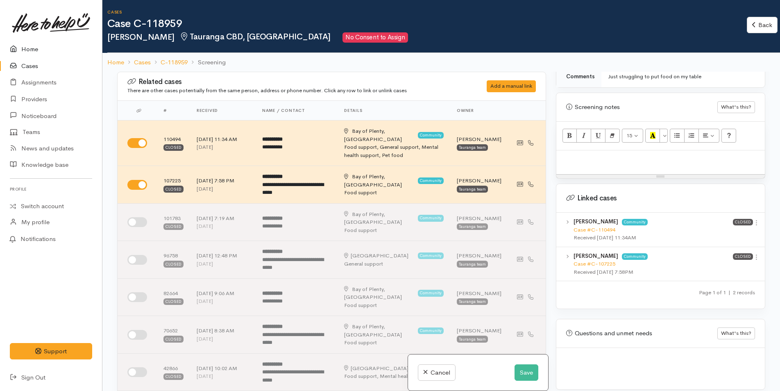
drag, startPoint x: 30, startPoint y: 43, endPoint x: 60, endPoint y: 61, distance: 35.0
click at [30, 43] on link "Home" at bounding box center [51, 49] width 102 height 17
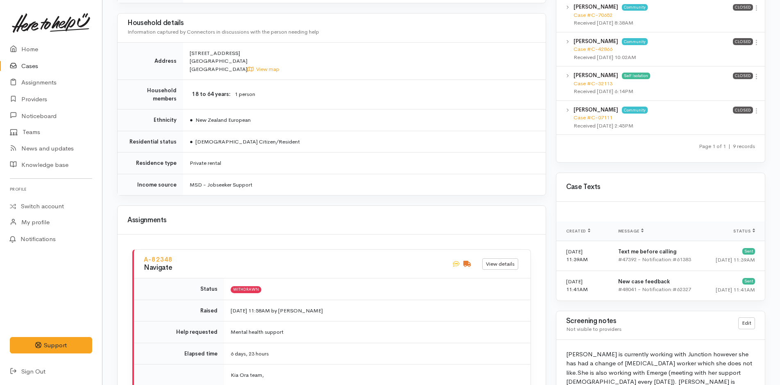
scroll to position [246, 0]
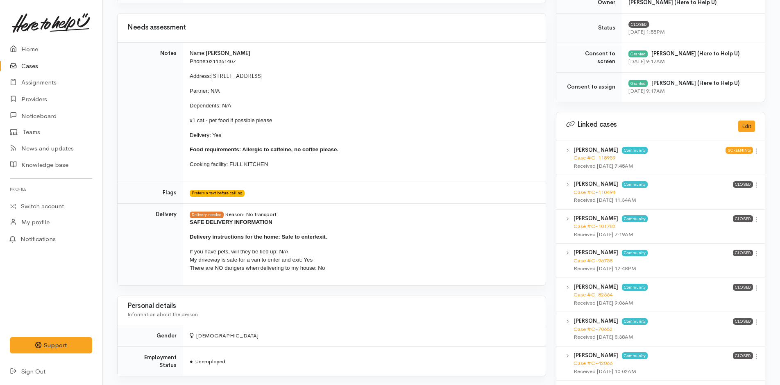
scroll to position [287, 0]
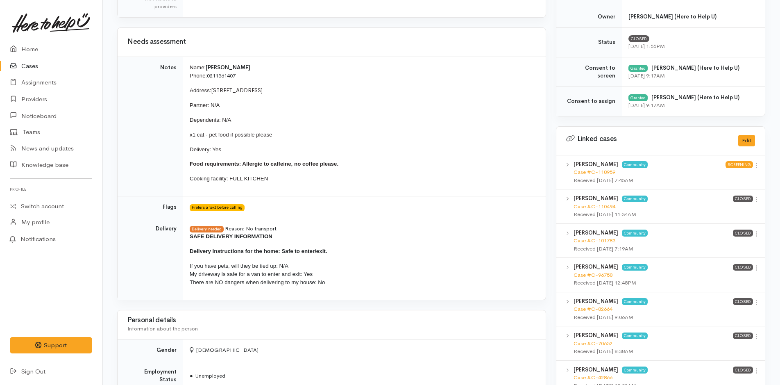
drag, startPoint x: 281, startPoint y: 179, endPoint x: 187, endPoint y: 65, distance: 147.9
click at [187, 65] on td "Name: [PERSON_NAME] Phone: [PHONE_NUMBER] Address: [STREET_ADDRESS] Partner: N/…" at bounding box center [364, 127] width 363 height 140
copy td "Name: [PERSON_NAME] Phone: [PHONE_NUMBER] Address: [STREET_ADDRESS] Partner: N/…"
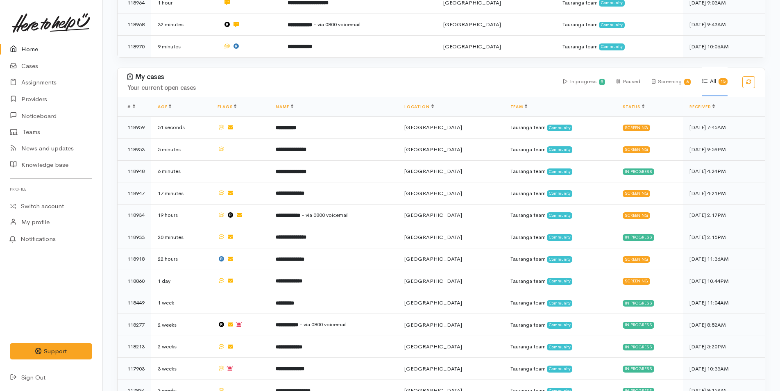
scroll to position [246, 0]
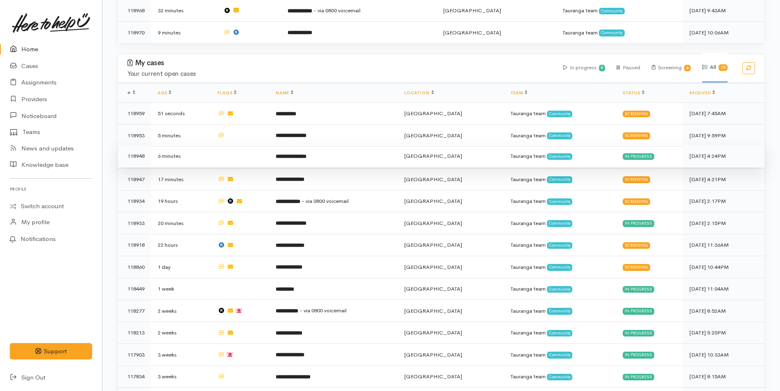
click at [306, 154] on b "**********" at bounding box center [291, 156] width 31 height 5
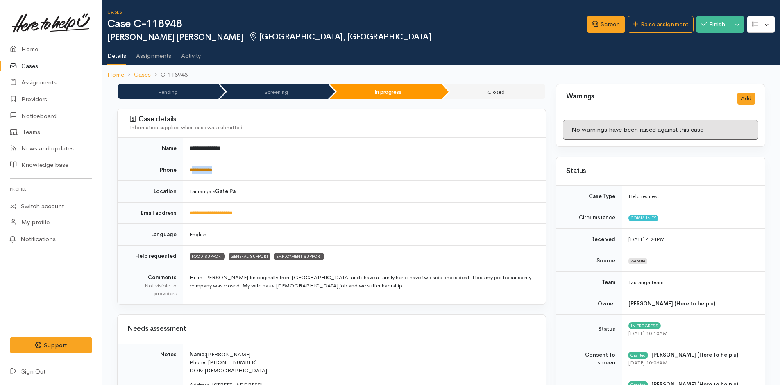
drag, startPoint x: 227, startPoint y: 170, endPoint x: 192, endPoint y: 171, distance: 35.2
click at [192, 171] on td "**********" at bounding box center [364, 170] width 363 height 22
copy link "**********"
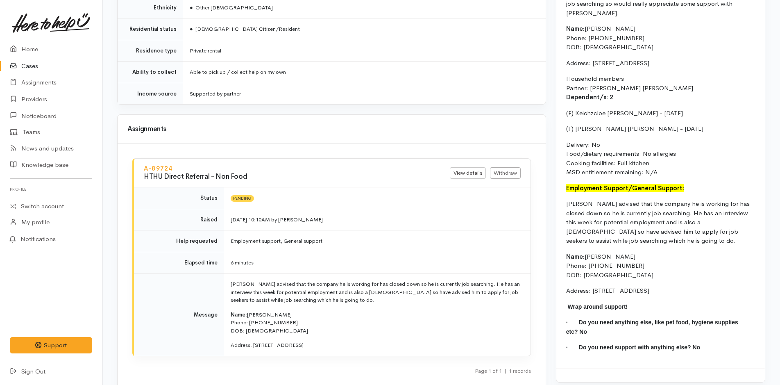
scroll to position [720, 0]
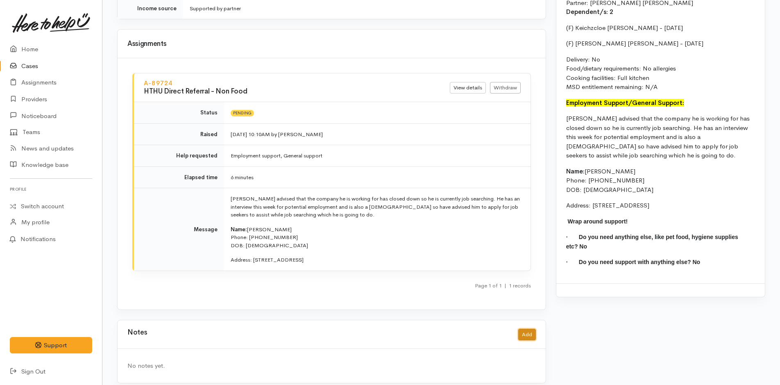
click at [522, 329] on button "Add" at bounding box center [527, 335] width 18 height 12
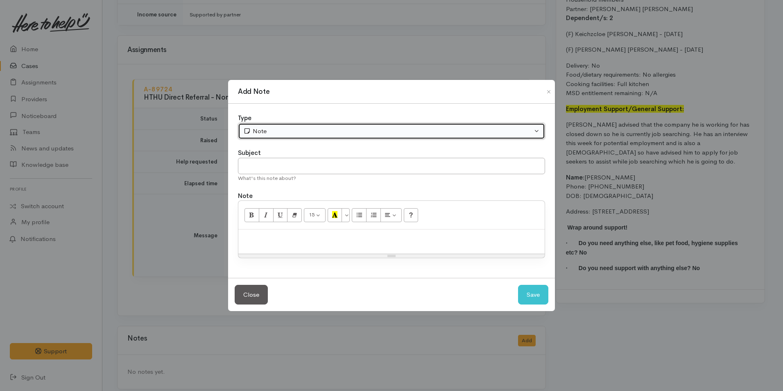
click at [269, 126] on button "Note" at bounding box center [391, 131] width 307 height 17
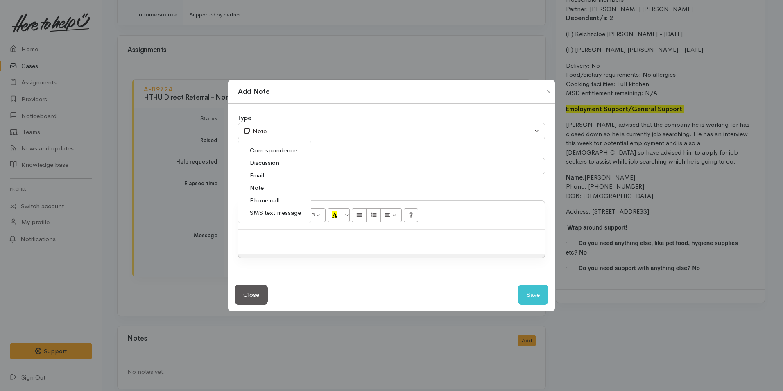
drag, startPoint x: 277, startPoint y: 211, endPoint x: 283, endPoint y: 193, distance: 18.8
click at [277, 211] on span "SMS text message" at bounding box center [275, 212] width 51 height 9
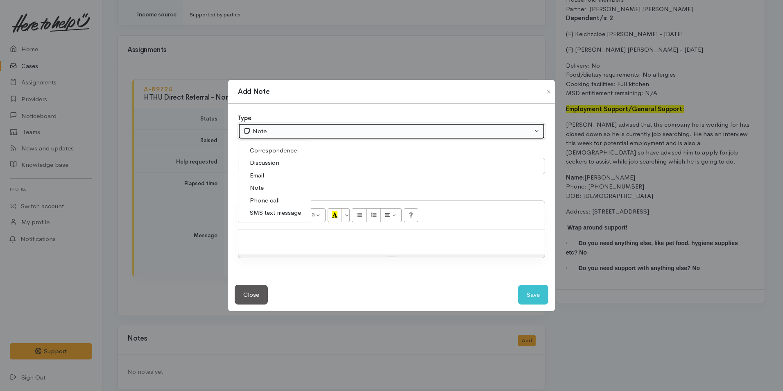
select select "5"
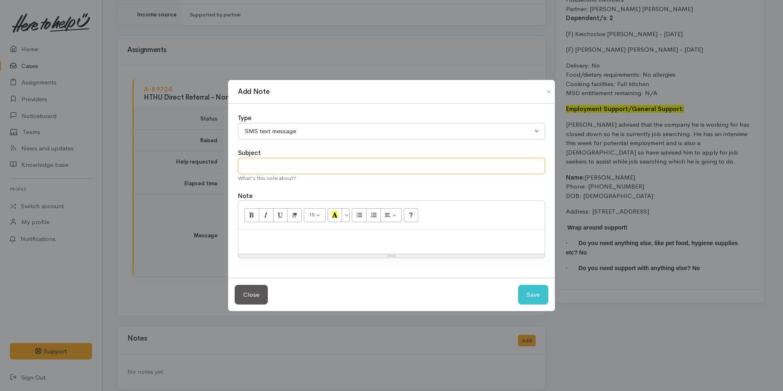
drag, startPoint x: 297, startPoint y: 165, endPoint x: 322, endPoint y: 145, distance: 31.9
click at [297, 165] on input "text" at bounding box center [391, 166] width 307 height 17
type input "Provider details"
paste div
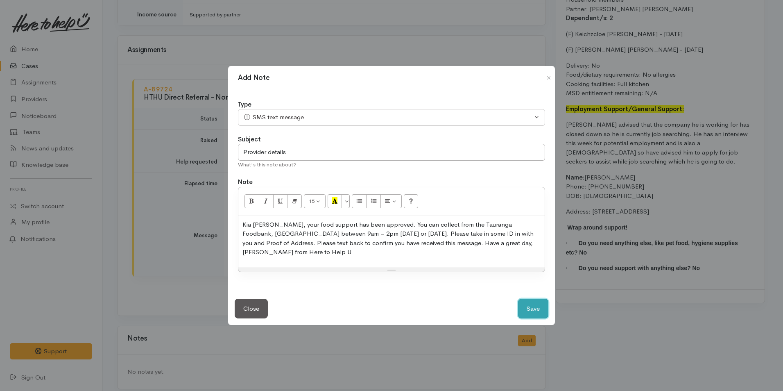
click at [528, 303] on button "Save" at bounding box center [533, 309] width 30 height 20
select select "1"
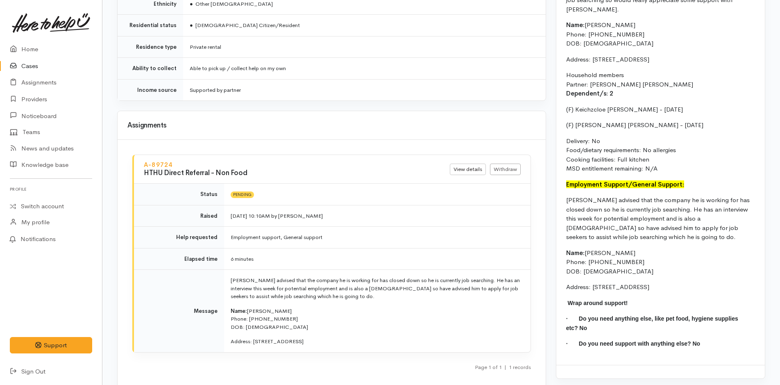
scroll to position [550, 0]
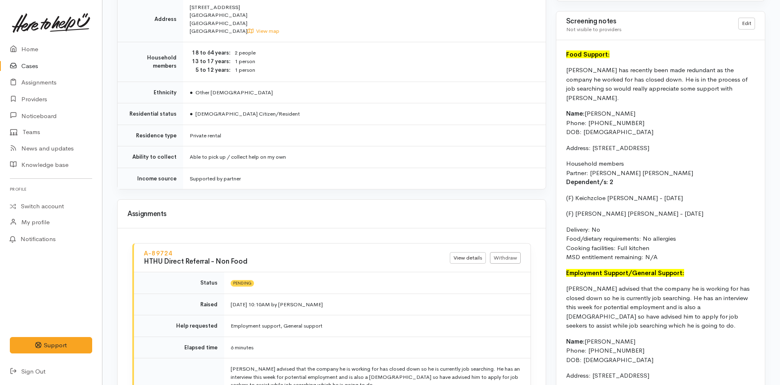
drag, startPoint x: 658, startPoint y: 257, endPoint x: 566, endPoint y: 72, distance: 207.0
click at [566, 72] on div "Food Support: Melecio has recently been made redundant as the company he worked…" at bounding box center [660, 246] width 209 height 413
copy div "Melecio has recently been made redundant as the company he worked for has close…"
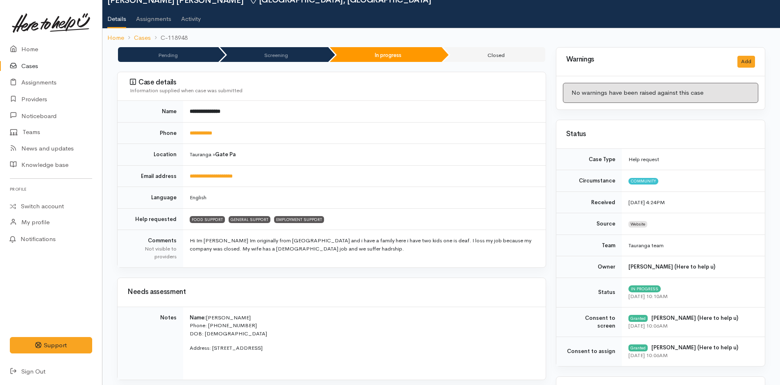
scroll to position [0, 0]
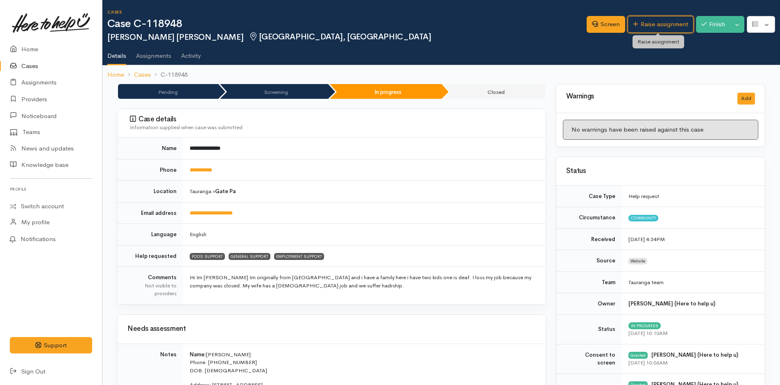
drag, startPoint x: 653, startPoint y: 21, endPoint x: 586, endPoint y: 55, distance: 74.9
click at [653, 21] on link "Raise assignment" at bounding box center [661, 24] width 66 height 17
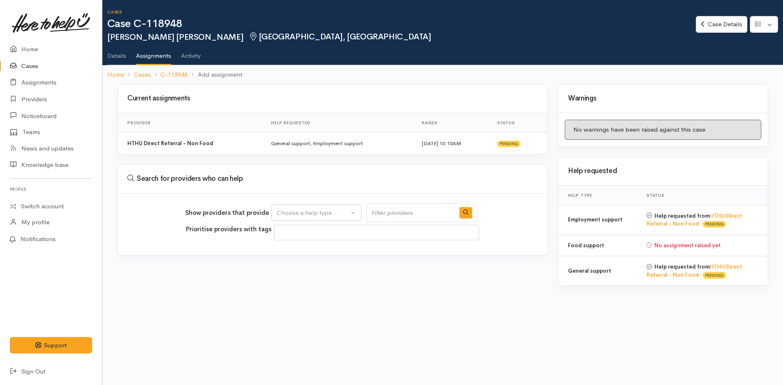
select select
click at [296, 213] on div "Choose a help type..." at bounding box center [313, 212] width 72 height 9
click at [300, 246] on link "Food support" at bounding box center [316, 251] width 89 height 13
select select "3"
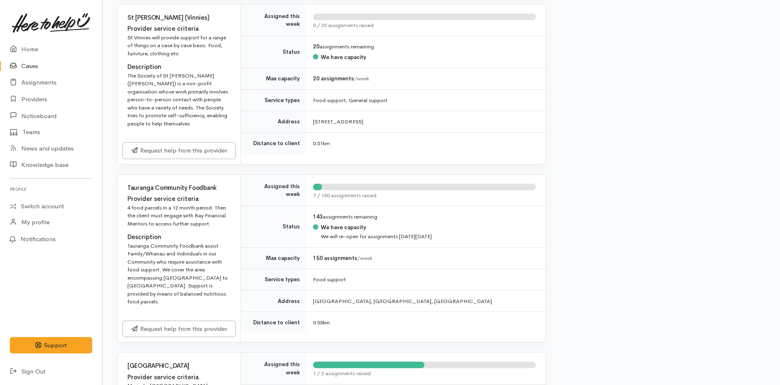
scroll to position [533, 0]
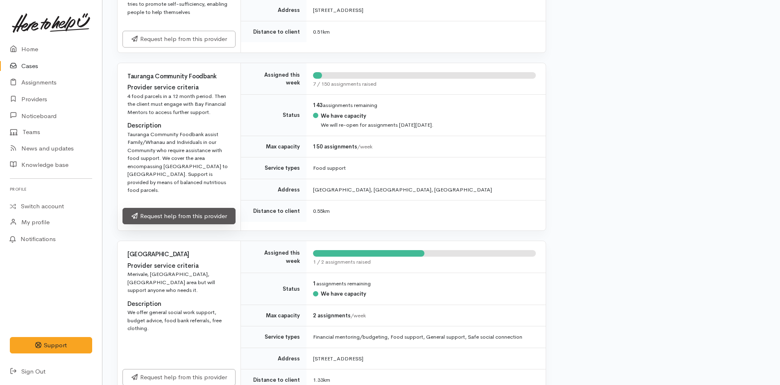
click at [163, 208] on link "Request help from this provider" at bounding box center [178, 216] width 113 height 17
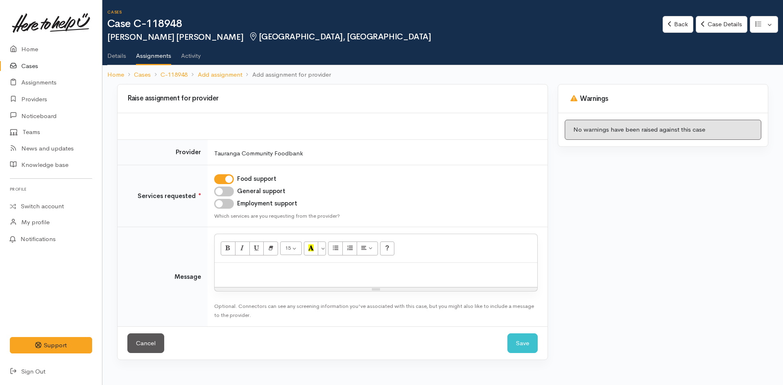
click at [278, 273] on p at bounding box center [376, 271] width 315 height 9
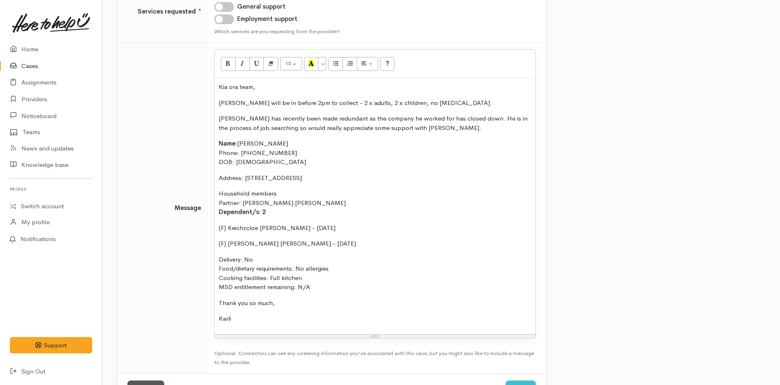
scroll to position [216, 0]
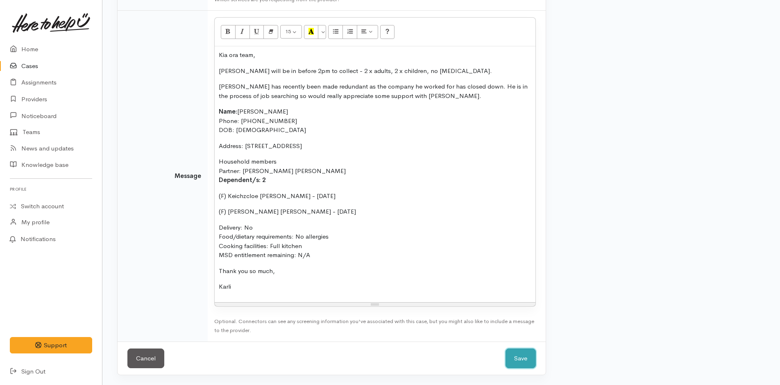
click at [524, 356] on button "Save" at bounding box center [521, 358] width 30 height 20
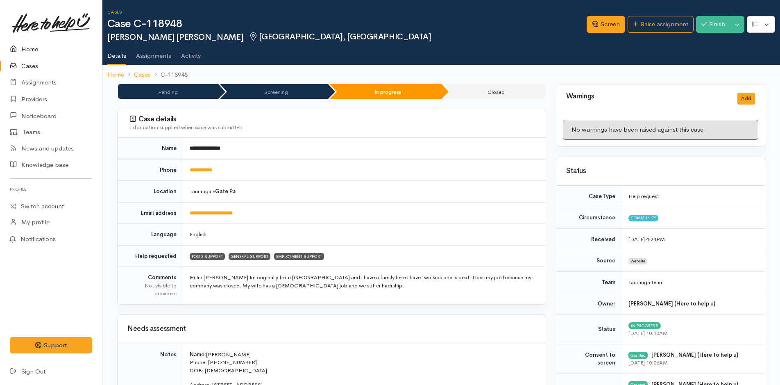
click at [53, 45] on link "Home" at bounding box center [51, 49] width 102 height 17
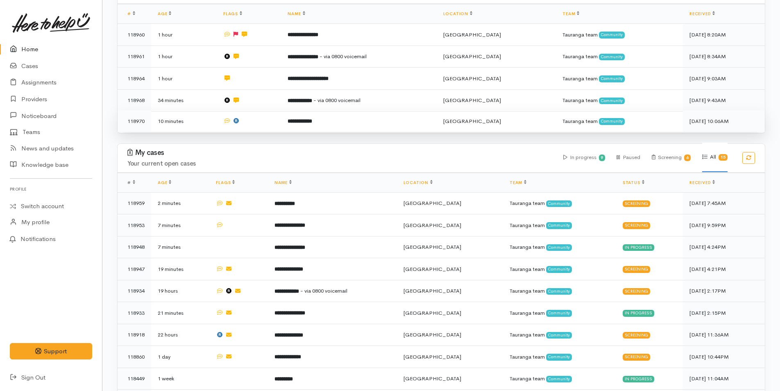
scroll to position [287, 0]
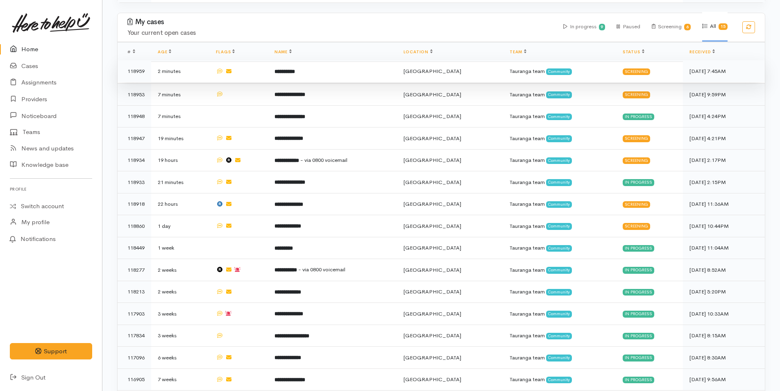
click at [336, 67] on td "**********" at bounding box center [332, 71] width 129 height 22
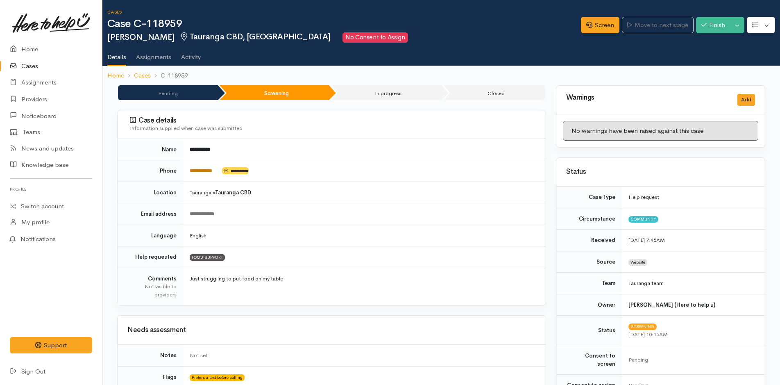
click at [196, 170] on link "**********" at bounding box center [201, 170] width 23 height 5
drag, startPoint x: 589, startPoint y: 24, endPoint x: 582, endPoint y: 29, distance: 8.2
click at [589, 24] on link "Screen" at bounding box center [600, 25] width 39 height 17
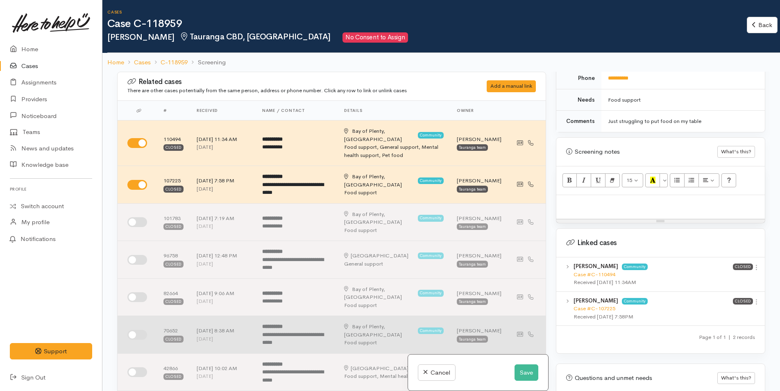
scroll to position [442, 0]
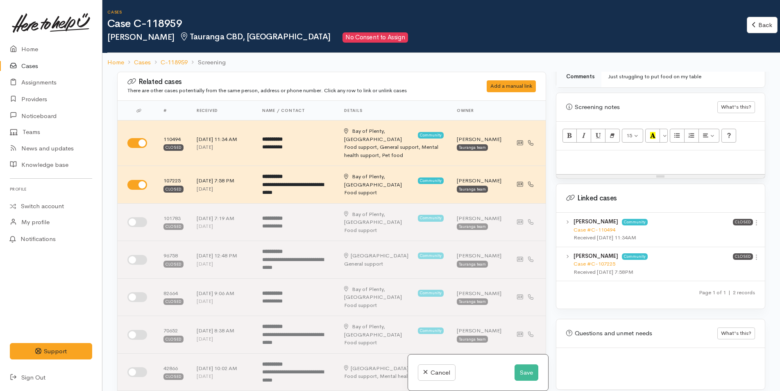
click at [581, 154] on p at bounding box center [660, 158] width 200 height 9
paste div
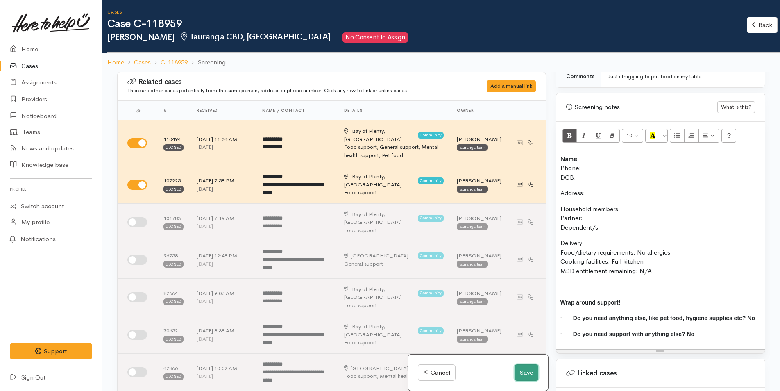
click at [535, 370] on button "Save" at bounding box center [527, 372] width 24 height 17
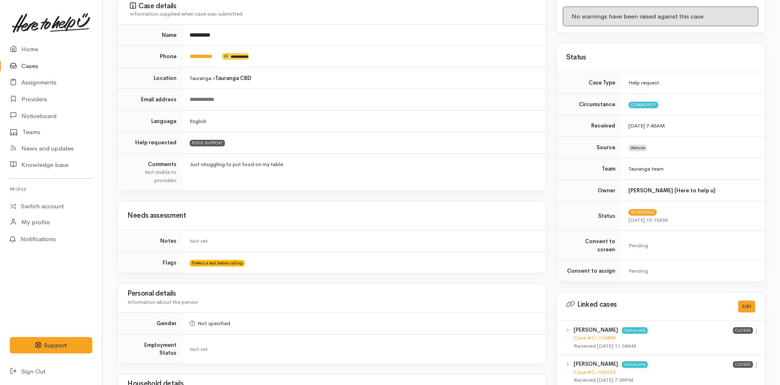
scroll to position [287, 0]
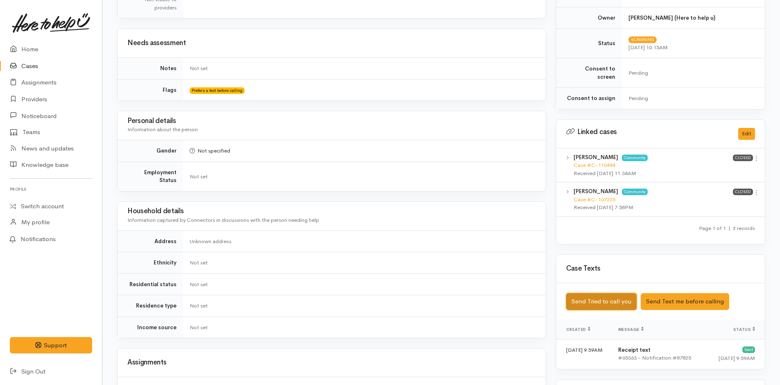
click at [604, 297] on button "Send Tried to call you" at bounding box center [601, 301] width 70 height 17
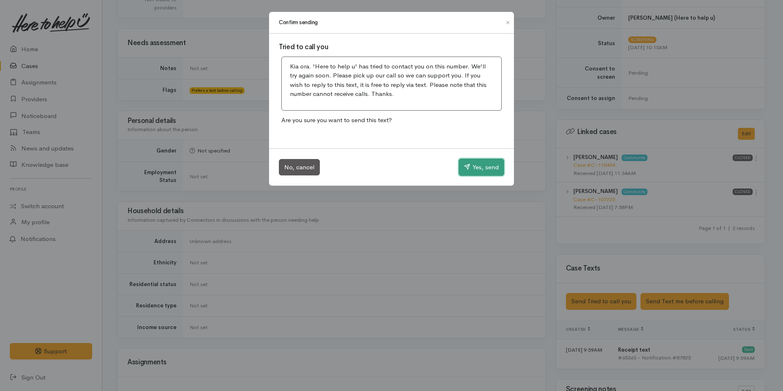
click at [481, 168] on button "Yes, send" at bounding box center [481, 167] width 45 height 17
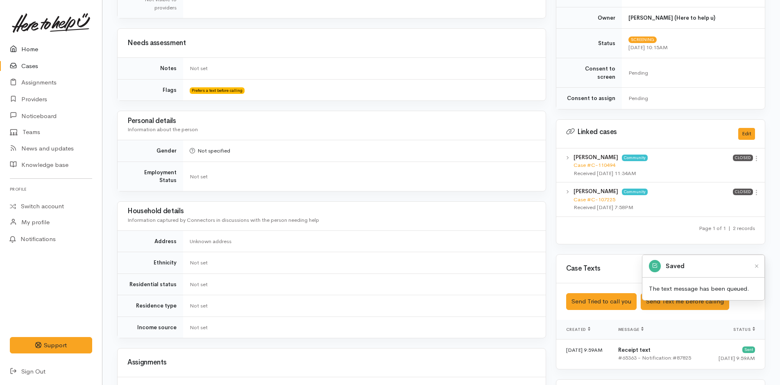
drag, startPoint x: 22, startPoint y: 46, endPoint x: 62, endPoint y: 70, distance: 47.0
click at [22, 45] on link "Home" at bounding box center [51, 49] width 102 height 17
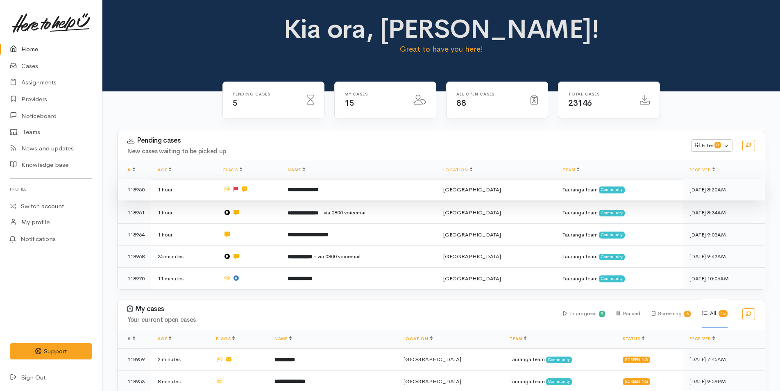
click at [310, 189] on b "**********" at bounding box center [303, 189] width 31 height 5
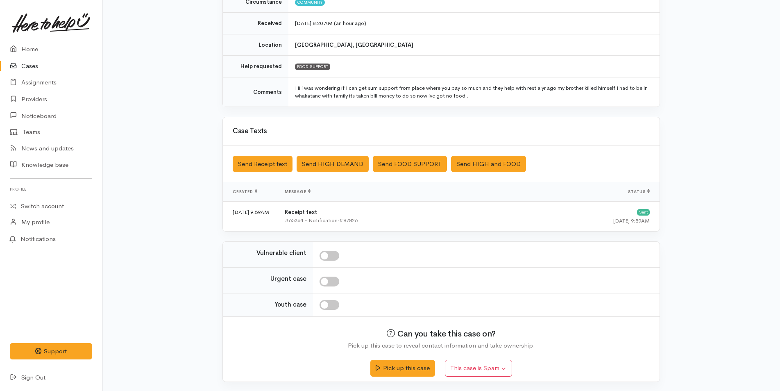
scroll to position [132, 0]
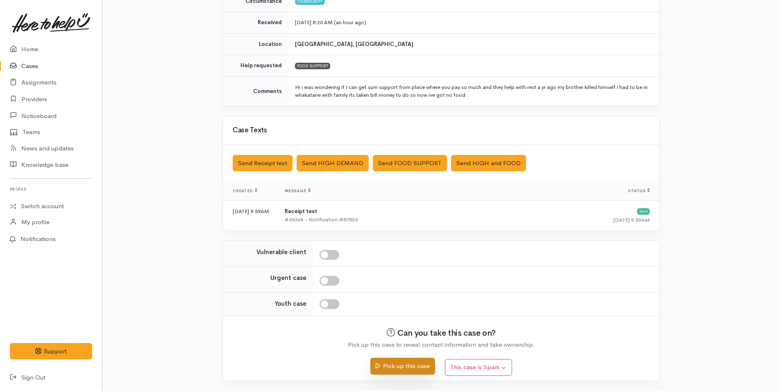
click at [411, 369] on button "Pick up this case" at bounding box center [402, 366] width 64 height 17
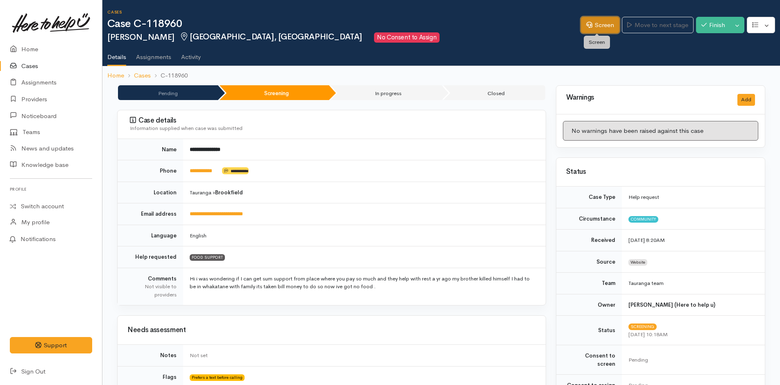
click at [588, 27] on icon at bounding box center [589, 25] width 6 height 6
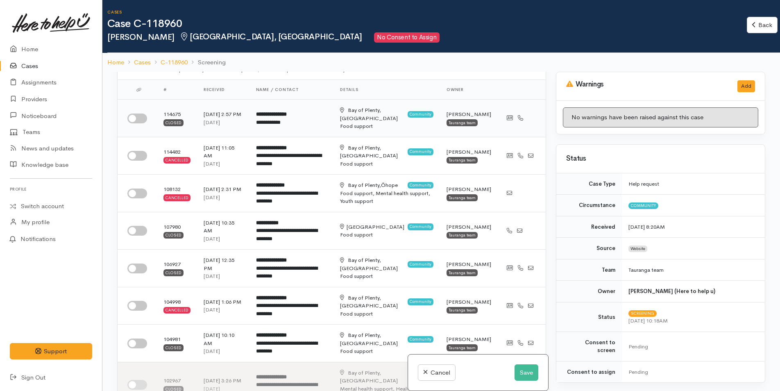
scroll to position [41, 0]
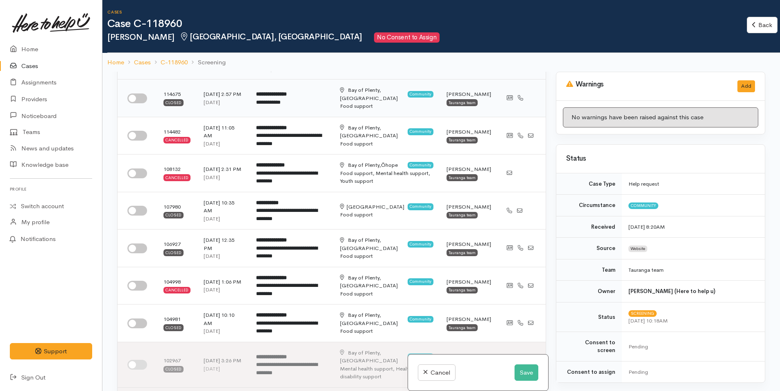
click at [141, 99] on input "checkbox" at bounding box center [137, 98] width 20 height 10
checkbox input "true"
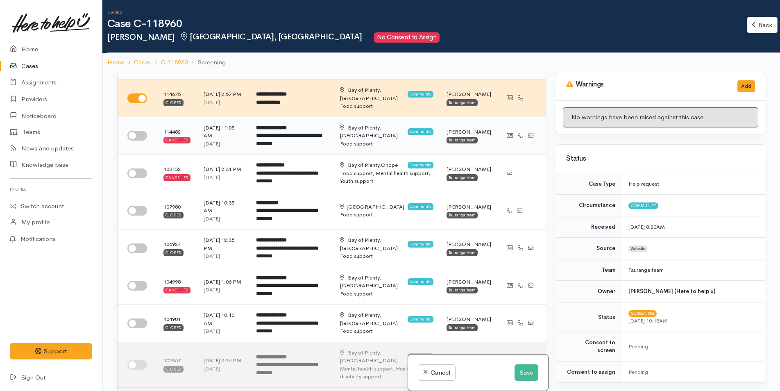
click at [138, 137] on input "checkbox" at bounding box center [137, 136] width 20 height 10
checkbox input "true"
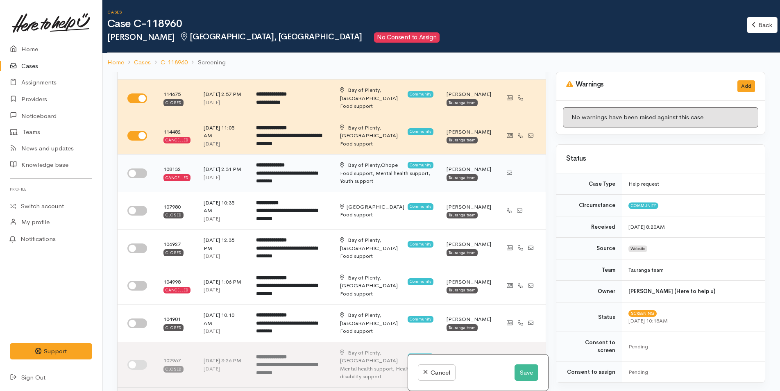
click at [144, 175] on input "checkbox" at bounding box center [137, 173] width 20 height 10
checkbox input "true"
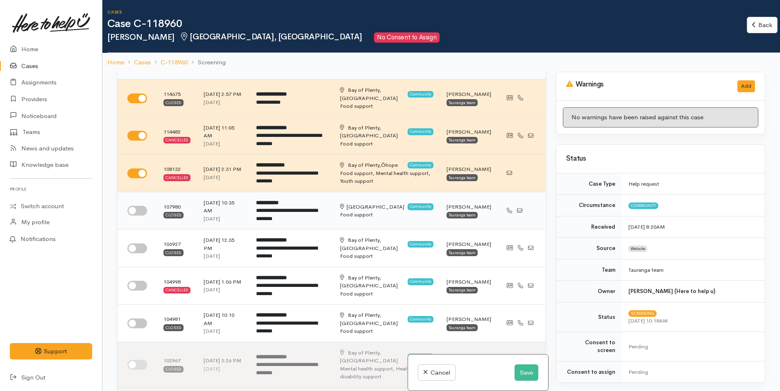
click at [134, 213] on input "checkbox" at bounding box center [137, 211] width 20 height 10
checkbox input "true"
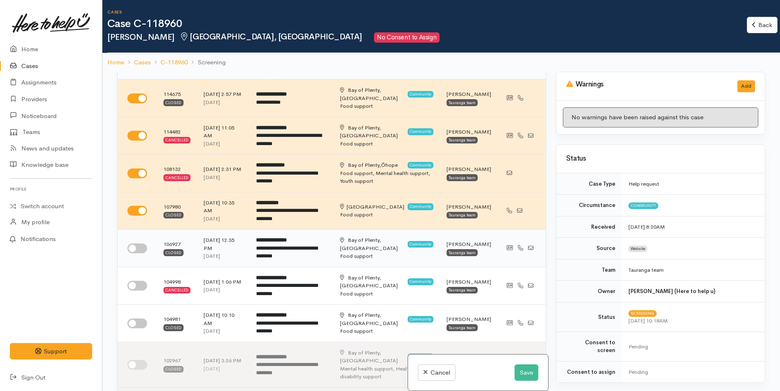
click at [138, 244] on input "checkbox" at bounding box center [137, 248] width 20 height 10
checkbox input "true"
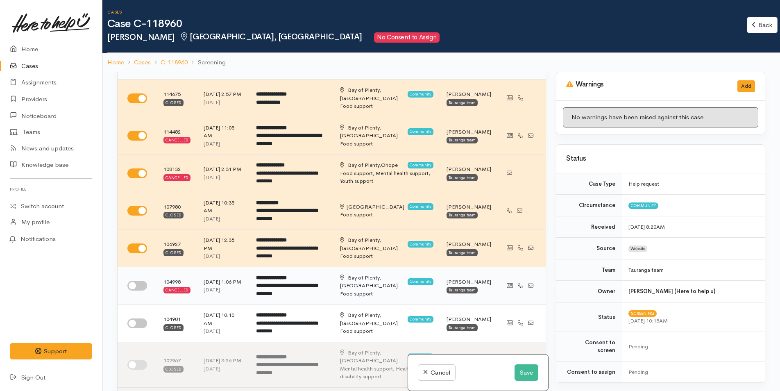
click at [135, 286] on input "checkbox" at bounding box center [137, 286] width 20 height 10
checkbox input "true"
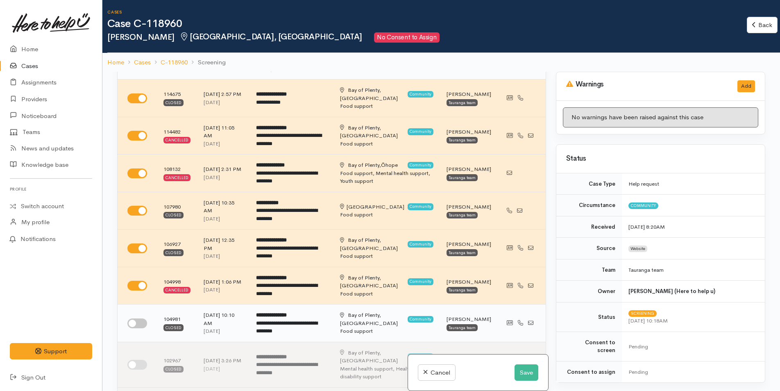
click at [132, 322] on input "checkbox" at bounding box center [137, 323] width 20 height 10
checkbox input "true"
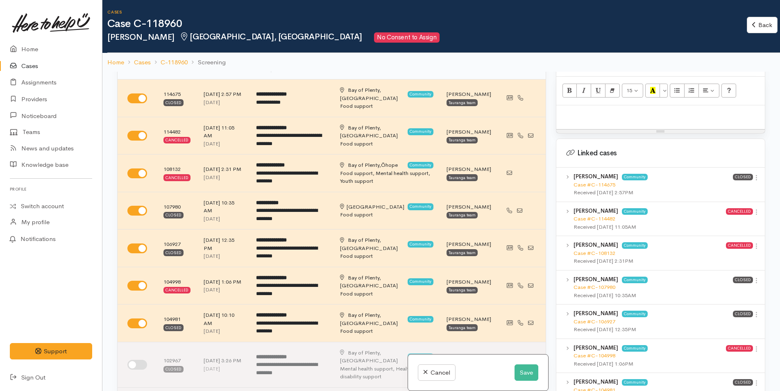
scroll to position [533, 0]
click at [753, 174] on icon at bounding box center [756, 177] width 7 height 7
click at [712, 187] on link "View case" at bounding box center [727, 193] width 65 height 13
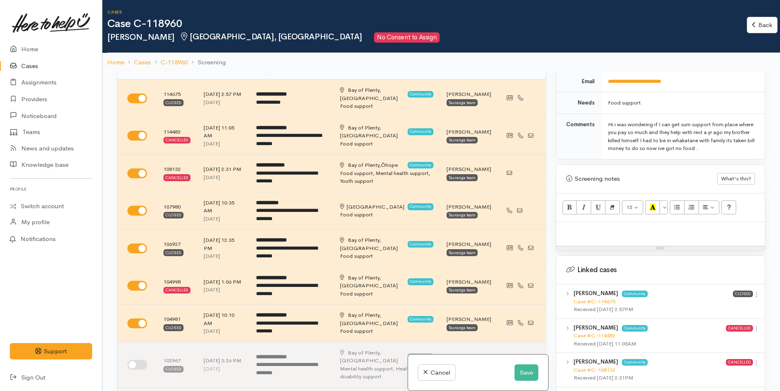
scroll to position [287, 0]
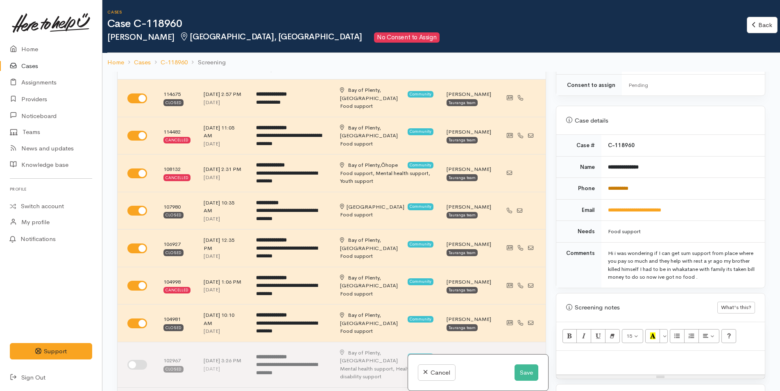
click at [624, 186] on link "**********" at bounding box center [618, 188] width 20 height 5
click at [592, 351] on div at bounding box center [660, 363] width 209 height 24
paste div
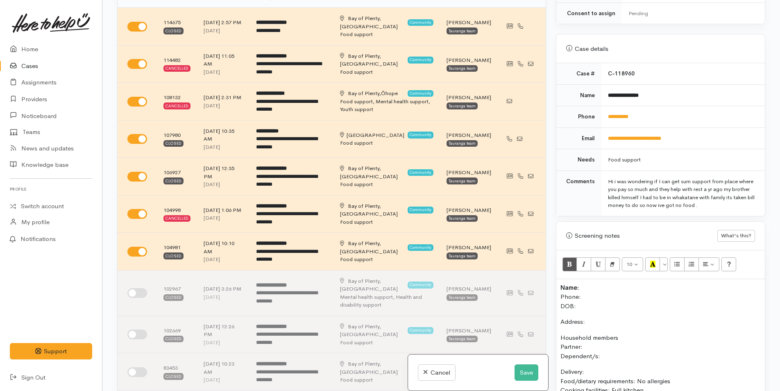
scroll to position [354, 0]
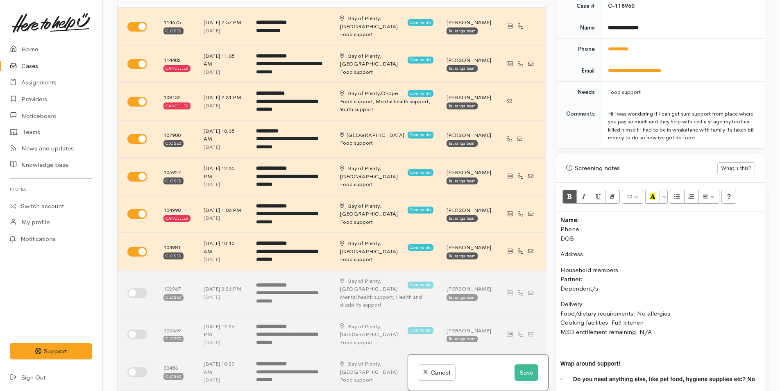
click at [560, 216] on b "Name:" at bounding box center [569, 220] width 18 height 8
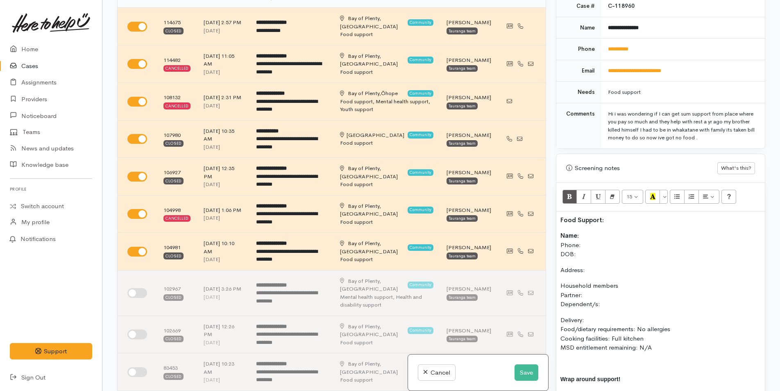
click at [615, 231] on p "Name: Phone: DOB:" at bounding box center [660, 245] width 200 height 28
click at [584, 236] on p "Name: Natasha Timmins Phone: DOB:" at bounding box center [660, 245] width 200 height 28
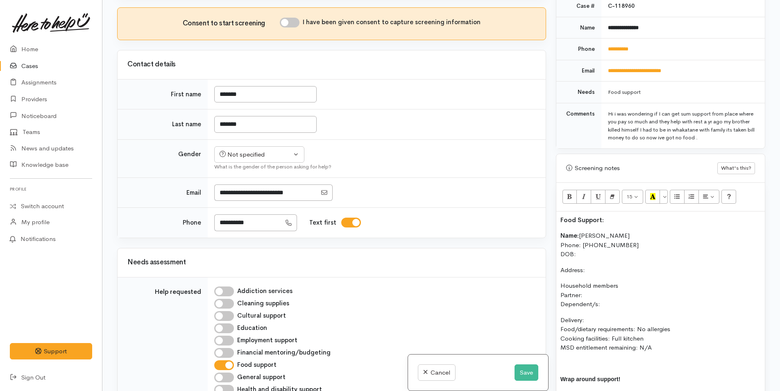
scroll to position [369, 0]
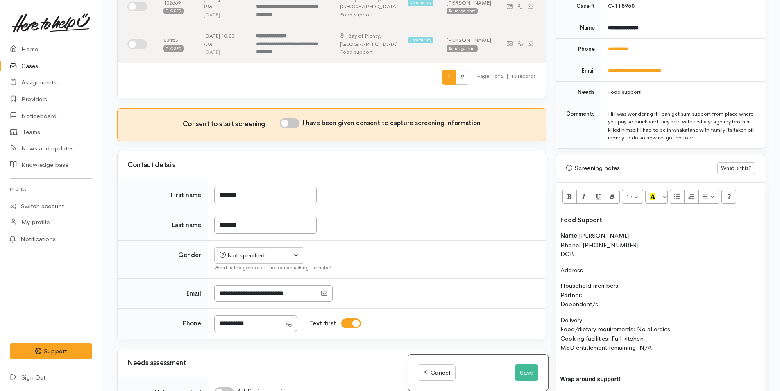
click at [291, 118] on input "I have been given consent to capture screening information" at bounding box center [290, 123] width 20 height 10
checkbox input "true"
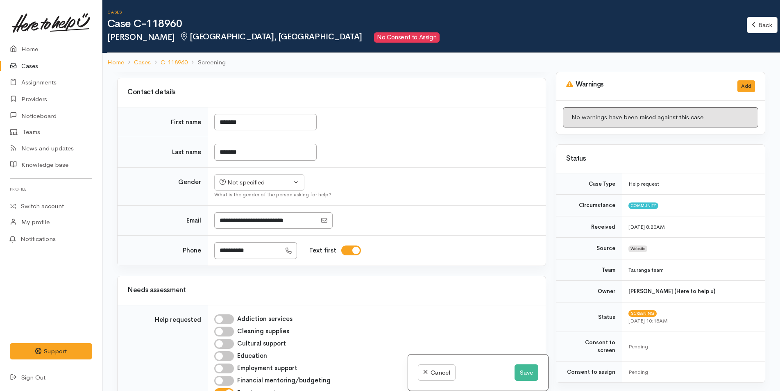
scroll to position [451, 0]
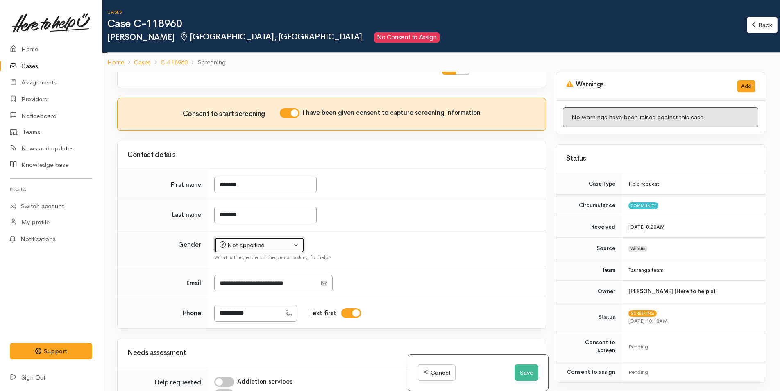
click at [231, 240] on div "Not specified" at bounding box center [256, 244] width 72 height 9
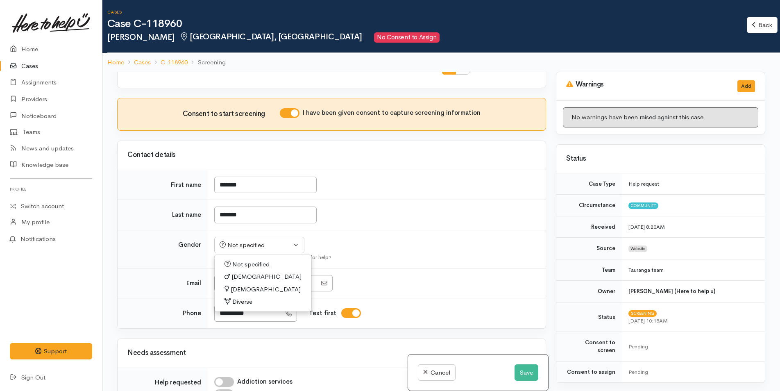
click at [240, 285] on span "Female" at bounding box center [266, 289] width 70 height 9
select select "Female"
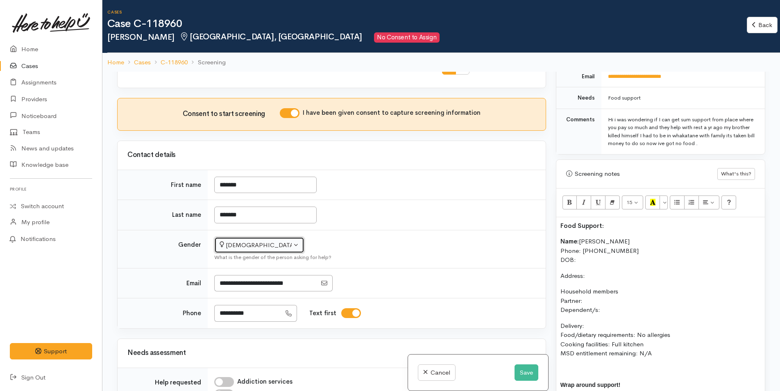
scroll to position [492, 0]
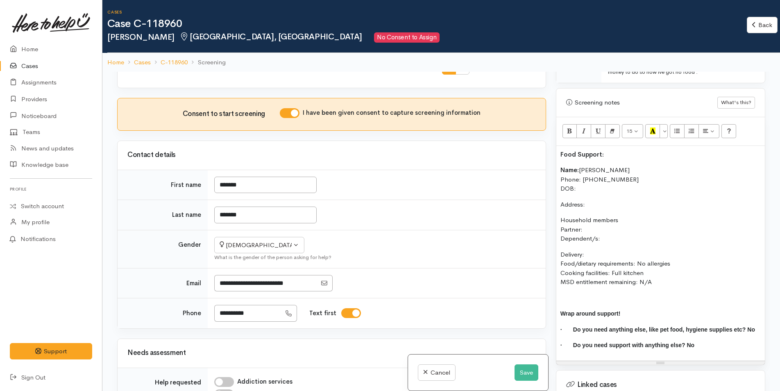
click at [585, 182] on p "Name: Natasha Timmins Phone: 0274487503 DOB:" at bounding box center [660, 180] width 200 height 28
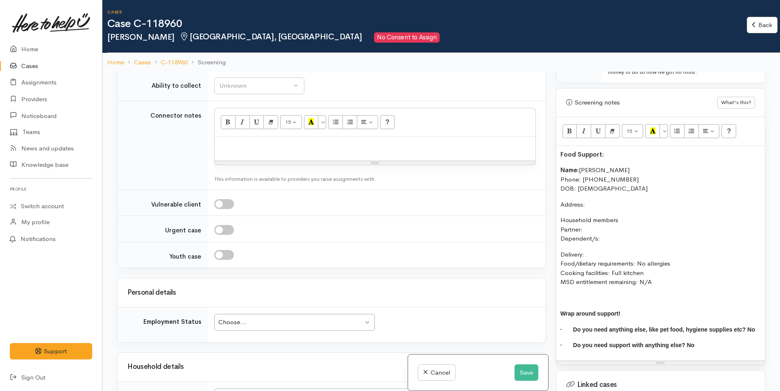
scroll to position [1147, 0]
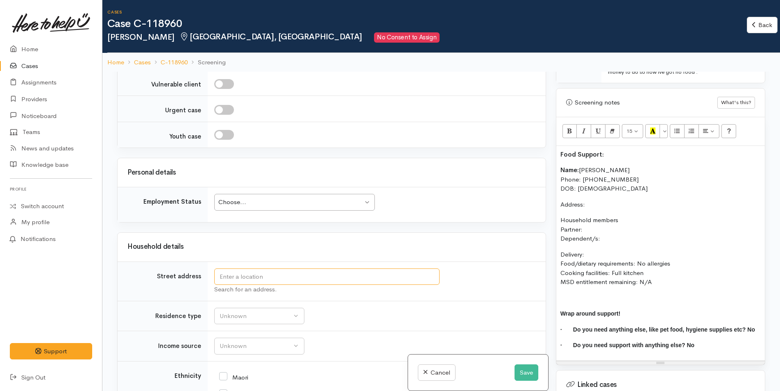
click at [239, 268] on input "text" at bounding box center [326, 276] width 225 height 17
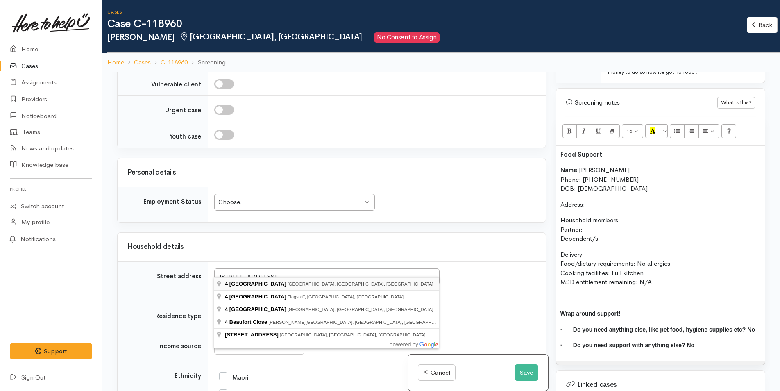
type input "4 Beaufort Ave, Brookfield, Tauranga, New Zealand"
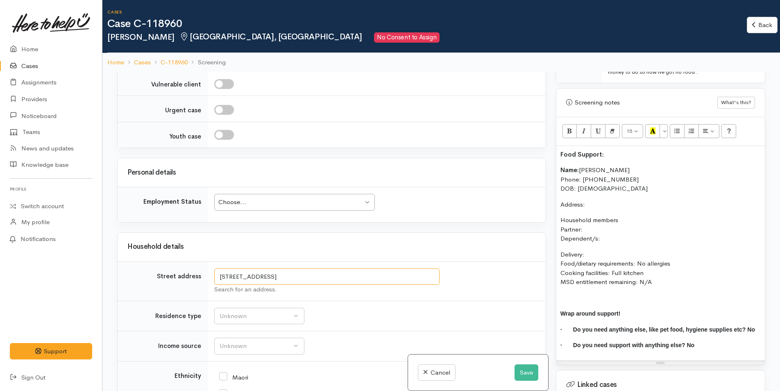
drag, startPoint x: 319, startPoint y: 269, endPoint x: 159, endPoint y: 268, distance: 159.8
click at [159, 268] on tr "Street address 4 Beaufort Ave, Brookfield, Tauranga, New Zealand Search for an …" at bounding box center [332, 280] width 428 height 39
click at [609, 200] on p "Address:" at bounding box center [660, 204] width 200 height 9
click at [249, 312] on div "Unknown" at bounding box center [256, 315] width 72 height 9
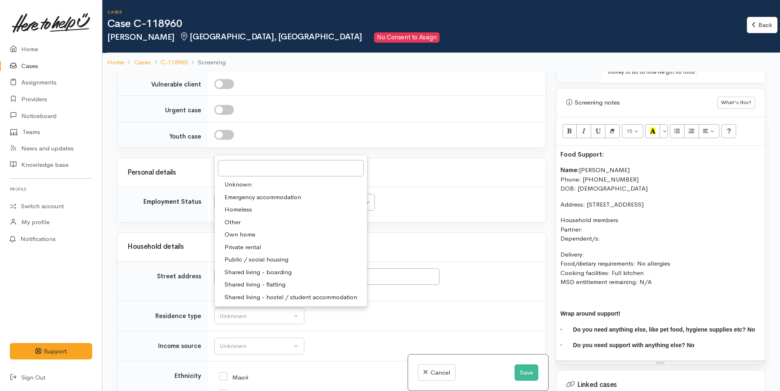
click at [249, 267] on span "Shared living - boarding" at bounding box center [258, 271] width 67 height 9
select select "4"
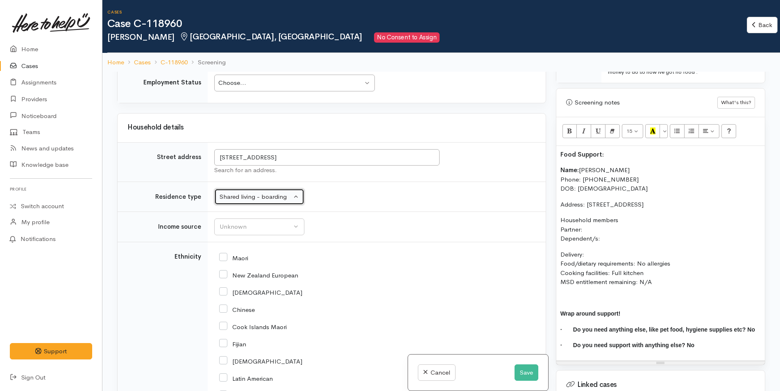
scroll to position [1270, 0]
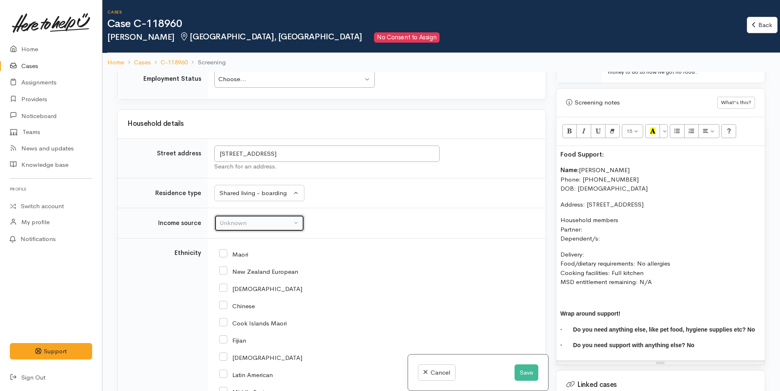
click at [244, 218] on div "Unknown" at bounding box center [256, 222] width 72 height 9
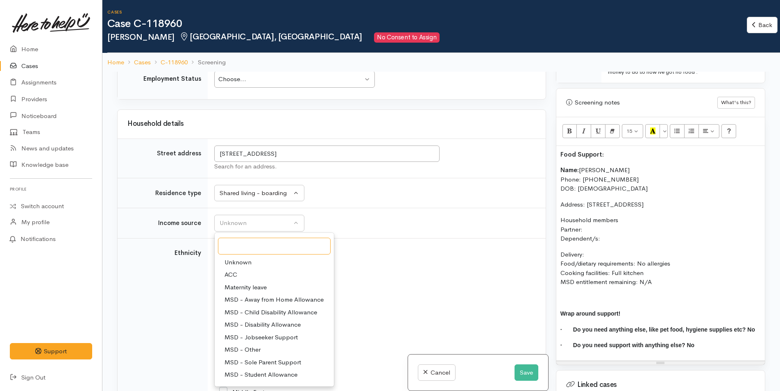
scroll to position [41, 0]
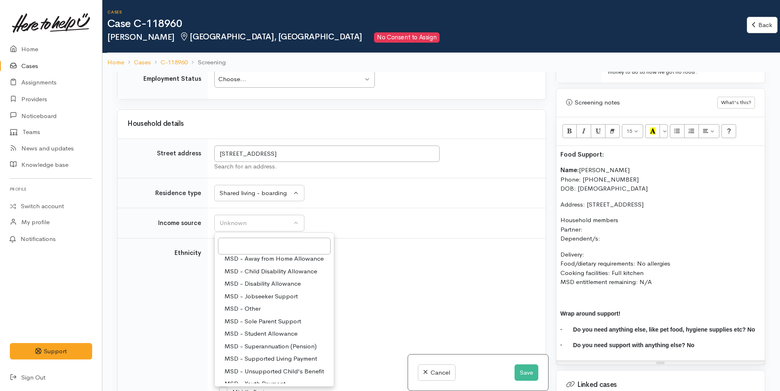
click at [268, 292] on span "MSD - Jobseeker Support" at bounding box center [261, 296] width 73 height 9
select select "4"
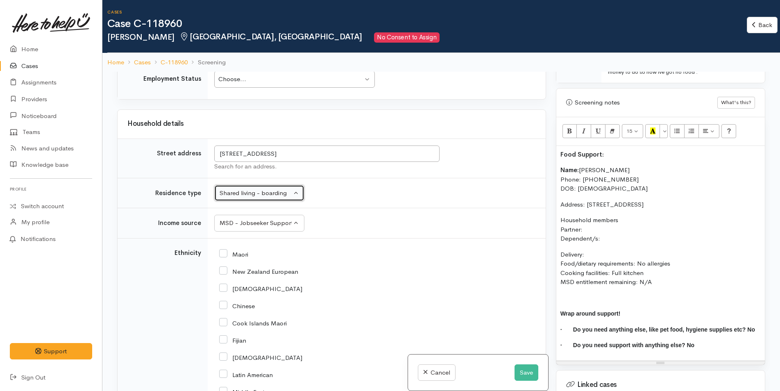
click at [249, 188] on div "Shared living - boarding" at bounding box center [256, 192] width 72 height 9
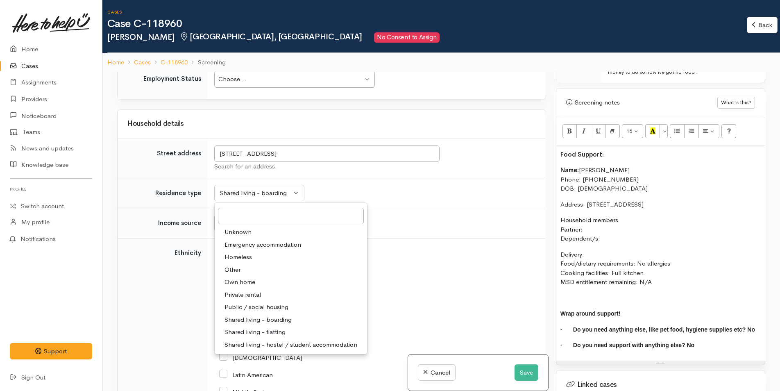
click at [381, 198] on td "Unknown Emergency accommodation Homeless Other Own home Private rental Public /…" at bounding box center [377, 193] width 338 height 30
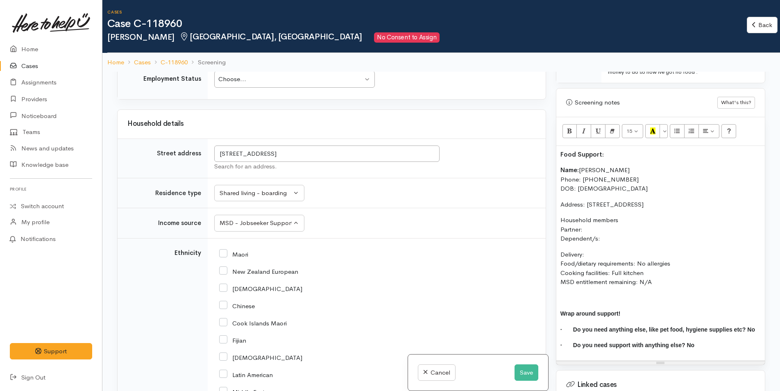
click at [222, 267] on input "New Zealand European" at bounding box center [258, 270] width 79 height 7
checkbox input "true"
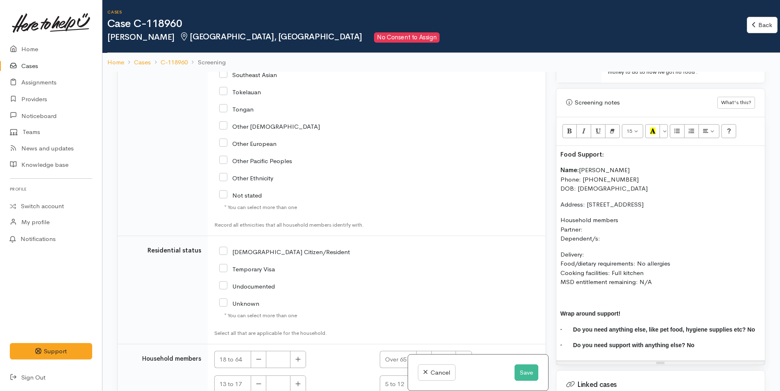
click at [224, 247] on input "NZ Citizen/Resident" at bounding box center [284, 250] width 131 height 7
checkbox input "true"
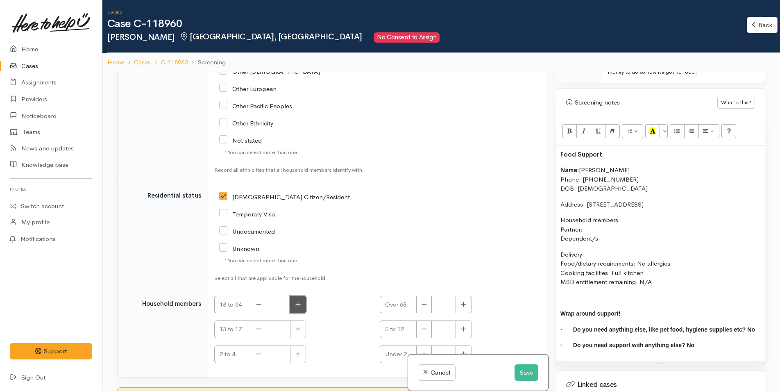
drag, startPoint x: 299, startPoint y: 292, endPoint x: 301, endPoint y: 302, distance: 9.6
click at [300, 296] on button "button" at bounding box center [298, 305] width 16 height 18
type input "1"
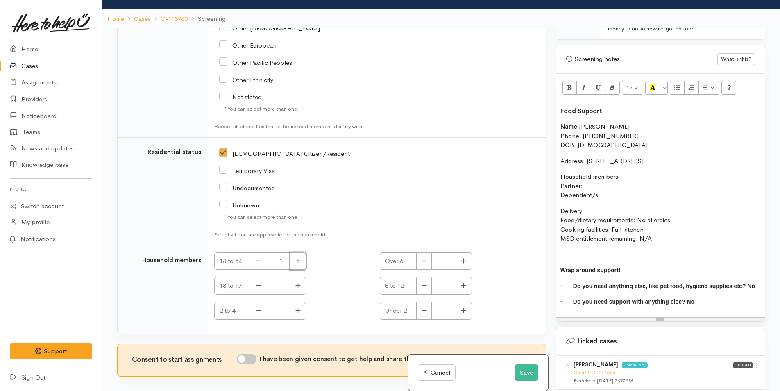
scroll to position [72, 0]
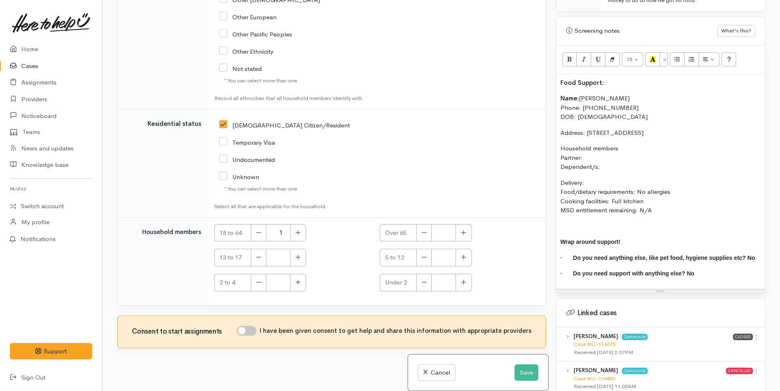
click at [255, 326] on input "I have been given consent to get help and share this information with appropria…" at bounding box center [247, 331] width 20 height 10
checkbox input "true"
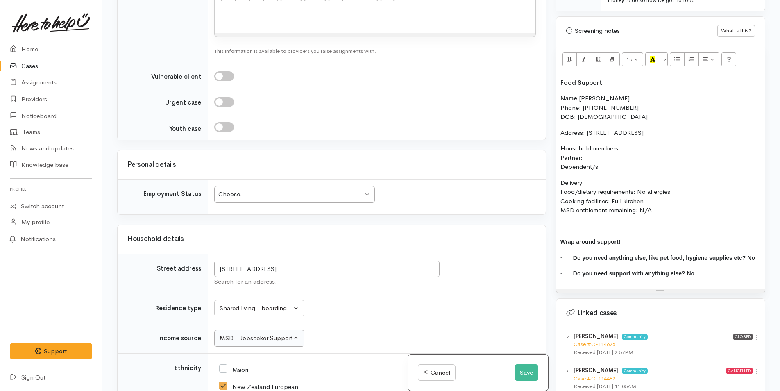
scroll to position [1161, 0]
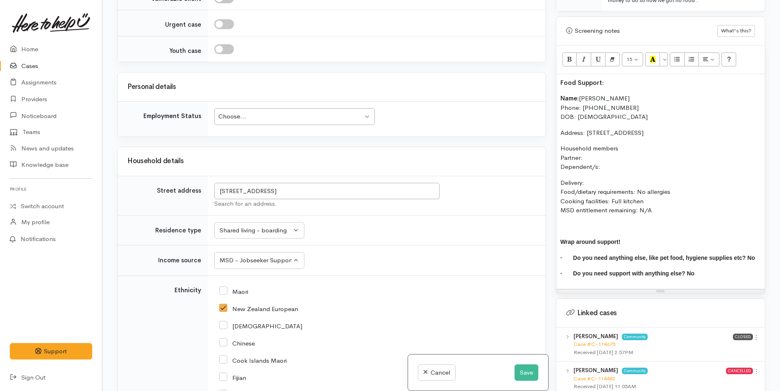
click at [232, 112] on div "Choose..." at bounding box center [290, 116] width 145 height 9
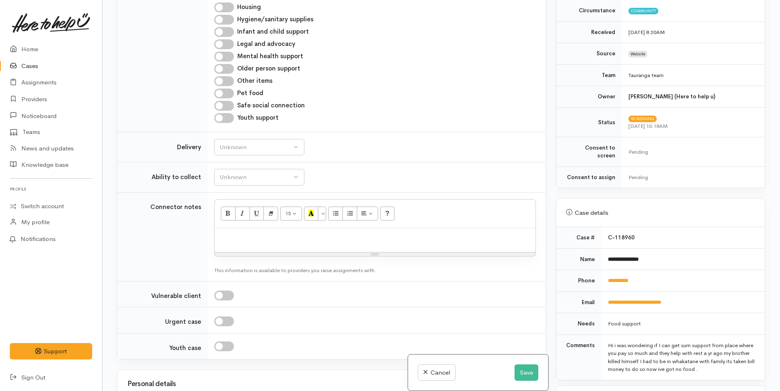
scroll to position [874, 0]
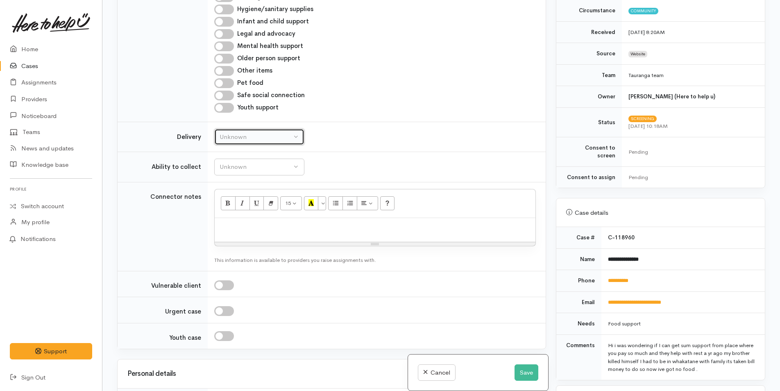
click at [252, 132] on div "Unknown" at bounding box center [256, 136] width 72 height 9
click at [229, 209] on span "No" at bounding box center [229, 213] width 9 height 9
select select "1"
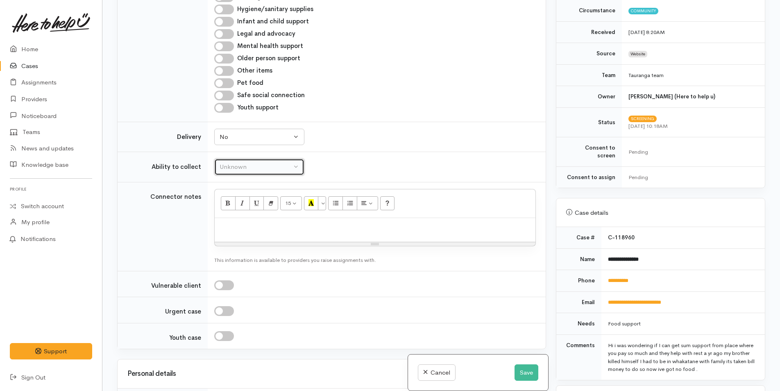
click at [236, 159] on button "Unknown" at bounding box center [259, 167] width 90 height 17
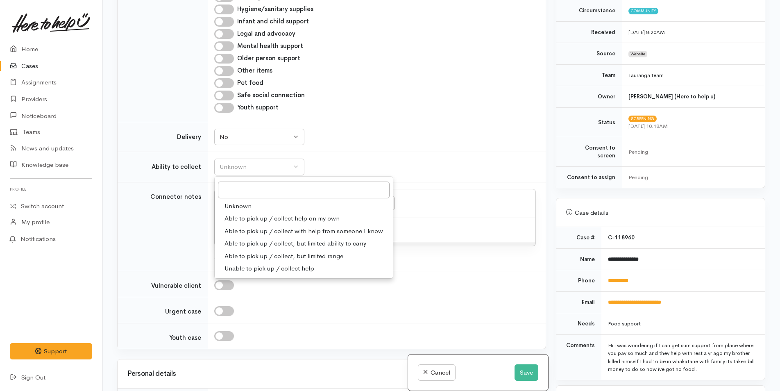
click at [245, 214] on span "Able to pick up / collect help on my own" at bounding box center [282, 218] width 115 height 9
select select "2"
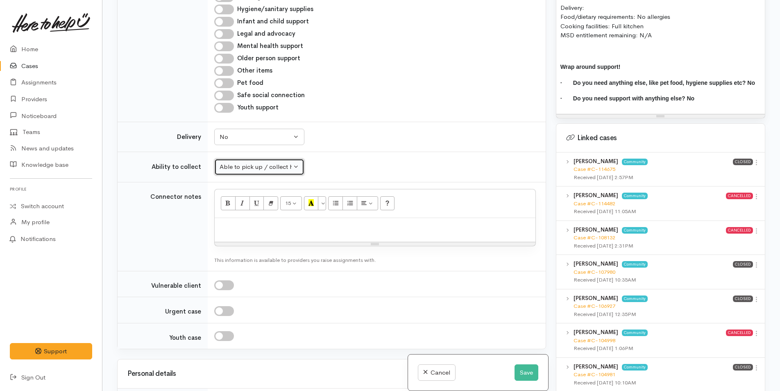
scroll to position [778, 0]
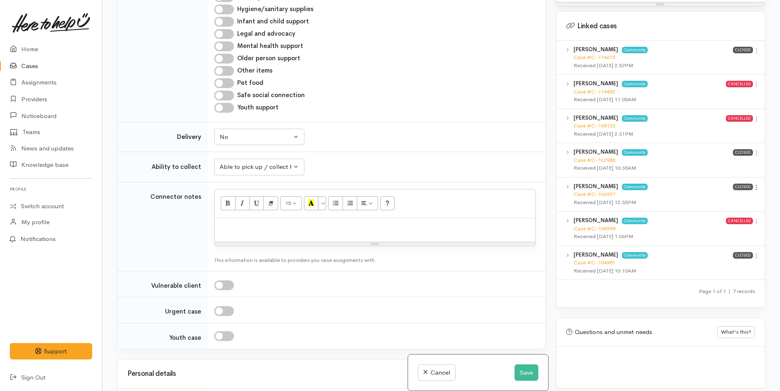
click at [753, 184] on icon at bounding box center [756, 187] width 7 height 7
click at [734, 197] on link "View case" at bounding box center [727, 203] width 65 height 13
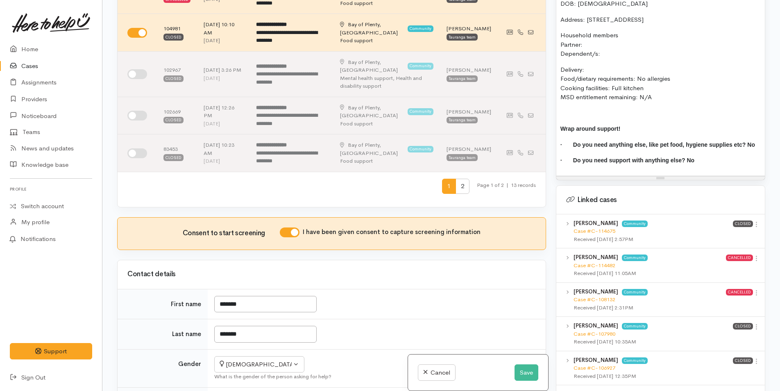
scroll to position [410, 0]
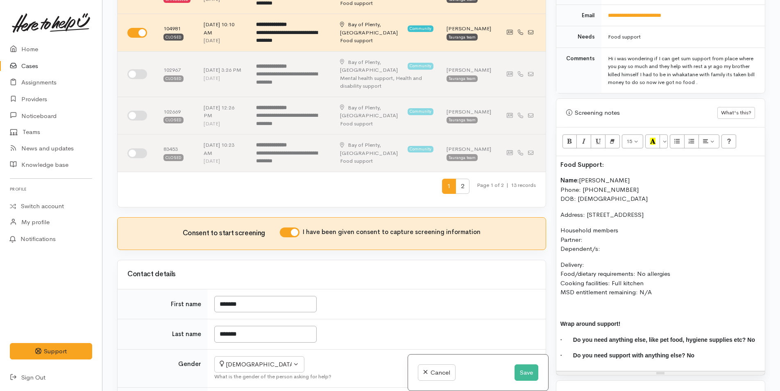
click at [601, 232] on p "Household members Partner: Dependent/s:" at bounding box center [660, 240] width 200 height 28
click at [614, 238] on p "Household members Partner: N/A Dependent/s:" at bounding box center [660, 240] width 200 height 28
drag, startPoint x: 583, startPoint y: 265, endPoint x: 555, endPoint y: 256, distance: 30.1
click at [555, 256] on div "Warnings Add No warnings have been raised against this case Add Warning Title ●…" at bounding box center [660, 195] width 219 height 391
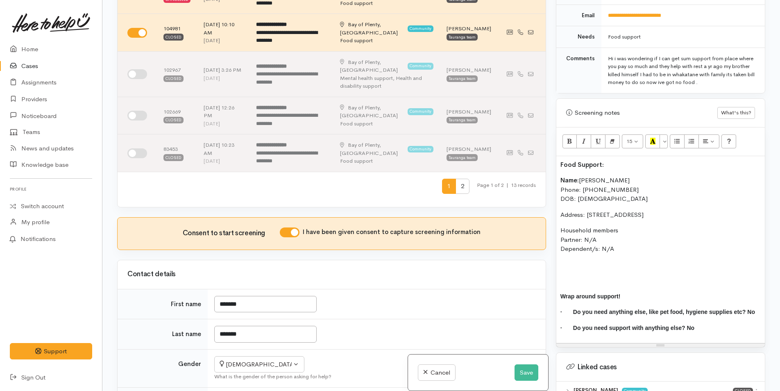
click at [573, 276] on p at bounding box center [660, 280] width 200 height 9
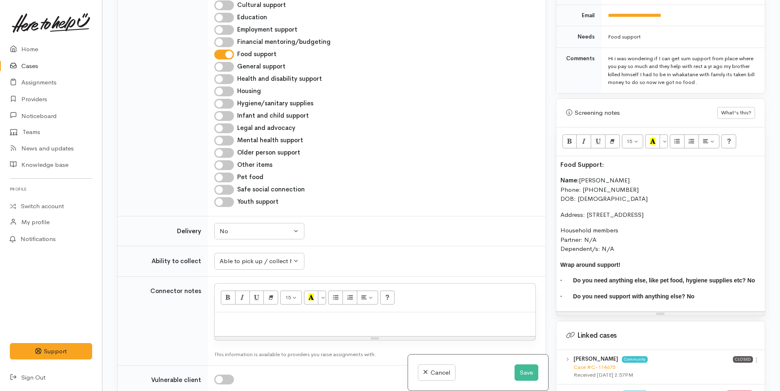
scroll to position [915, 0]
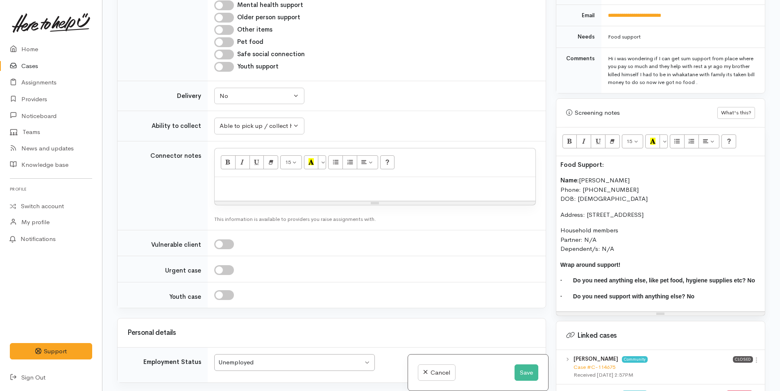
drag, startPoint x: 623, startPoint y: 240, endPoint x: 556, endPoint y: 166, distance: 98.9
click at [556, 166] on div "Food Support: Name: Natasha Timmins Phone: 0274487503 DOB: 08/05/1978 Address: …" at bounding box center [660, 234] width 209 height 156
copy div "Name: Natasha Timmins Phone: 0274487503 DOB: 08/05/1978 Address: 4 Beaufort Ave…"
click at [235, 181] on p at bounding box center [375, 185] width 313 height 9
paste div
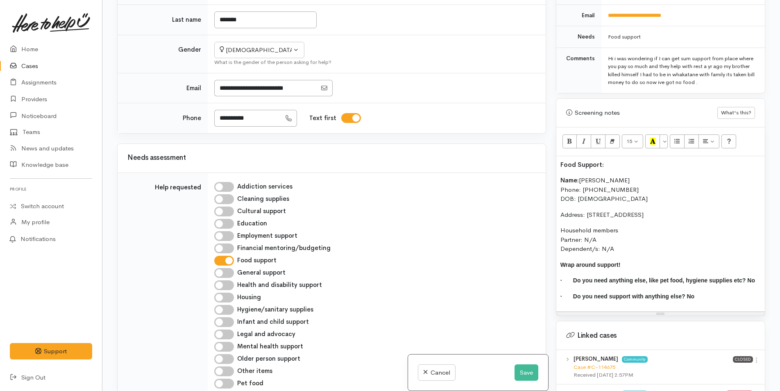
scroll to position [328, 0]
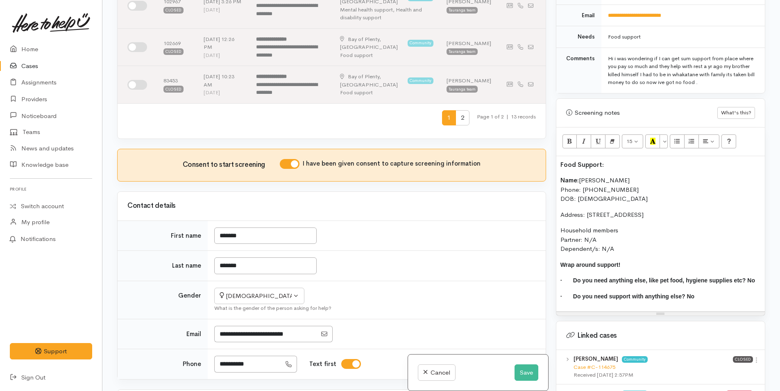
click at [608, 160] on p "Food Support:" at bounding box center [660, 164] width 200 height 9
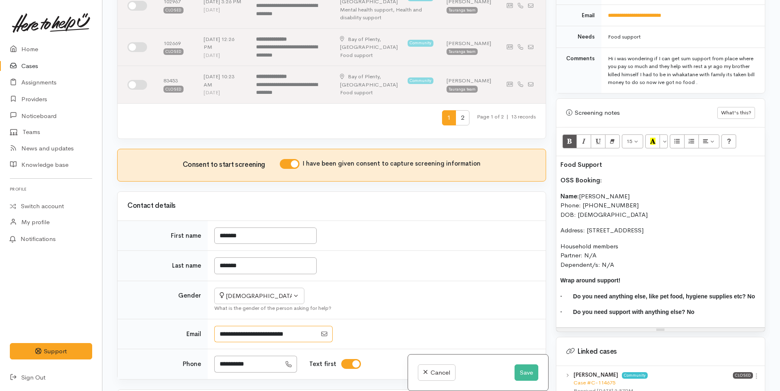
drag, startPoint x: 304, startPoint y: 324, endPoint x: 203, endPoint y: 326, distance: 101.6
click at [203, 326] on tr "Email" at bounding box center [332, 334] width 428 height 30
drag, startPoint x: 730, startPoint y: 219, endPoint x: 587, endPoint y: 222, distance: 143.8
click at [587, 226] on p "Address: 4 Beaufort Ave, Brookfield, Tauranga, New Zealand" at bounding box center [660, 230] width 200 height 9
click at [608, 176] on p "OSS Booking:" at bounding box center [660, 180] width 200 height 9
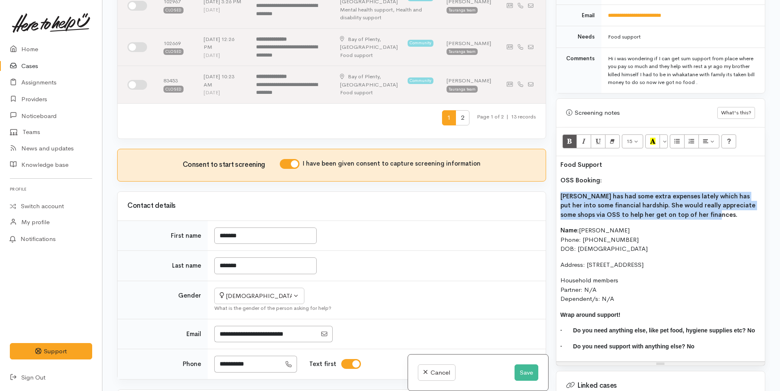
drag, startPoint x: 622, startPoint y: 196, endPoint x: 532, endPoint y: 188, distance: 90.9
click at [532, 188] on div "Related cases There are other cases potentially from the same person, address o…" at bounding box center [441, 195] width 658 height 391
drag, startPoint x: 567, startPoint y: 132, endPoint x: 589, endPoint y: 143, distance: 24.0
click at [569, 138] on icon "Bold (CTRL+B)" at bounding box center [569, 141] width 5 height 7
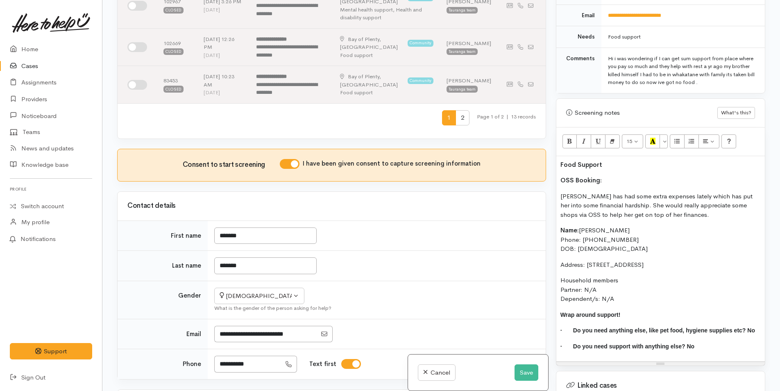
click at [637, 163] on div "Food Support OSS Booking: Natasha has had some extra expenses lately which has …" at bounding box center [660, 259] width 209 height 206
drag, startPoint x: 625, startPoint y: 154, endPoint x: 548, endPoint y: 150, distance: 77.1
click at [542, 153] on div "Related cases There are other cases potentially from the same person, address o…" at bounding box center [441, 195] width 658 height 391
click at [653, 138] on icon "Recent Color" at bounding box center [652, 141] width 5 height 7
drag, startPoint x: 619, startPoint y: 168, endPoint x: 626, endPoint y: 169, distance: 7.5
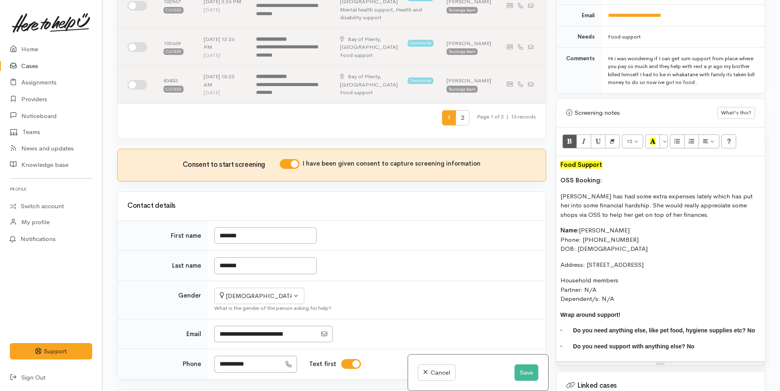
click at [619, 176] on p "OSS Booking:" at bounding box center [660, 180] width 200 height 9
drag, startPoint x: 622, startPoint y: 232, endPoint x: 585, endPoint y: 234, distance: 36.5
click at [585, 234] on p "Name: Natasha Timmins Phone: 0274487503 DOB: 08/05/1978" at bounding box center [660, 240] width 200 height 28
copy p "274487503"
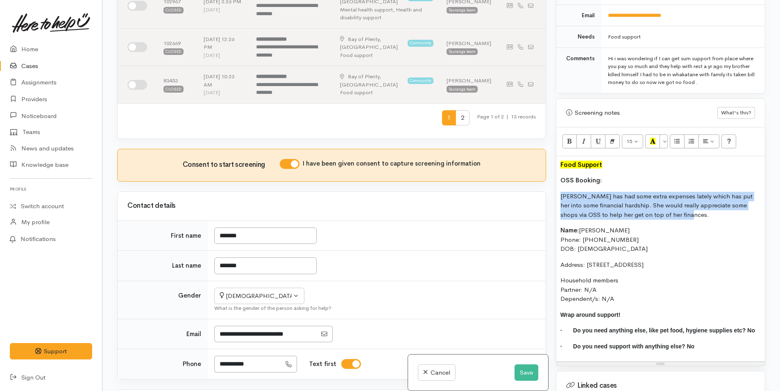
drag, startPoint x: 594, startPoint y: 197, endPoint x: 546, endPoint y: 186, distance: 49.3
click at [546, 186] on div "Related cases There are other cases potentially from the same person, address o…" at bounding box center [441, 195] width 658 height 391
copy p "Natasha has had some extra expenses lately which has put her into some financia…"
click at [524, 369] on button "Save" at bounding box center [527, 372] width 24 height 17
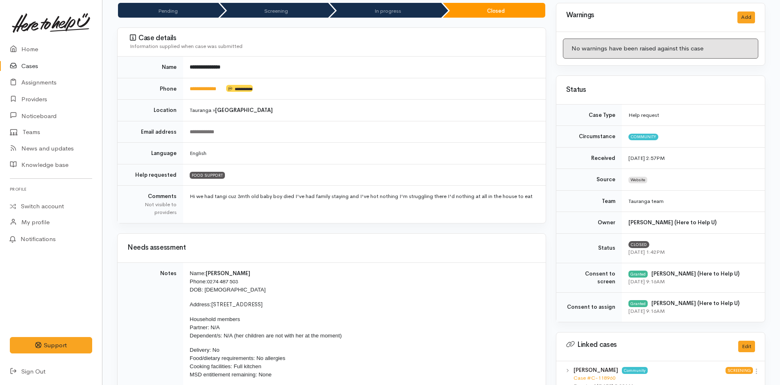
scroll to position [15, 0]
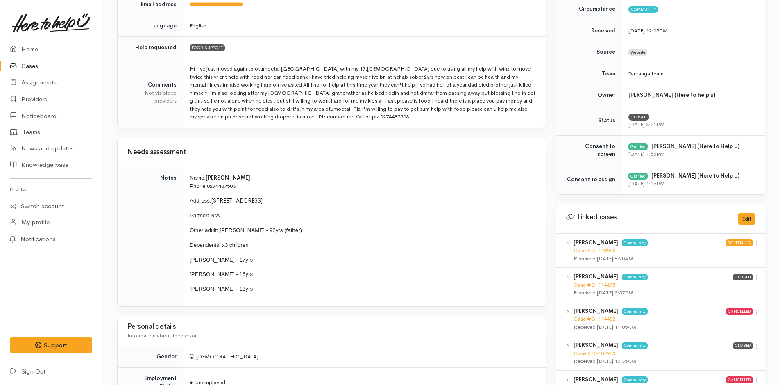
scroll to position [328, 0]
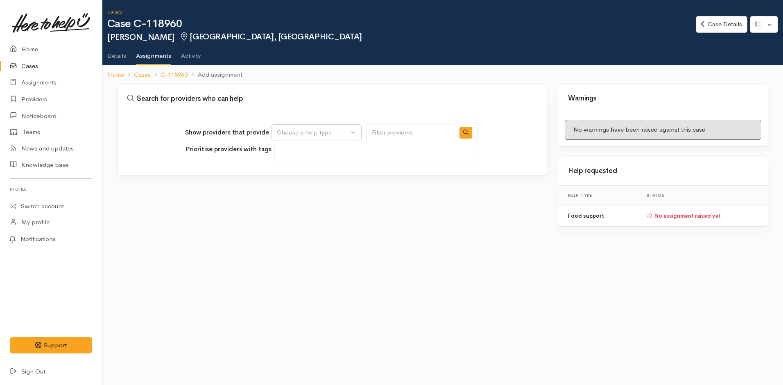
select select
click at [319, 131] on div "Choose a help type..." at bounding box center [313, 132] width 72 height 9
click at [305, 169] on span "Food support" at bounding box center [301, 171] width 38 height 9
select select "3"
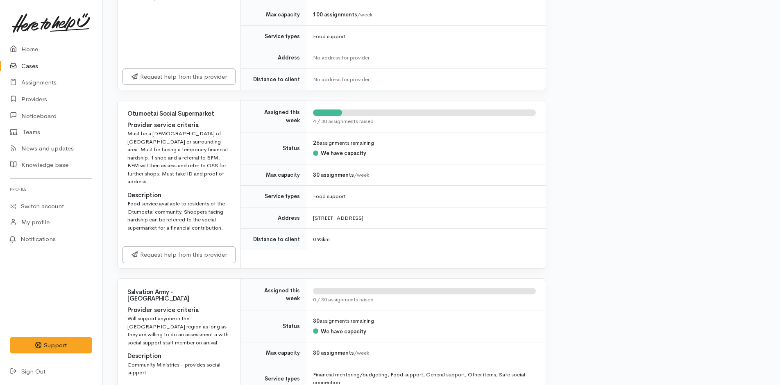
scroll to position [246, 0]
click at [187, 244] on link "Request help from this provider" at bounding box center [178, 252] width 113 height 17
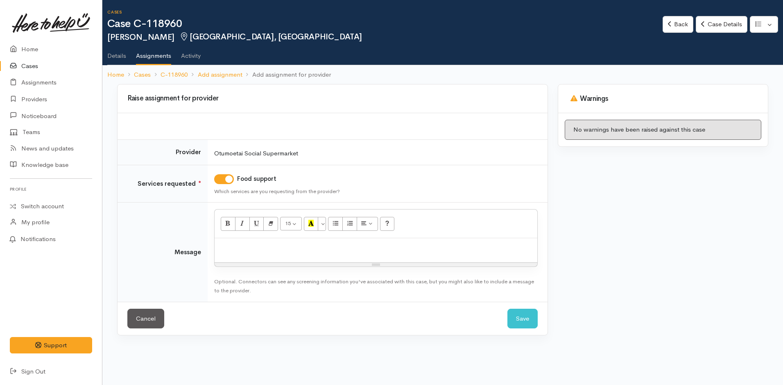
click at [291, 249] on p at bounding box center [376, 246] width 315 height 9
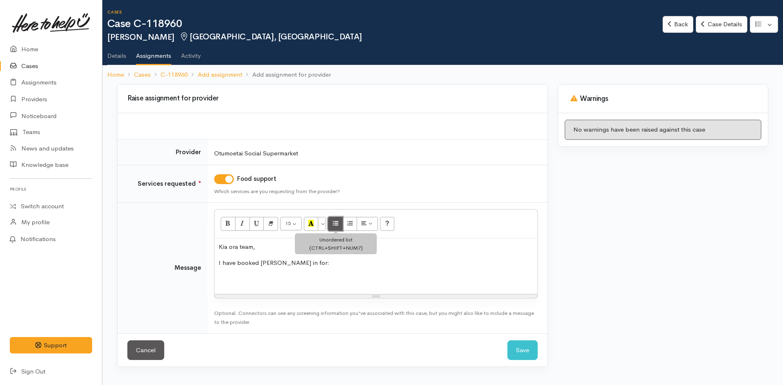
click at [334, 221] on icon "Unordered list (CTRL+SHIFT+NUM7)" at bounding box center [335, 223] width 5 height 7
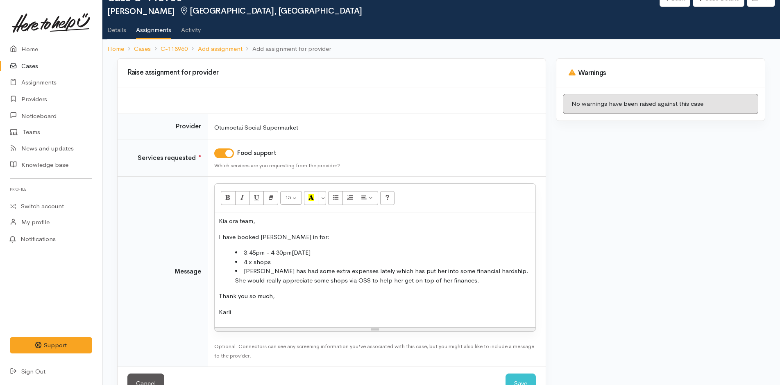
scroll to position [51, 0]
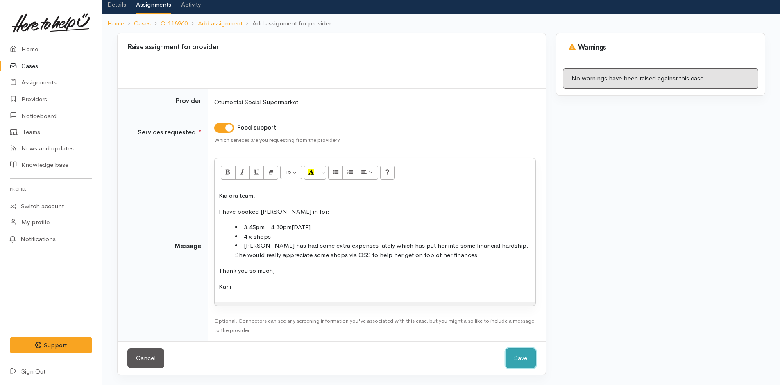
click at [515, 352] on button "Save" at bounding box center [521, 358] width 30 height 20
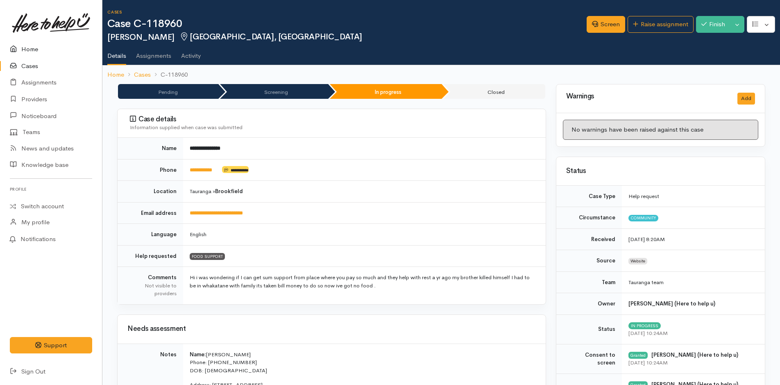
click at [19, 50] on icon at bounding box center [15, 49] width 11 height 10
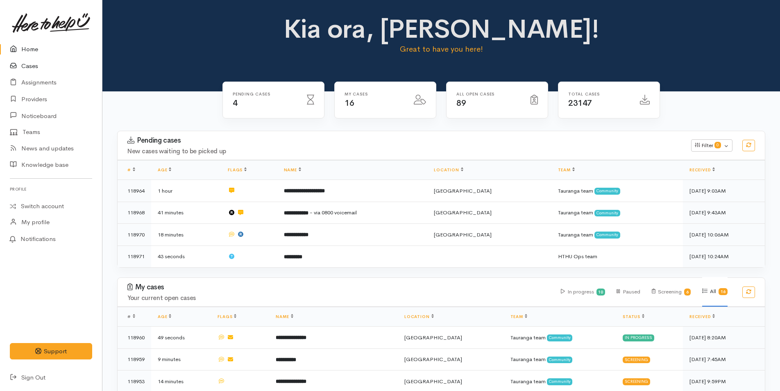
drag, startPoint x: 21, startPoint y: 59, endPoint x: 136, endPoint y: 88, distance: 117.7
click at [21, 59] on link "Cases" at bounding box center [51, 66] width 102 height 17
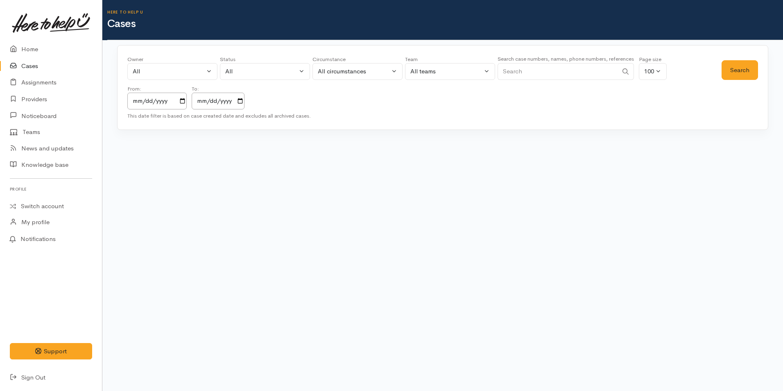
drag, startPoint x: 571, startPoint y: 71, endPoint x: 567, endPoint y: 70, distance: 4.7
click at [571, 71] on input "Search" at bounding box center [558, 71] width 120 height 17
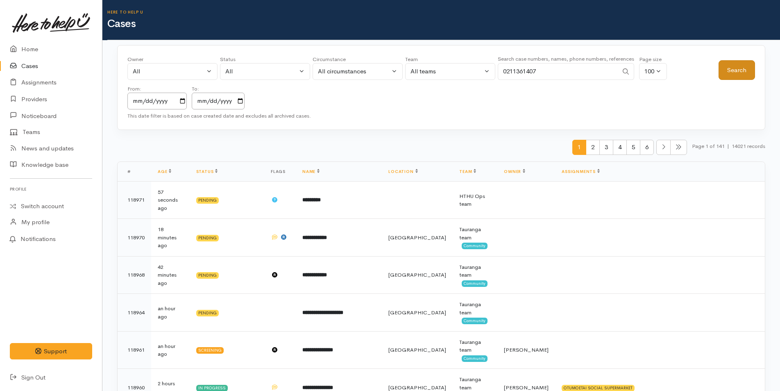
type input "0211361407"
click at [738, 68] on button "Search" at bounding box center [737, 70] width 36 height 20
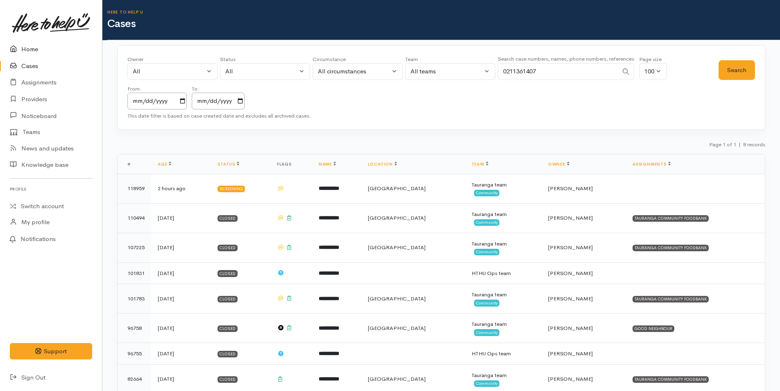
click at [29, 51] on link "Home" at bounding box center [51, 49] width 102 height 17
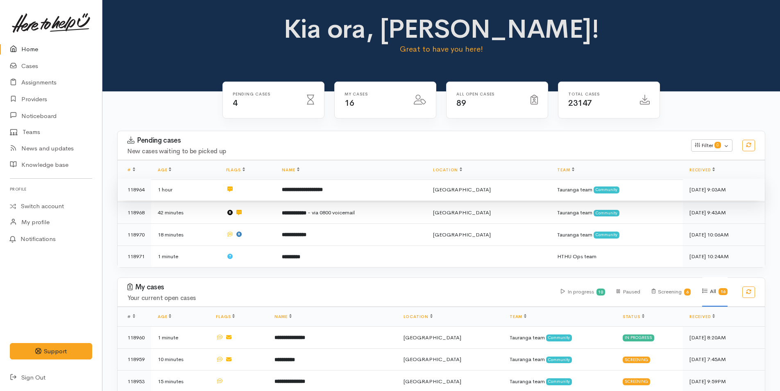
click at [311, 191] on b "**********" at bounding box center [302, 189] width 41 height 5
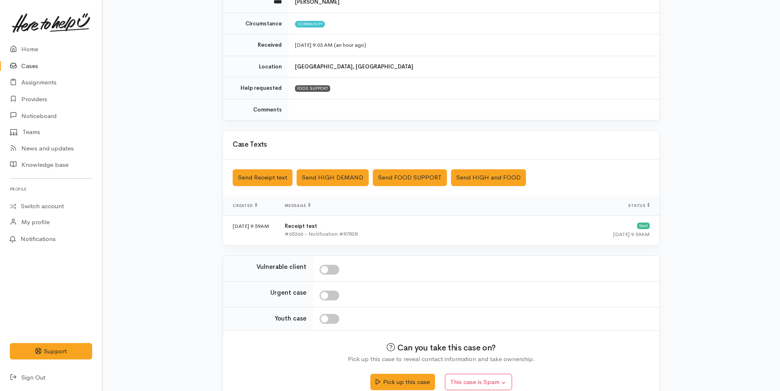
scroll to position [124, 0]
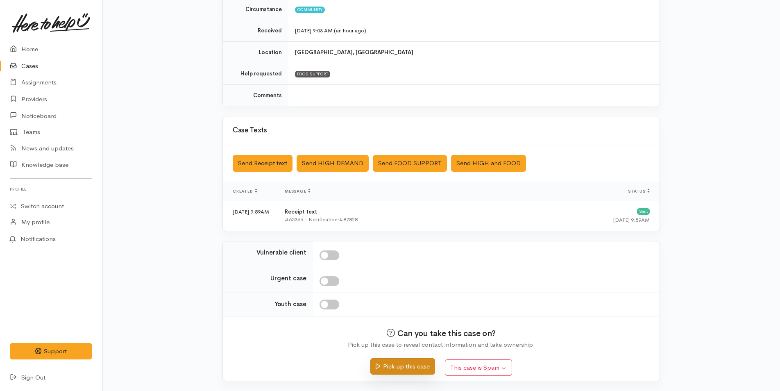
click at [392, 364] on button "Pick up this case" at bounding box center [402, 366] width 64 height 17
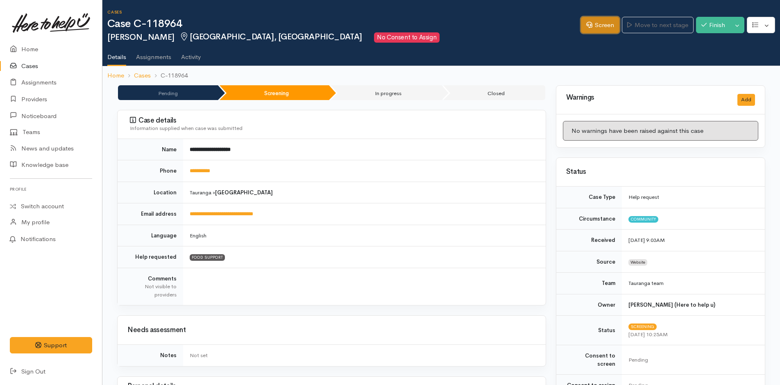
click at [602, 27] on link "Screen" at bounding box center [600, 25] width 39 height 17
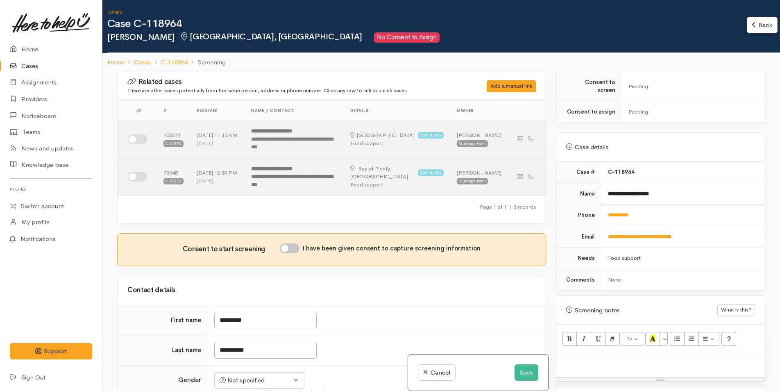
scroll to position [328, 0]
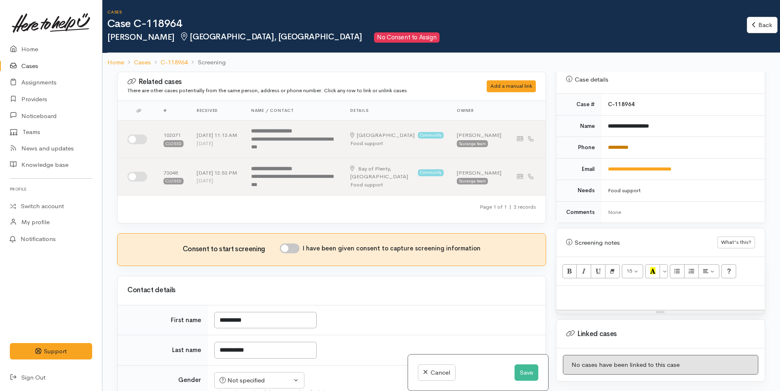
click at [628, 145] on link "**********" at bounding box center [618, 147] width 20 height 5
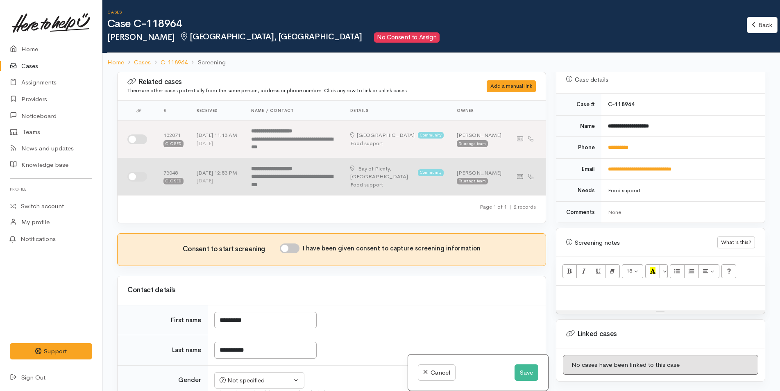
drag, startPoint x: 134, startPoint y: 137, endPoint x: 143, endPoint y: 171, distance: 34.9
click at [134, 137] on input "checkbox" at bounding box center [137, 139] width 20 height 10
checkbox input "true"
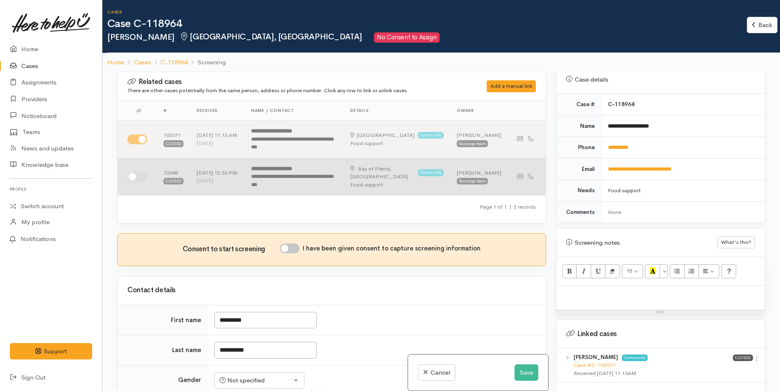
click at [138, 177] on input "checkbox" at bounding box center [137, 177] width 20 height 10
checkbox input "true"
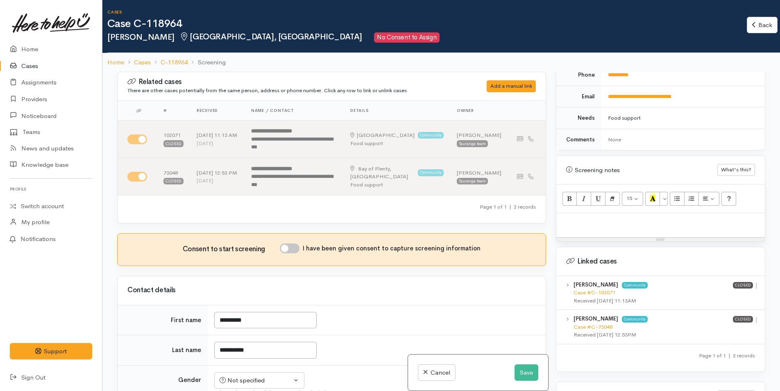
scroll to position [463, 0]
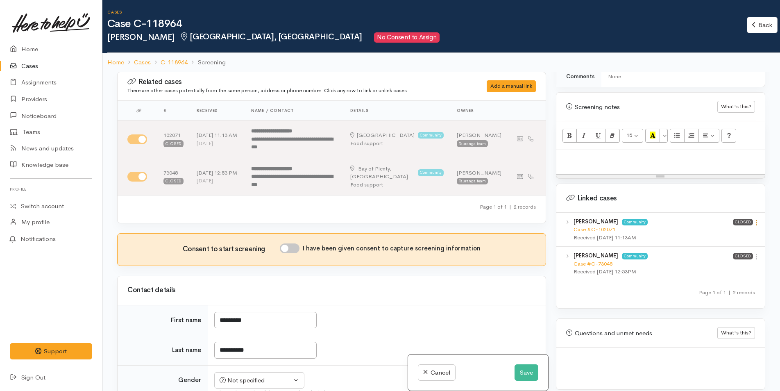
click at [756, 219] on icon at bounding box center [756, 222] width 7 height 7
click at [740, 232] on link "View case" at bounding box center [727, 238] width 65 height 13
click at [580, 154] on p at bounding box center [660, 158] width 200 height 9
paste div
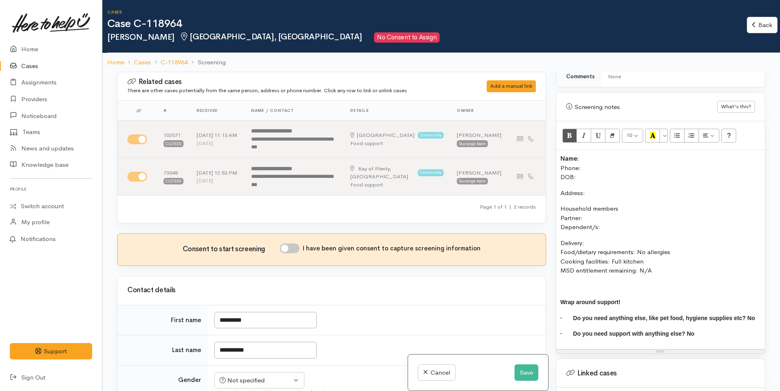
click at [561, 154] on b "Name:" at bounding box center [569, 158] width 18 height 8
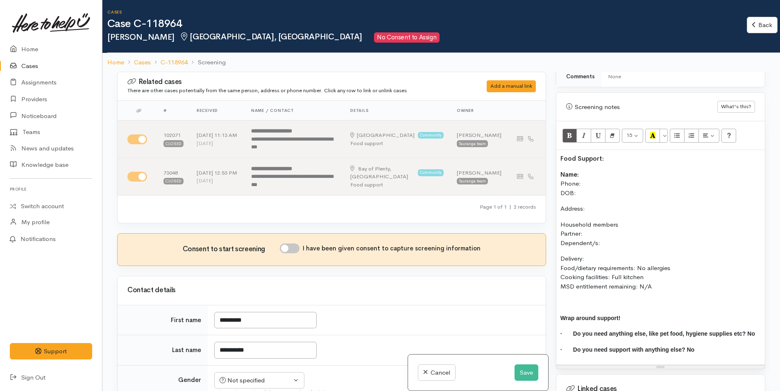
click at [590, 181] on p "Name: Phone: DOB:" at bounding box center [660, 184] width 200 height 28
click at [594, 175] on p "Name: Phone: DOB: 10/05/1991" at bounding box center [660, 184] width 200 height 28
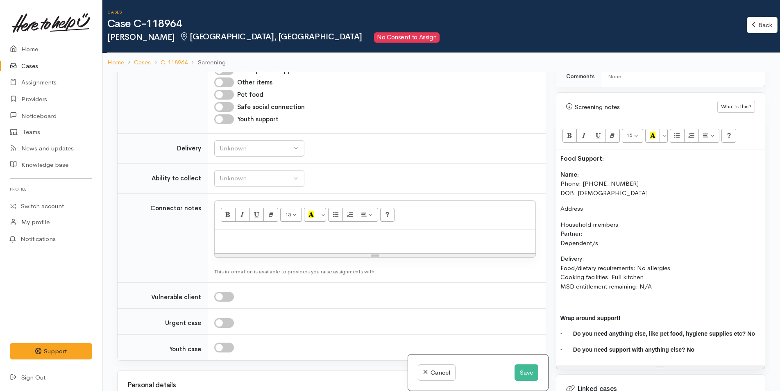
scroll to position [778, 0]
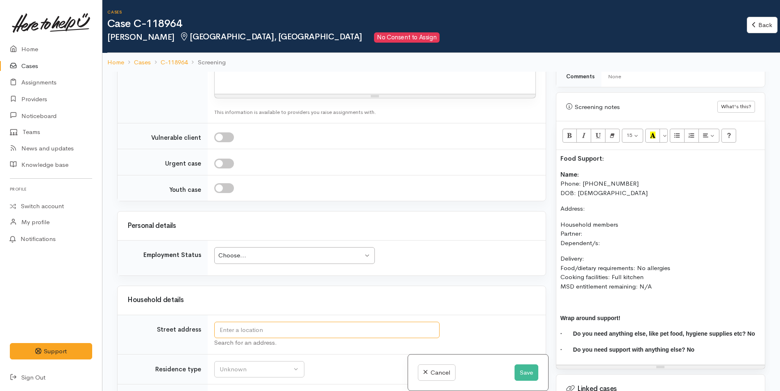
click at [250, 329] on input "text" at bounding box center [326, 330] width 225 height 17
type input "131 Townhead Crescent, Bethlehem, Tauranga, New Zealand"
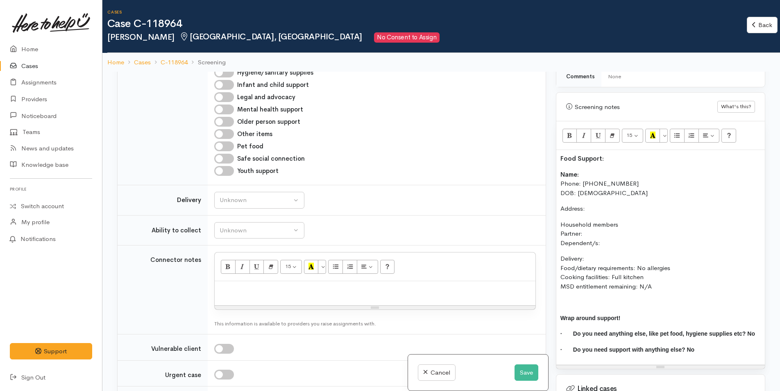
scroll to position [853, 0]
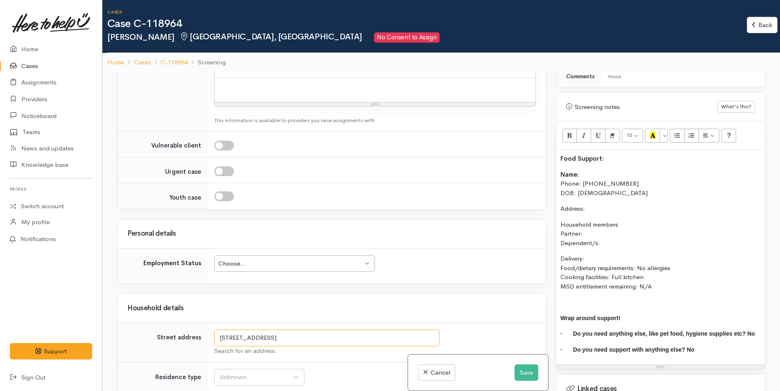
drag, startPoint x: 229, startPoint y: 334, endPoint x: 188, endPoint y: 333, distance: 41.0
click at [188, 333] on tr "Street address 131 Townhead Crescent, Bethlehem, Tauranga, New Zealand Search f…" at bounding box center [332, 342] width 428 height 39
click at [601, 204] on p "Address:" at bounding box center [660, 208] width 200 height 9
click at [610, 224] on p "Household members Partner: Dependent/s:" at bounding box center [660, 234] width 200 height 28
drag, startPoint x: 610, startPoint y: 233, endPoint x: 628, endPoint y: 229, distance: 18.9
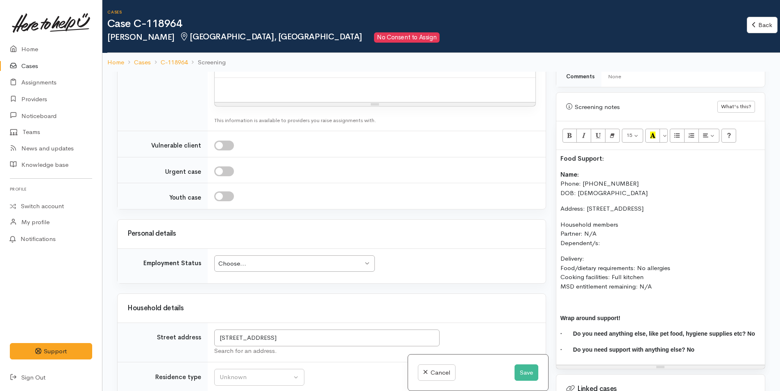
click at [611, 233] on p "Household members Partner: N/A Dependent/s:" at bounding box center [660, 234] width 200 height 28
click at [617, 234] on p "Household members Partner: N/A Dependent/s: 5" at bounding box center [660, 234] width 200 height 28
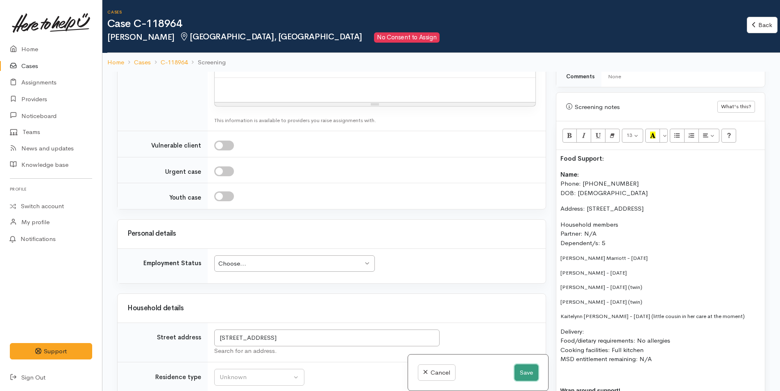
drag, startPoint x: 522, startPoint y: 371, endPoint x: 445, endPoint y: 252, distance: 141.4
click at [522, 371] on button "Save" at bounding box center [527, 372] width 24 height 17
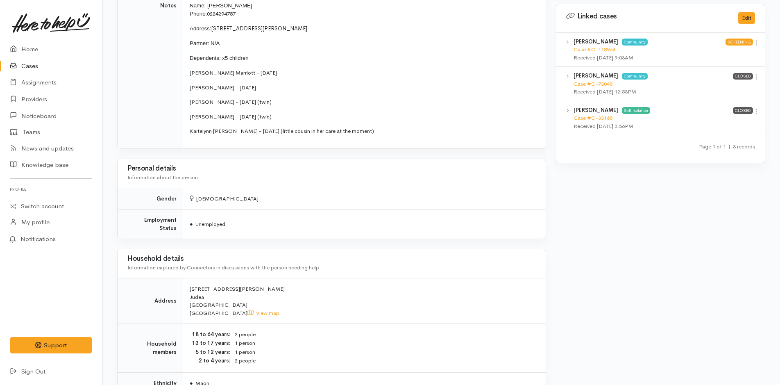
scroll to position [322, 0]
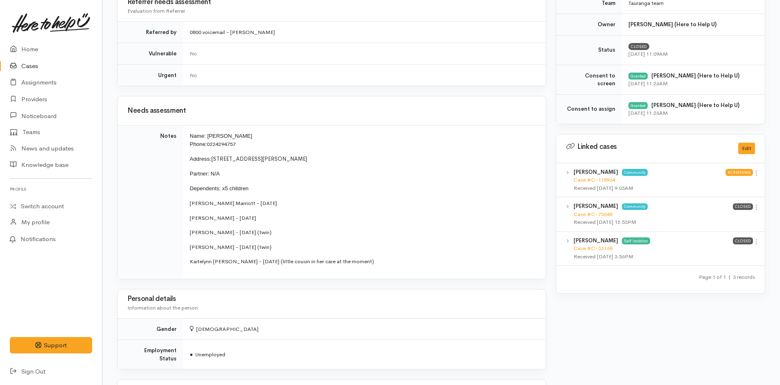
drag, startPoint x: 404, startPoint y: 260, endPoint x: 188, endPoint y: 201, distance: 224.1
click at [188, 201] on td "Name: Courtenay Livingstone Phone: 0224294757 Address: 13A Chester Street, Jude…" at bounding box center [364, 201] width 363 height 153
copy td "Reily Marriott - 18/11/2010 Taylor Marriott - 30/01/2013 Ada Livingstone - 11/0…"
click at [392, 263] on p "Kaitelynn [PERSON_NAME] - [DATE] (little cousin in her care at the moment)" at bounding box center [363, 261] width 346 height 8
drag, startPoint x: 382, startPoint y: 262, endPoint x: 188, endPoint y: 197, distance: 205.1
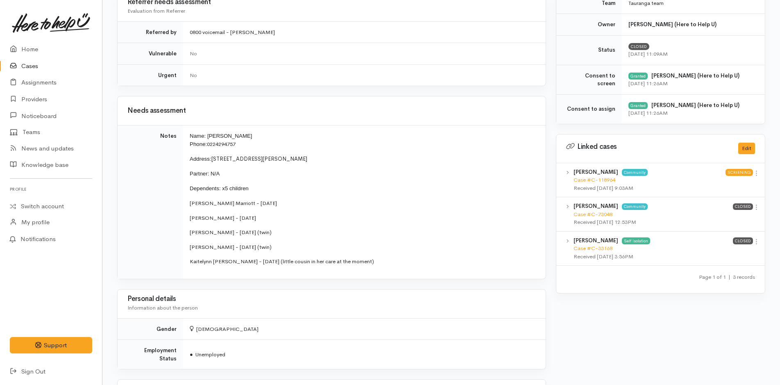
click at [188, 197] on td "Name: Courtenay Livingstone Phone: 0224294757 Address: 13A Chester Street, Jude…" at bounding box center [364, 201] width 363 height 153
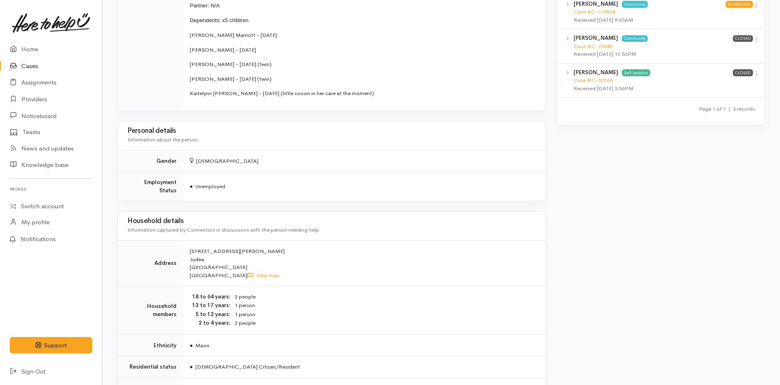
scroll to position [609, 0]
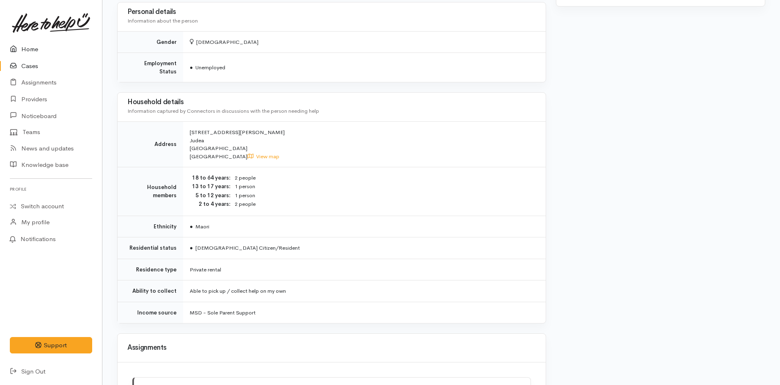
click at [29, 51] on link "Home" at bounding box center [51, 49] width 102 height 17
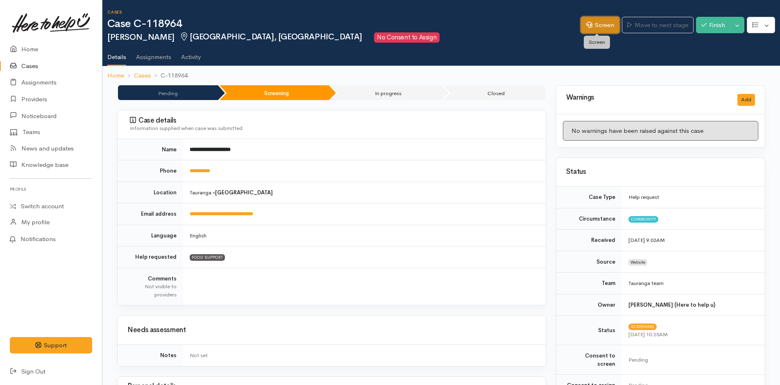
click at [608, 29] on link "Screen" at bounding box center [600, 25] width 39 height 17
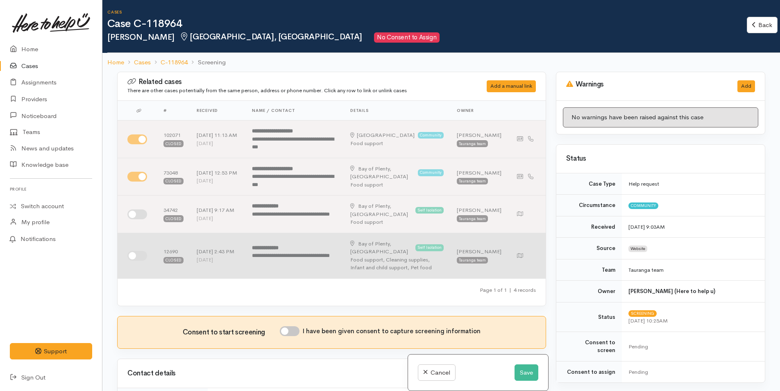
scroll to position [328, 0]
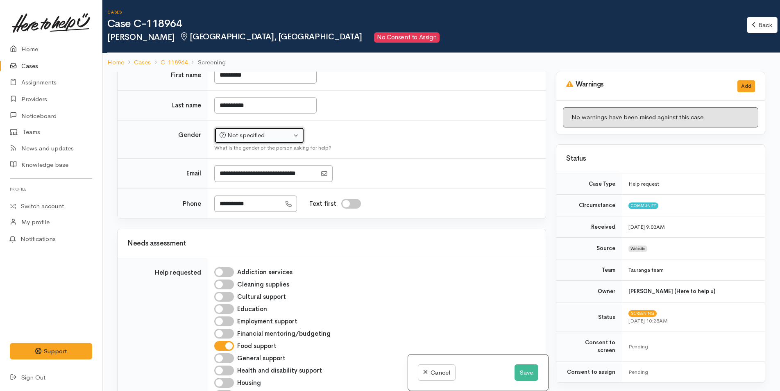
click at [262, 131] on div "Not specified" at bounding box center [256, 135] width 72 height 9
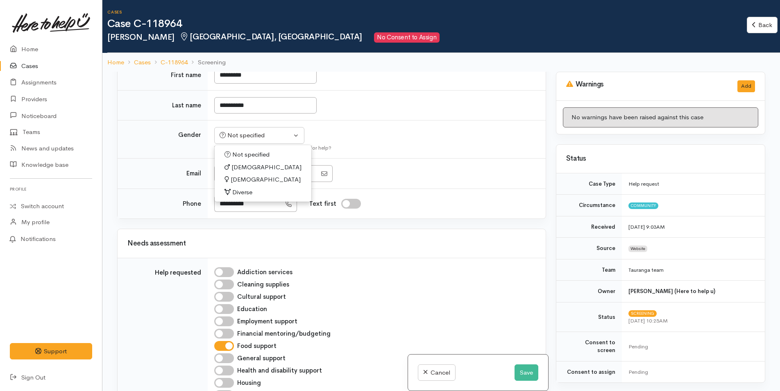
click at [239, 175] on span "[DEMOGRAPHIC_DATA]" at bounding box center [266, 179] width 70 height 9
select select "Female"
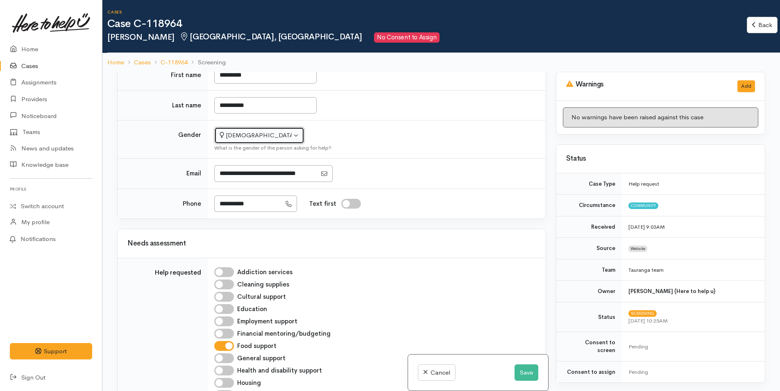
scroll to position [123, 0]
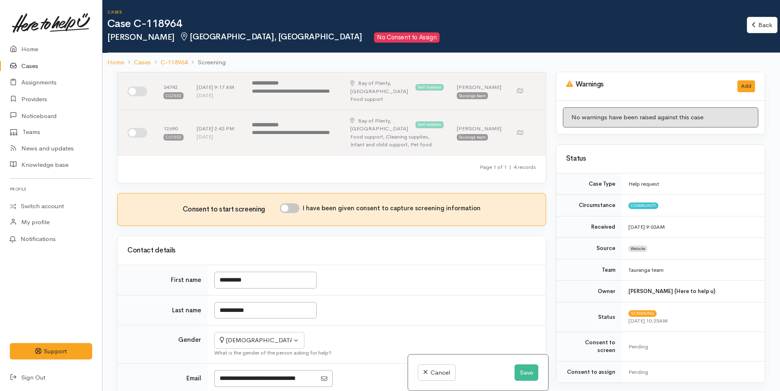
click at [294, 203] on input "I have been given consent to capture screening information" at bounding box center [290, 208] width 20 height 10
checkbox input "true"
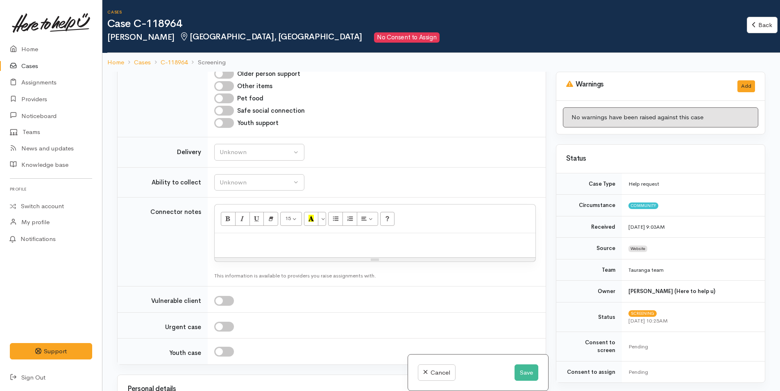
scroll to position [696, 0]
click at [237, 149] on div "Unknown" at bounding box center [256, 153] width 72 height 9
click at [231, 230] on div "Unknown Delivery needed Delivery preferred No" at bounding box center [259, 201] width 90 height 77
click at [232, 145] on button "Unknown" at bounding box center [259, 153] width 90 height 17
click at [234, 224] on link "No" at bounding box center [259, 230] width 89 height 13
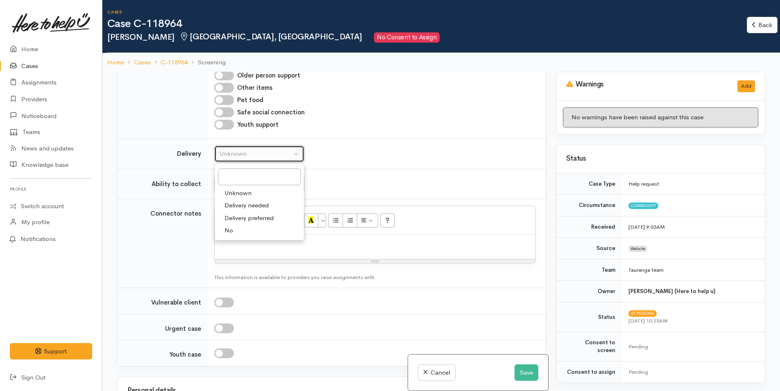
select select "1"
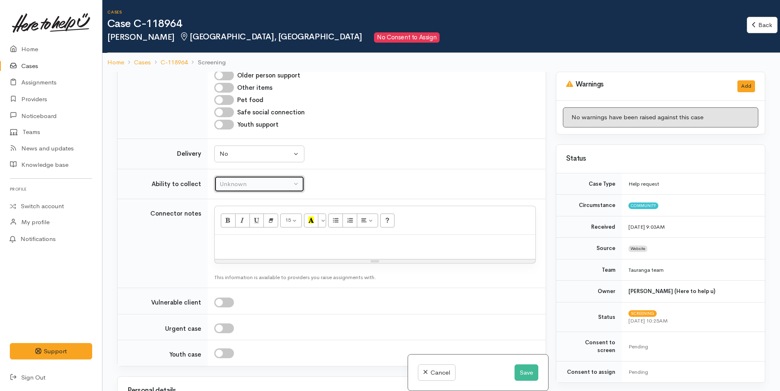
click at [247, 179] on div "Unknown" at bounding box center [256, 183] width 72 height 9
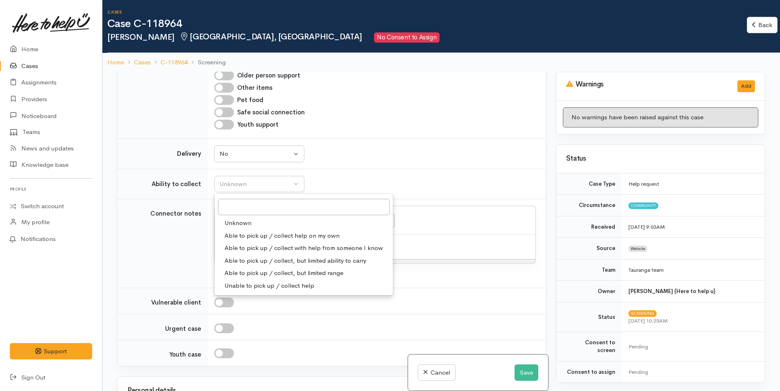
drag, startPoint x: 241, startPoint y: 223, endPoint x: 544, endPoint y: 209, distance: 303.5
click at [242, 231] on span "Able to pick up / collect help on my own" at bounding box center [282, 235] width 115 height 9
select select "2"
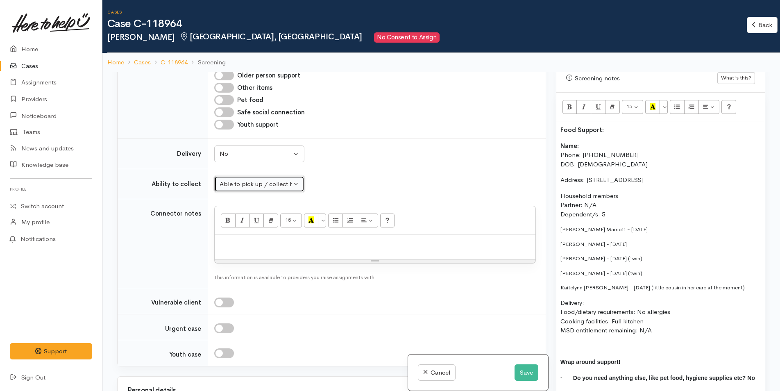
scroll to position [492, 0]
drag, startPoint x: 745, startPoint y: 281, endPoint x: 557, endPoint y: 279, distance: 188.1
click at [557, 279] on div "Food Support: Name: Phone: 02242494757 DOB: 10/05/1991 Address: 131 Townhead Cr…" at bounding box center [660, 266] width 209 height 288
drag, startPoint x: 551, startPoint y: 283, endPoint x: 545, endPoint y: 283, distance: 5.3
click at [545, 283] on div "Related cases There are other cases potentially from the same person, address o…" at bounding box center [441, 267] width 658 height 391
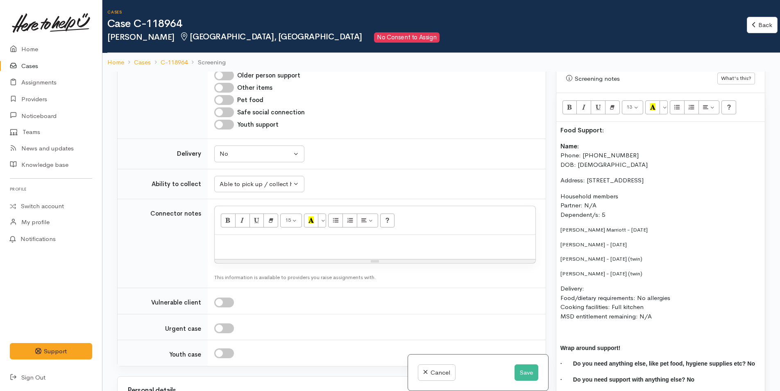
click at [589, 284] on p "Delivery: Food/dietary requirements: No allergies Cooking facilities: Full kitc…" at bounding box center [660, 302] width 200 height 37
drag, startPoint x: 660, startPoint y: 265, endPoint x: 553, endPoint y: 221, distance: 115.9
click at [553, 221] on div "Warnings Add No warnings have been raised against this case Add Warning Title ●…" at bounding box center [660, 267] width 219 height 391
click at [666, 101] on button "More Color" at bounding box center [664, 107] width 8 height 14
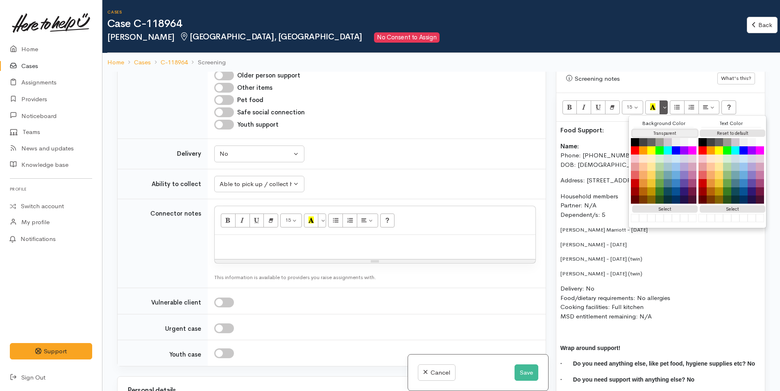
click at [660, 129] on button "Transparent" at bounding box center [665, 133] width 66 height 8
click at [713, 129] on button "Reset to default" at bounding box center [733, 133] width 66 height 8
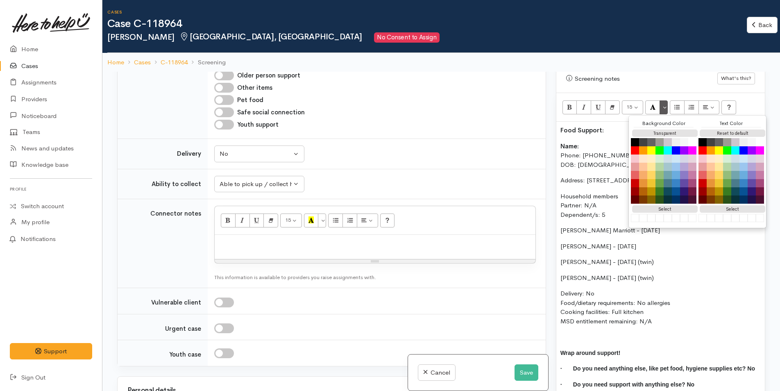
click at [576, 213] on div "Food Support: Name: Phone: 02242494757 DOB: 10/05/1991 Address: 131 Townhead Cr…" at bounding box center [660, 261] width 209 height 278
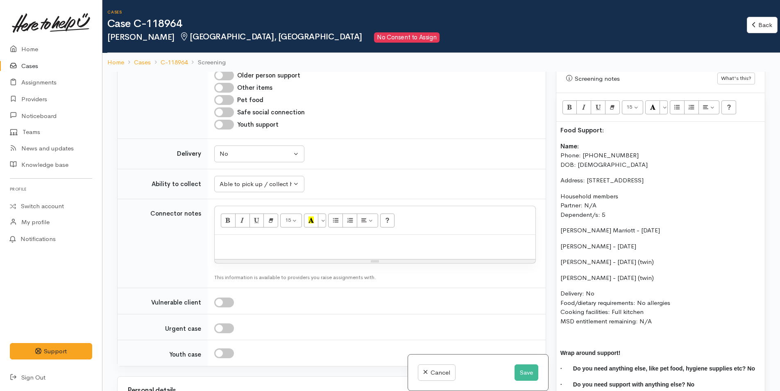
click at [562, 226] on p "Reily Marriott - 18/11/2010" at bounding box center [660, 230] width 200 height 9
click at [559, 222] on div "Food Support: Name: Phone: 02242494757 DOB: 10/05/1991 Address: 131 Townhead Cr…" at bounding box center [660, 261] width 209 height 278
click at [560, 242] on p "Taylor Marriott - 30/01/2013" at bounding box center [660, 246] width 200 height 9
click at [560, 257] on p "Ada Livingstone - 11/07/2020 (twin)" at bounding box center [660, 261] width 200 height 9
click at [559, 270] on div "Food Support: Name: Phone: 02242494757 DOB: 10/05/1991 Address: 131 Townhead Cr…" at bounding box center [660, 261] width 209 height 278
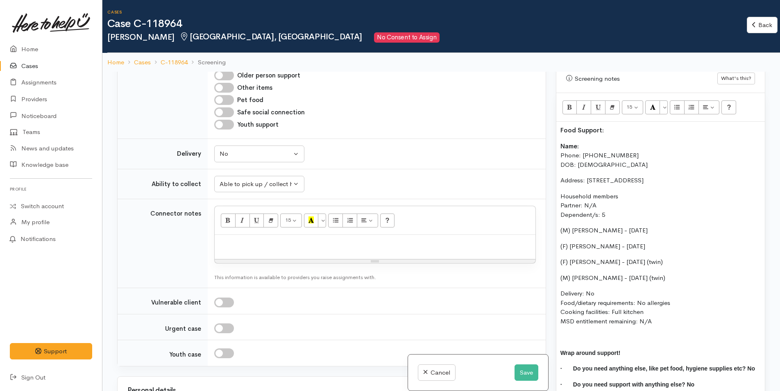
click at [608, 205] on p "Household members Partner: N/A Dependent/s: 5" at bounding box center [660, 206] width 200 height 28
drag, startPoint x: 516, startPoint y: 208, endPoint x: 543, endPoint y: 163, distance: 52.3
click at [509, 208] on div "Related cases There are other cases potentially from the same person, address o…" at bounding box center [441, 267] width 658 height 391
click at [569, 103] on icon "Bold (CTRL+B)" at bounding box center [569, 106] width 5 height 7
click at [584, 142] on p "Name: Phone: 02242494757 DOB: 10/05/1991" at bounding box center [660, 156] width 200 height 28
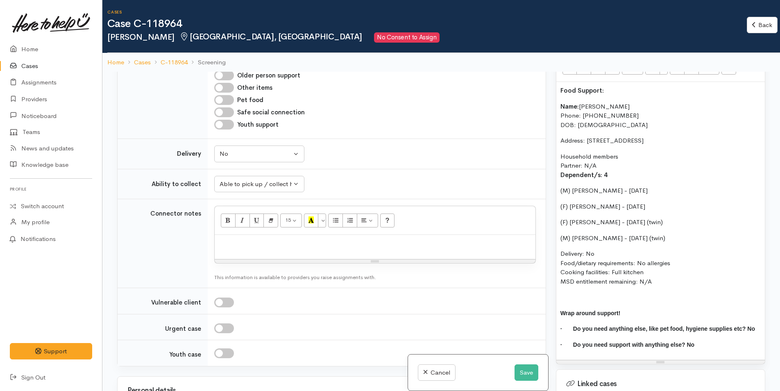
scroll to position [533, 0]
drag, startPoint x: 655, startPoint y: 272, endPoint x: 556, endPoint y: 97, distance: 200.9
click at [556, 97] on div "Food Support: Name: Courtenay Livingston Phone: 02242494757 DOB: 10/05/1991 Add…" at bounding box center [660, 220] width 209 height 278
copy div "Name: Courtenay Livingston Phone: 02242494757 DOB: 10/05/1991 Address: 131 Town…"
click at [228, 239] on p at bounding box center [375, 243] width 313 height 9
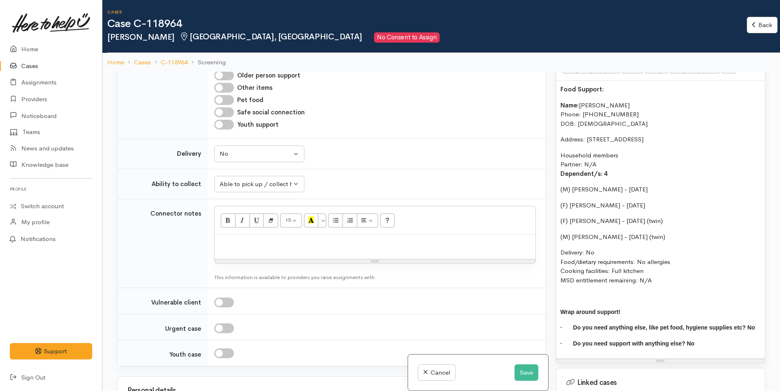
paste div
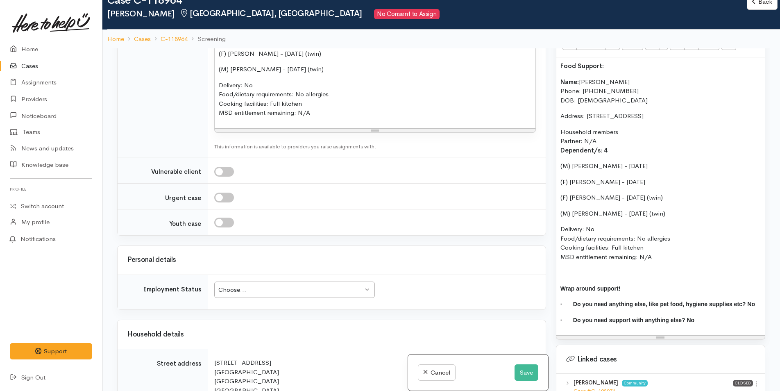
scroll to position [983, 0]
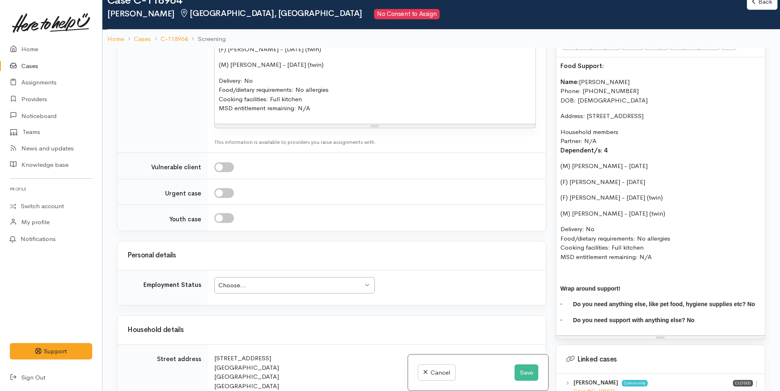
click at [255, 281] on div "Choose..." at bounding box center [290, 285] width 145 height 9
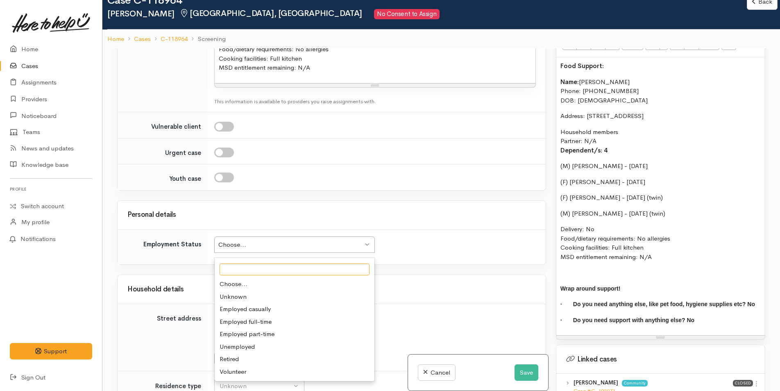
scroll to position [1106, 0]
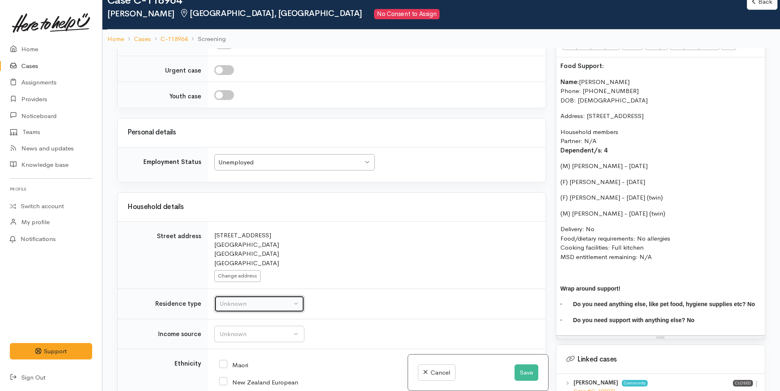
click at [261, 299] on div "Unknown" at bounding box center [256, 303] width 72 height 9
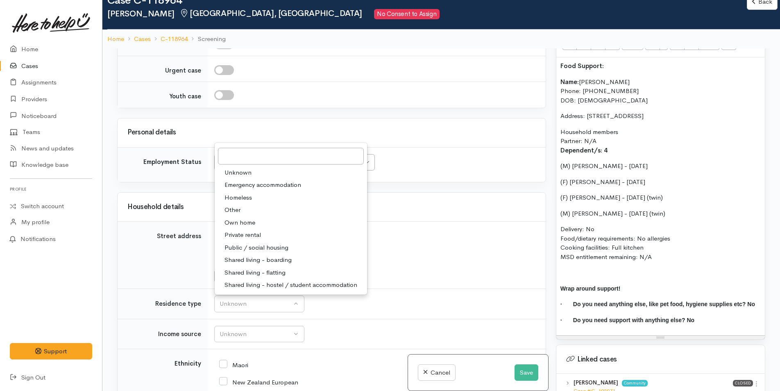
click at [237, 230] on span "Private rental" at bounding box center [243, 234] width 36 height 9
select select "2"
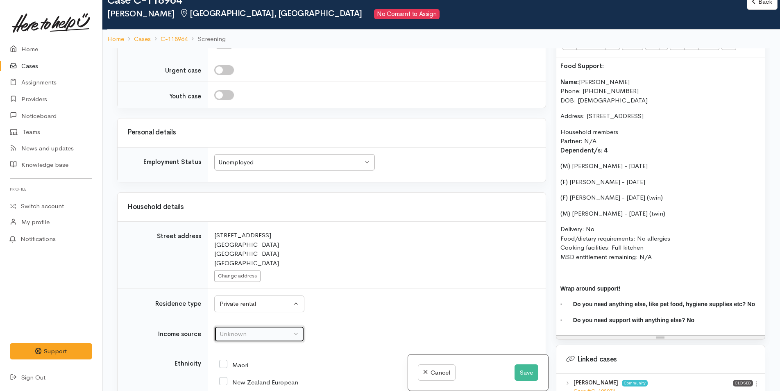
click at [246, 329] on div "Unknown" at bounding box center [256, 333] width 72 height 9
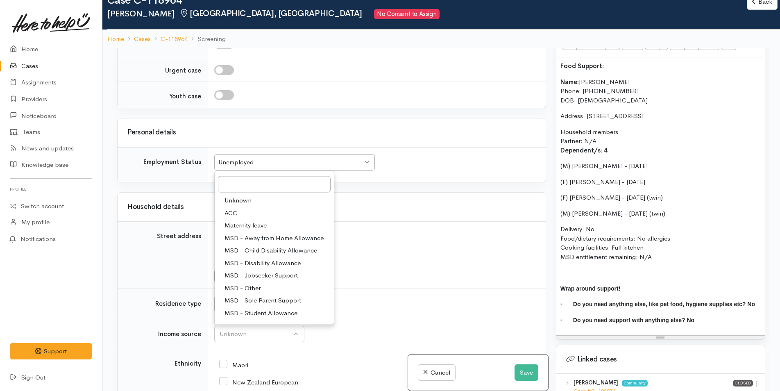
click at [253, 296] on span "MSD - Sole Parent Support" at bounding box center [263, 300] width 77 height 9
select select "7"
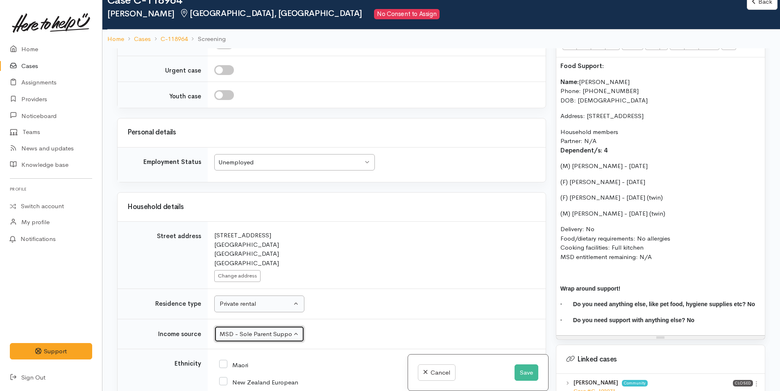
scroll to position [1270, 0]
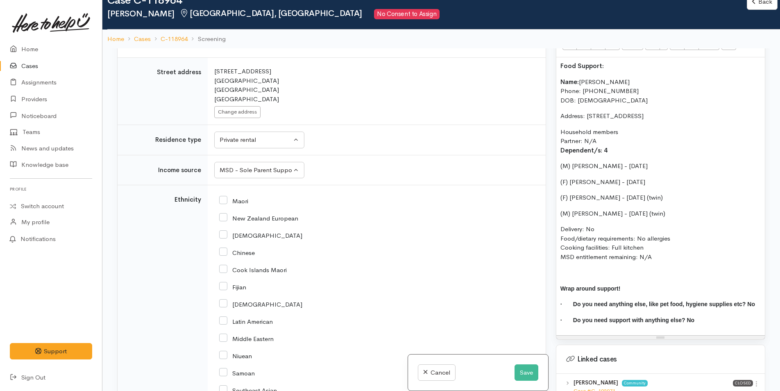
click at [227, 214] on input "New Zealand European" at bounding box center [258, 217] width 79 height 7
checkbox input "true"
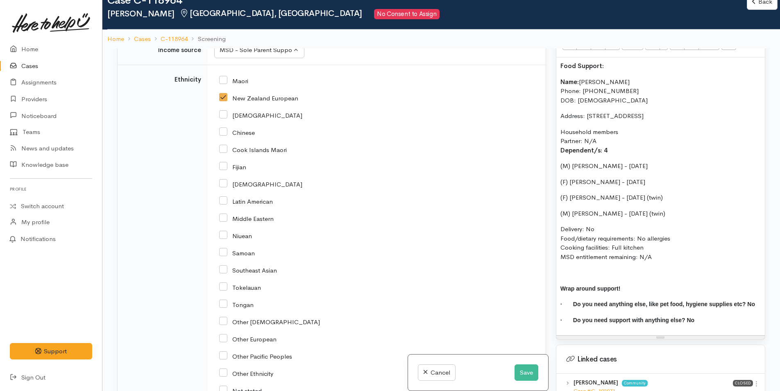
scroll to position [1516, 0]
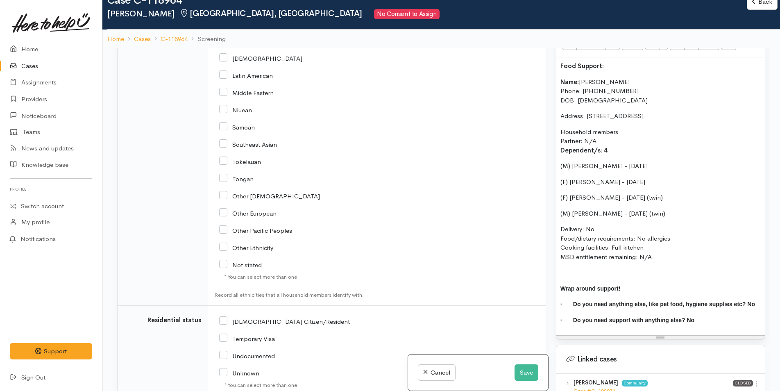
click at [227, 317] on input "NZ Citizen/Resident" at bounding box center [284, 320] width 131 height 7
checkbox input "true"
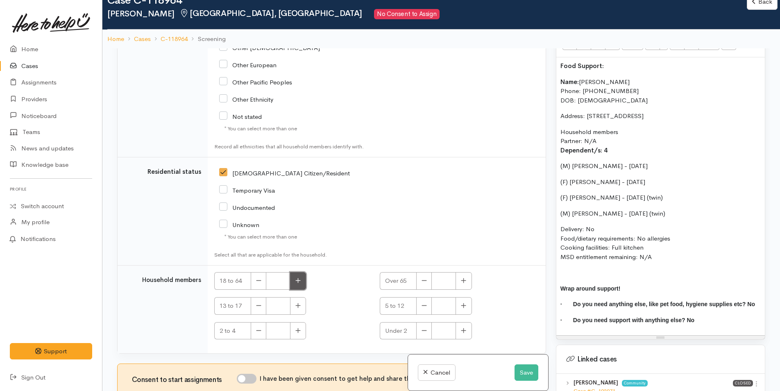
click at [295, 277] on icon "button" at bounding box center [297, 280] width 5 height 6
type input "1"
click at [296, 302] on icon "button" at bounding box center [297, 305] width 5 height 6
type input "1"
click at [466, 298] on button "button" at bounding box center [464, 306] width 16 height 18
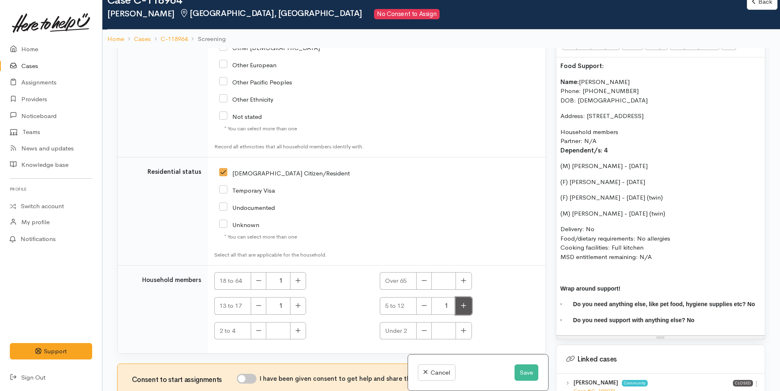
click at [469, 297] on button "button" at bounding box center [464, 306] width 16 height 18
type input "3"
click at [253, 374] on input "I have been given consent to get help and share this information with appropria…" at bounding box center [247, 379] width 20 height 10
checkbox input "true"
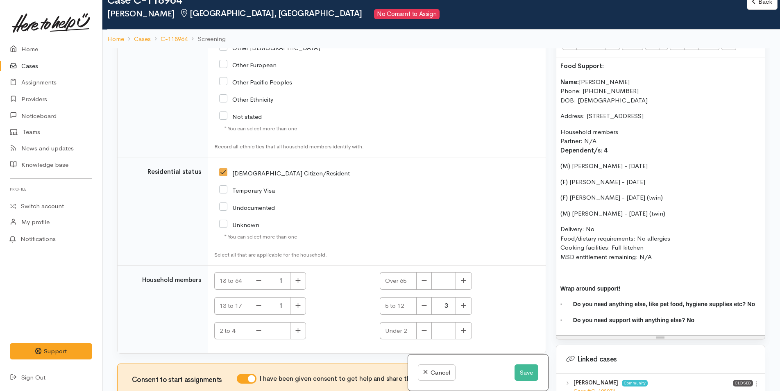
drag, startPoint x: 676, startPoint y: 249, endPoint x: 560, endPoint y: 72, distance: 211.7
click at [560, 72] on div "Food Support: Name: Courtenay Livingston Phone: 02242494757 DOB: 10/05/1991 Add…" at bounding box center [660, 196] width 209 height 278
copy div "Name: Courtenay Livingston Phone: 02242494757 DOB: 10/05/1991 Address: 131 Town…"
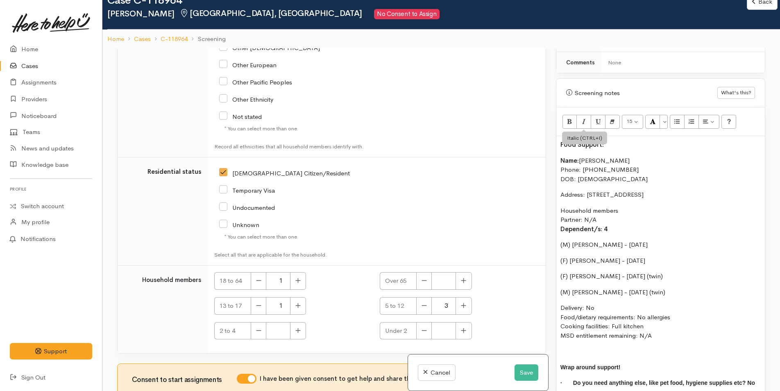
scroll to position [451, 0]
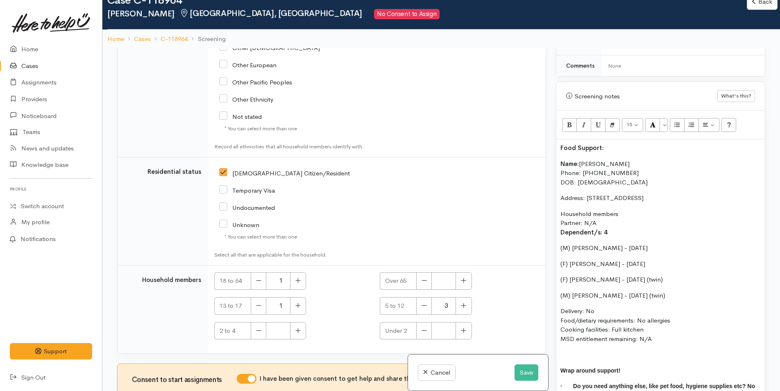
click at [558, 139] on div "Food Support: Name: Courtenay Livingston Phone: 02242494757 DOB: 10/05/1991 Add…" at bounding box center [660, 278] width 209 height 278
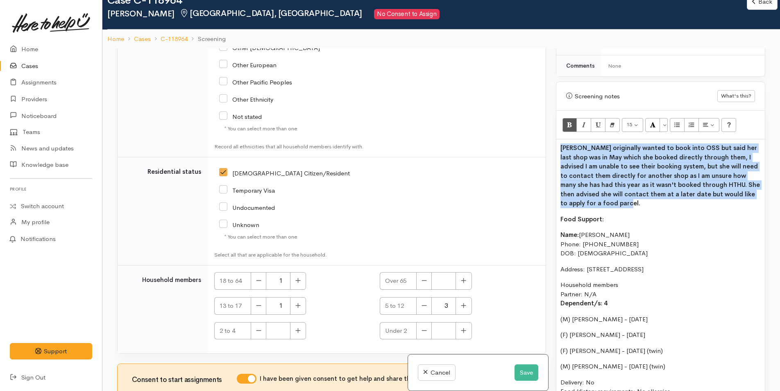
drag, startPoint x: 603, startPoint y: 195, endPoint x: 554, endPoint y: 138, distance: 75.2
click at [554, 138] on div "Warnings Add No warnings have been raised against this case Add Warning Title ●…" at bounding box center [660, 243] width 219 height 391
click at [563, 118] on button "Bold (CTRL+B)" at bounding box center [569, 125] width 15 height 14
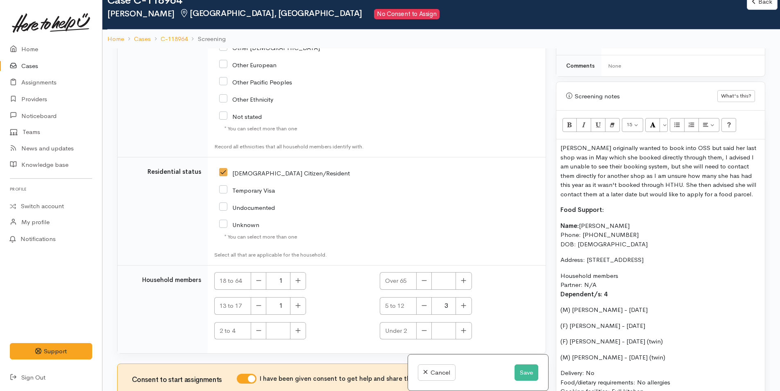
click at [587, 206] on p "Food Support:" at bounding box center [660, 209] width 200 height 9
drag, startPoint x: 606, startPoint y: 201, endPoint x: 559, endPoint y: 170, distance: 56.8
click at [523, 192] on div "Related cases There are other cases potentially from the same person, address o…" at bounding box center [441, 243] width 658 height 391
click at [663, 118] on button "More Color" at bounding box center [664, 125] width 8 height 14
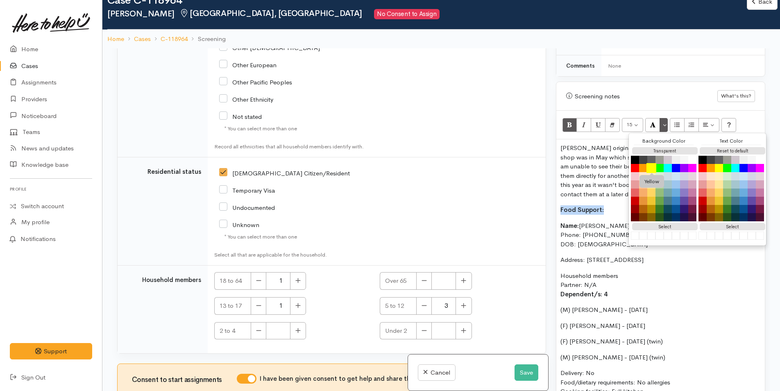
click at [653, 163] on button "Yellow" at bounding box center [651, 168] width 10 height 10
click at [515, 368] on button "Save" at bounding box center [527, 372] width 24 height 17
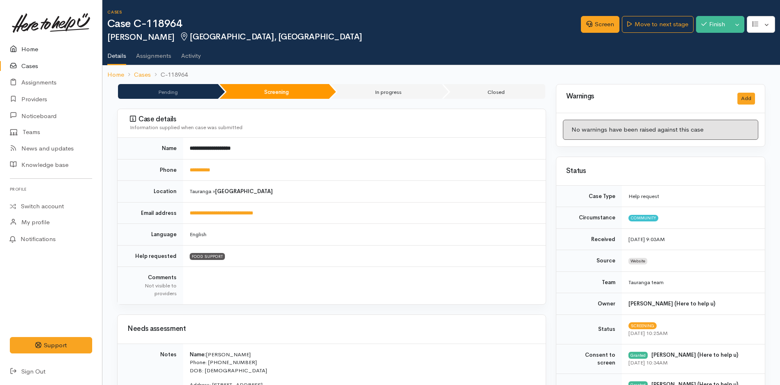
click at [26, 46] on link "Home" at bounding box center [51, 49] width 102 height 17
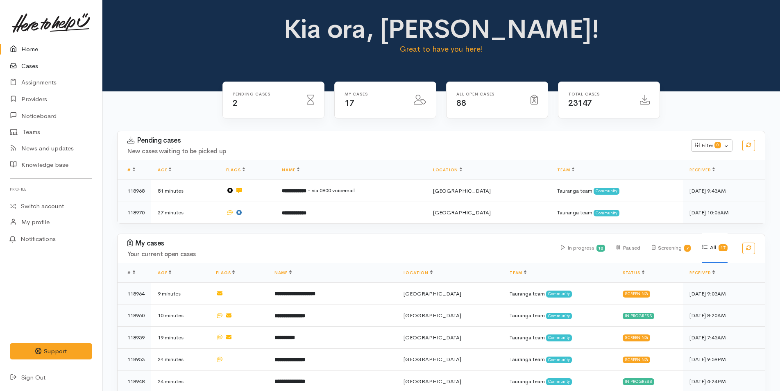
click at [38, 66] on link "Cases" at bounding box center [51, 66] width 102 height 17
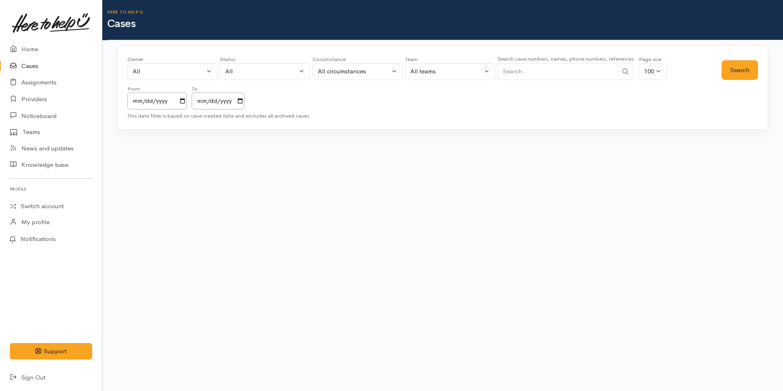
drag, startPoint x: 538, startPoint y: 73, endPoint x: 501, endPoint y: 57, distance: 40.6
click at [538, 73] on input "Search" at bounding box center [558, 71] width 120 height 17
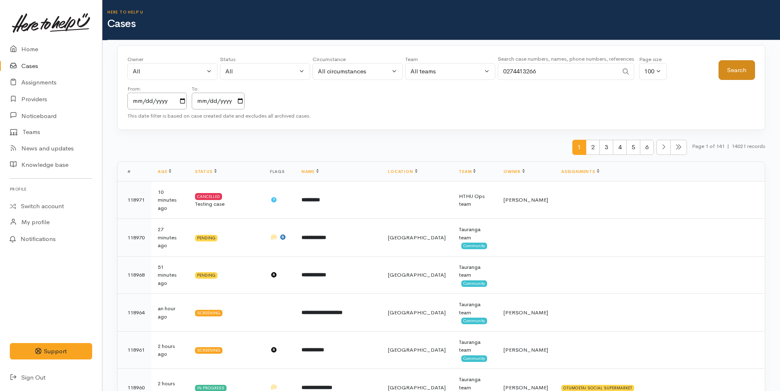
type input "0274413266"
click at [744, 70] on button "Search" at bounding box center [737, 70] width 36 height 20
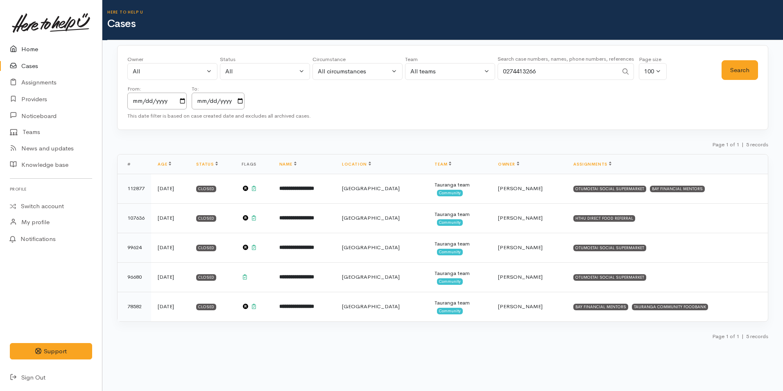
click at [29, 51] on link "Home" at bounding box center [51, 49] width 102 height 17
